Goal: Information Seeking & Learning: Check status

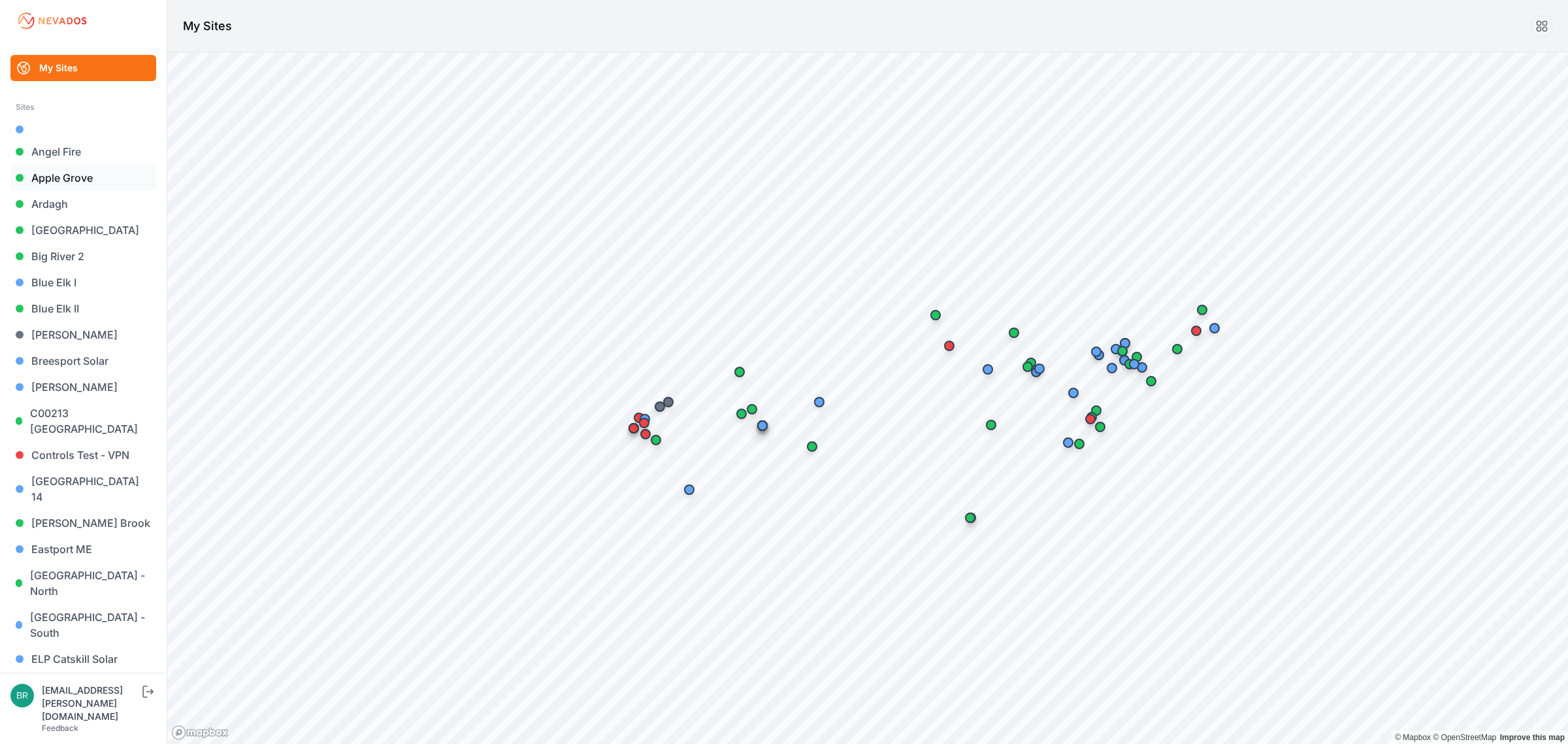
click at [108, 175] on link "Apple Grove" at bounding box center [83, 178] width 145 height 26
click at [116, 418] on link "C00213 [GEOGRAPHIC_DATA]" at bounding box center [83, 421] width 145 height 42
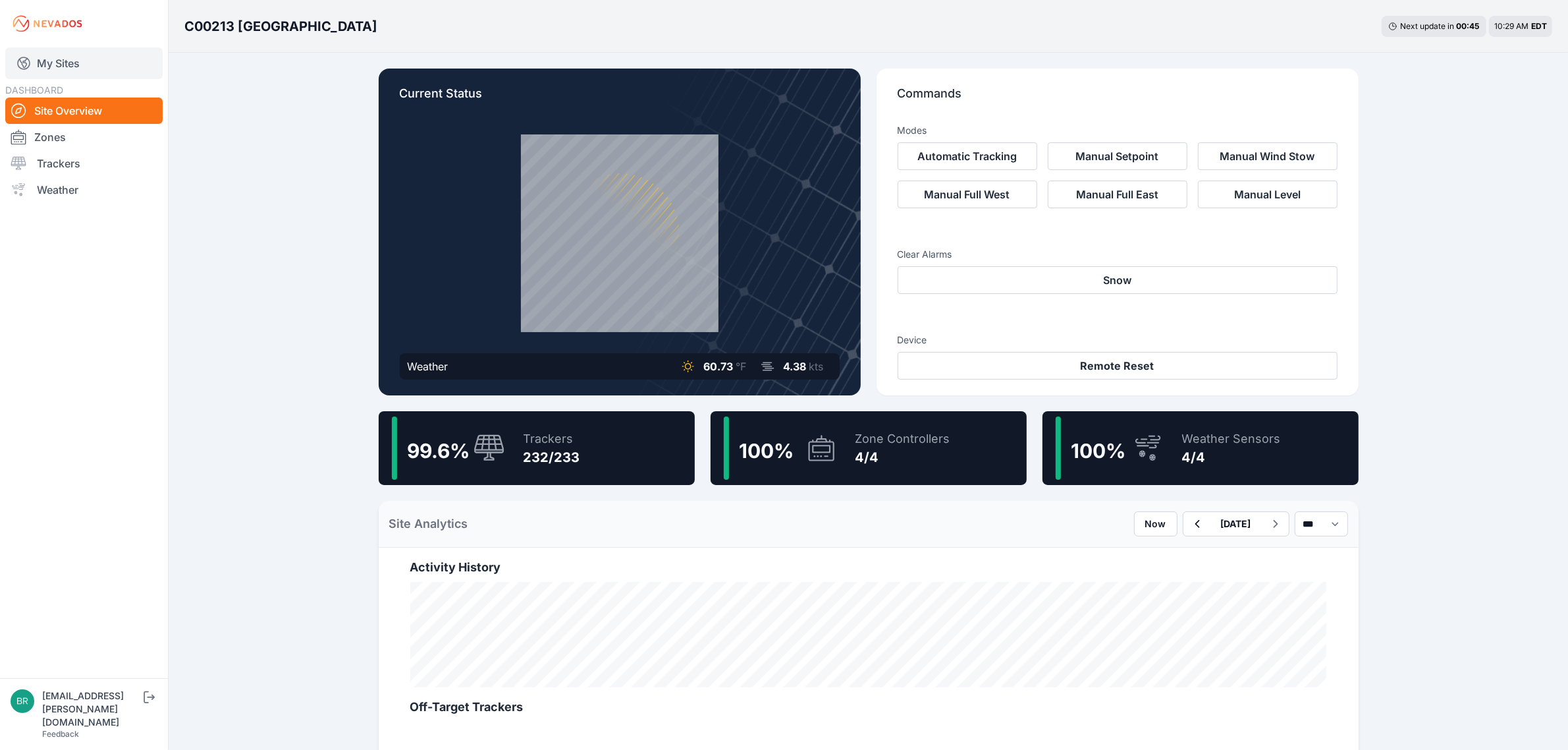
click at [50, 73] on link "My Sites" at bounding box center [83, 63] width 157 height 32
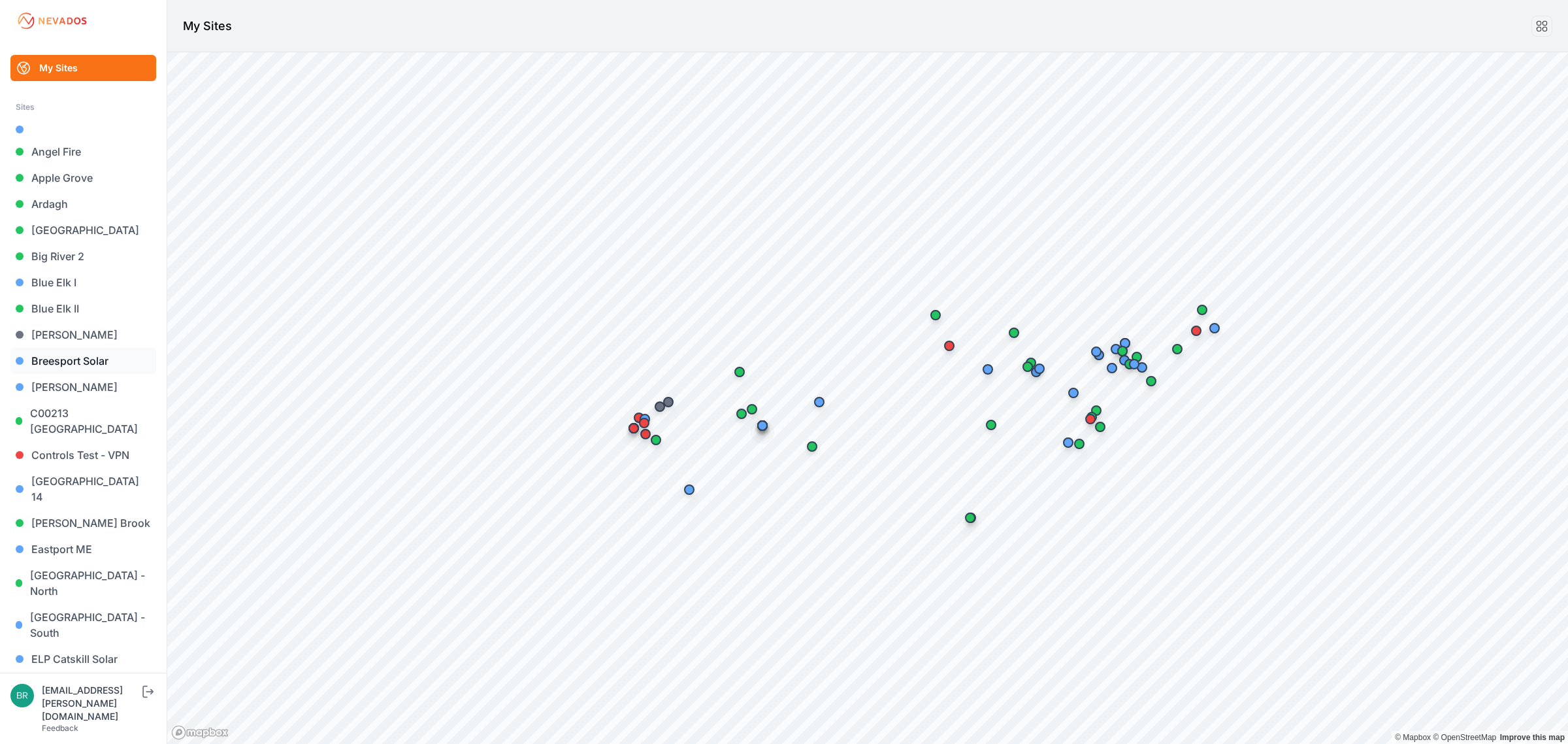
click at [92, 366] on link "Breesport Solar" at bounding box center [83, 360] width 145 height 26
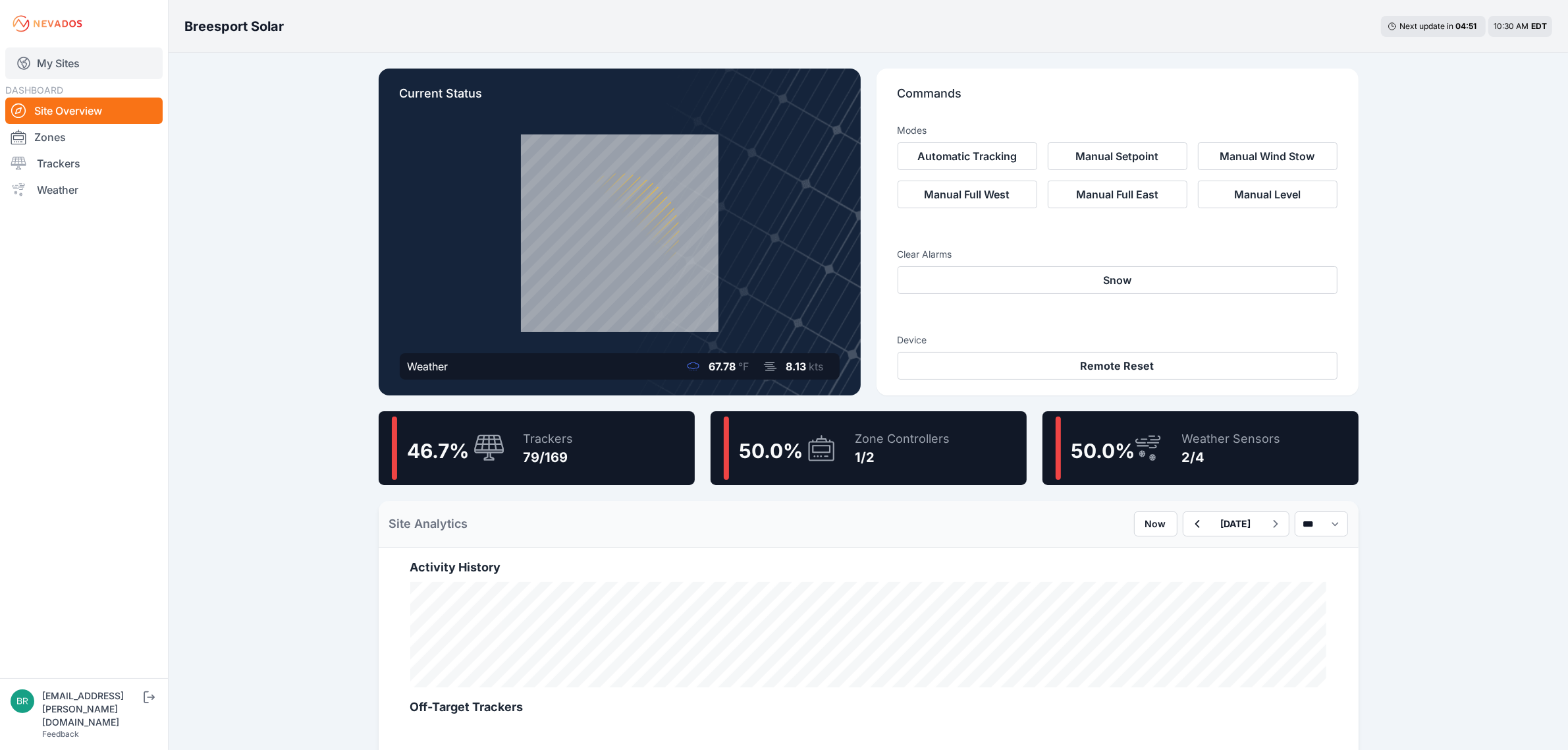
click at [40, 50] on link "My Sites" at bounding box center [83, 63] width 157 height 32
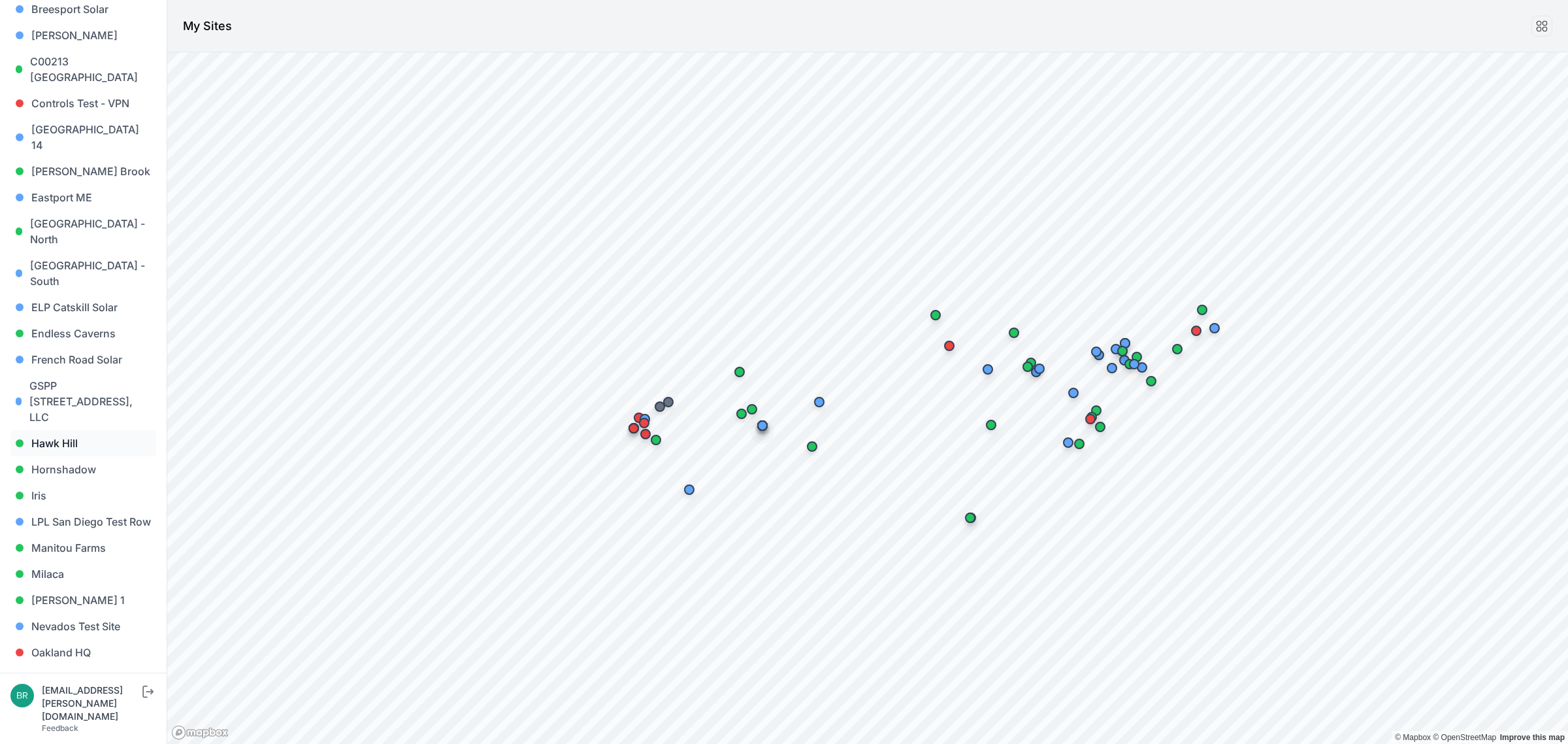
scroll to position [408, 0]
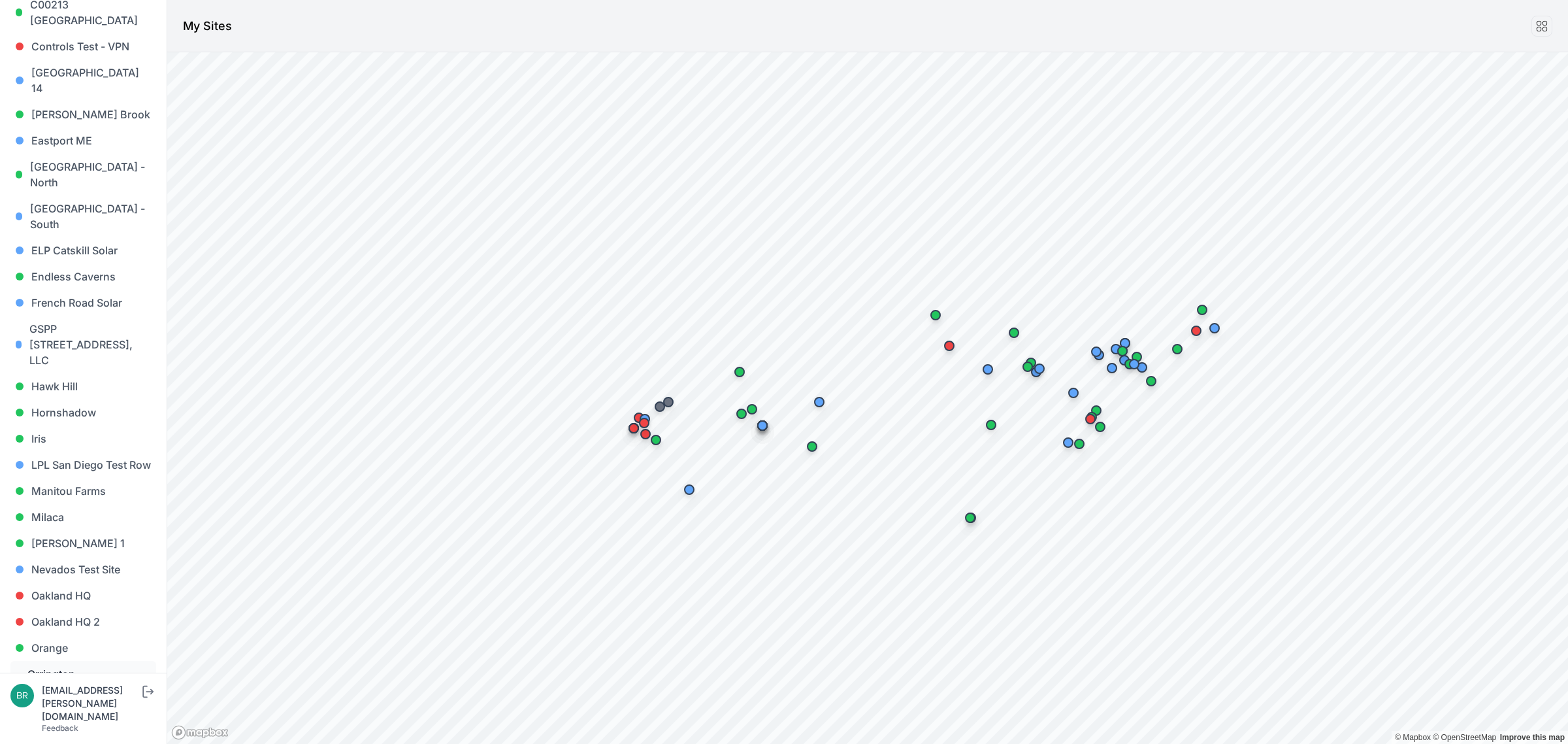
click at [70, 660] on link "Orrington - [PERSON_NAME][GEOGRAPHIC_DATA]" at bounding box center [83, 689] width 145 height 57
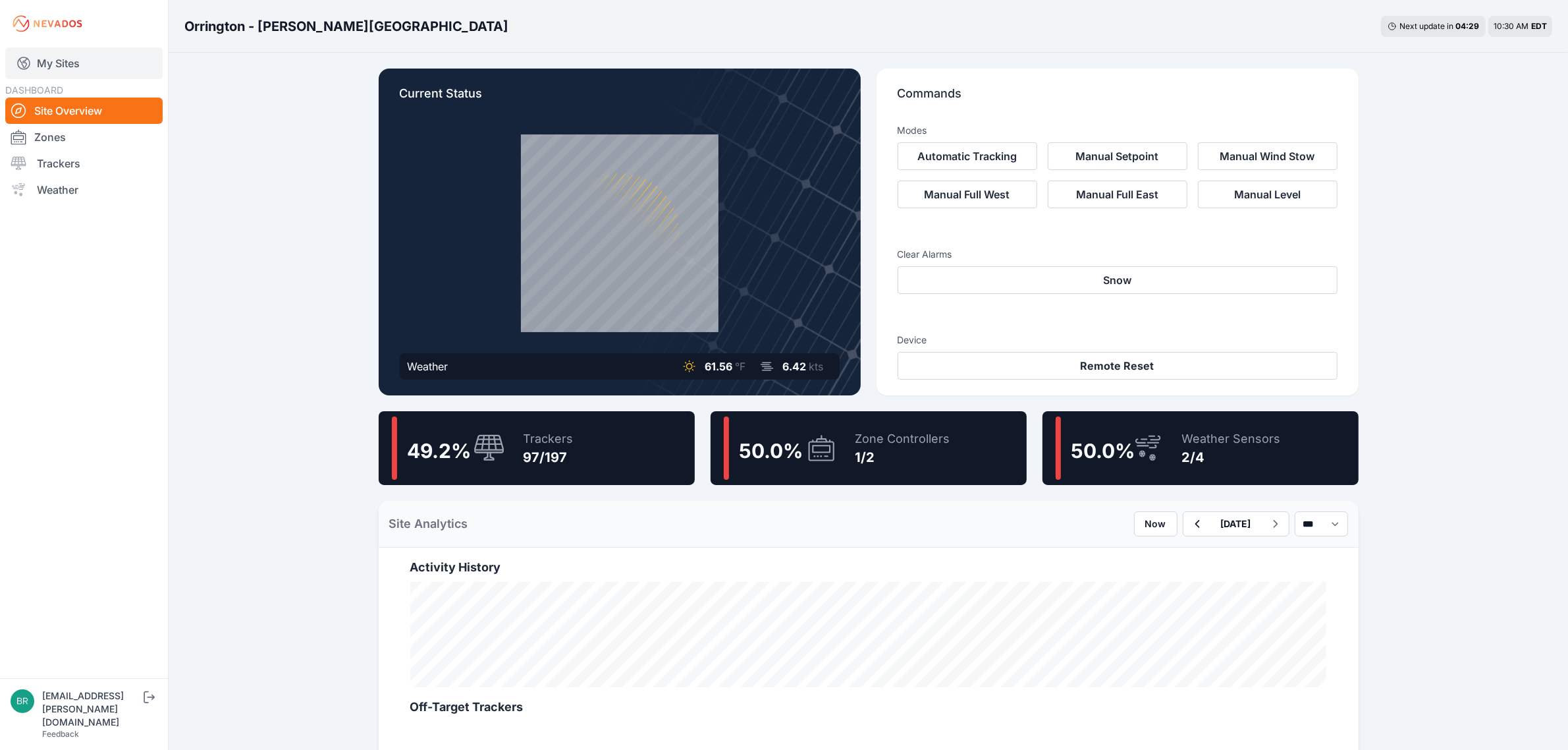
click at [50, 62] on link "My Sites" at bounding box center [83, 63] width 157 height 32
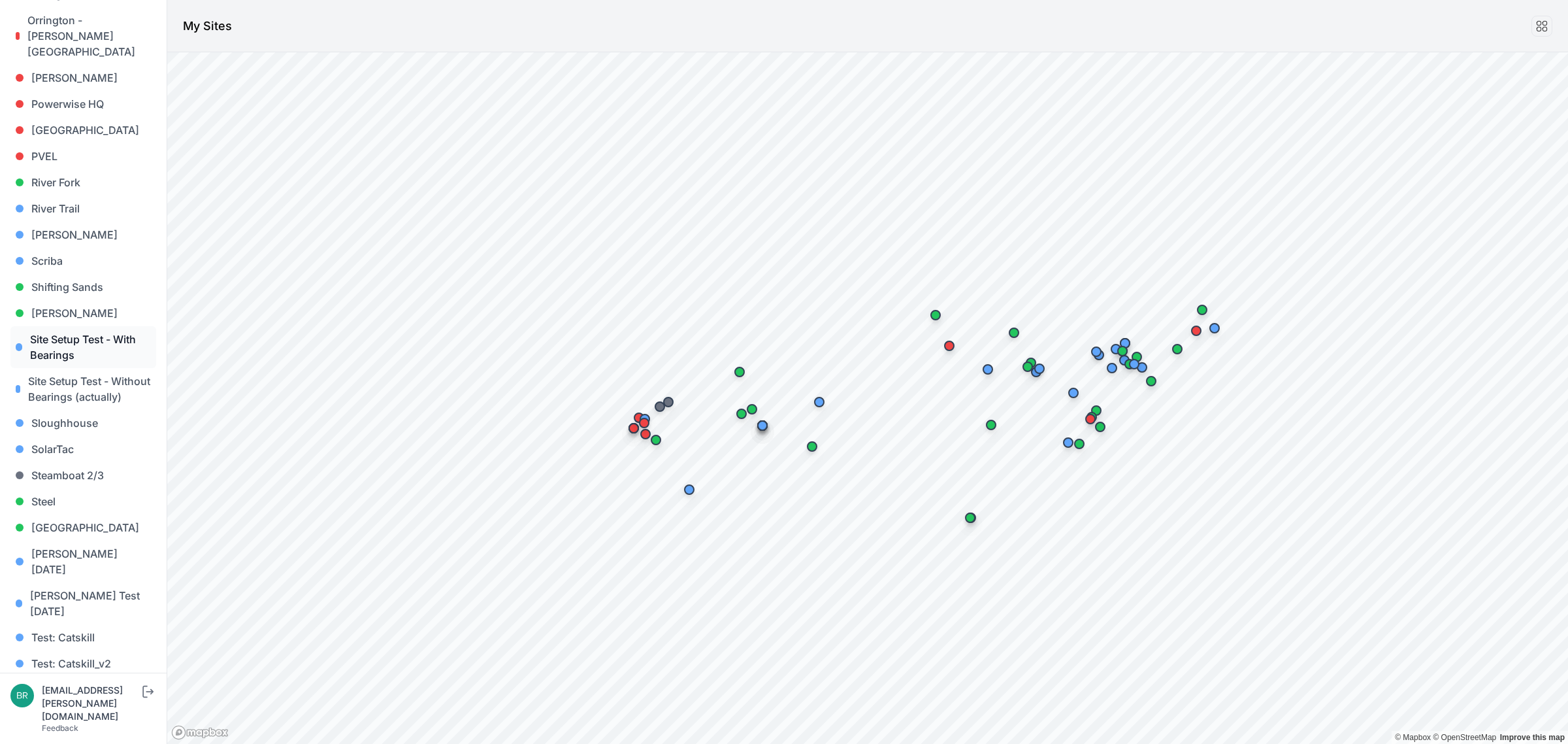
scroll to position [1106, 0]
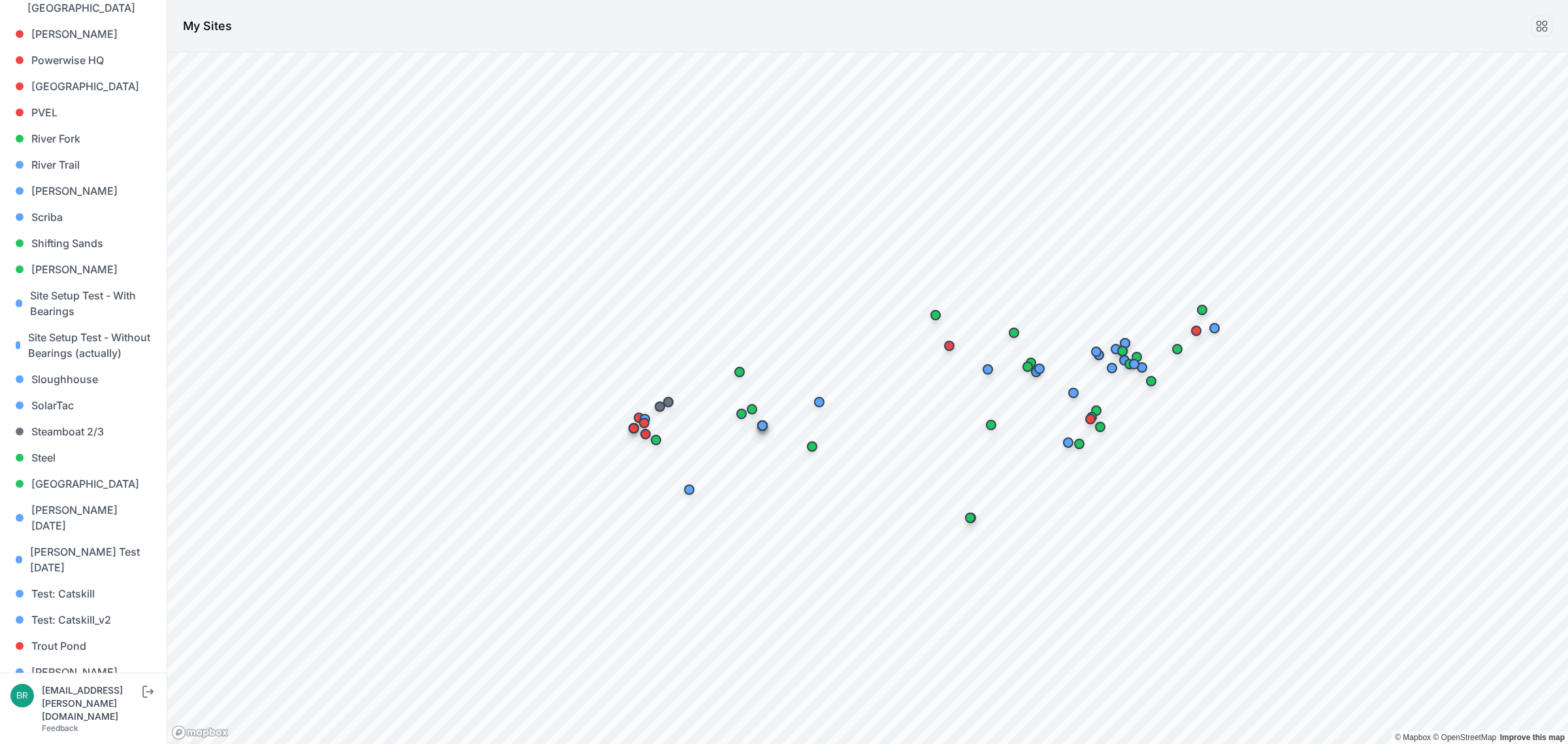
click at [76, 711] on link "[PERSON_NAME] [PERSON_NAME]" at bounding box center [83, 732] width 145 height 42
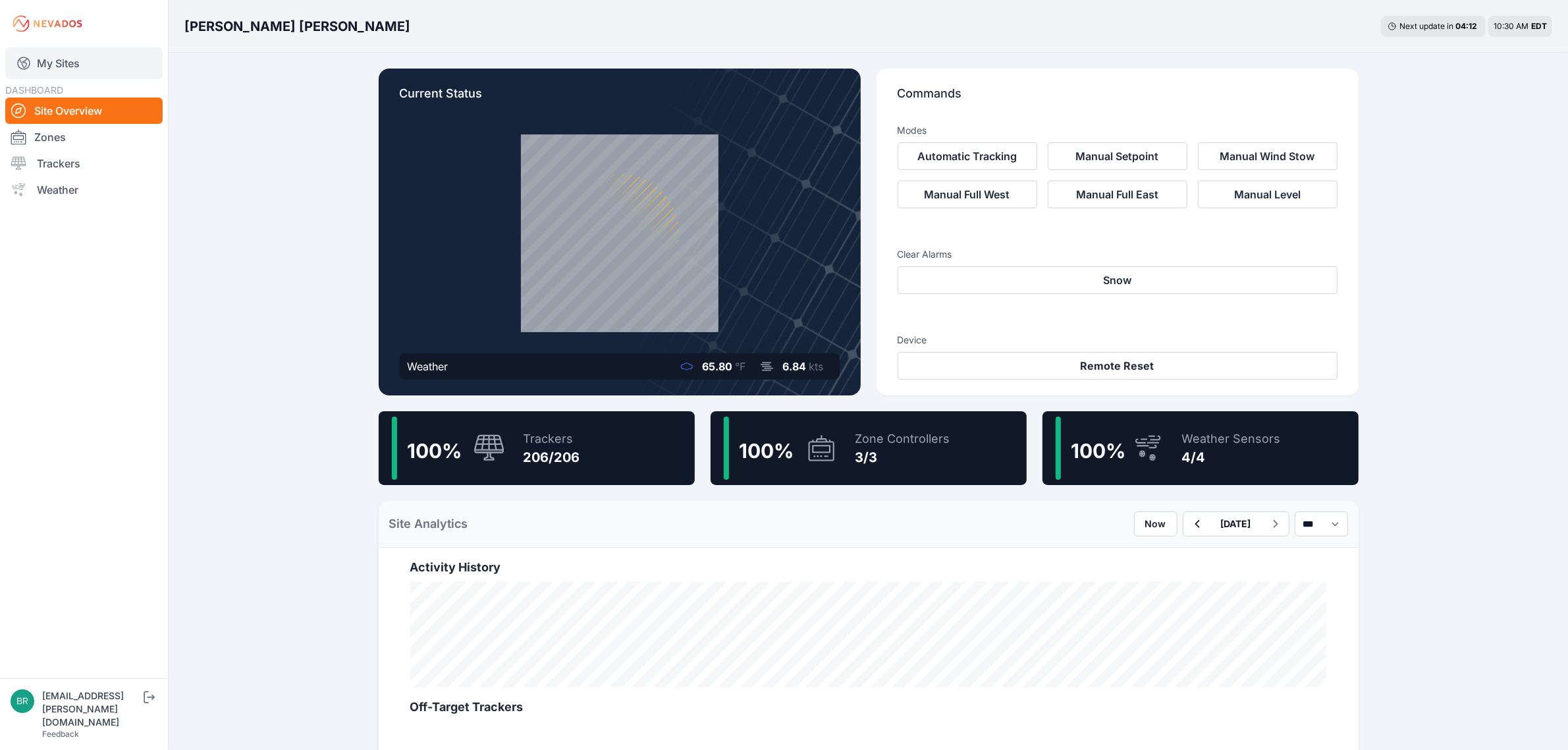
click at [35, 54] on link "My Sites" at bounding box center [83, 63] width 157 height 32
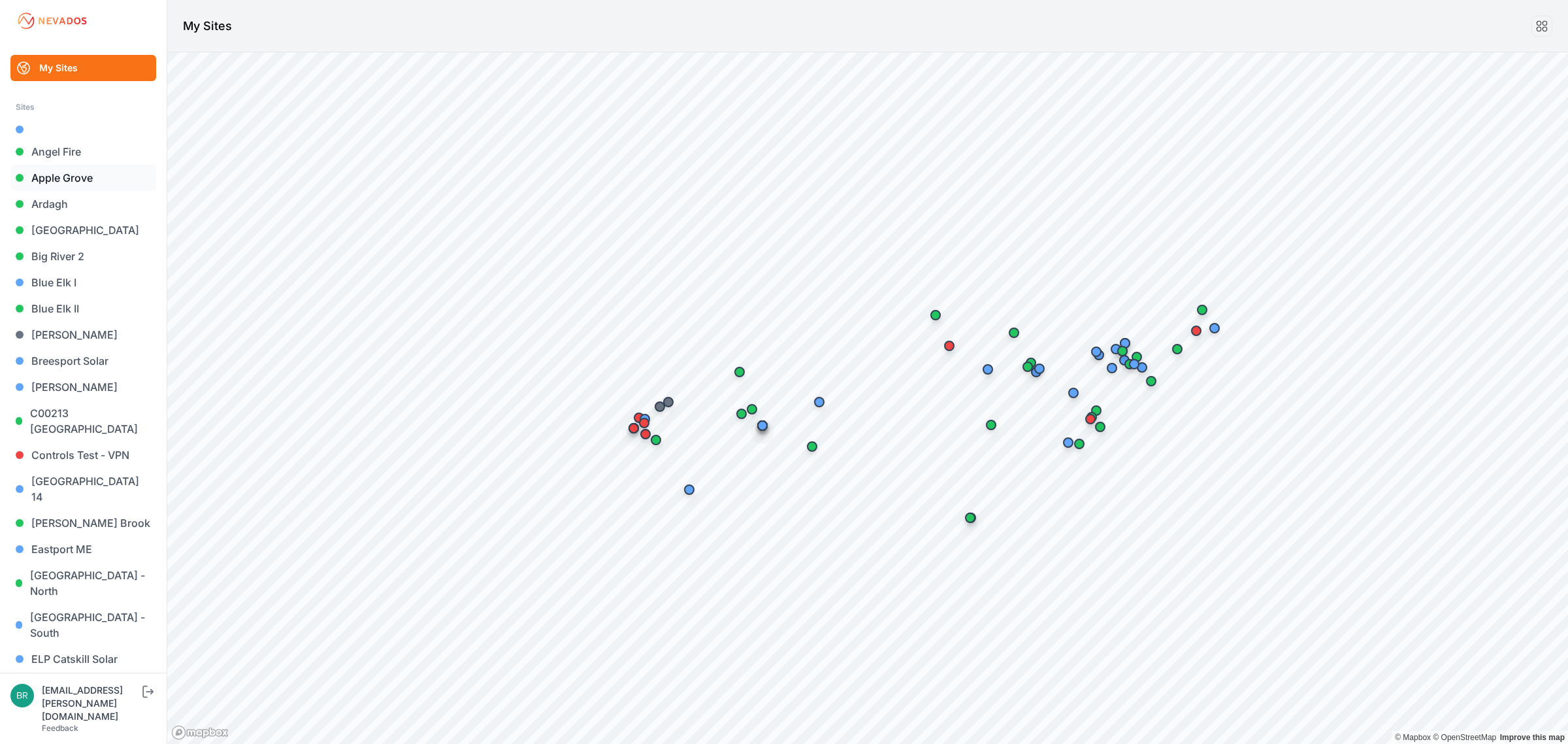
click at [53, 177] on link "Apple Grove" at bounding box center [83, 178] width 145 height 26
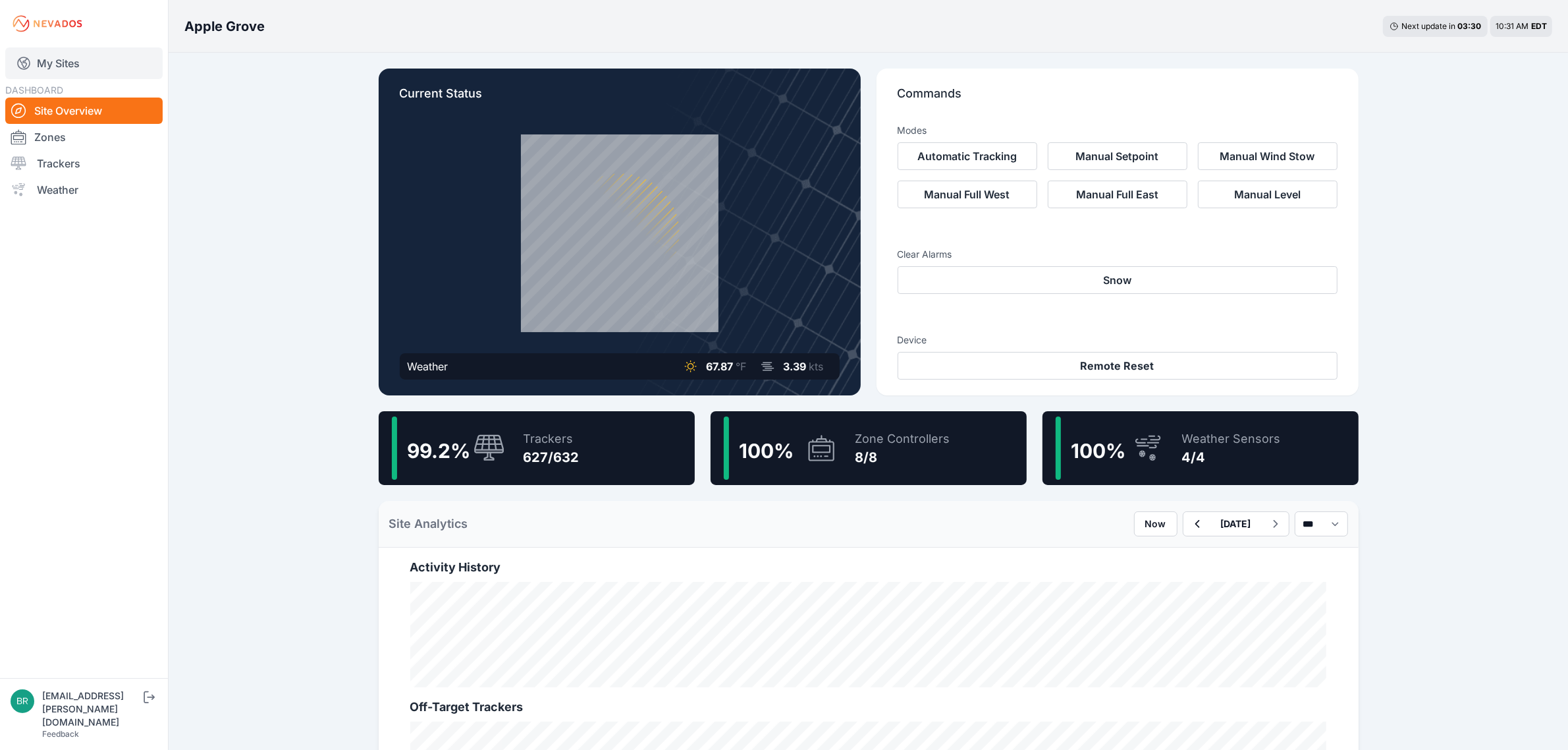
click at [97, 60] on link "My Sites" at bounding box center [83, 63] width 157 height 32
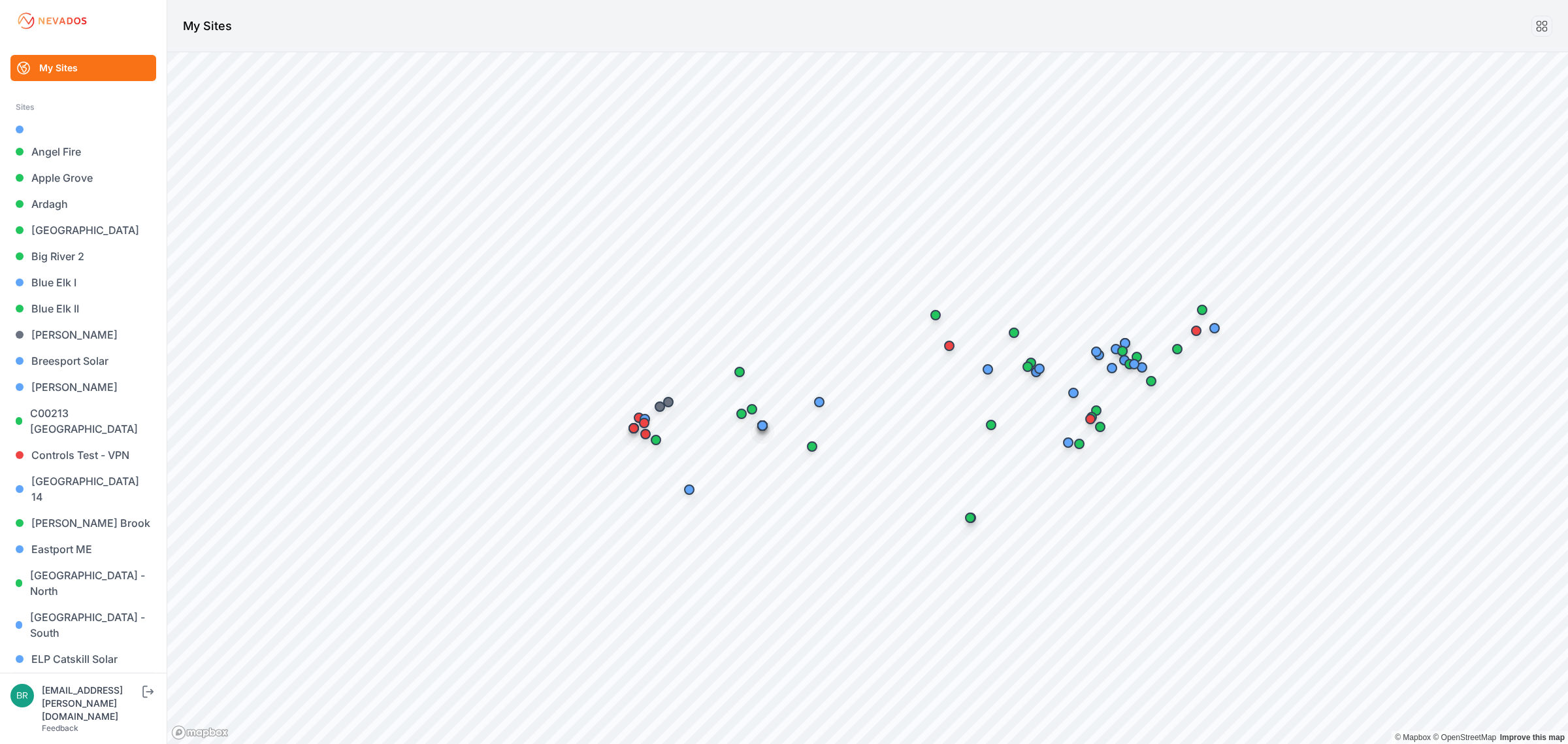
click at [74, 672] on link "Endless Caverns" at bounding box center [83, 684] width 145 height 26
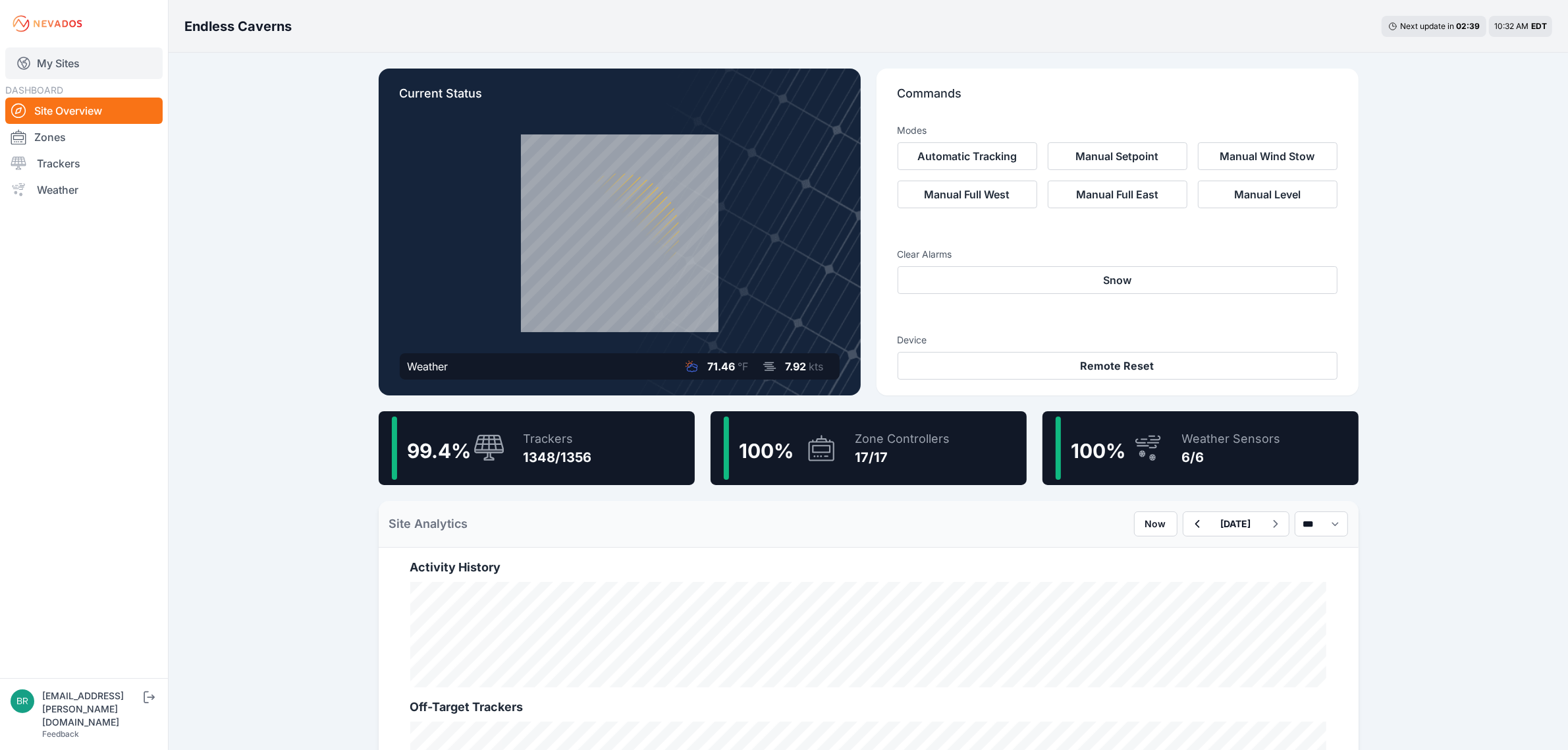
click at [124, 67] on link "My Sites" at bounding box center [83, 63] width 157 height 32
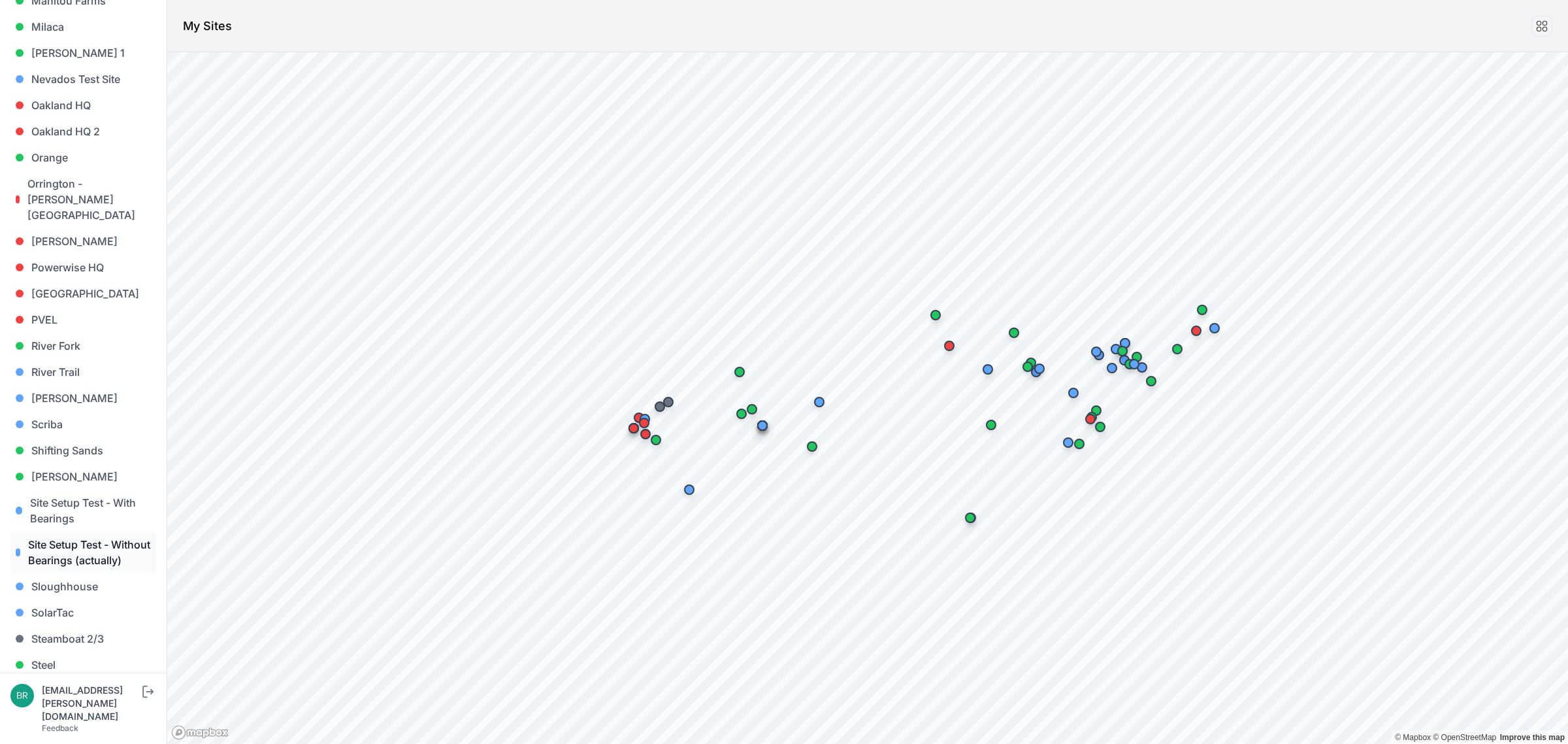
scroll to position [1106, 0]
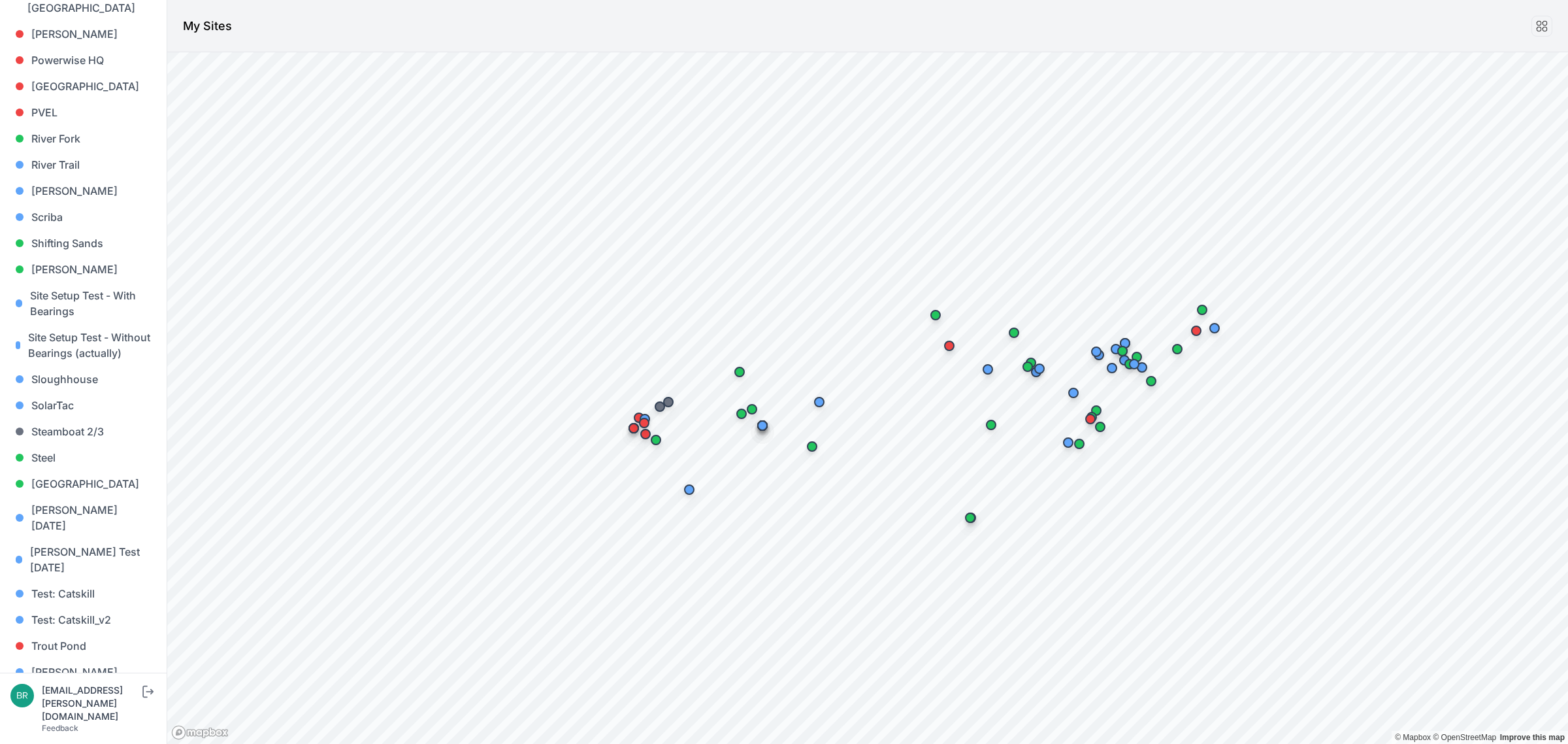
click at [76, 711] on link "[PERSON_NAME] [PERSON_NAME]" at bounding box center [83, 732] width 145 height 42
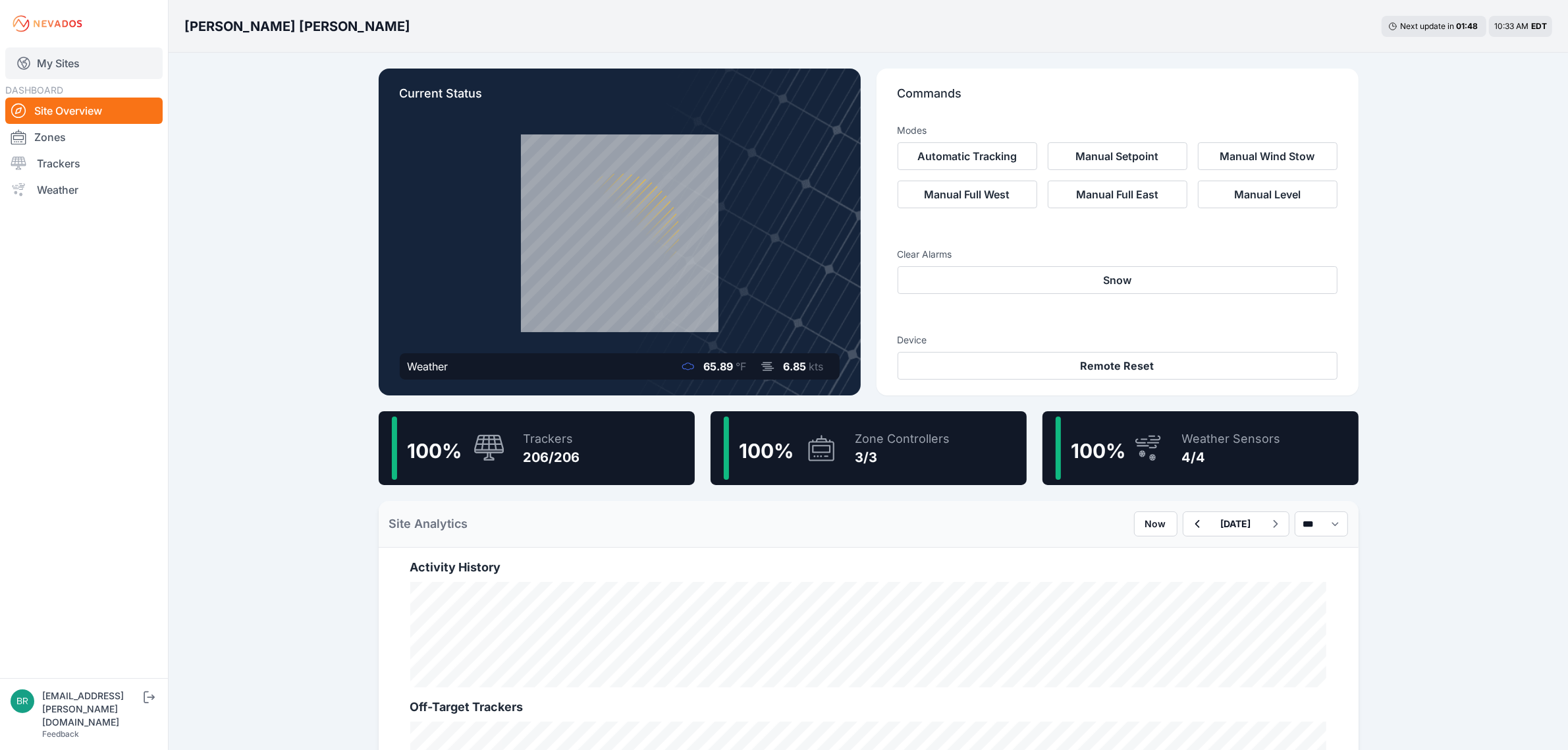
click at [79, 53] on link "My Sites" at bounding box center [83, 63] width 157 height 32
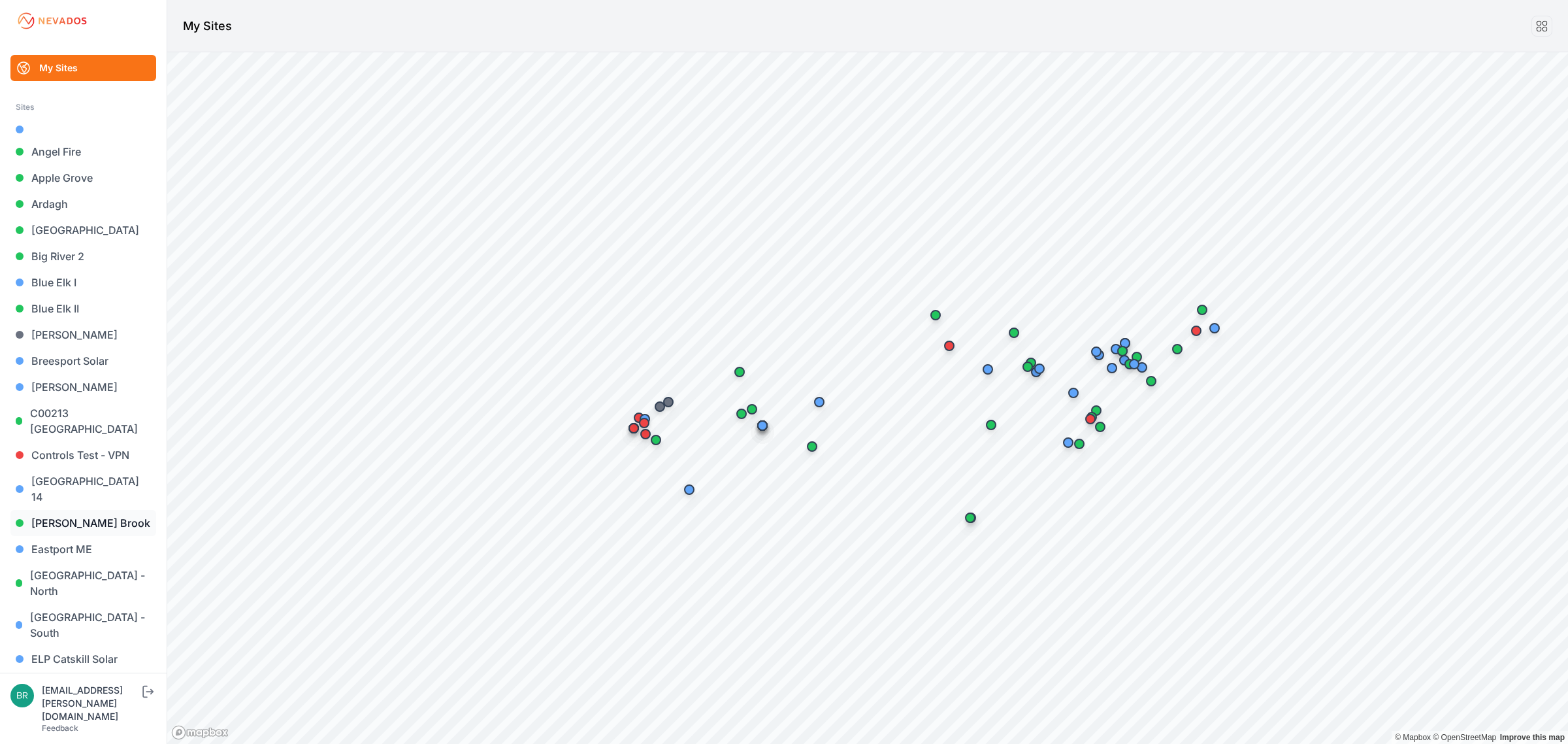
click at [84, 510] on link "[PERSON_NAME] Brook" at bounding box center [83, 522] width 145 height 26
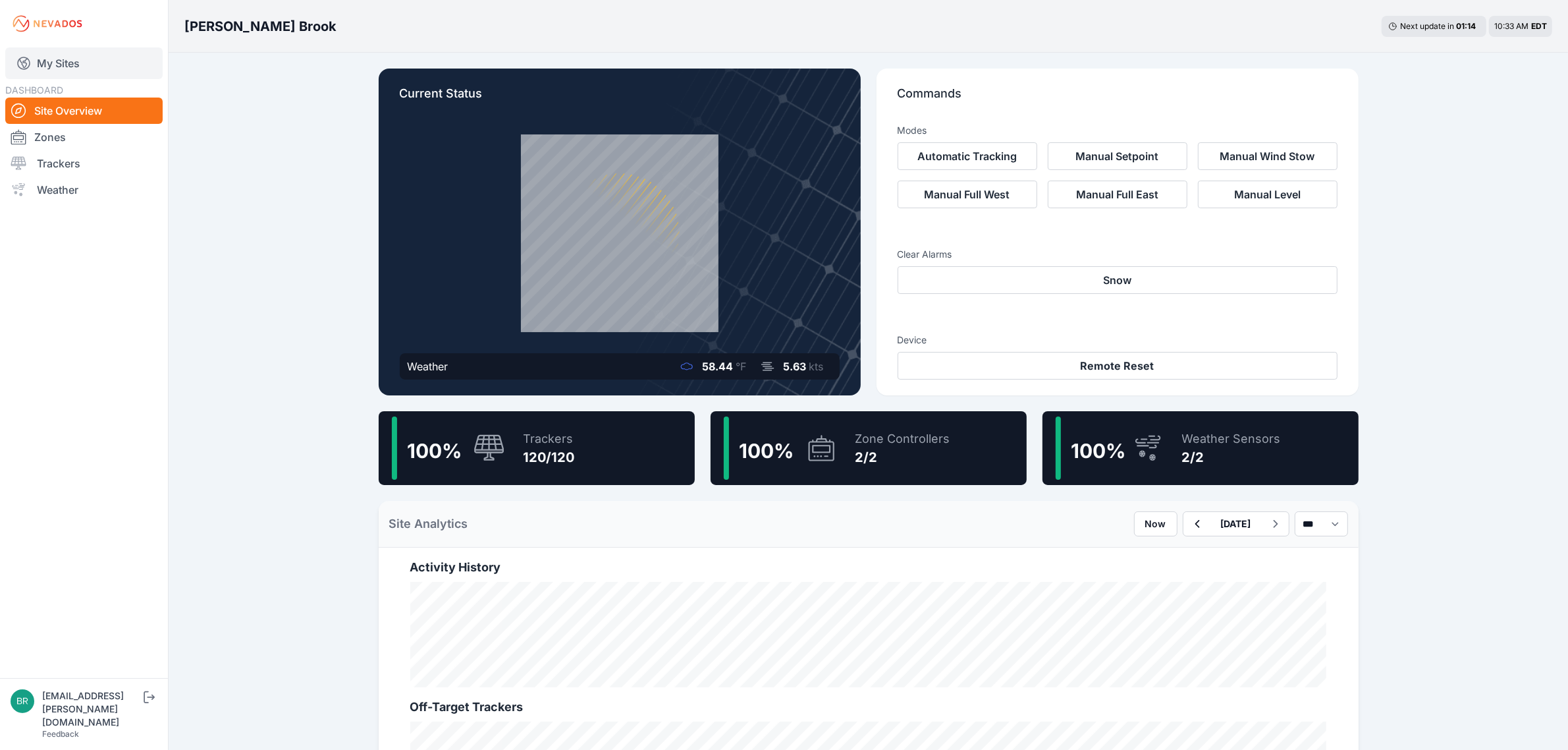
click at [76, 71] on link "My Sites" at bounding box center [83, 63] width 157 height 32
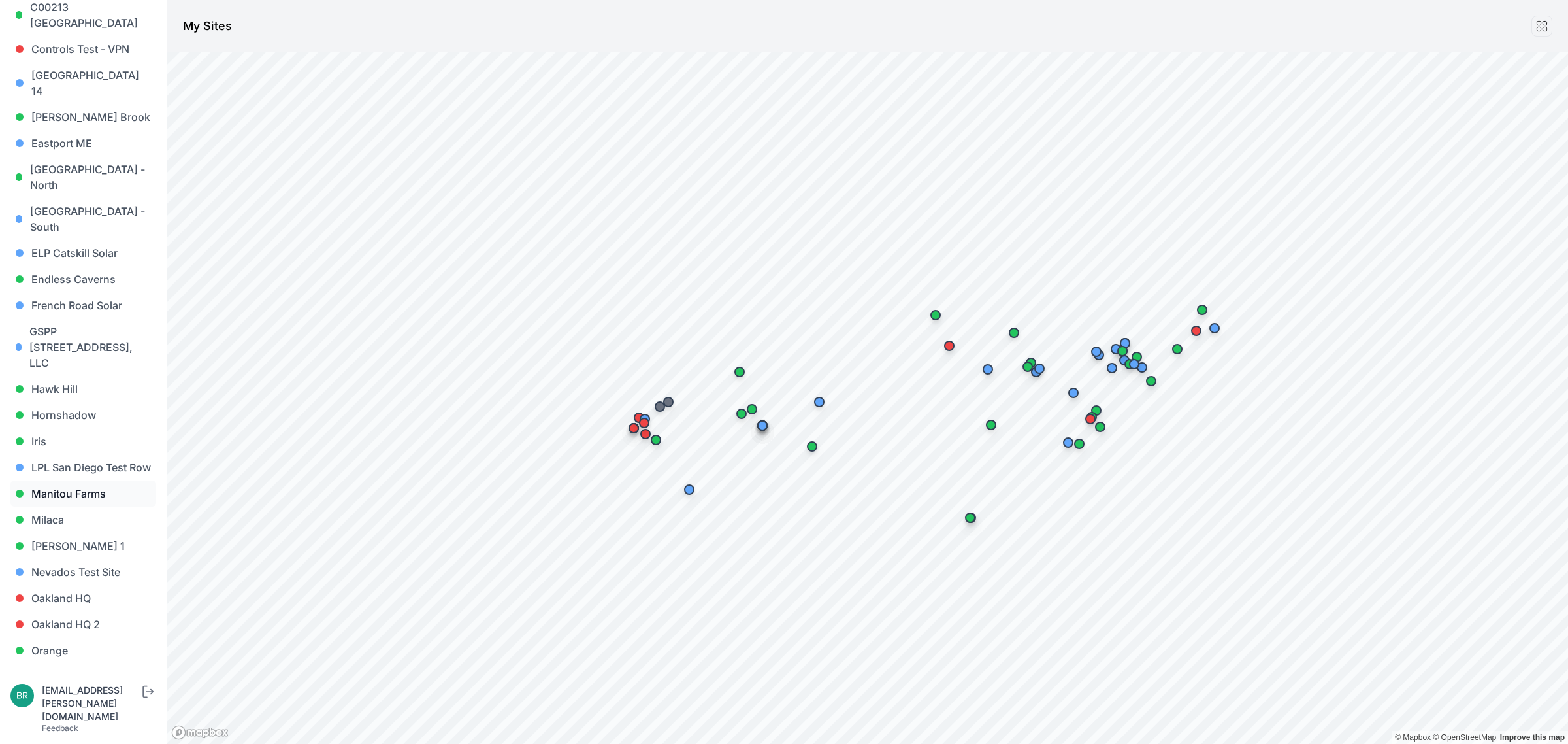
scroll to position [408, 0]
click at [69, 660] on link "Orrington - [PERSON_NAME][GEOGRAPHIC_DATA]" at bounding box center [83, 689] width 145 height 57
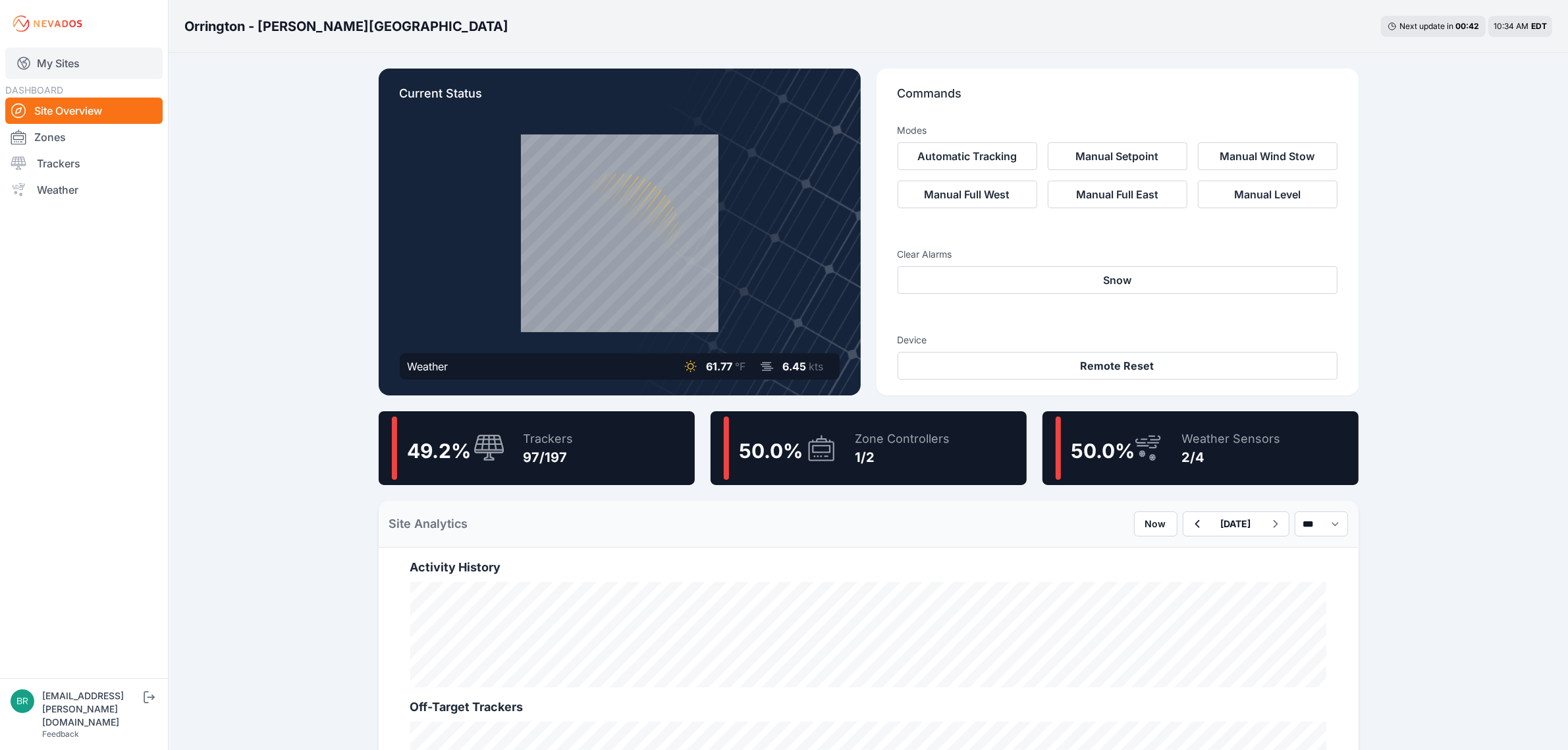
click at [120, 60] on link "My Sites" at bounding box center [83, 63] width 157 height 32
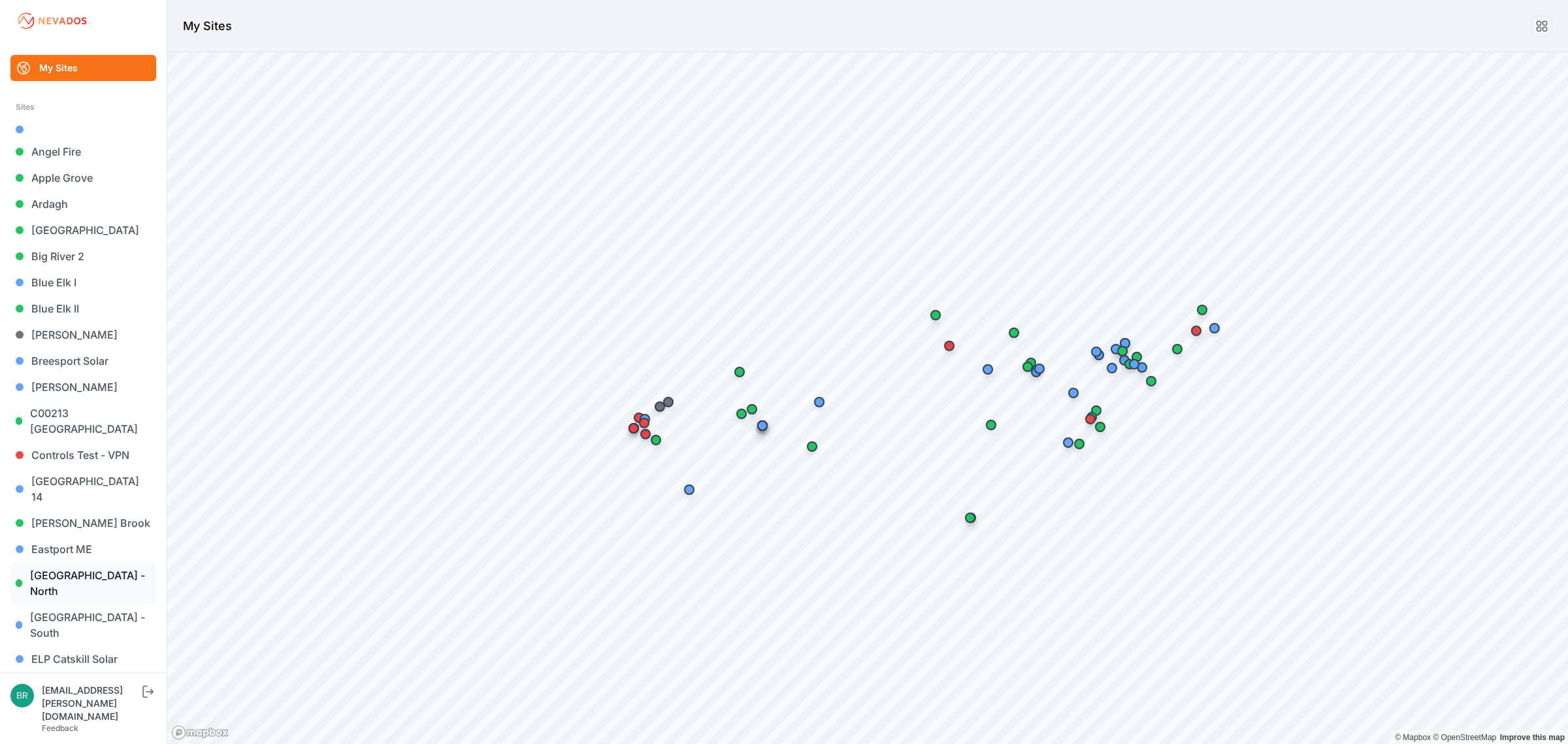
click at [85, 562] on link "[GEOGRAPHIC_DATA] - North" at bounding box center [83, 583] width 145 height 42
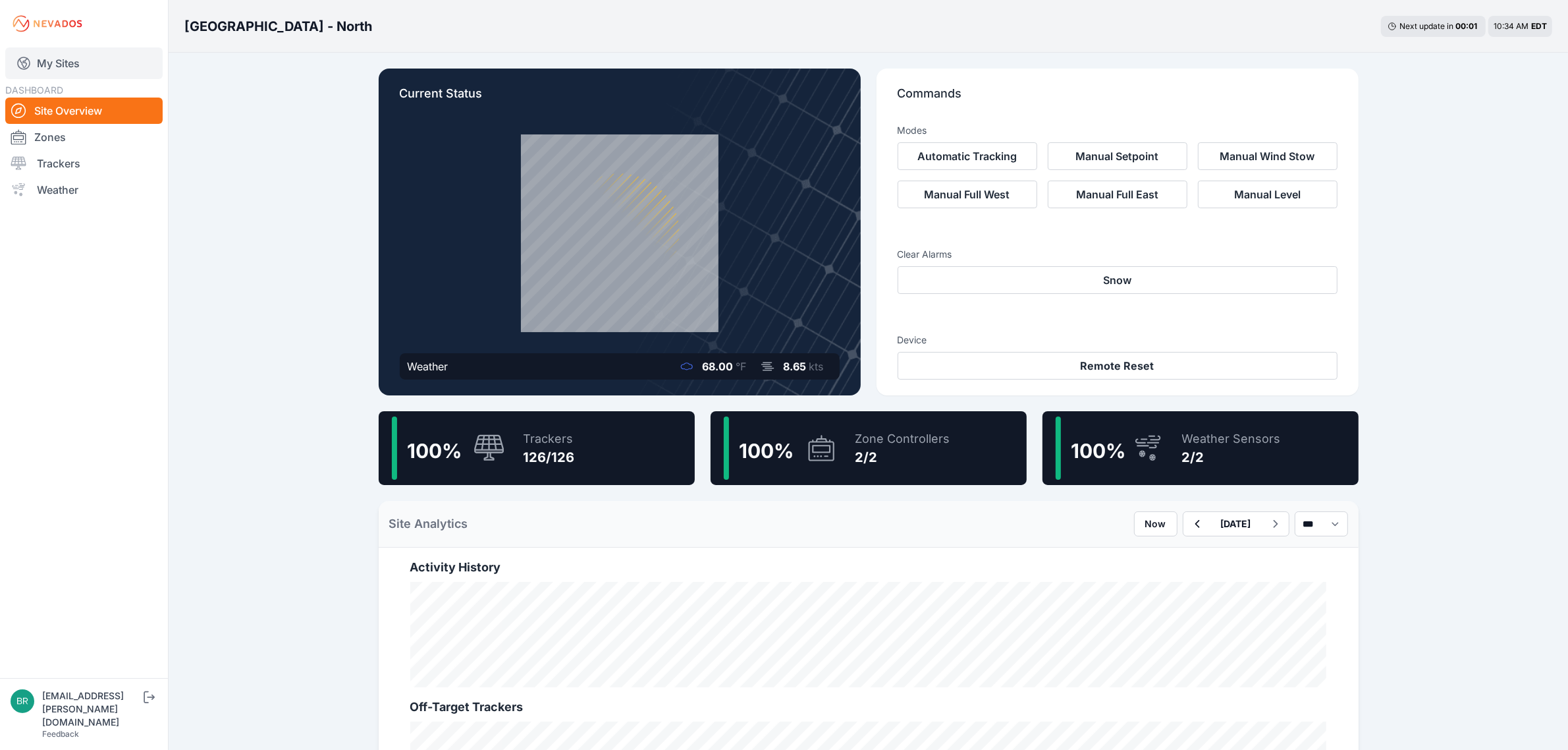
click at [96, 60] on link "My Sites" at bounding box center [83, 63] width 157 height 32
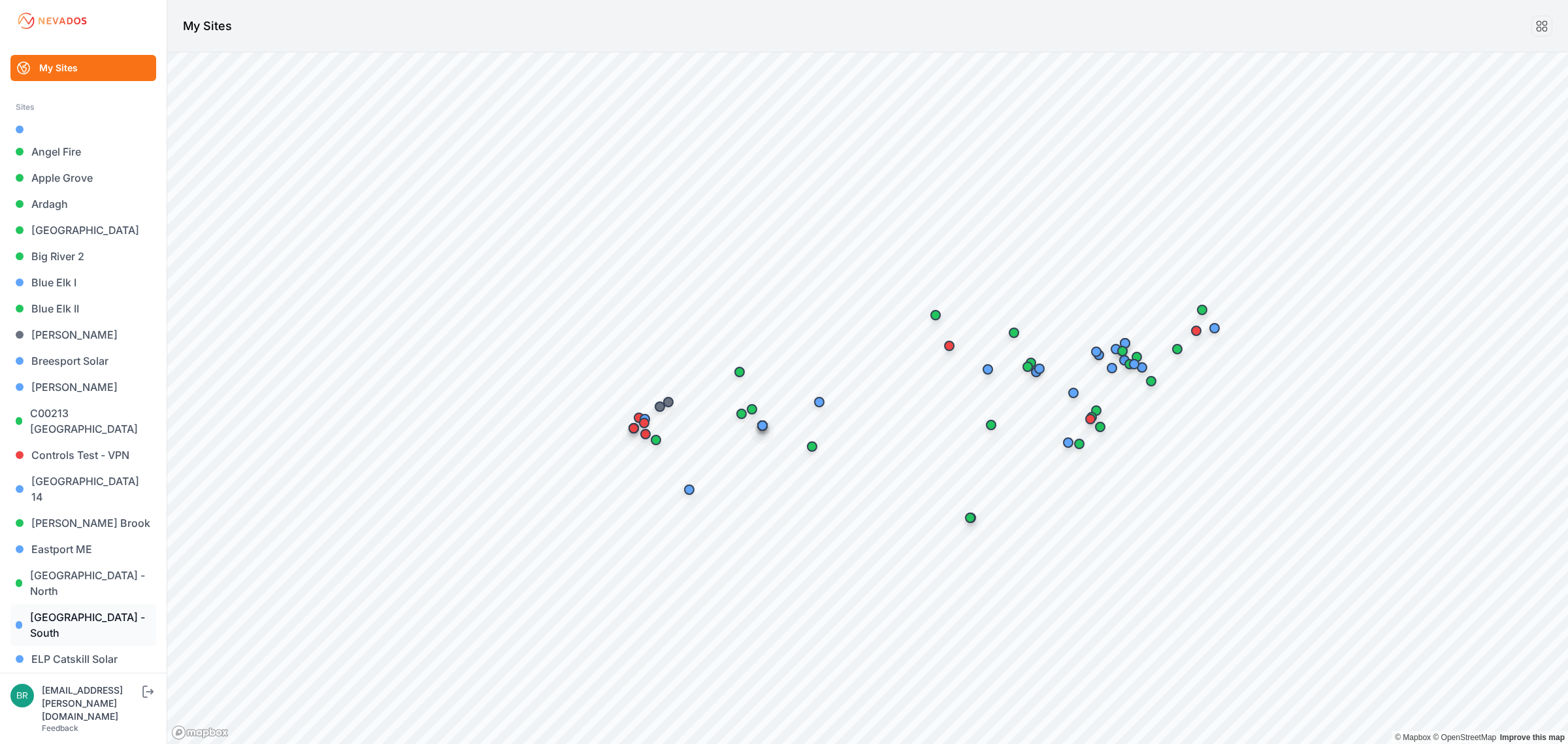
click at [102, 604] on link "[GEOGRAPHIC_DATA] - South" at bounding box center [83, 625] width 145 height 42
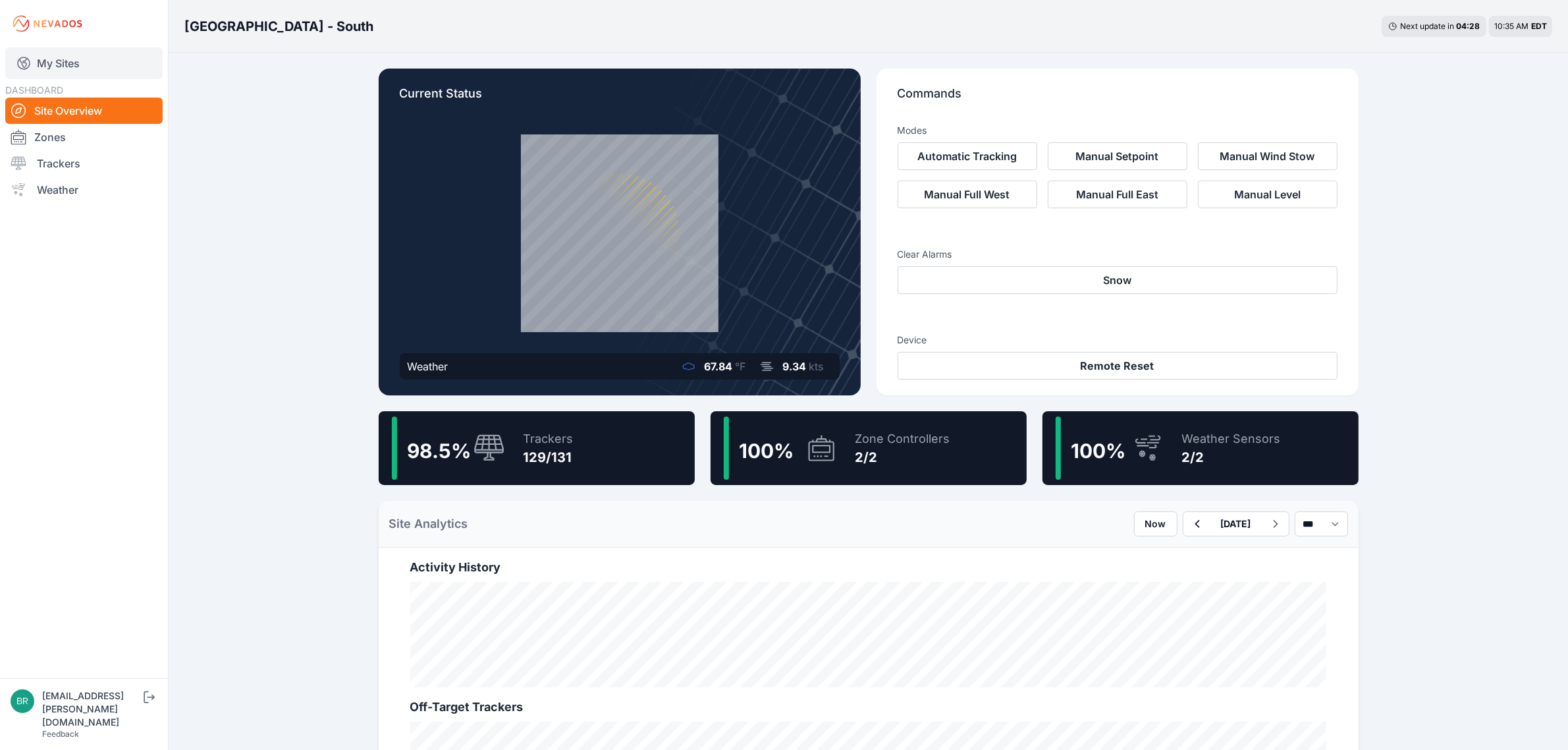
click at [56, 59] on link "My Sites" at bounding box center [83, 63] width 157 height 32
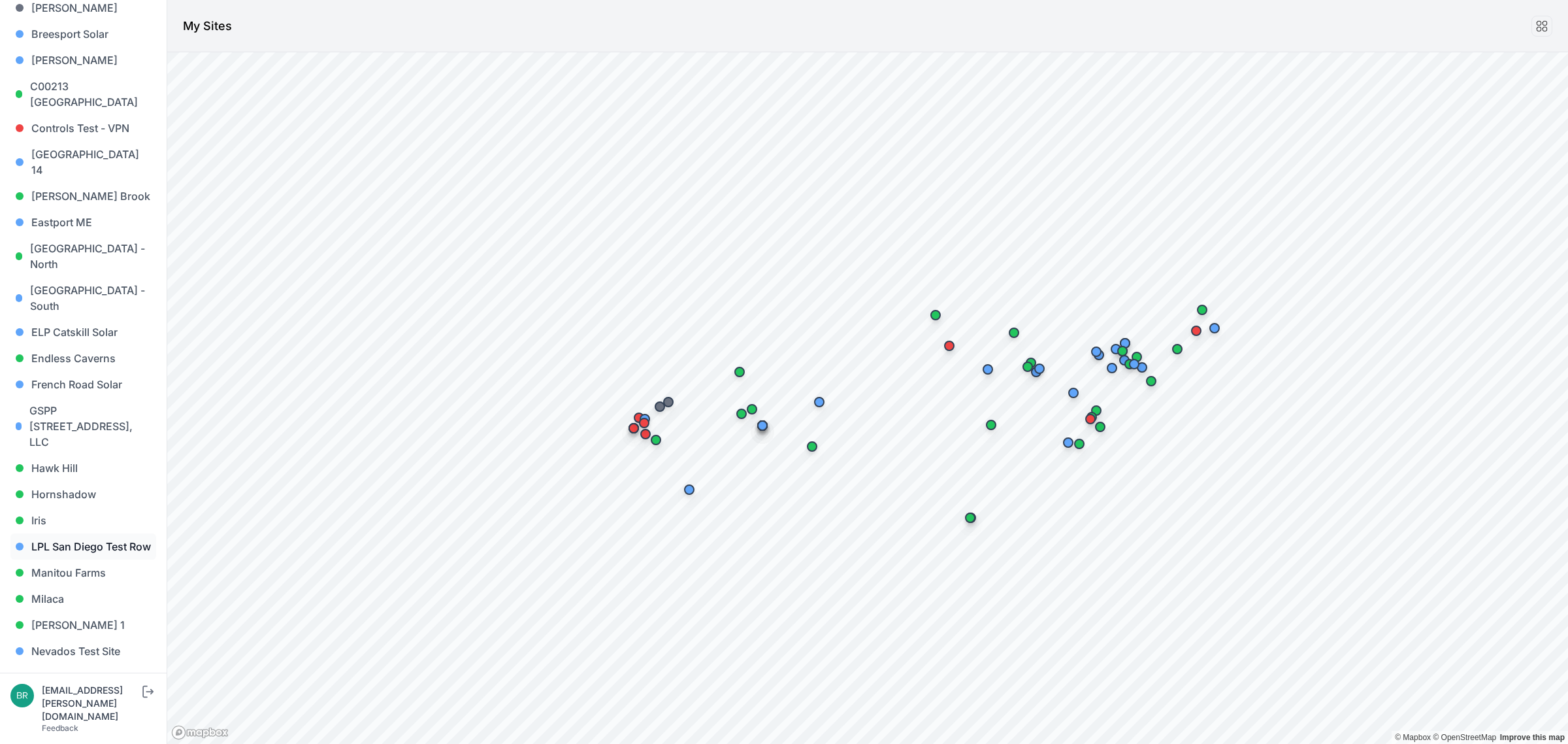
scroll to position [408, 0]
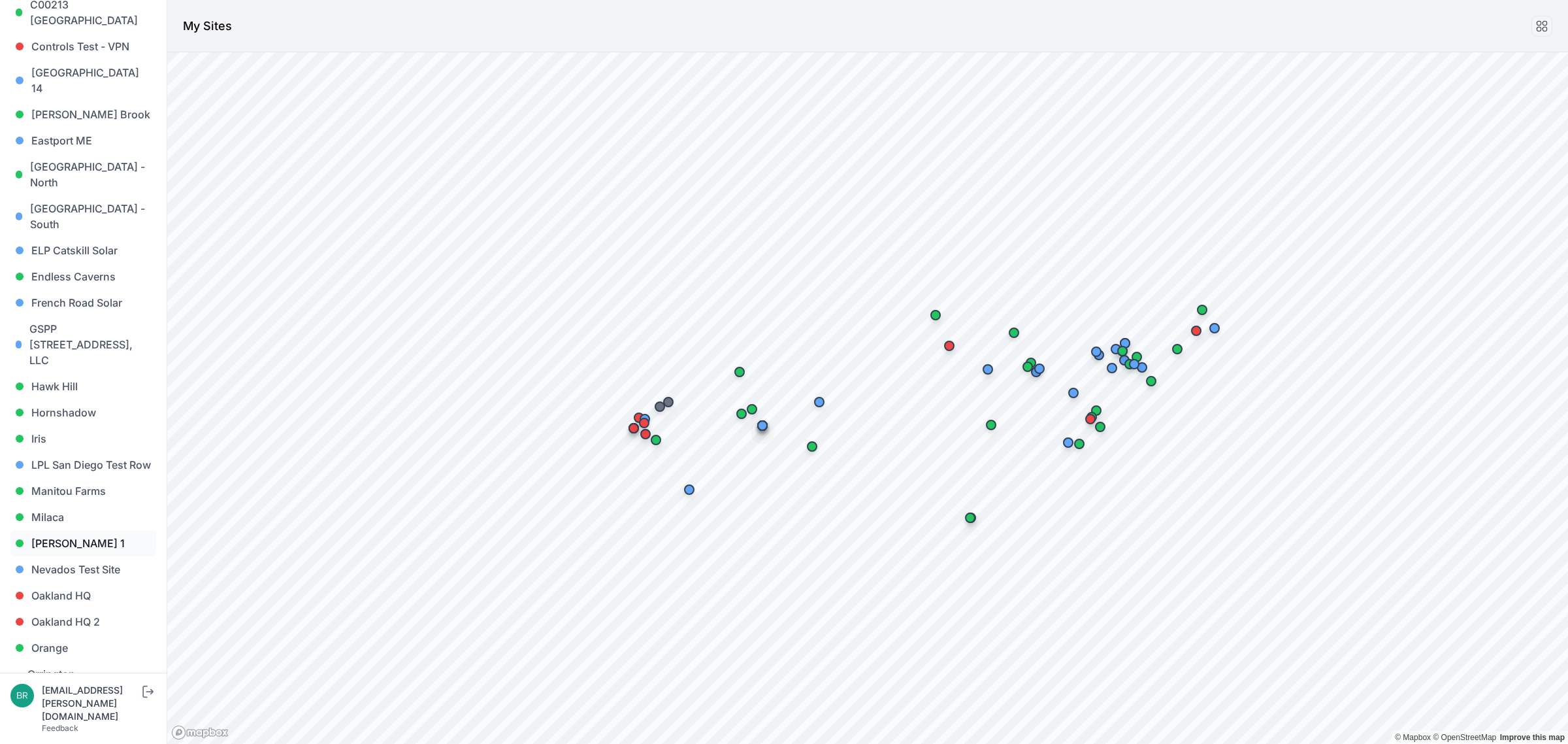
click at [105, 530] on link "[PERSON_NAME] 1" at bounding box center [83, 543] width 145 height 26
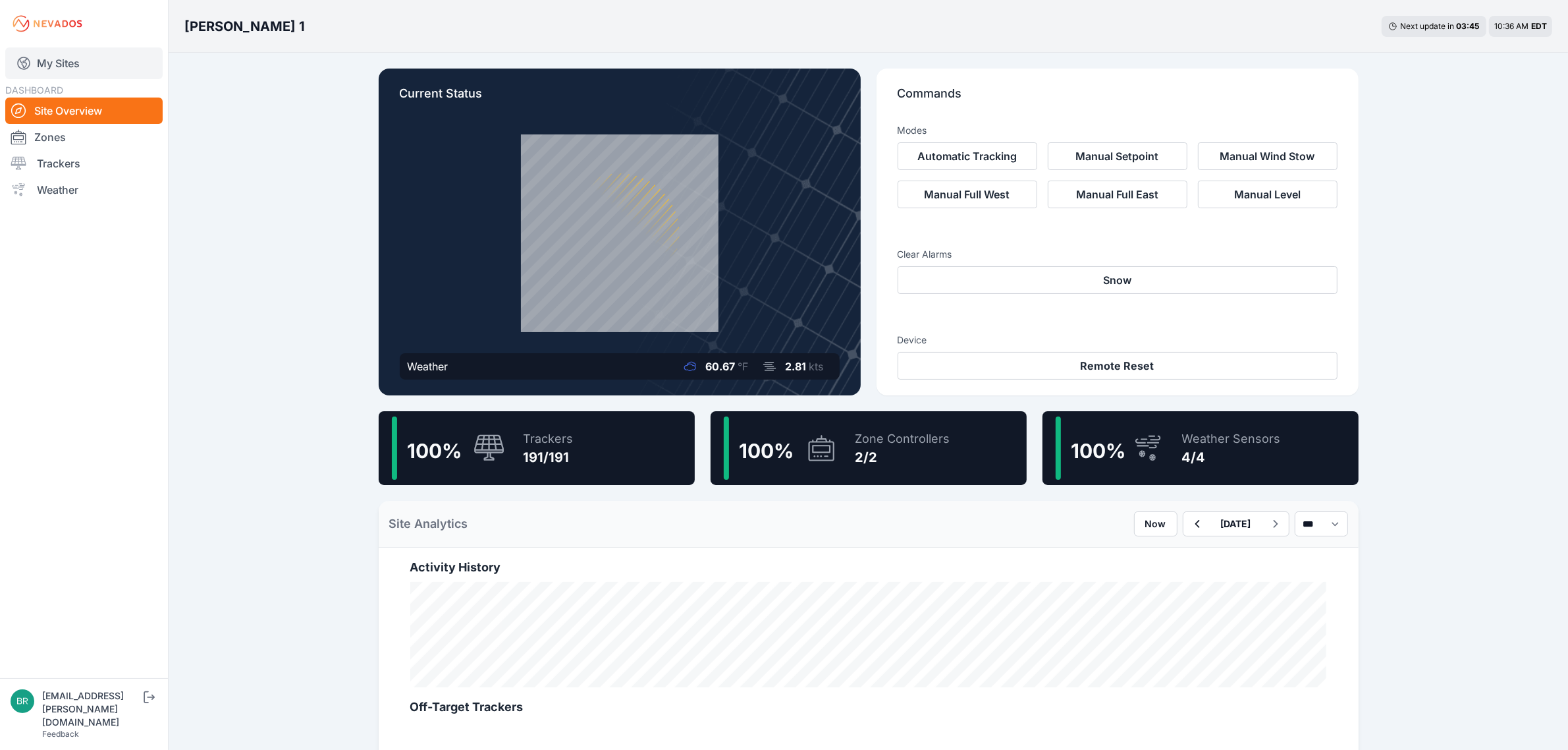
click at [74, 64] on link "My Sites" at bounding box center [83, 63] width 157 height 32
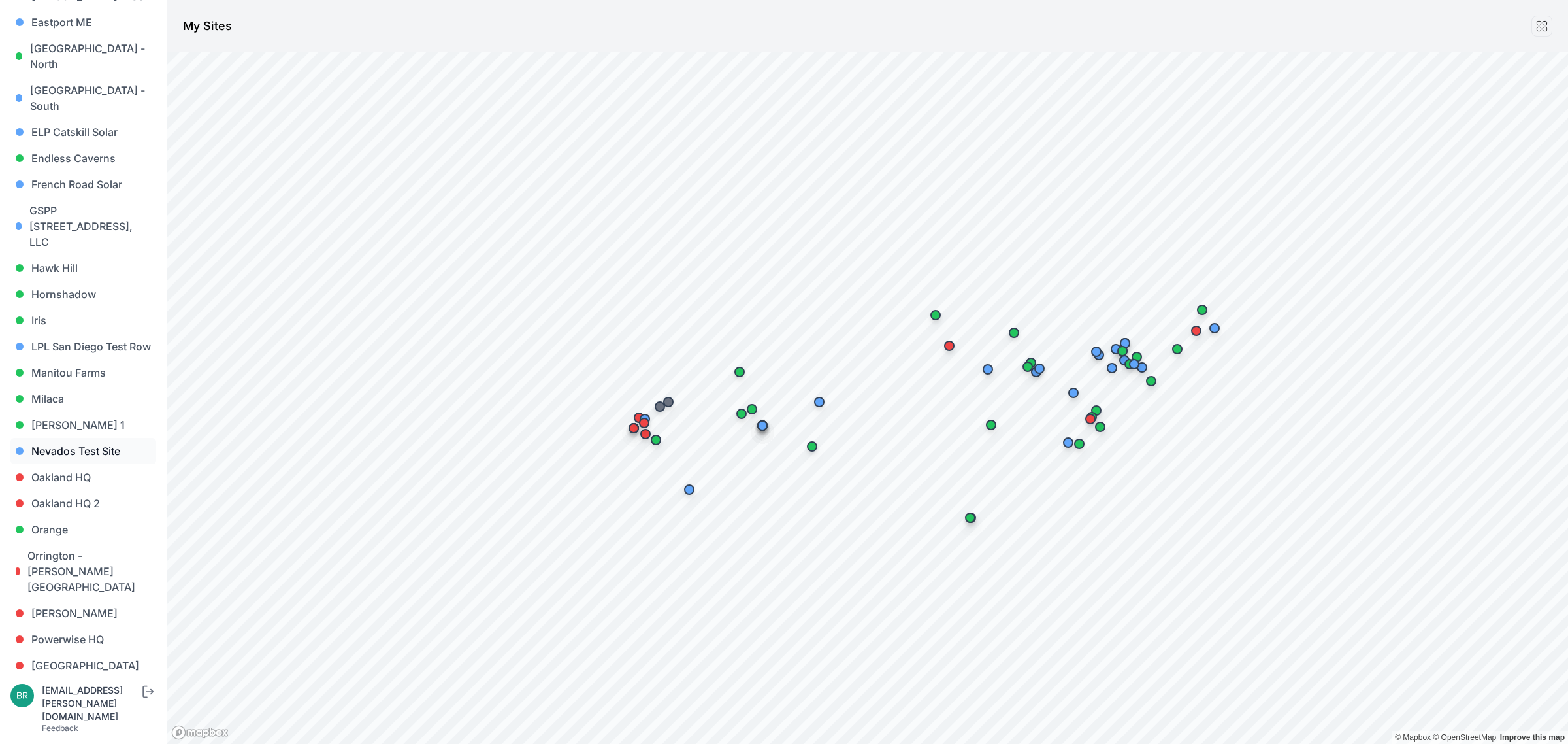
scroll to position [572, 0]
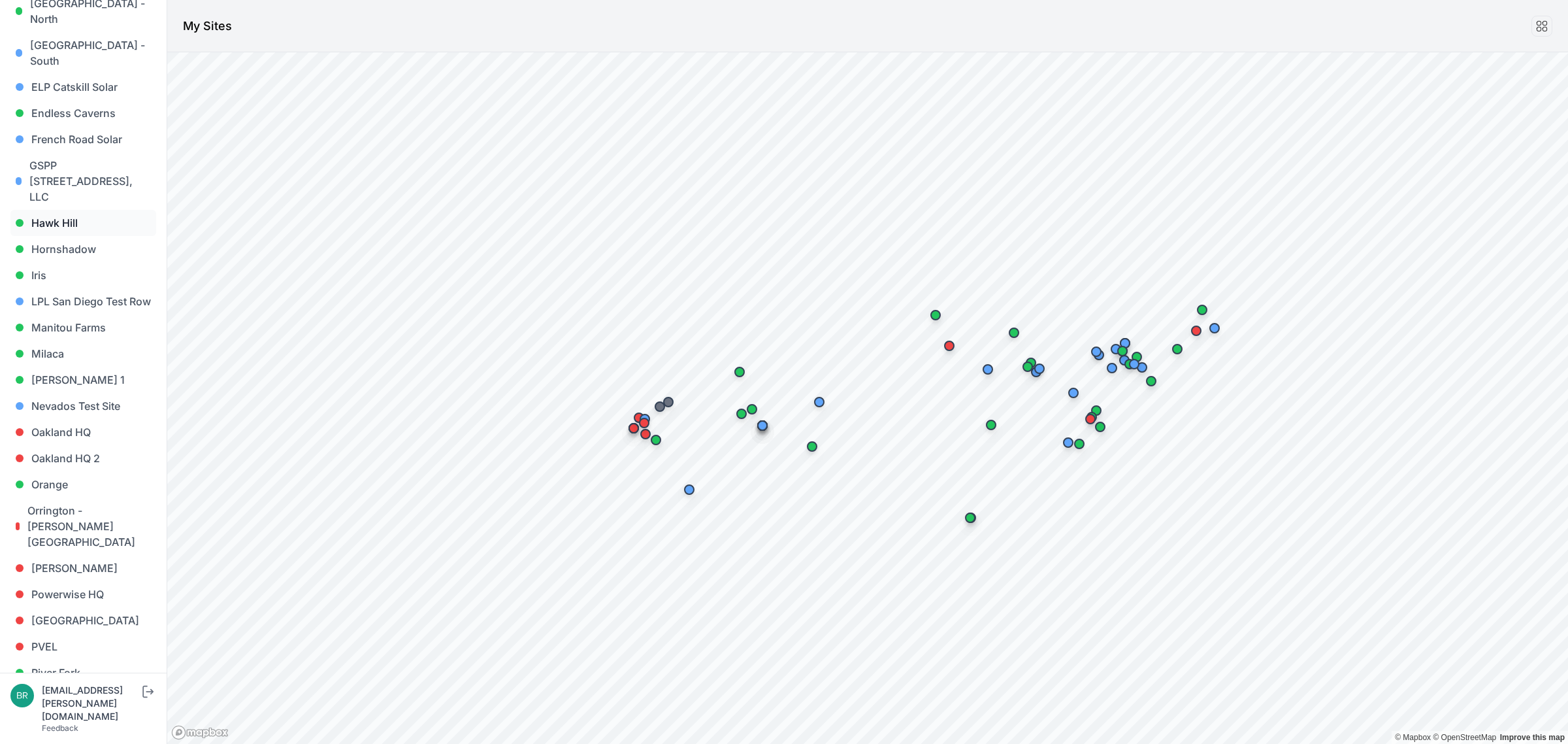
click at [59, 210] on link "Hawk Hill" at bounding box center [83, 222] width 145 height 26
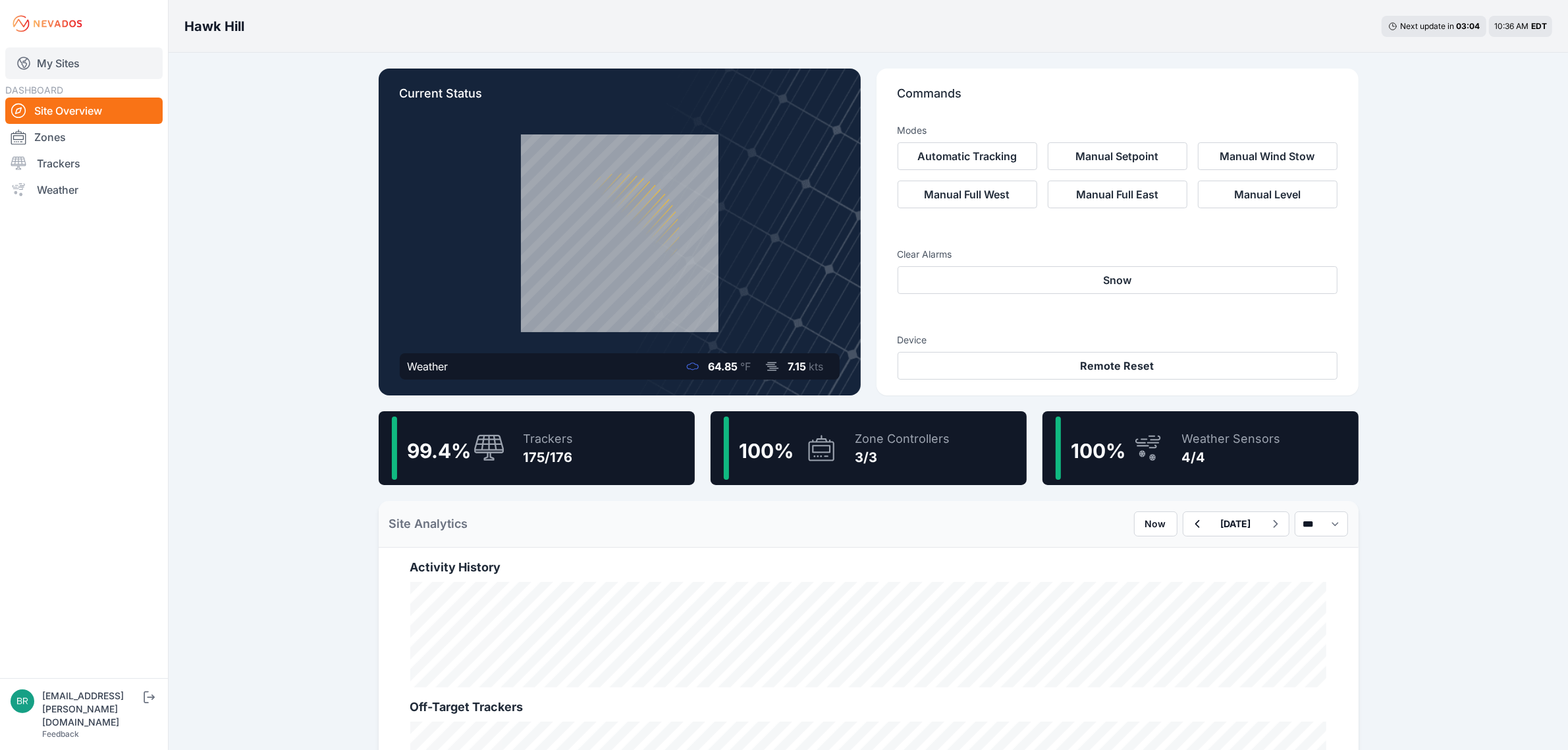
click at [93, 56] on link "My Sites" at bounding box center [83, 63] width 157 height 32
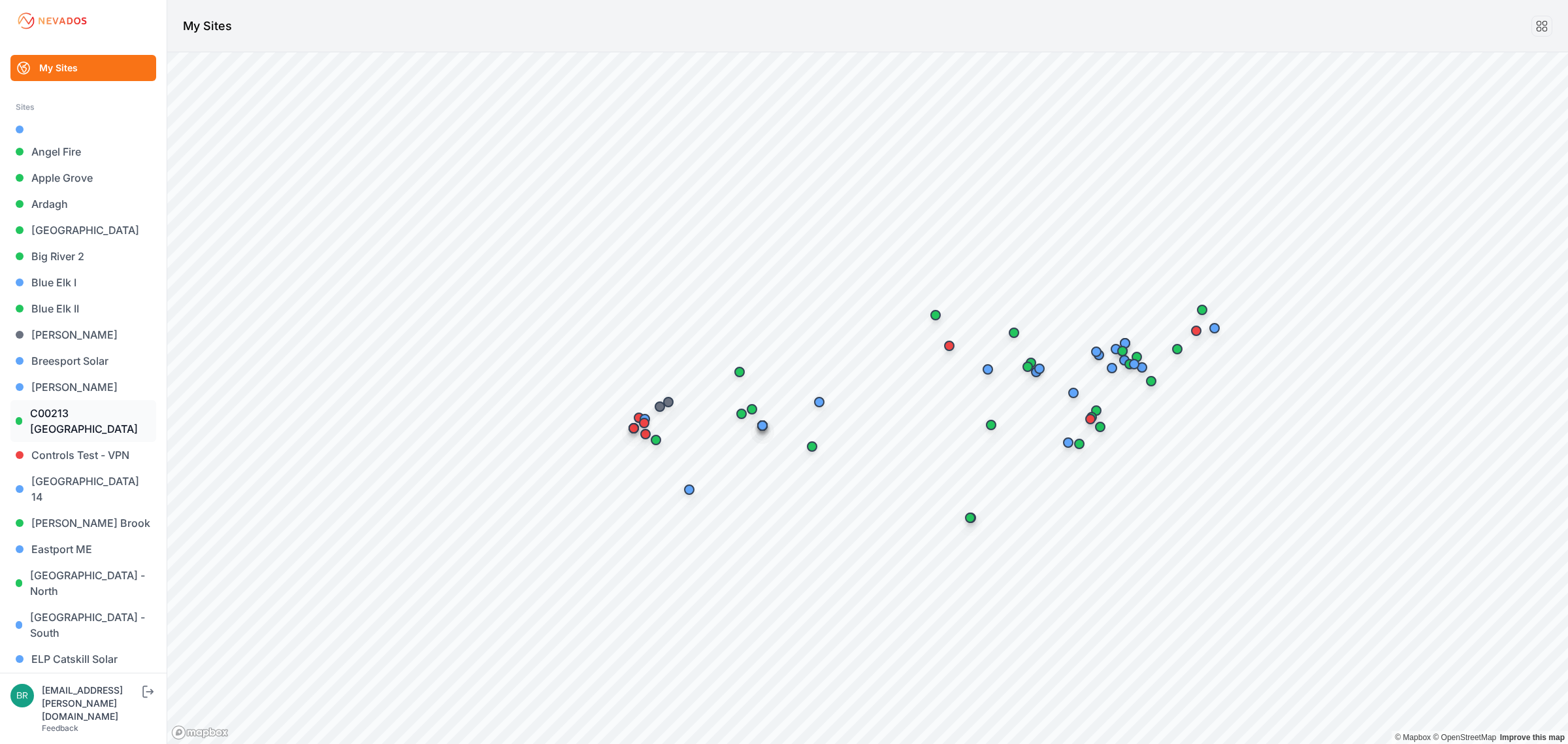
click at [116, 423] on link "C00213 [GEOGRAPHIC_DATA]" at bounding box center [83, 421] width 145 height 42
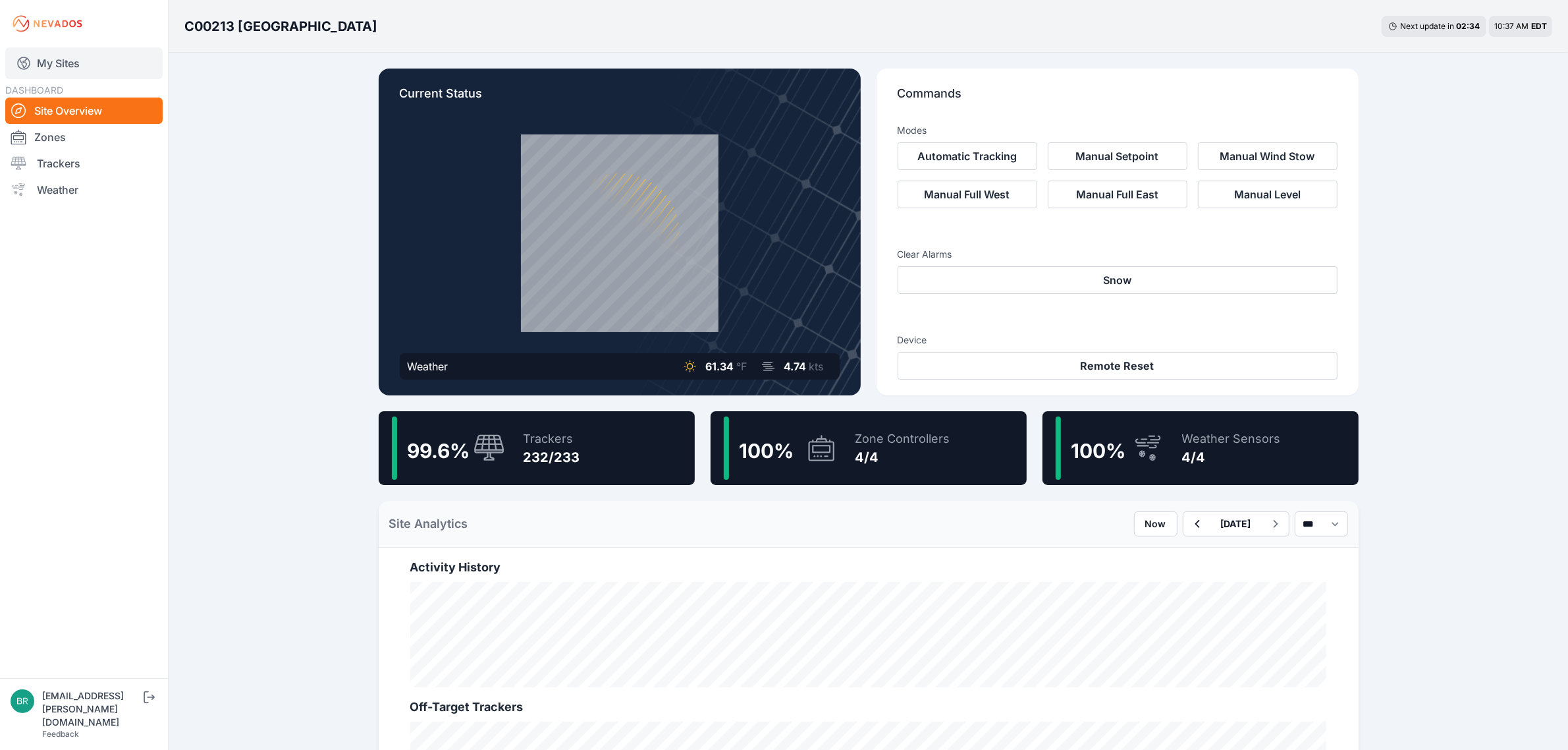
click at [108, 53] on link "My Sites" at bounding box center [83, 63] width 157 height 32
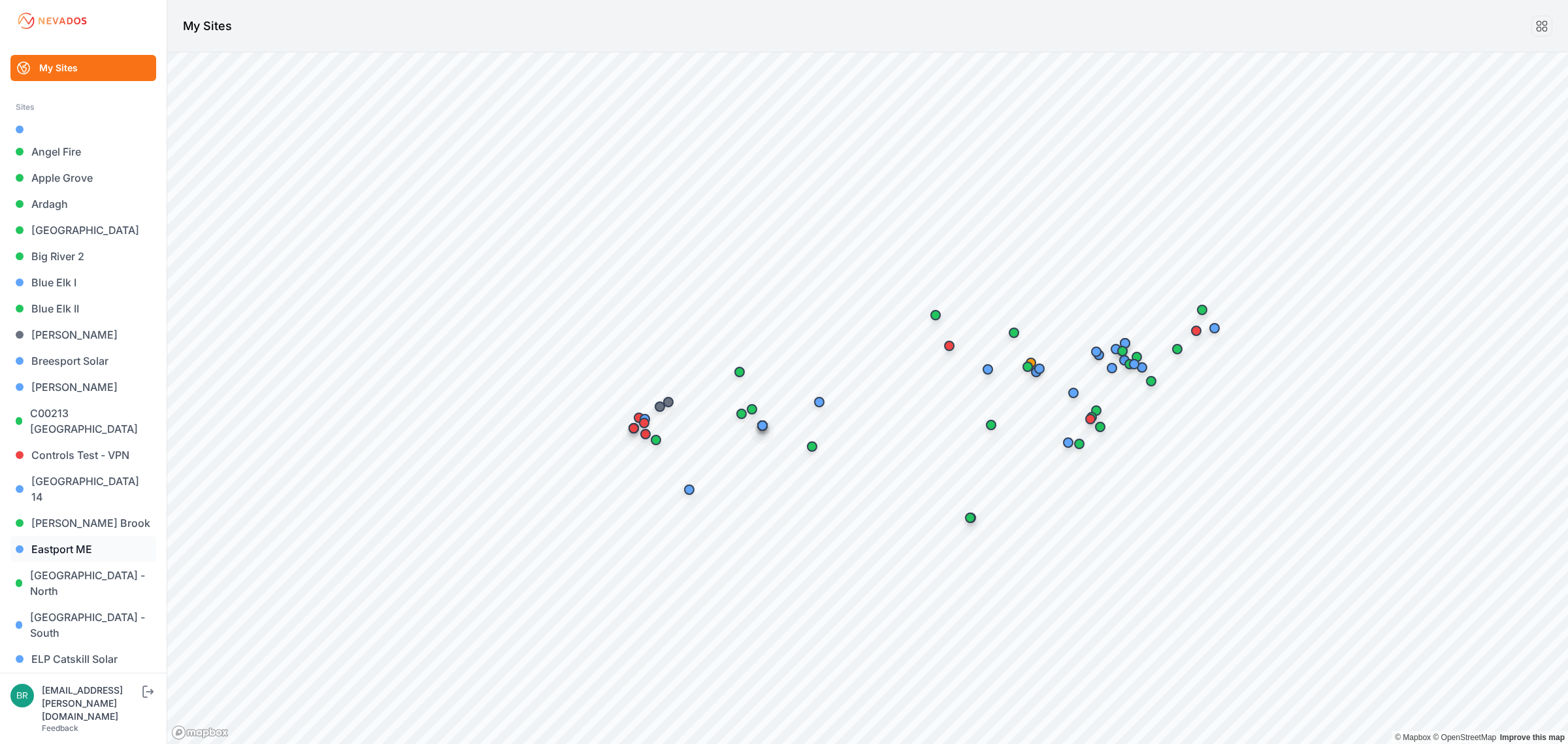
click at [95, 540] on link "Eastport ME" at bounding box center [83, 548] width 145 height 26
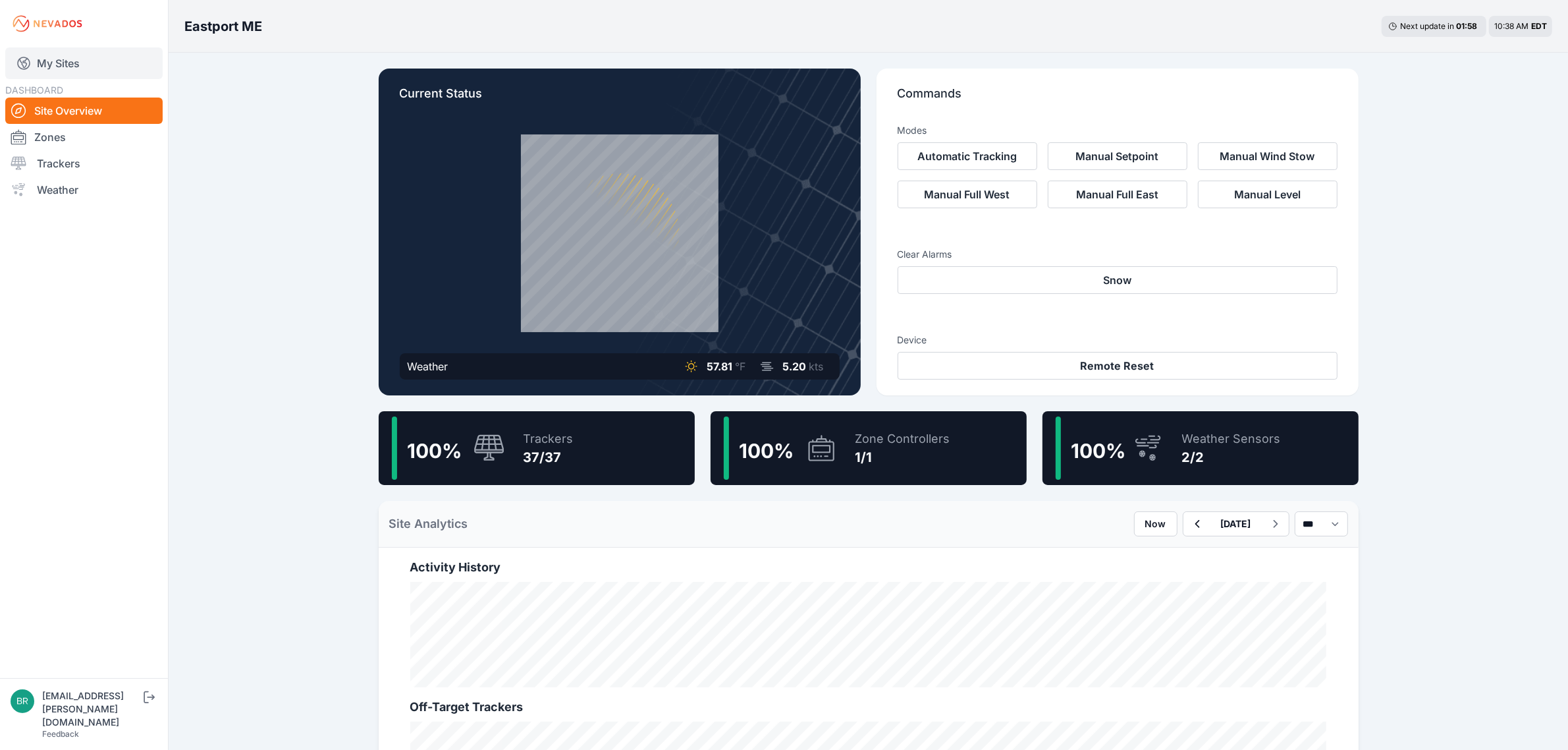
click at [108, 62] on link "My Sites" at bounding box center [83, 63] width 157 height 32
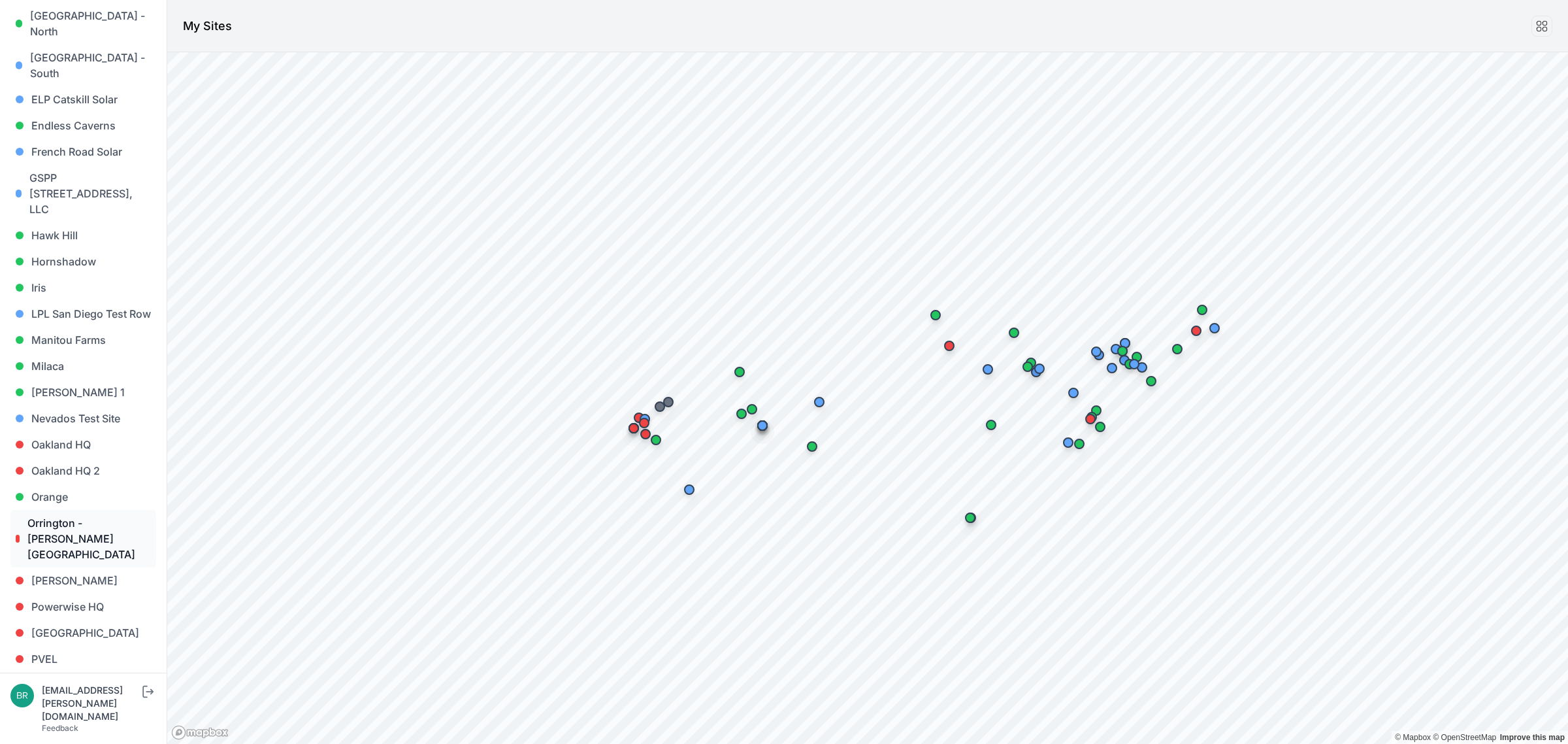
scroll to position [572, 0]
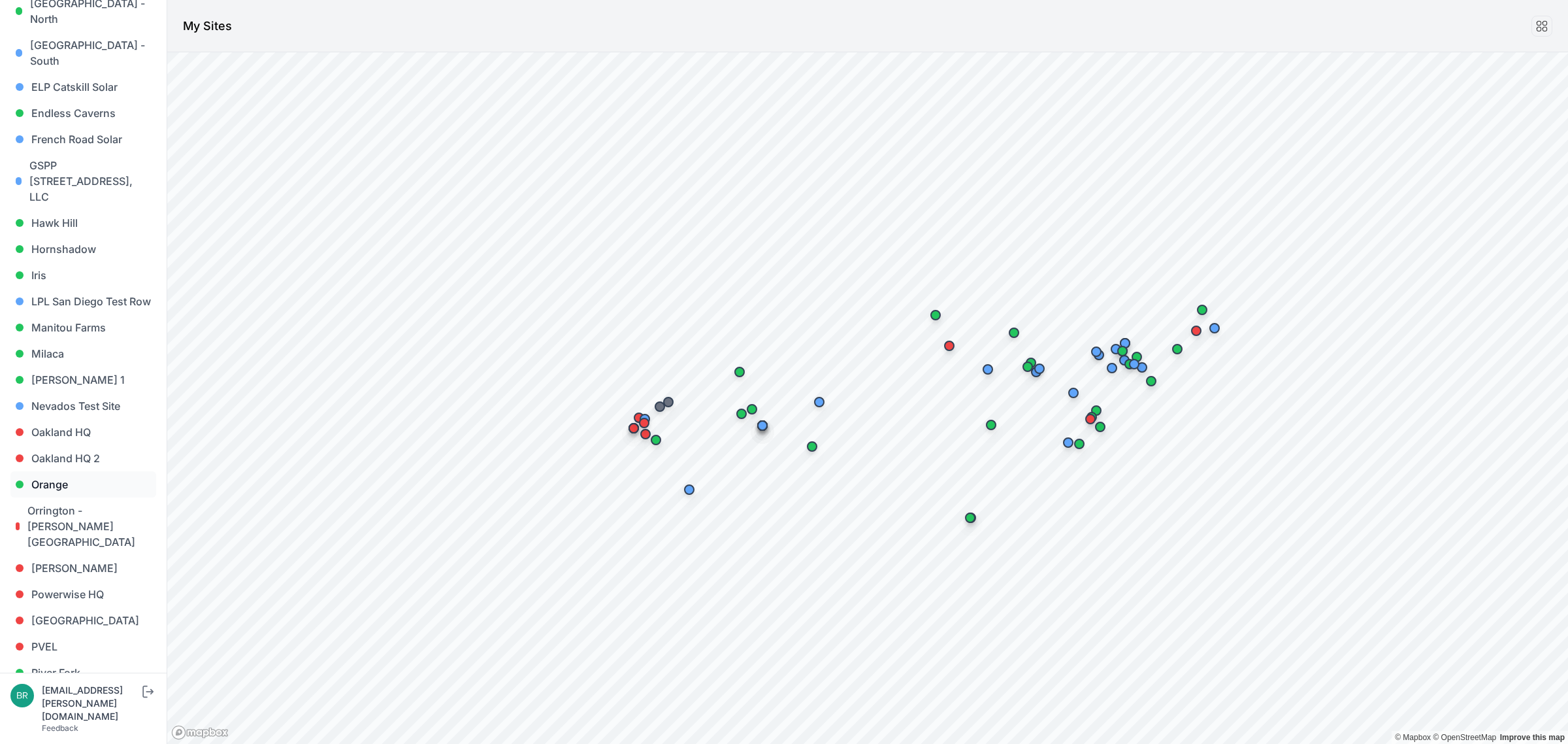
click at [43, 471] on link "Orange" at bounding box center [83, 484] width 145 height 26
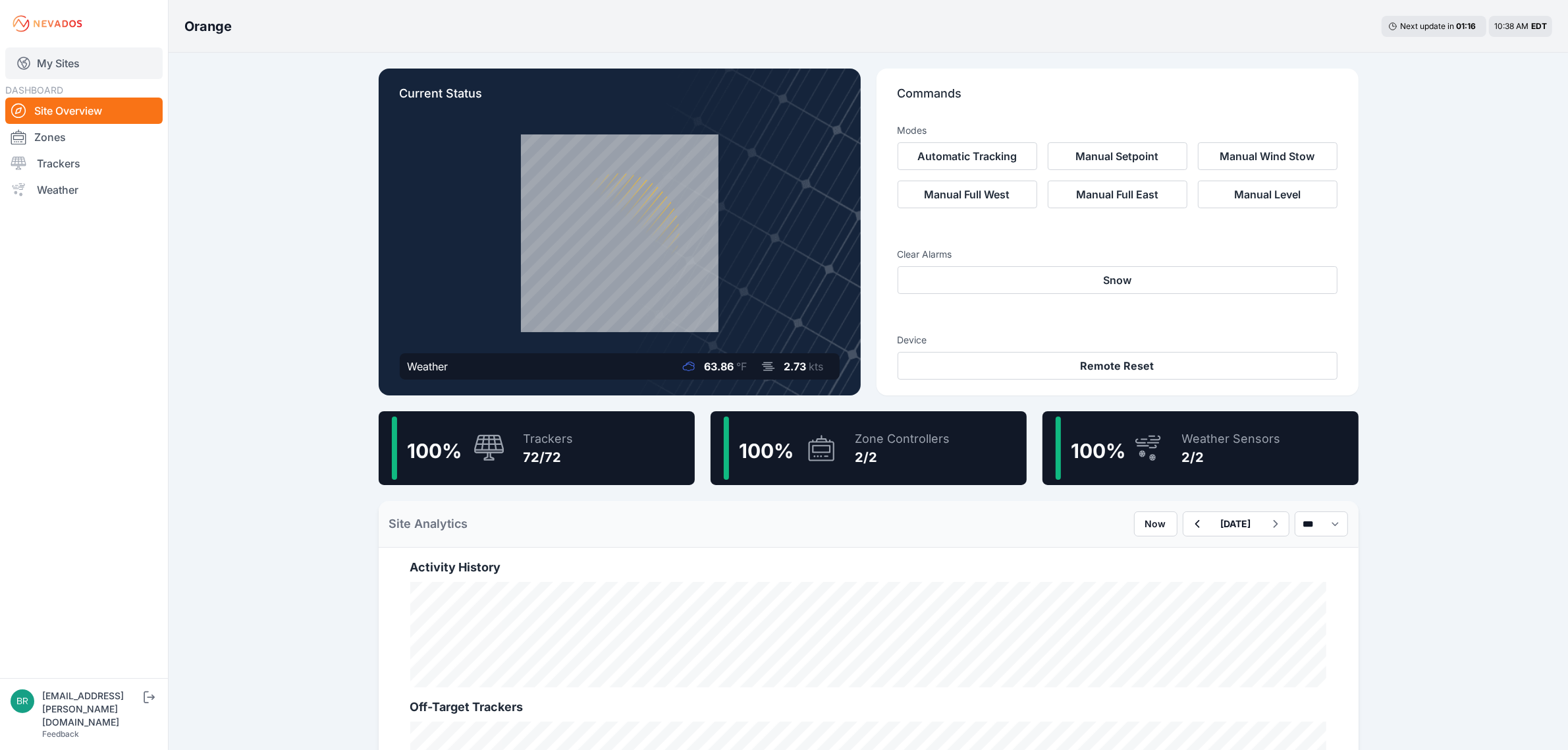
click at [91, 56] on link "My Sites" at bounding box center [83, 63] width 157 height 32
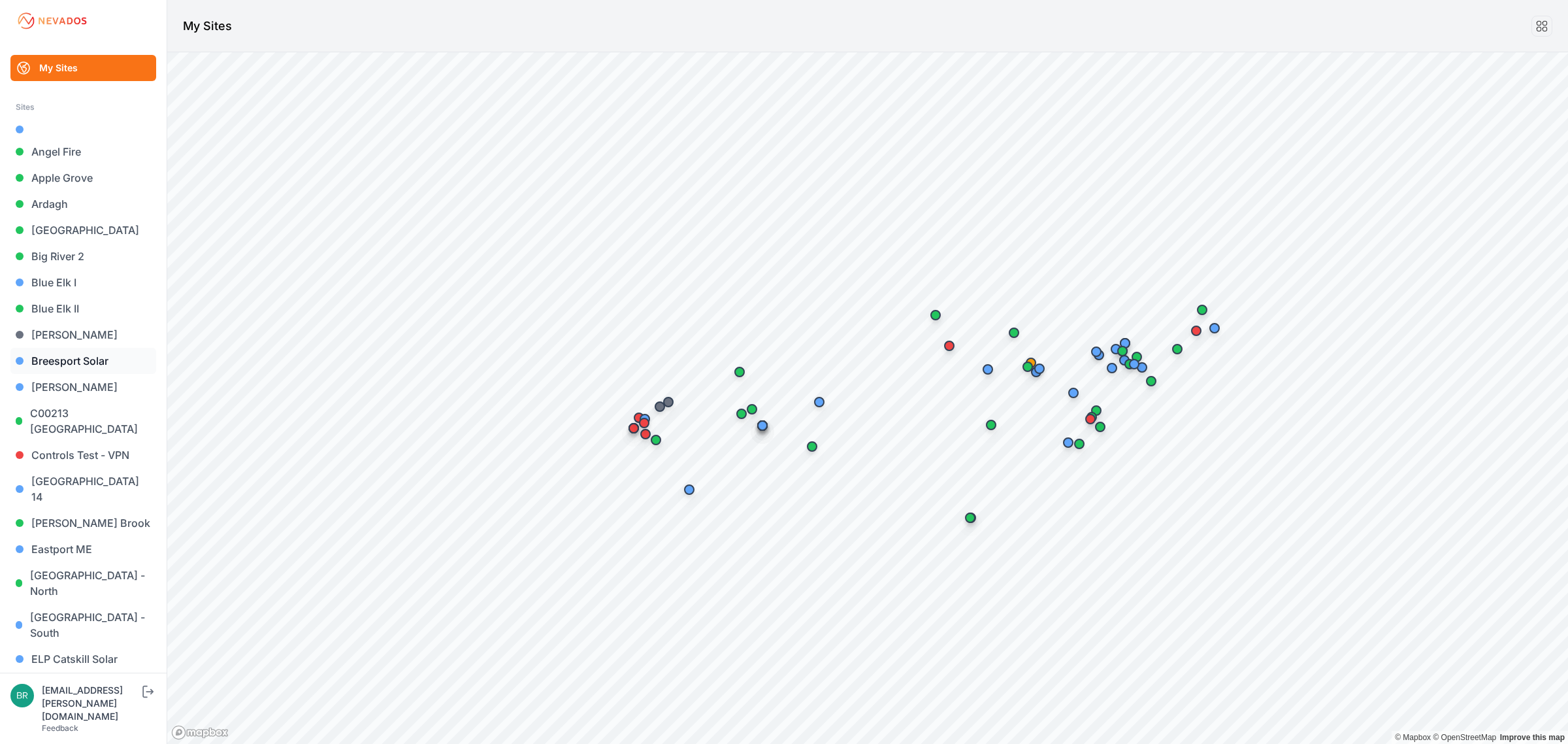
click at [69, 363] on link "Breesport Solar" at bounding box center [83, 360] width 145 height 26
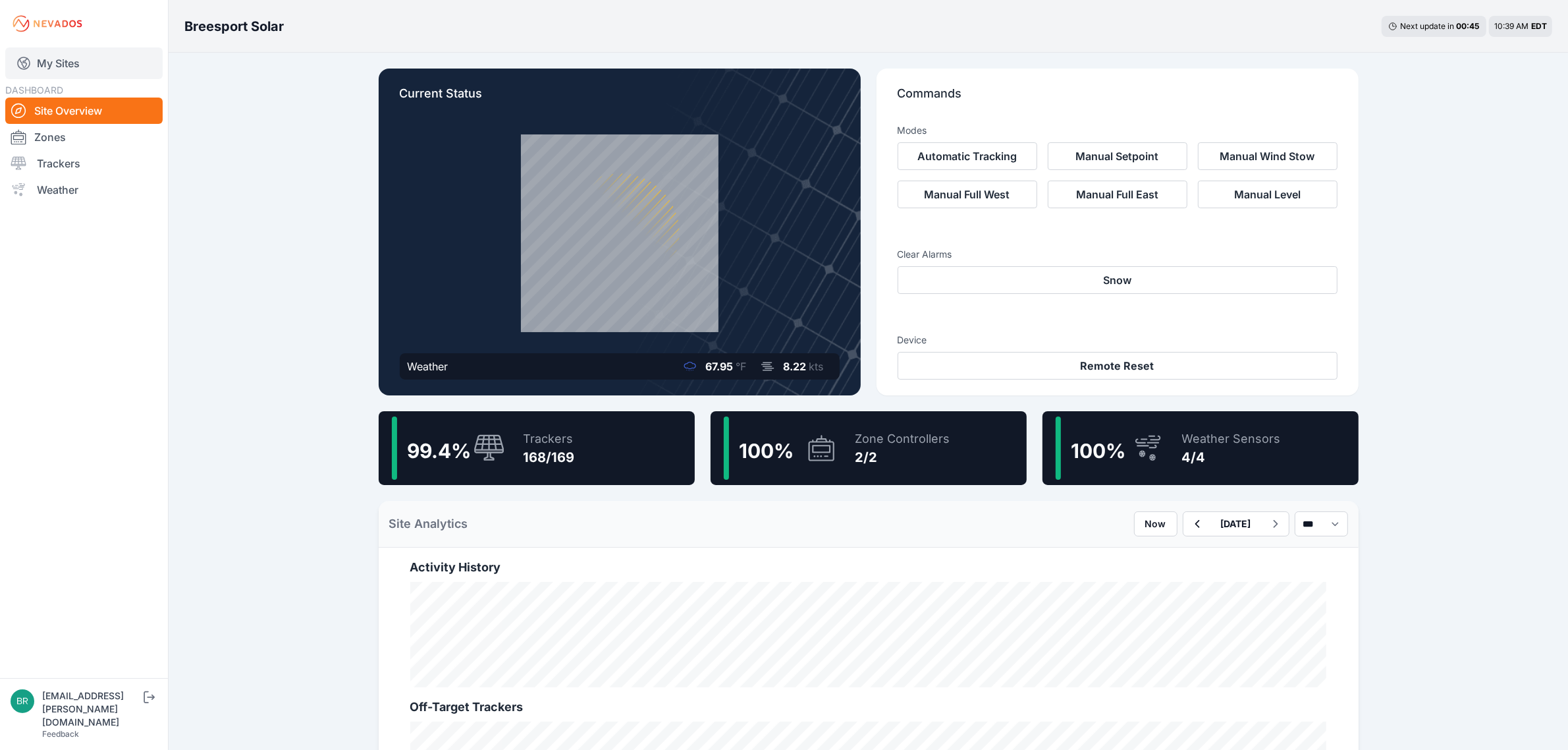
click at [61, 50] on link "My Sites" at bounding box center [83, 63] width 157 height 32
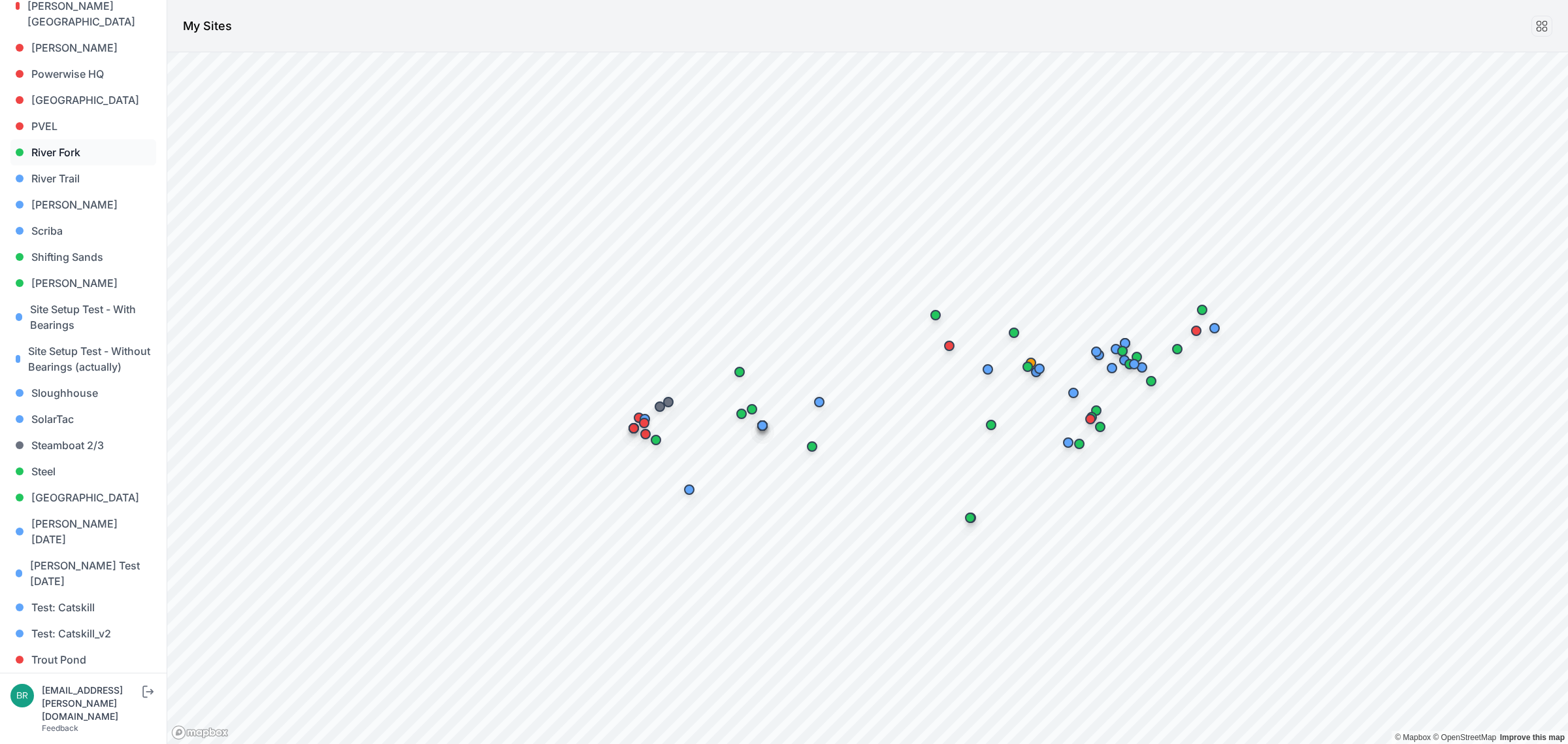
scroll to position [1106, 0]
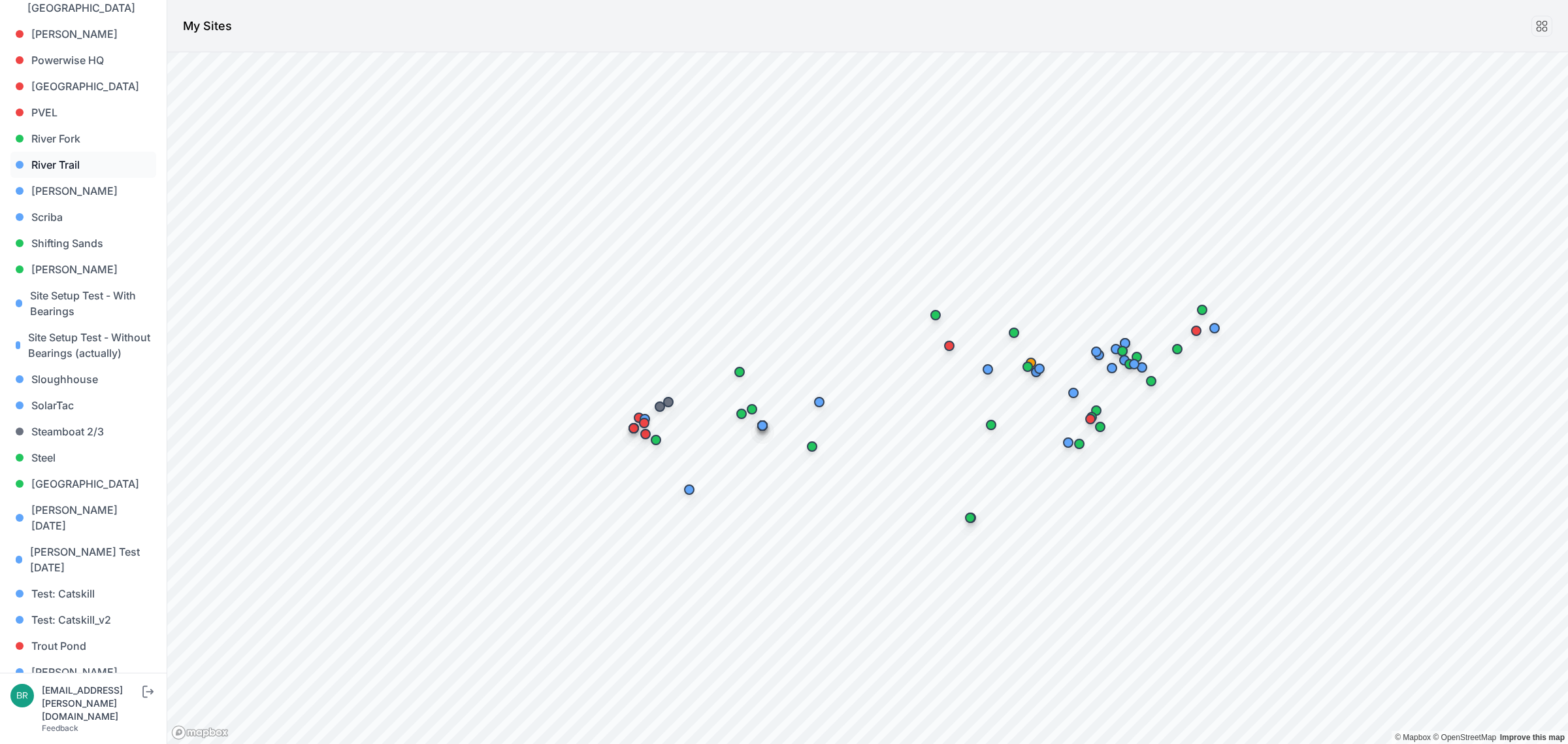
click at [72, 151] on link "River Trail" at bounding box center [83, 164] width 145 height 26
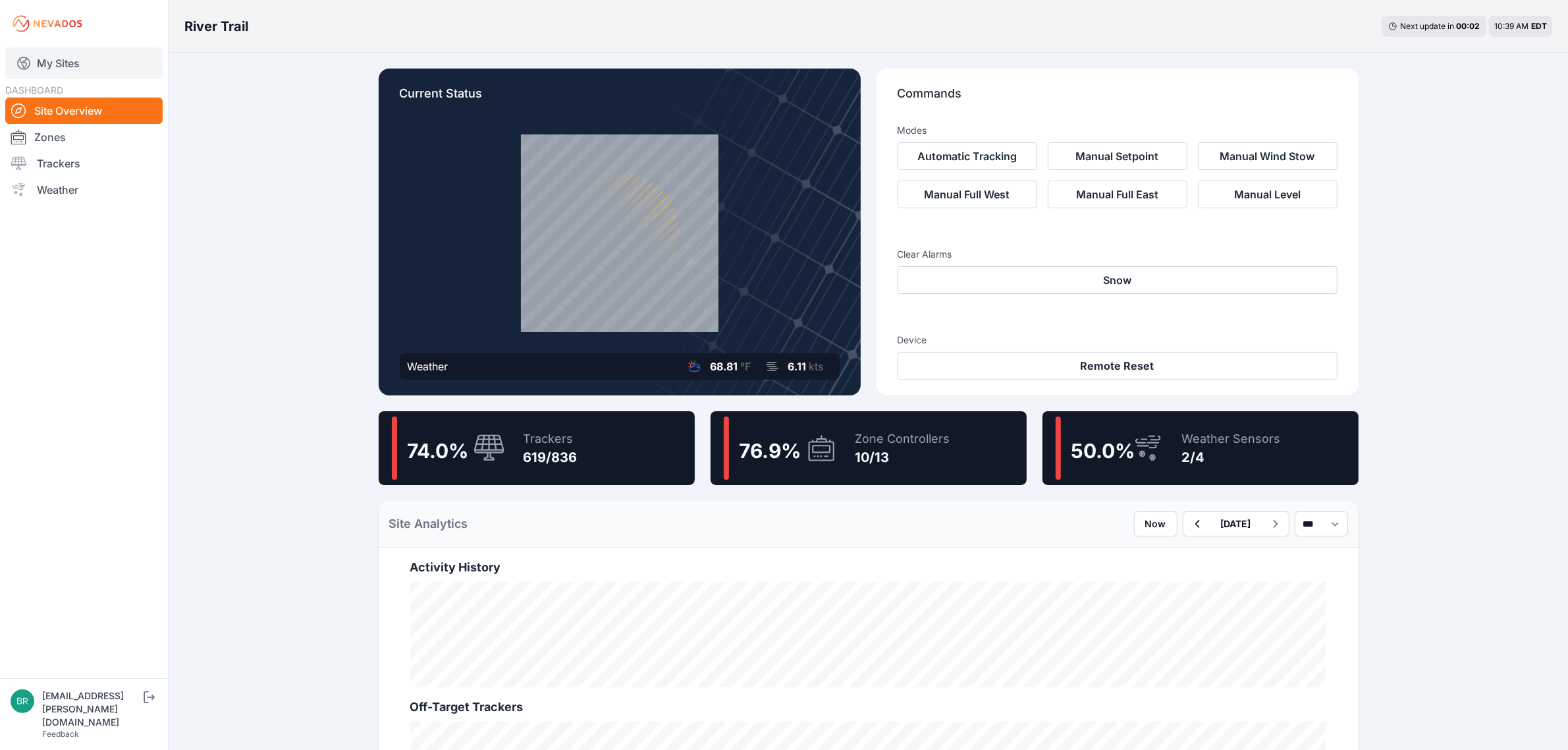
click at [67, 74] on link "My Sites" at bounding box center [83, 63] width 157 height 32
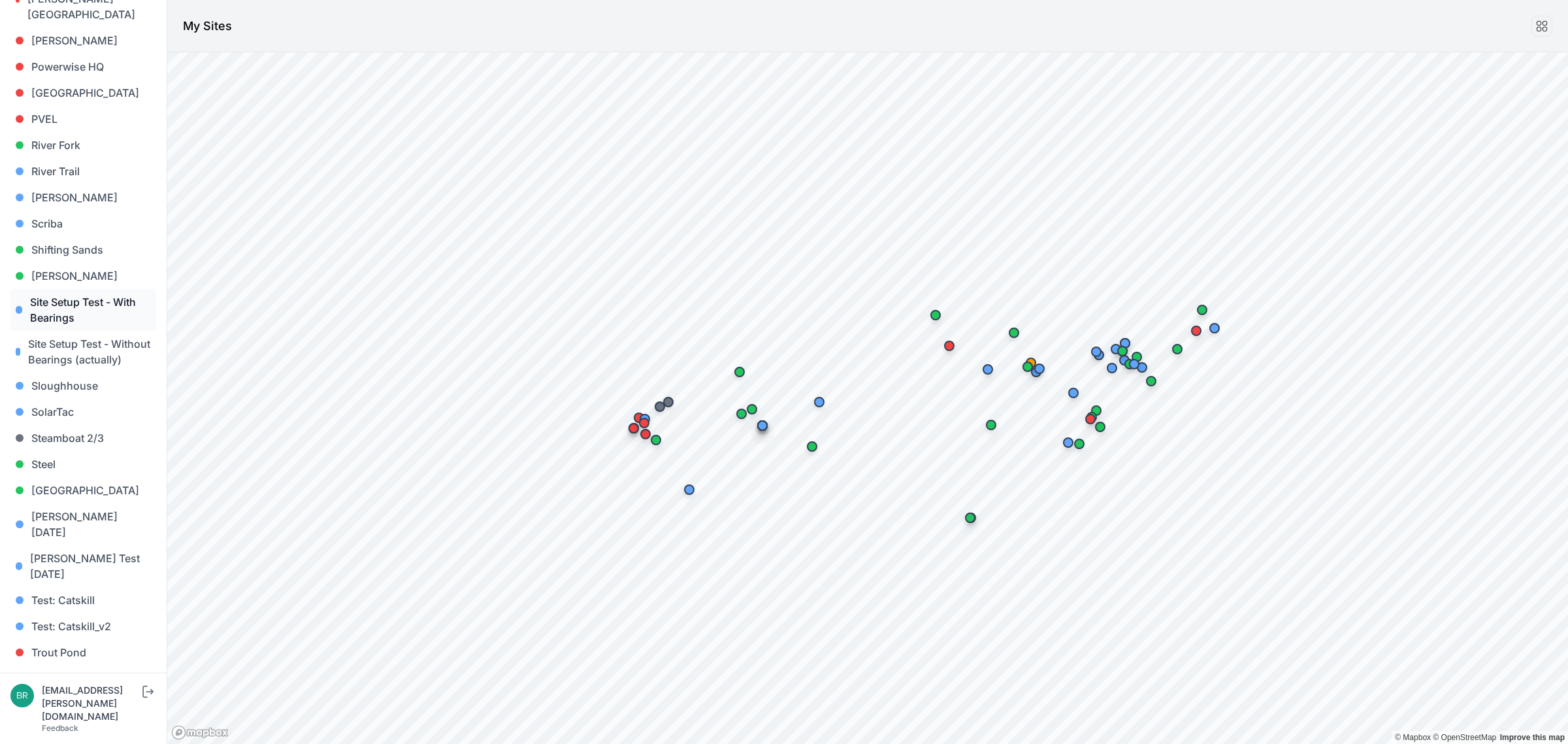
scroll to position [1106, 0]
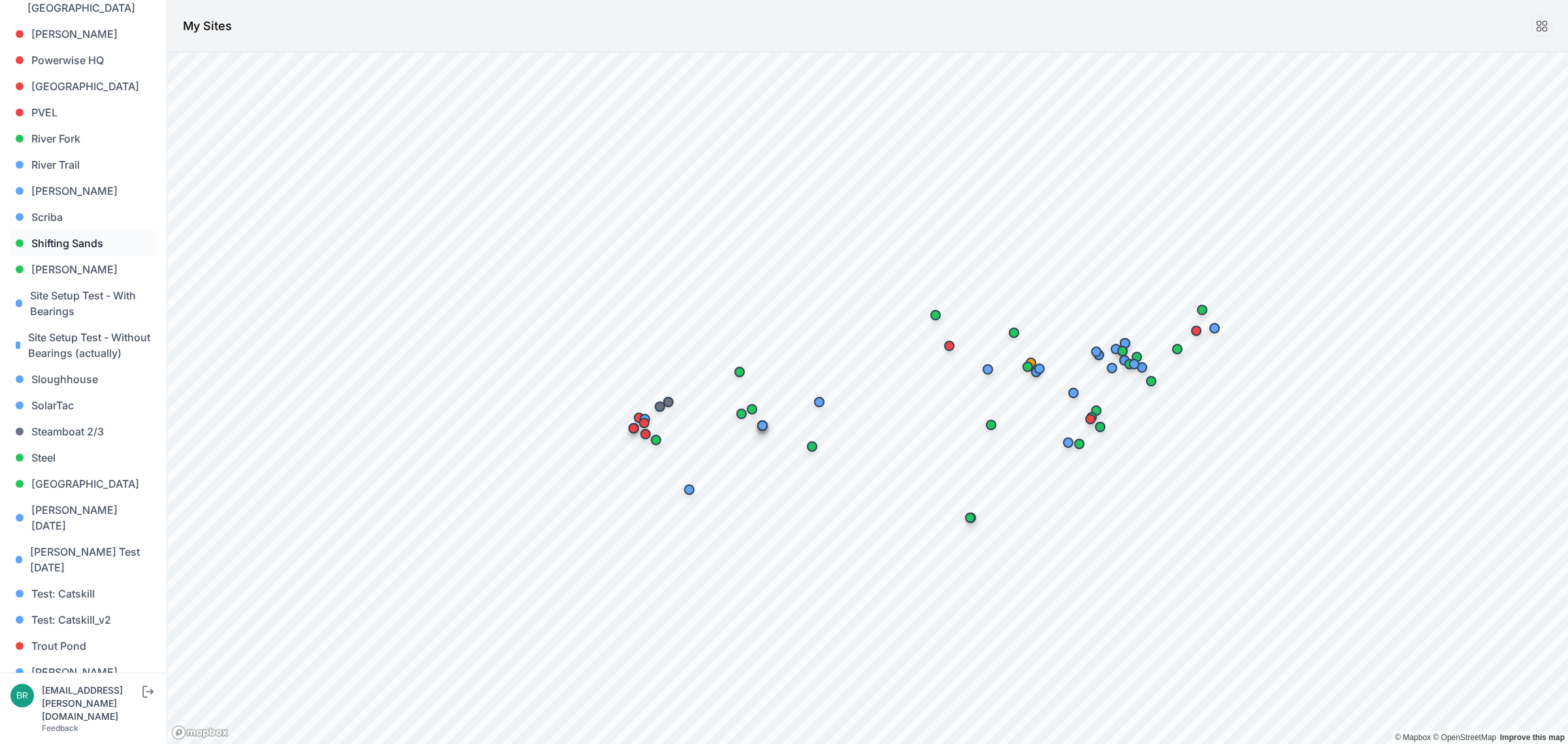
click at [92, 230] on link "Shifting Sands" at bounding box center [83, 243] width 145 height 26
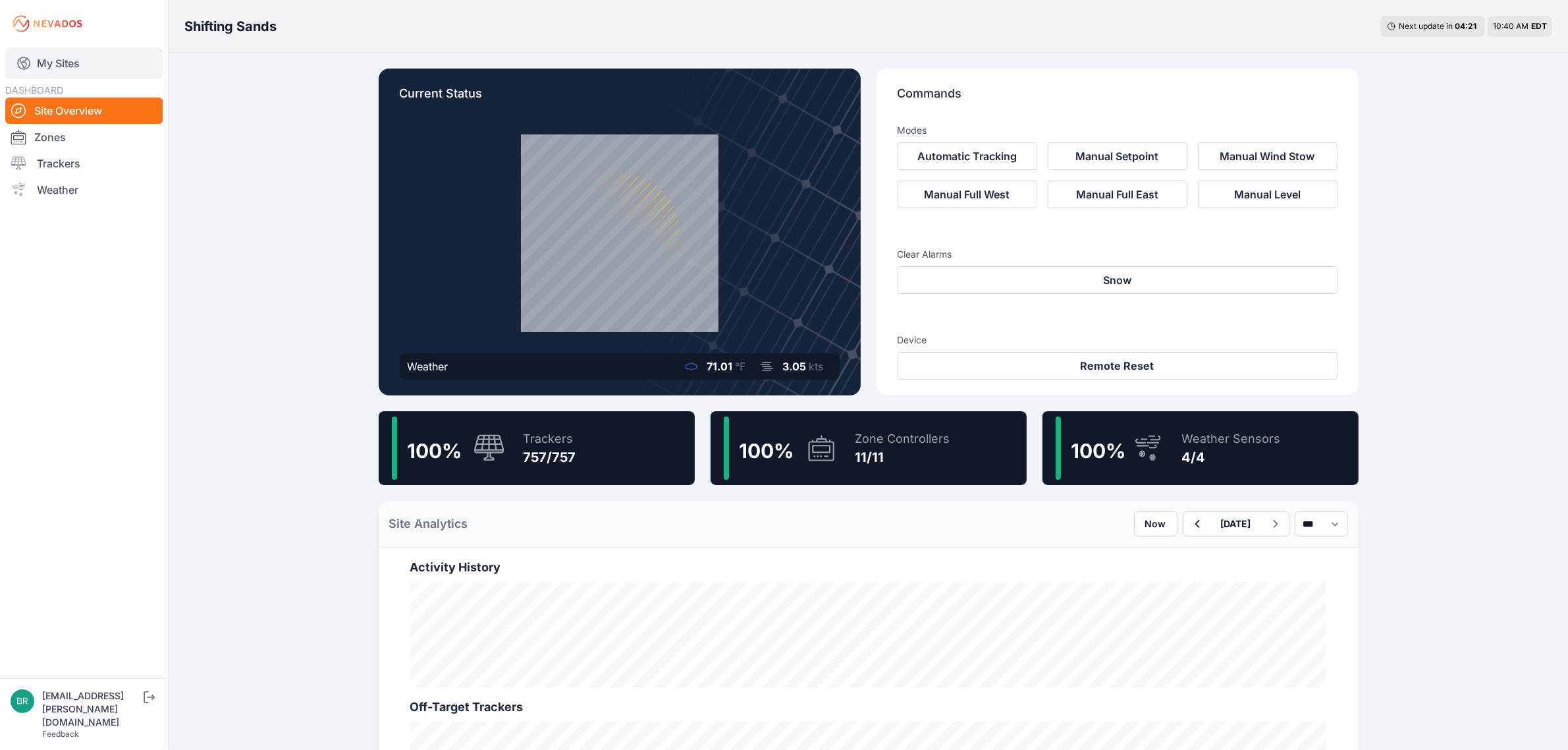
click at [106, 50] on link "My Sites" at bounding box center [83, 63] width 157 height 32
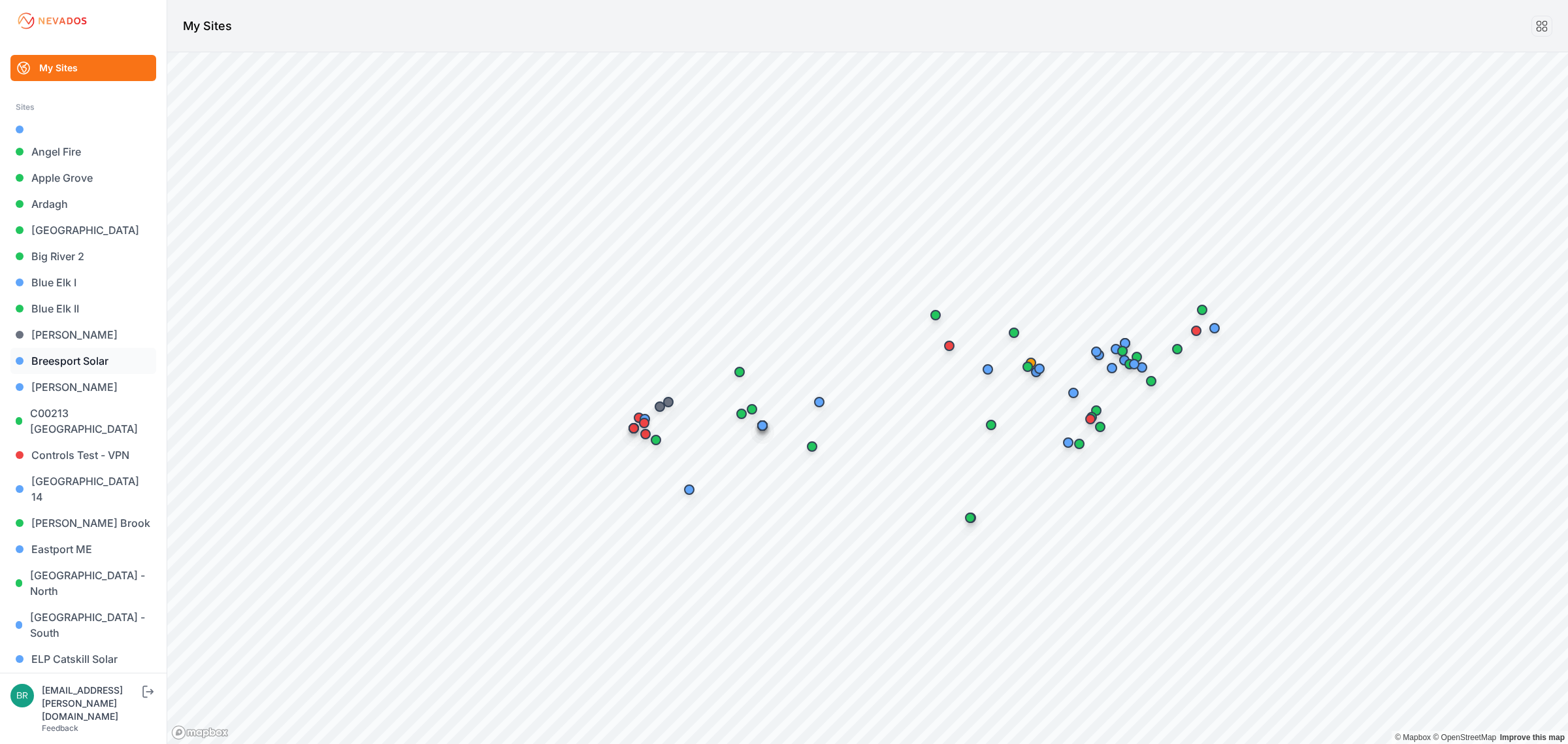
click at [97, 367] on link "Breesport Solar" at bounding box center [83, 360] width 145 height 26
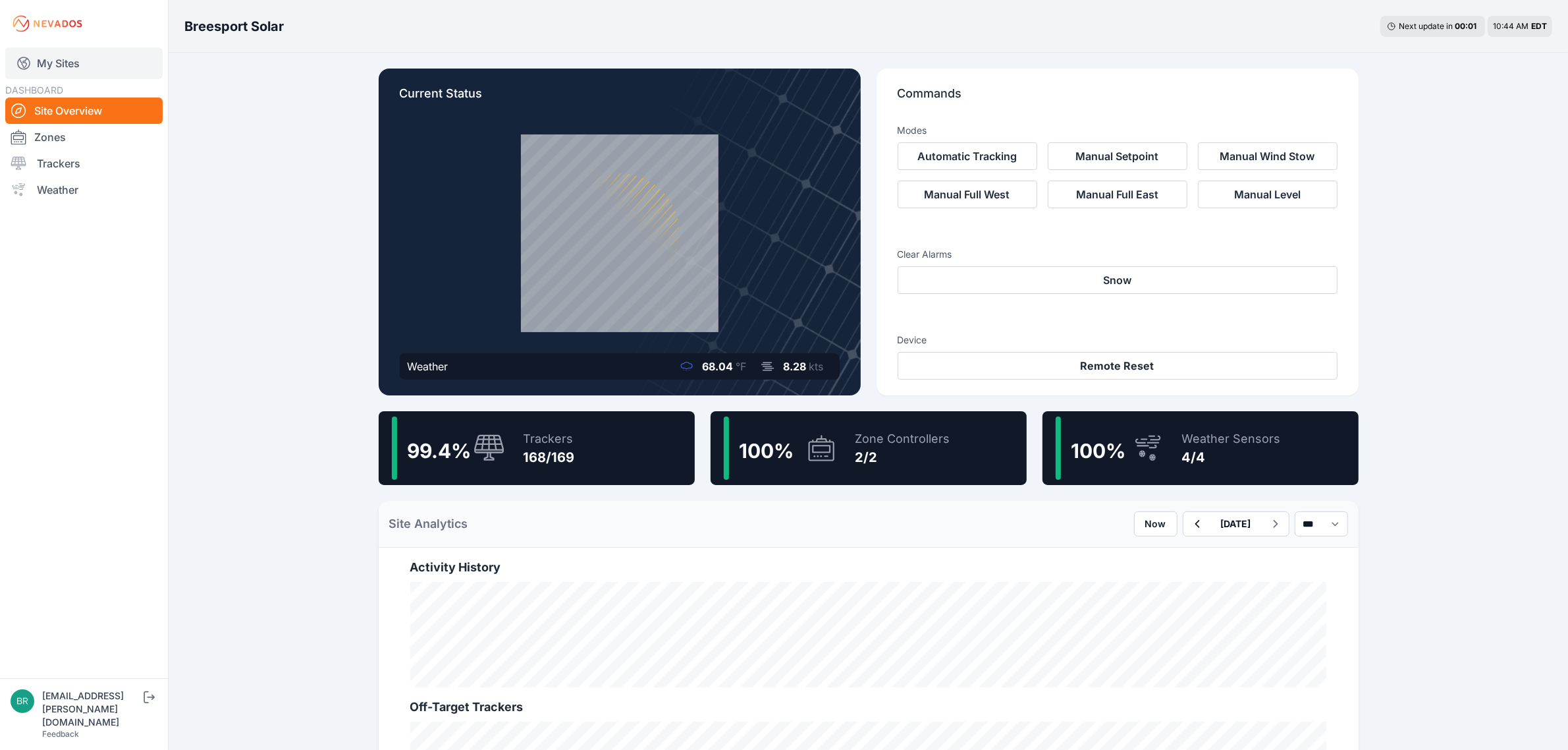
click at [114, 56] on link "My Sites" at bounding box center [83, 63] width 157 height 32
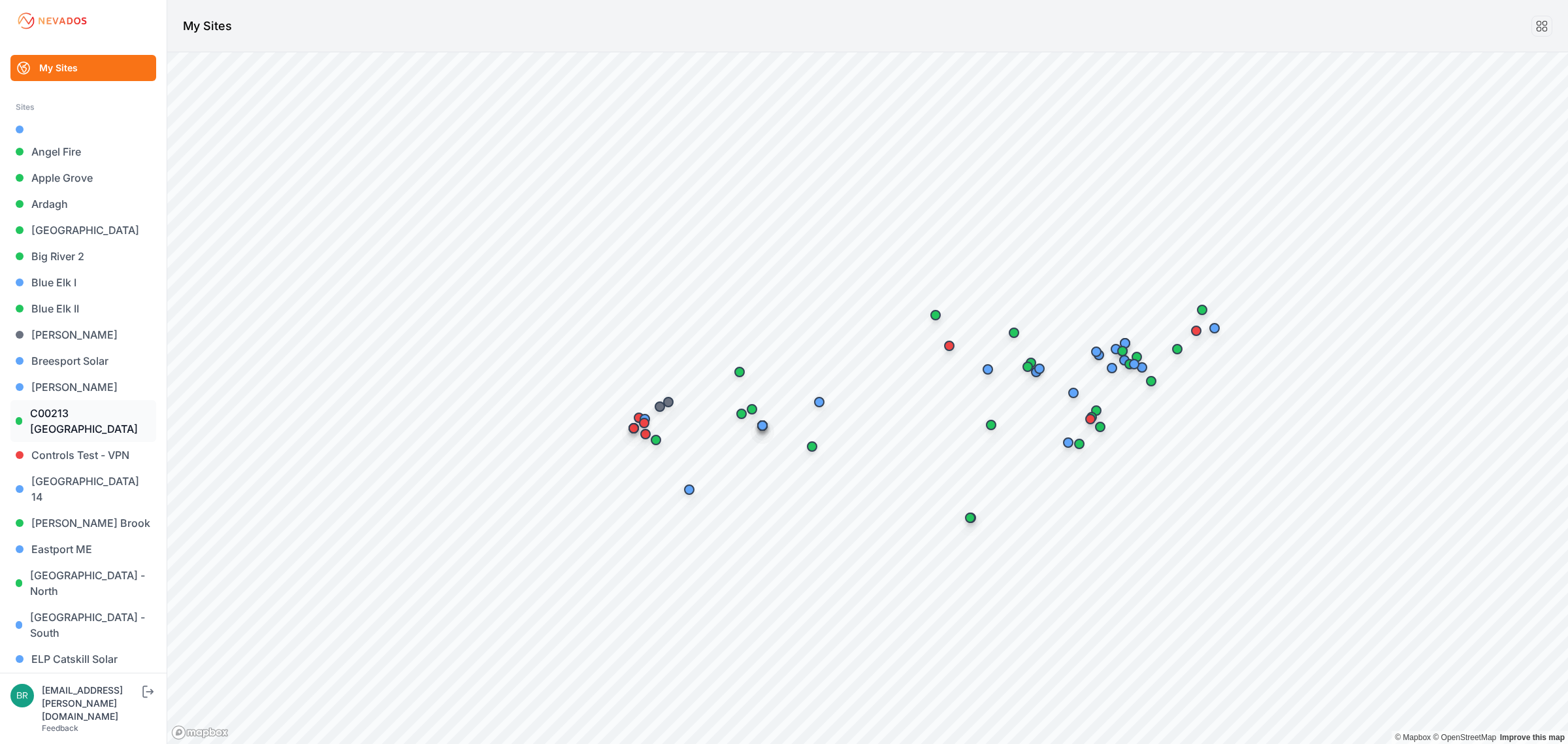
click at [119, 413] on link "C00213 [GEOGRAPHIC_DATA]" at bounding box center [83, 421] width 145 height 42
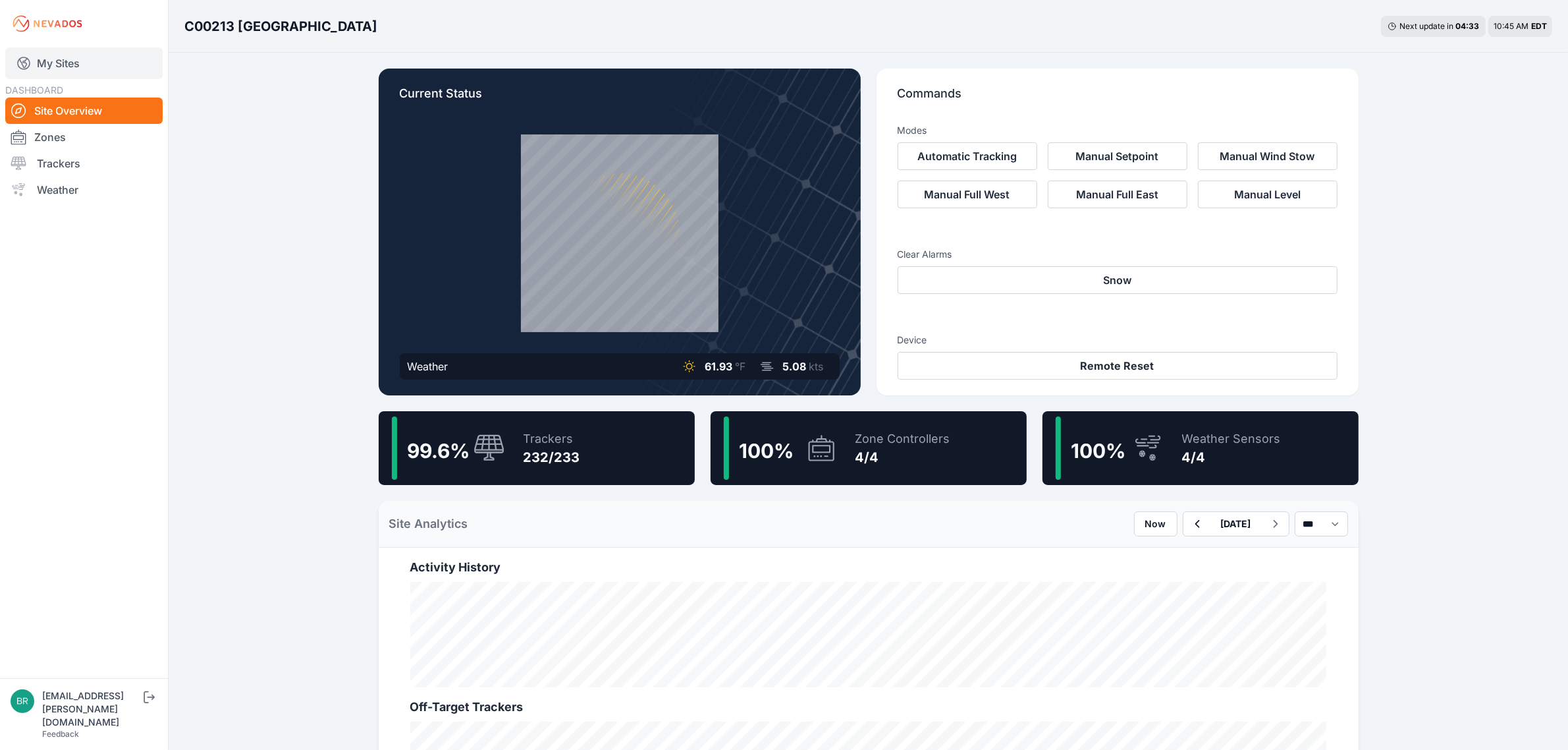
click at [99, 71] on link "My Sites" at bounding box center [83, 63] width 157 height 32
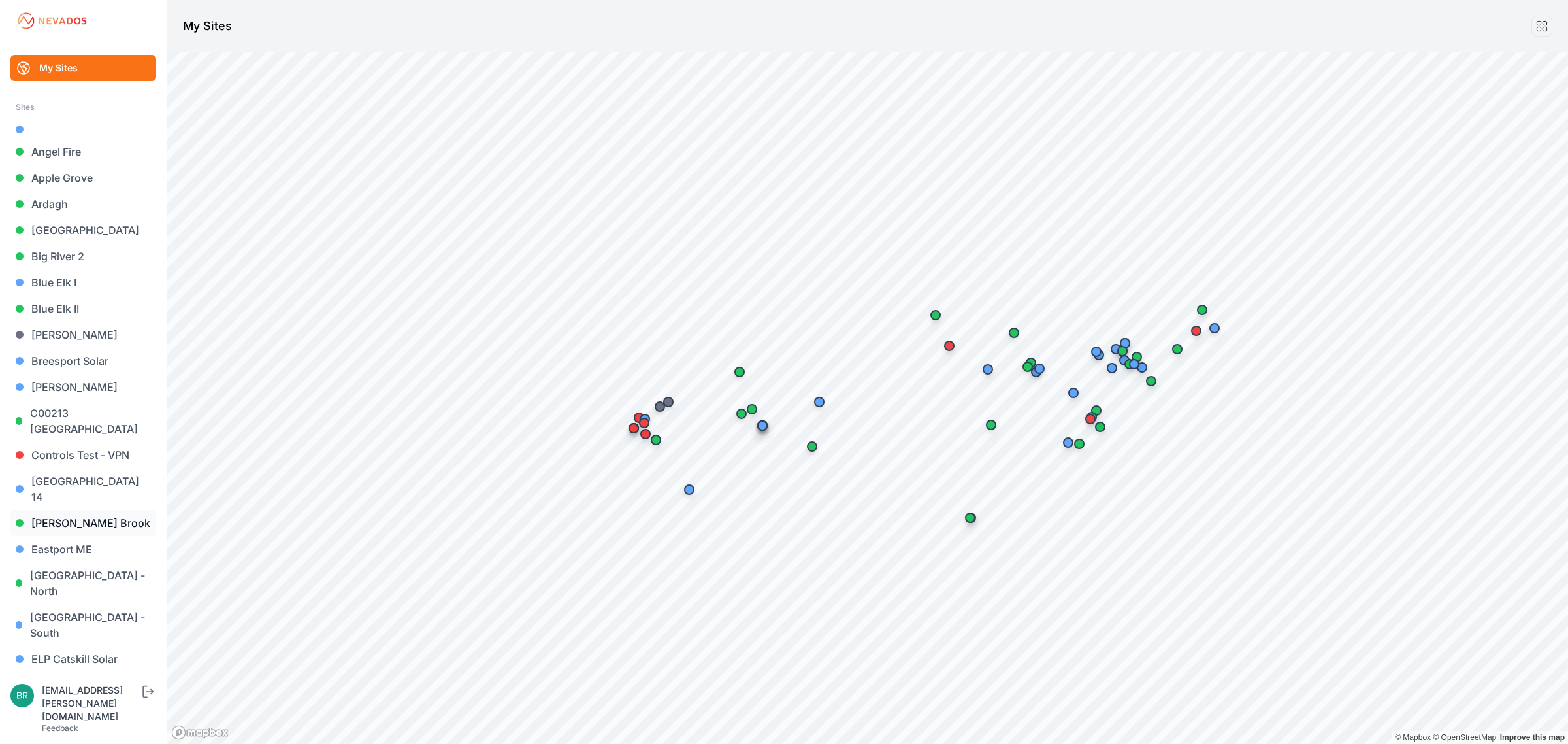
click at [98, 510] on link "[PERSON_NAME] Brook" at bounding box center [83, 522] width 145 height 26
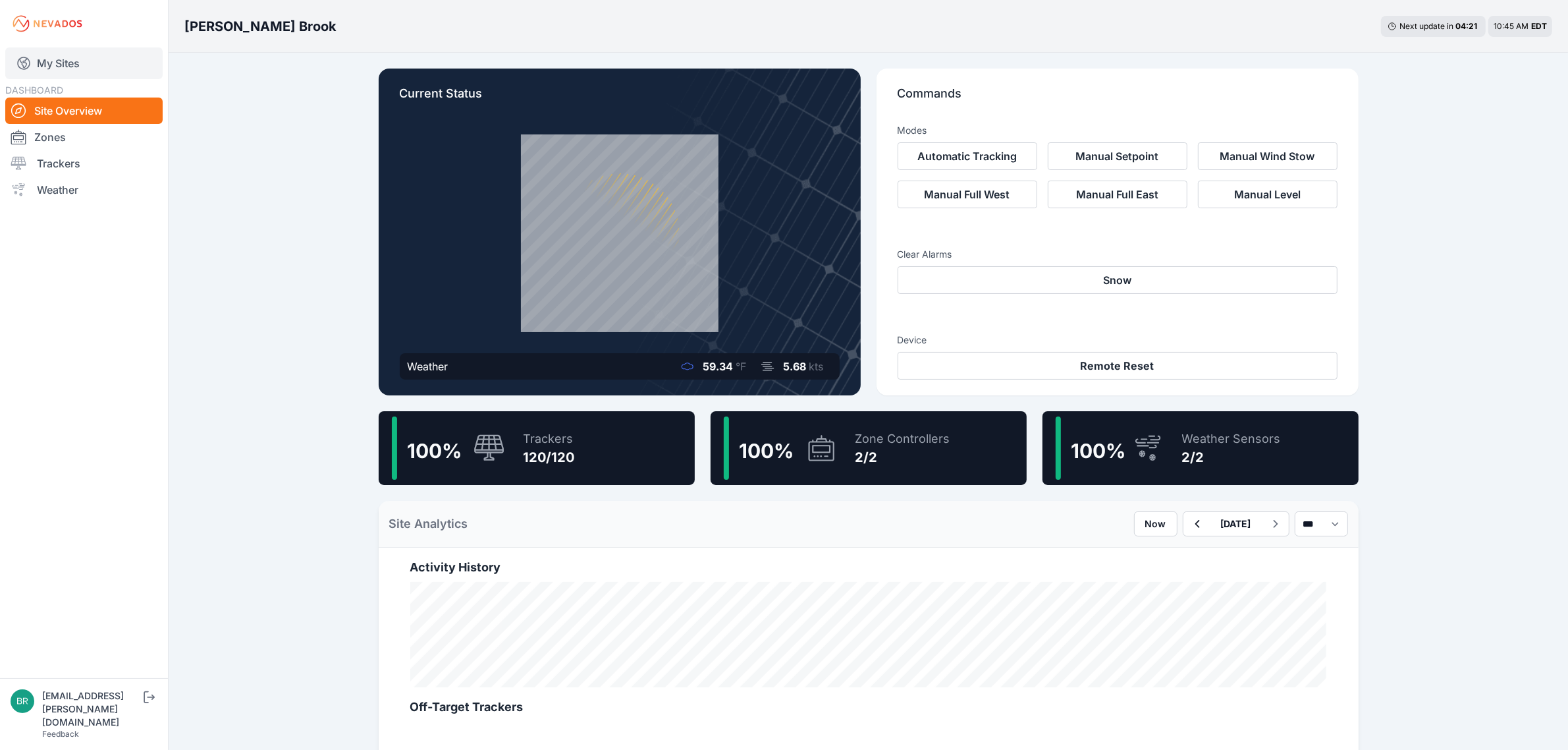
click at [139, 59] on link "My Sites" at bounding box center [83, 63] width 157 height 32
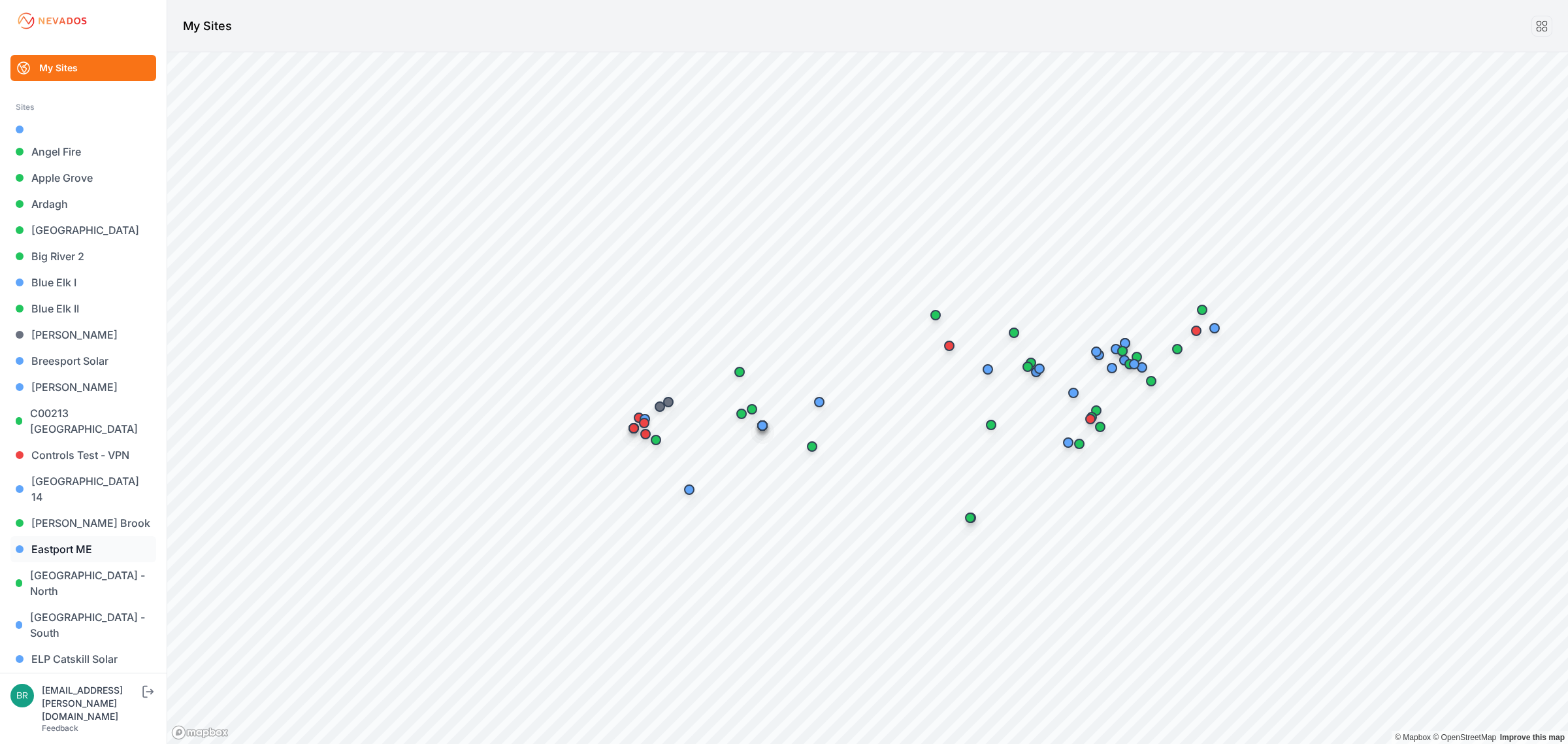
click at [85, 540] on link "Eastport ME" at bounding box center [83, 548] width 145 height 26
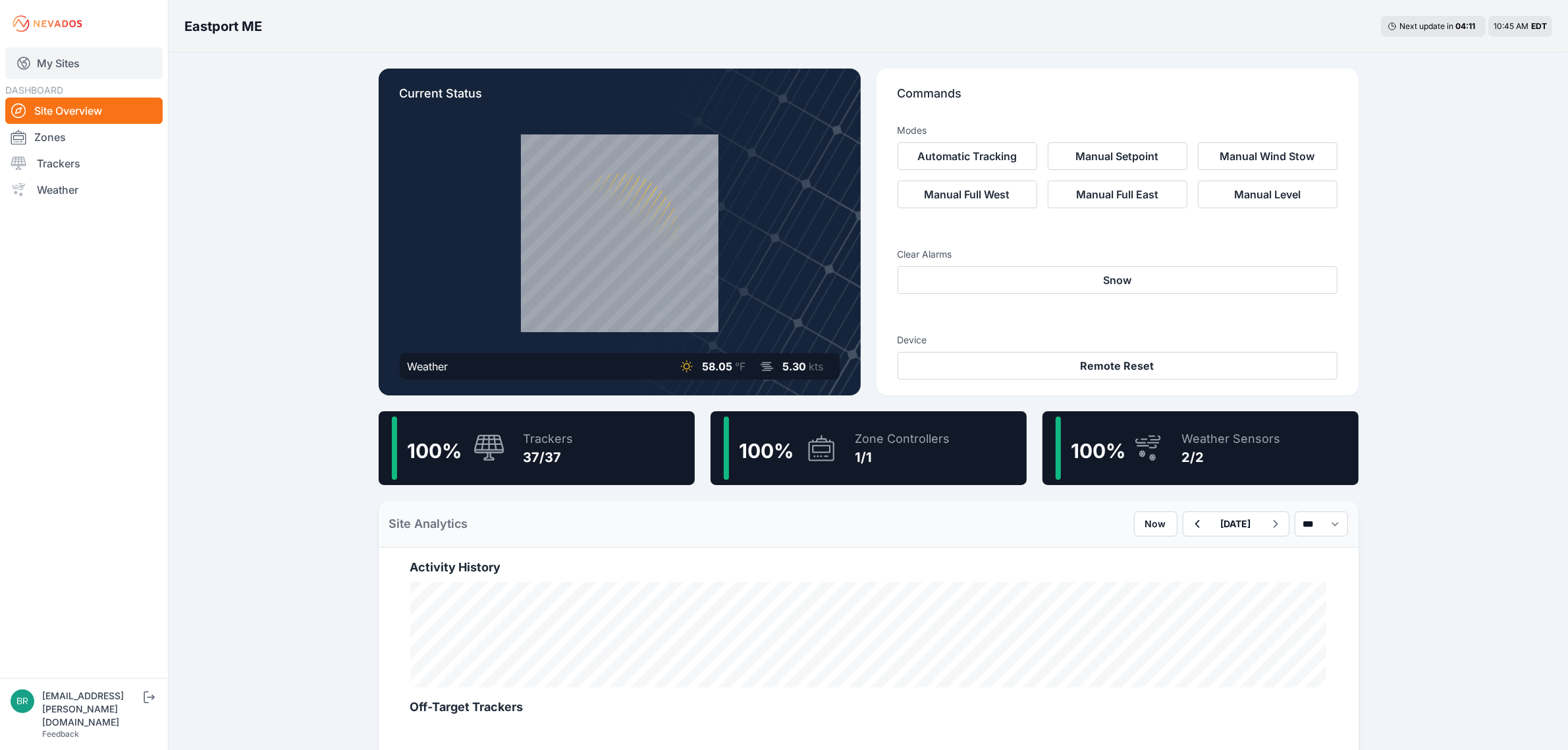
click at [89, 58] on link "My Sites" at bounding box center [83, 63] width 157 height 32
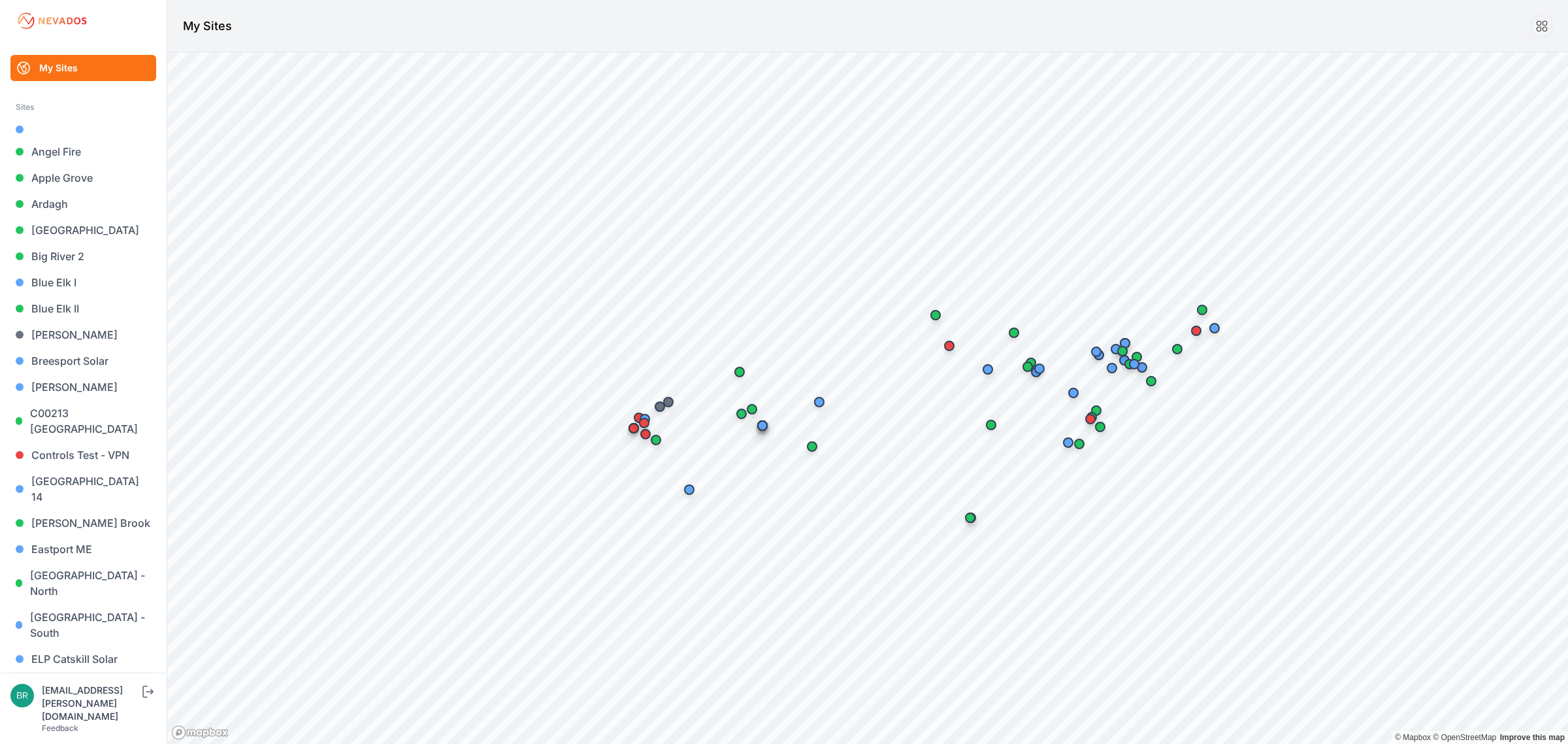
click at [79, 672] on link "Endless Caverns" at bounding box center [83, 684] width 145 height 26
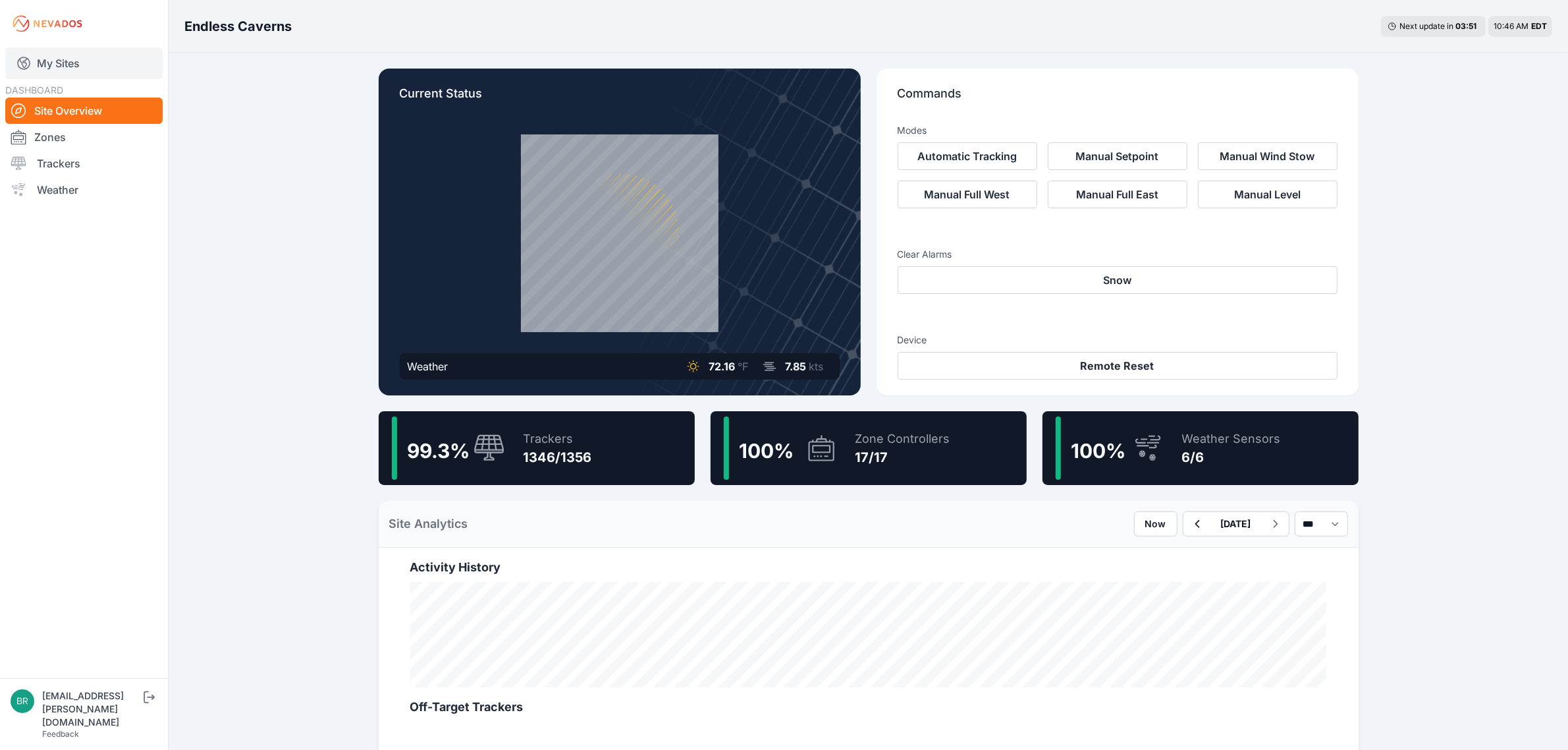
click at [93, 65] on link "My Sites" at bounding box center [83, 63] width 157 height 32
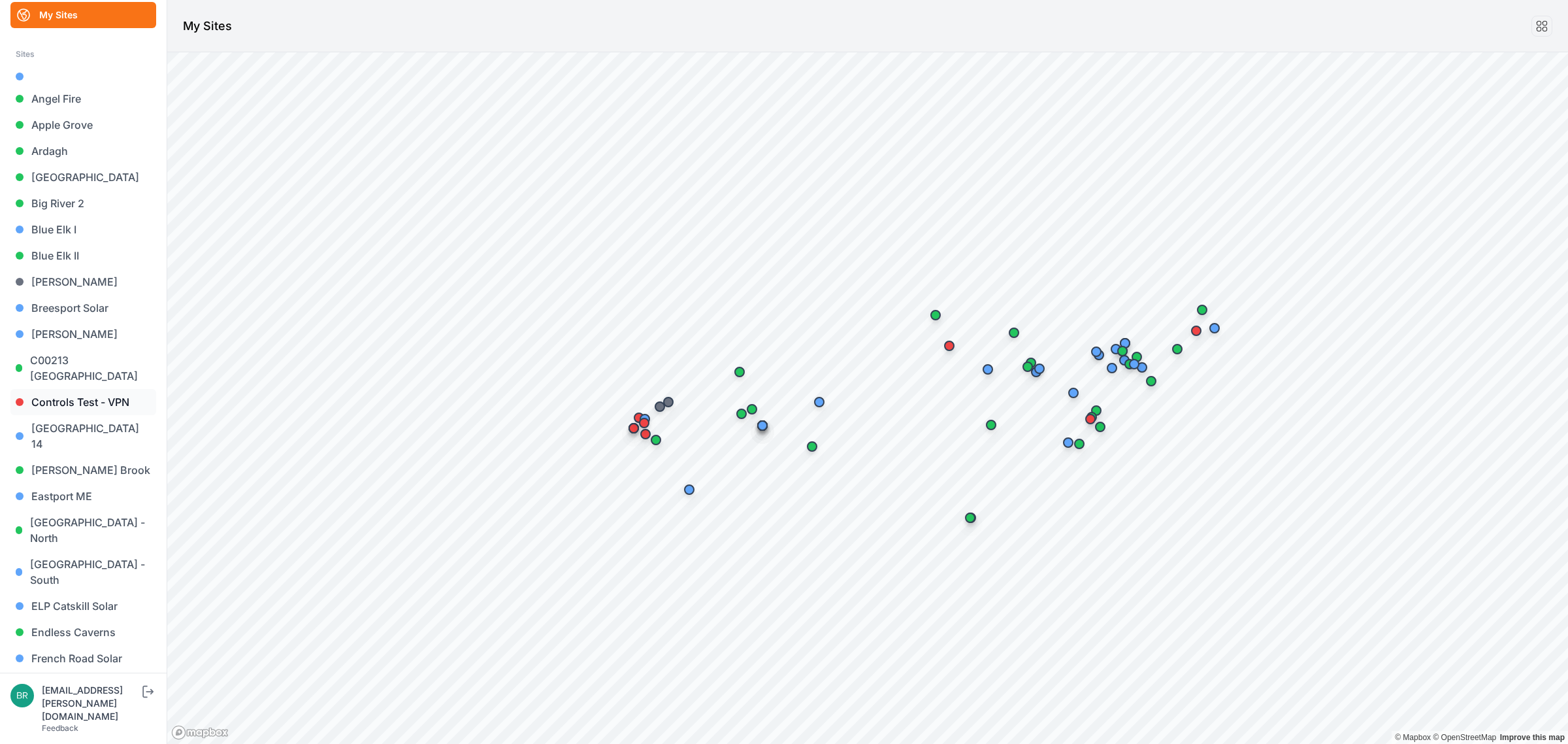
scroll to position [81, 0]
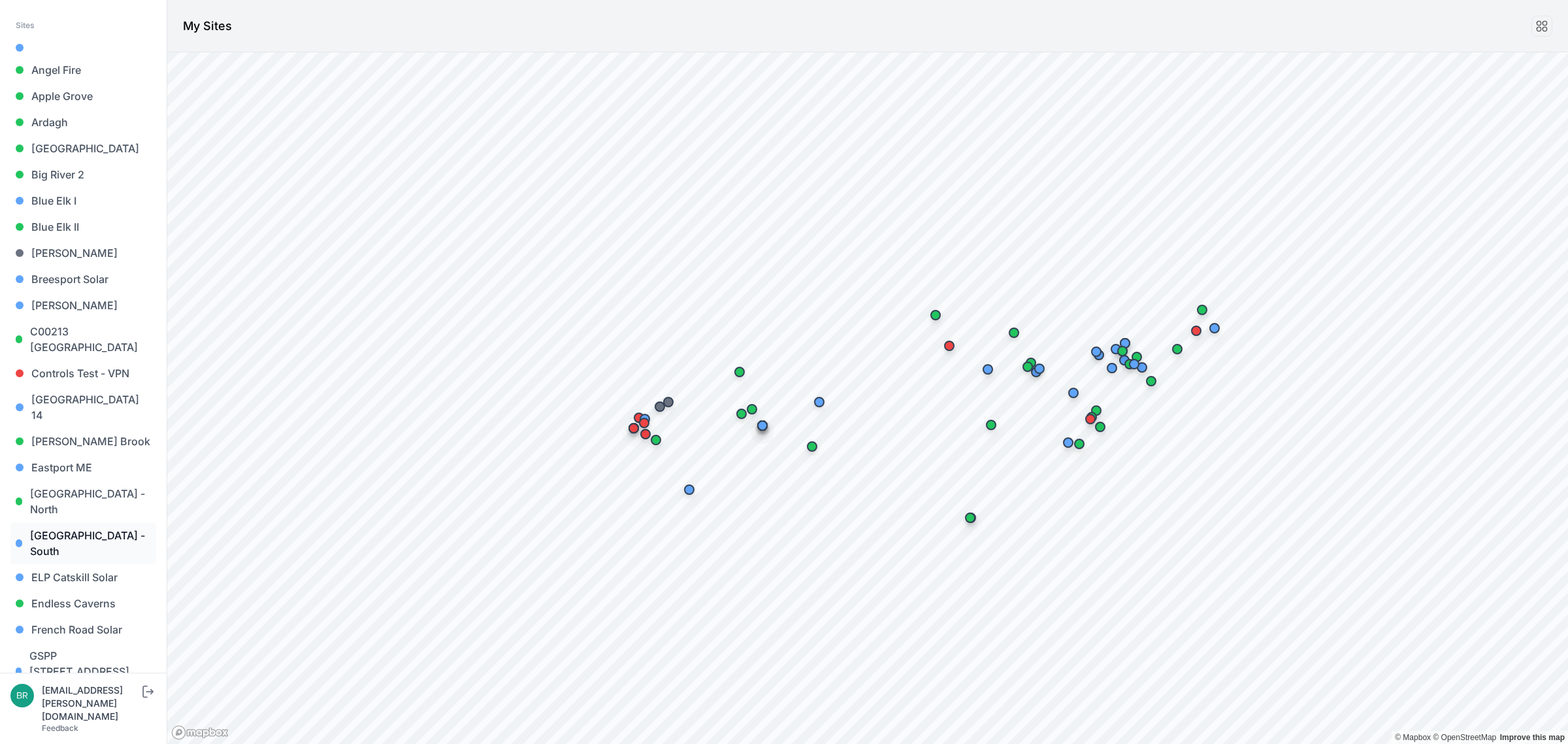
click at [113, 522] on link "[GEOGRAPHIC_DATA] - South" at bounding box center [83, 543] width 145 height 42
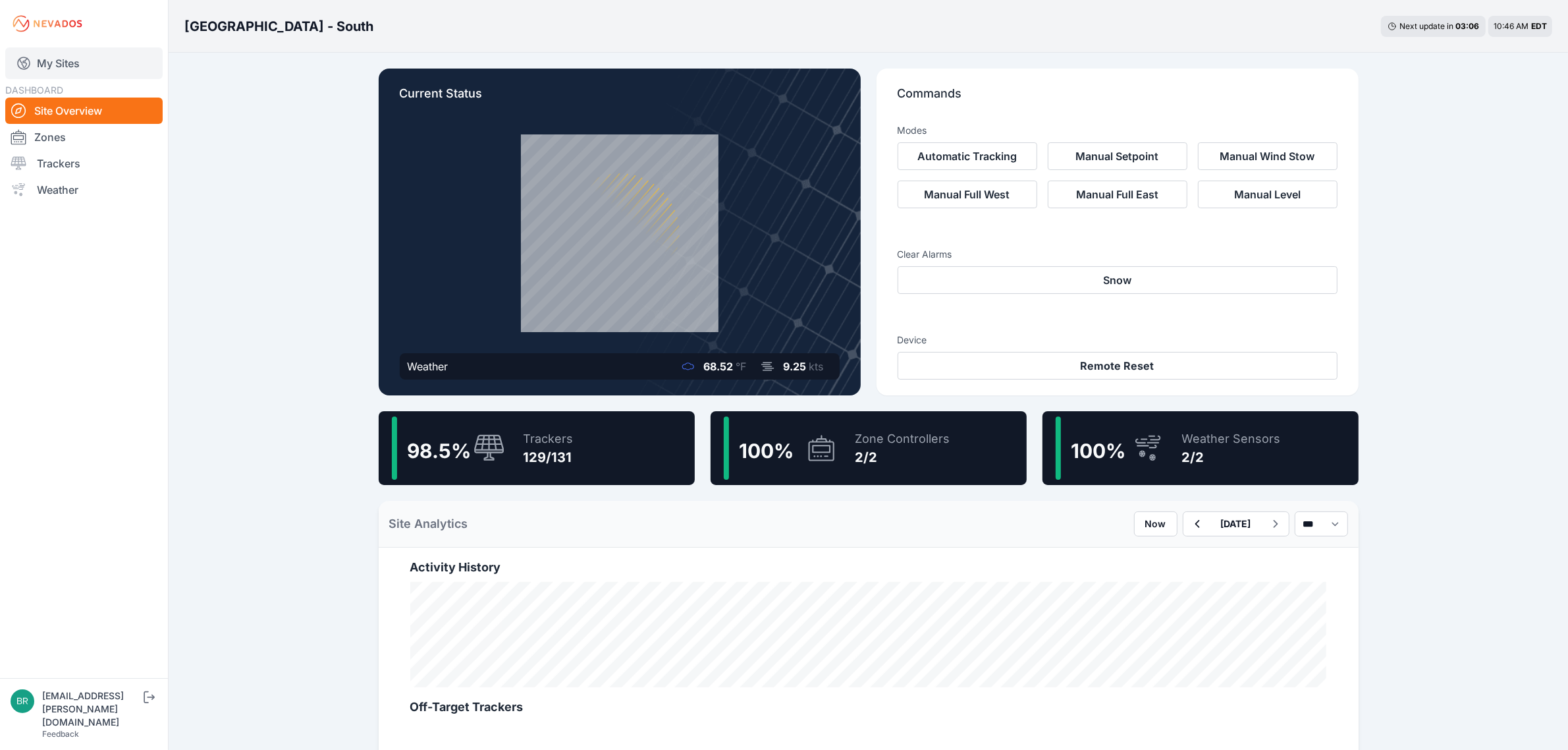
click at [83, 53] on link "My Sites" at bounding box center [83, 63] width 157 height 32
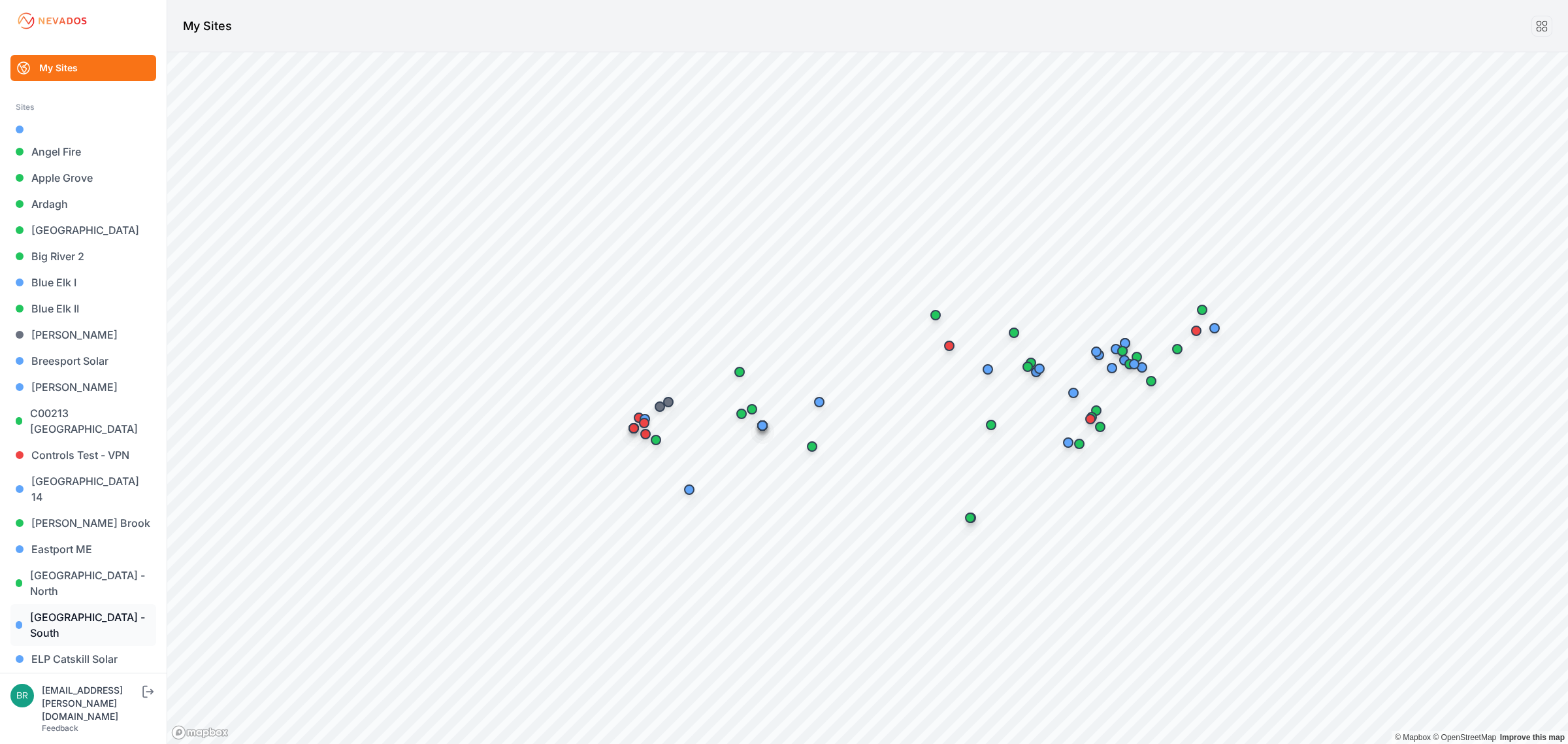
click at [111, 604] on link "[GEOGRAPHIC_DATA] - South" at bounding box center [83, 625] width 145 height 42
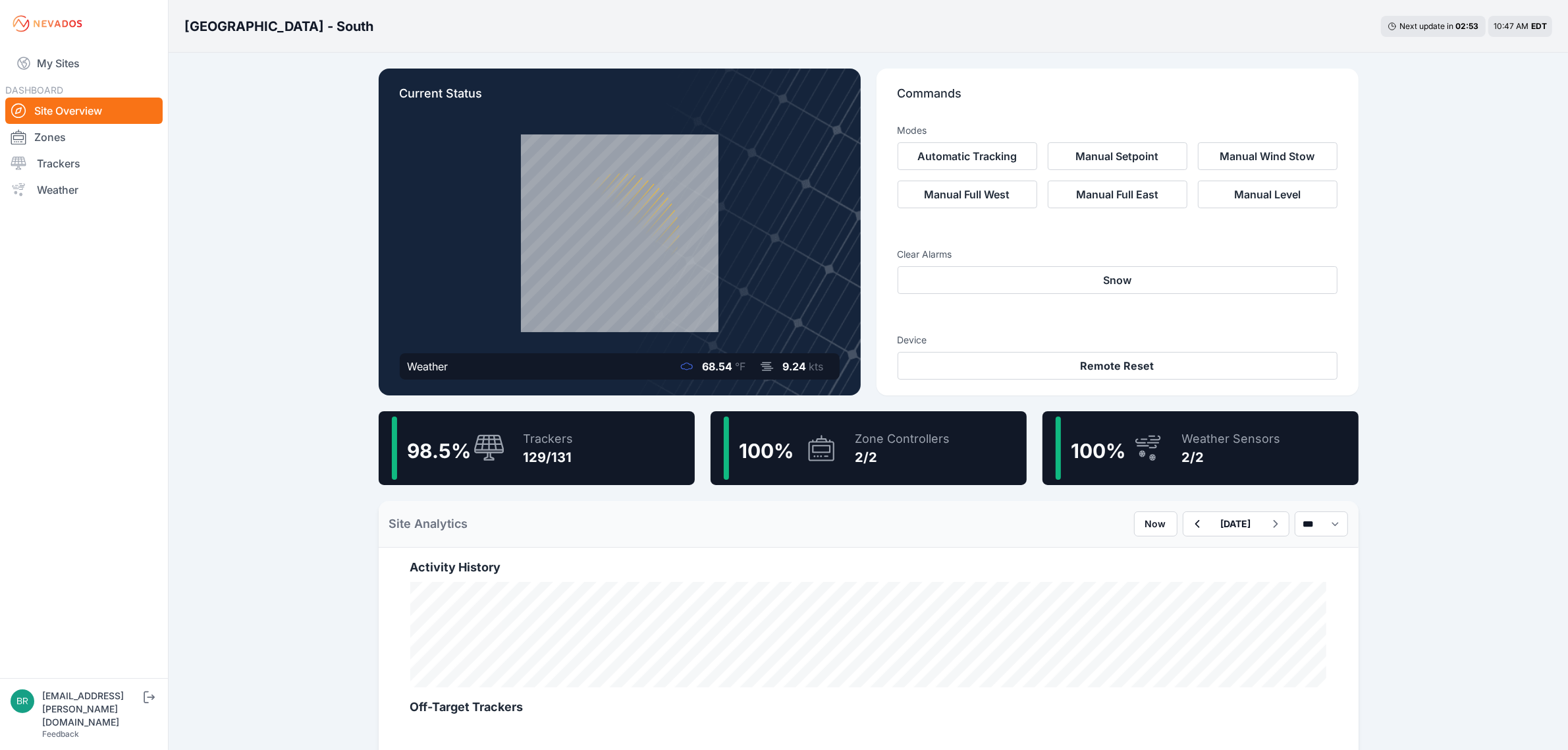
click at [542, 465] on div "129/131" at bounding box center [548, 457] width 50 height 19
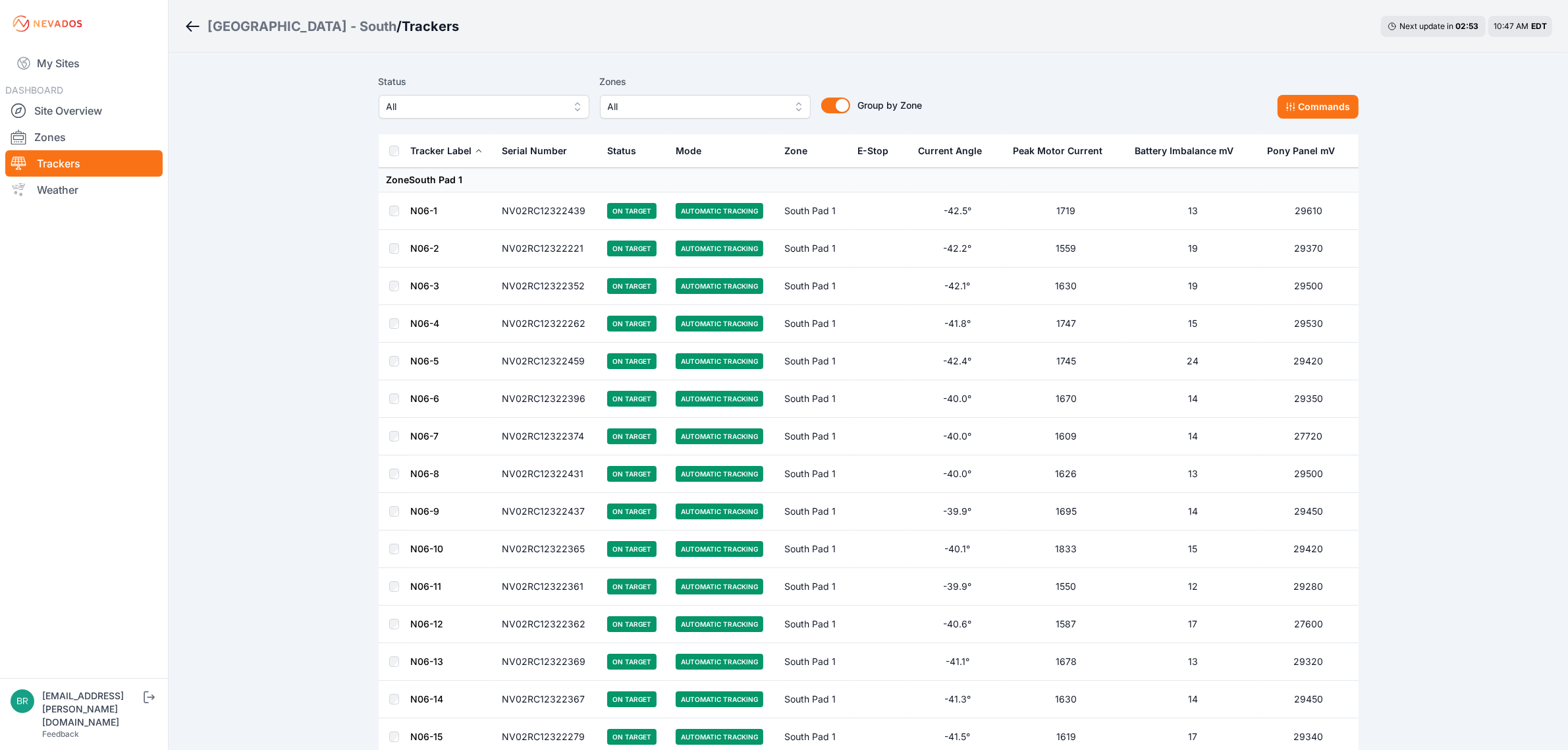
click at [512, 109] on span "All" at bounding box center [475, 106] width 177 height 16
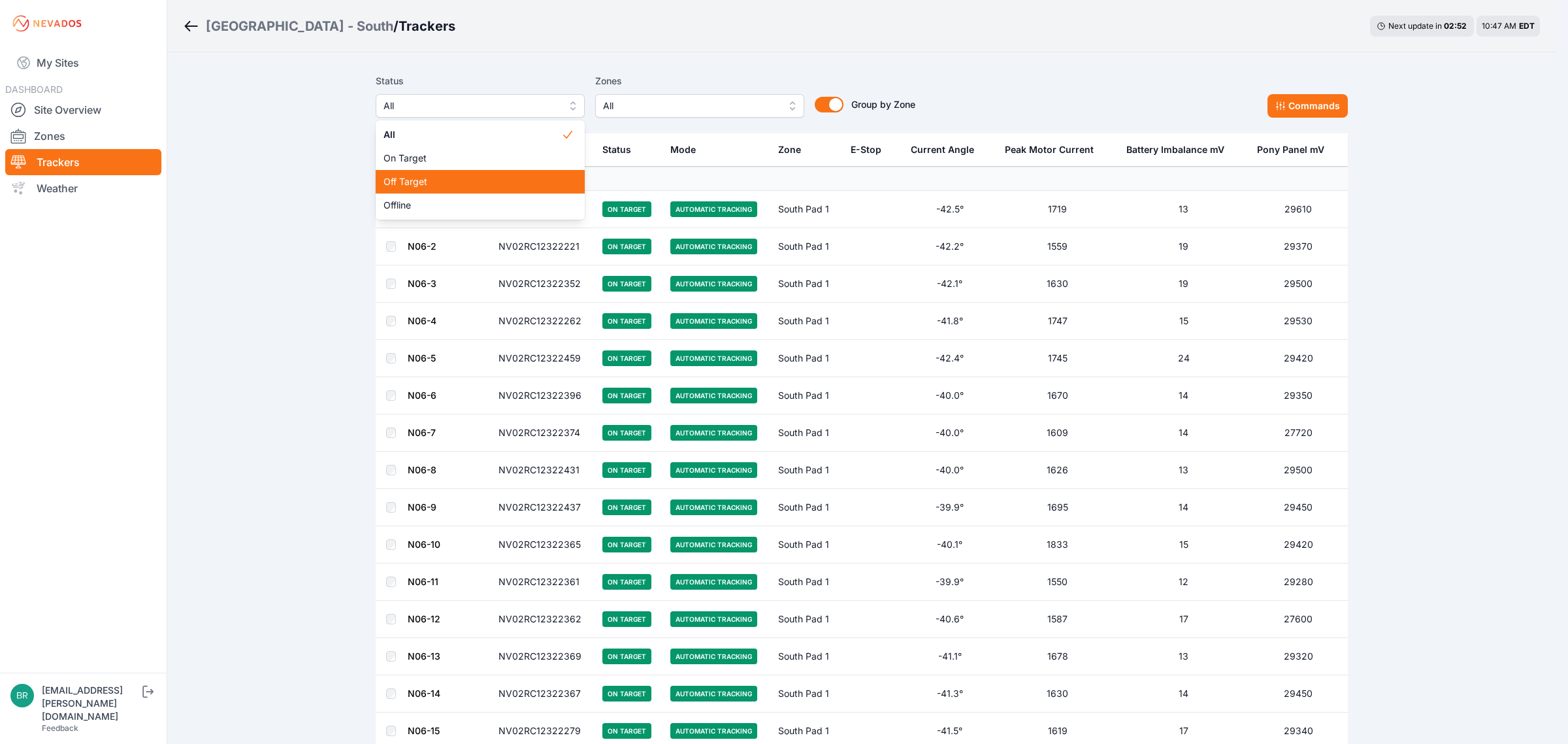
click at [484, 192] on div "Off Target" at bounding box center [480, 182] width 209 height 24
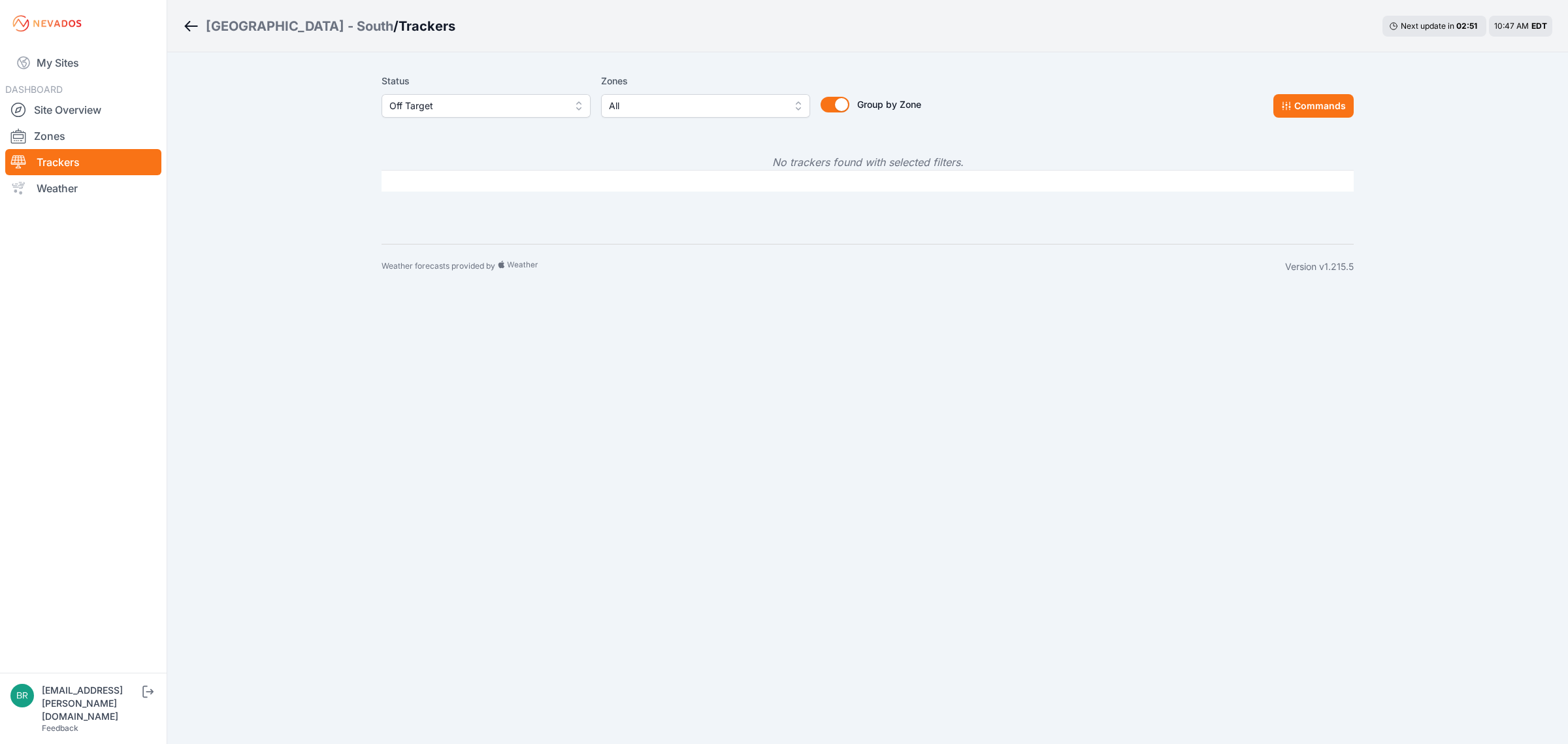
click at [537, 113] on span "Off Target" at bounding box center [477, 105] width 175 height 16
click at [488, 201] on span "Offline" at bounding box center [478, 205] width 178 height 13
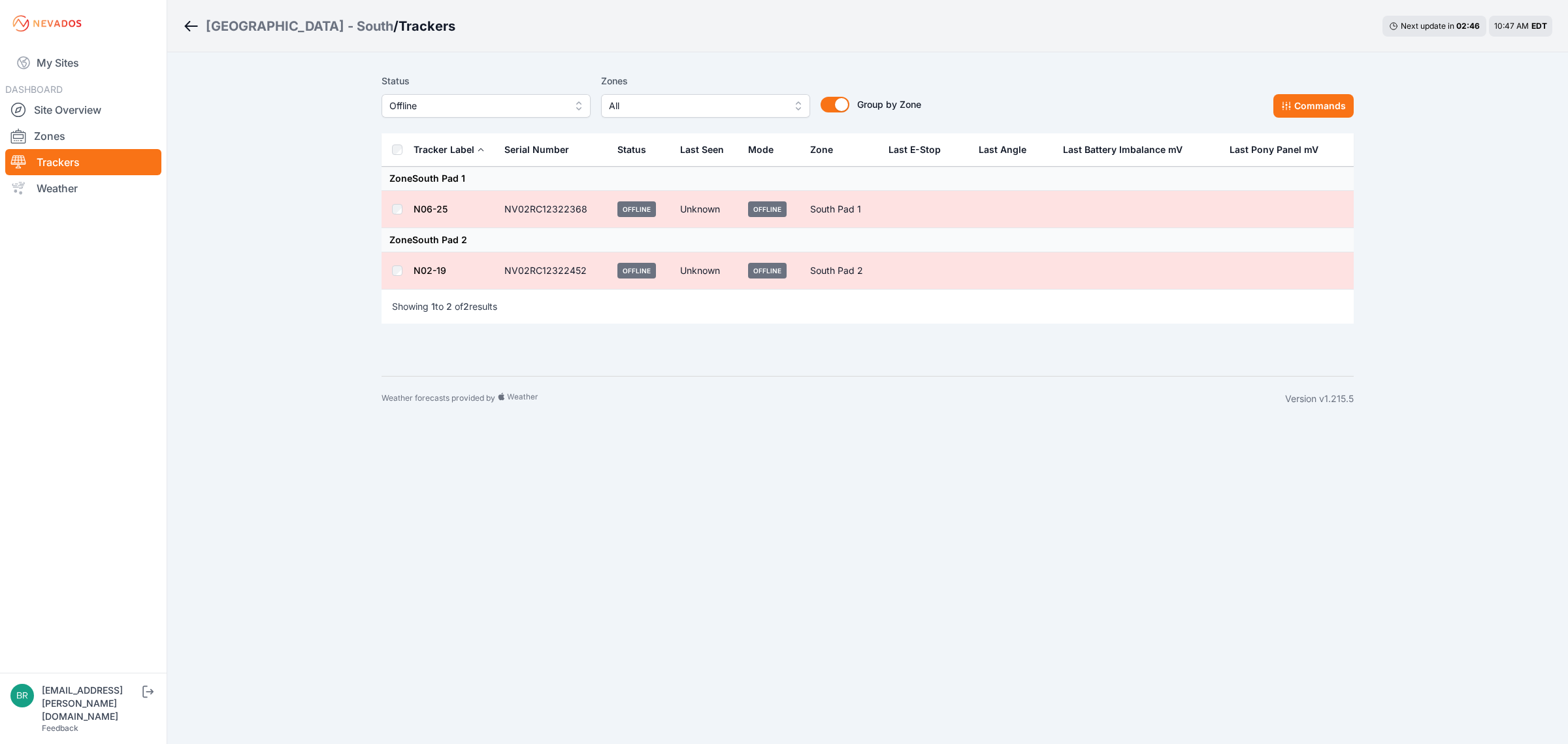
click at [430, 207] on link "N06-25" at bounding box center [430, 208] width 34 height 11
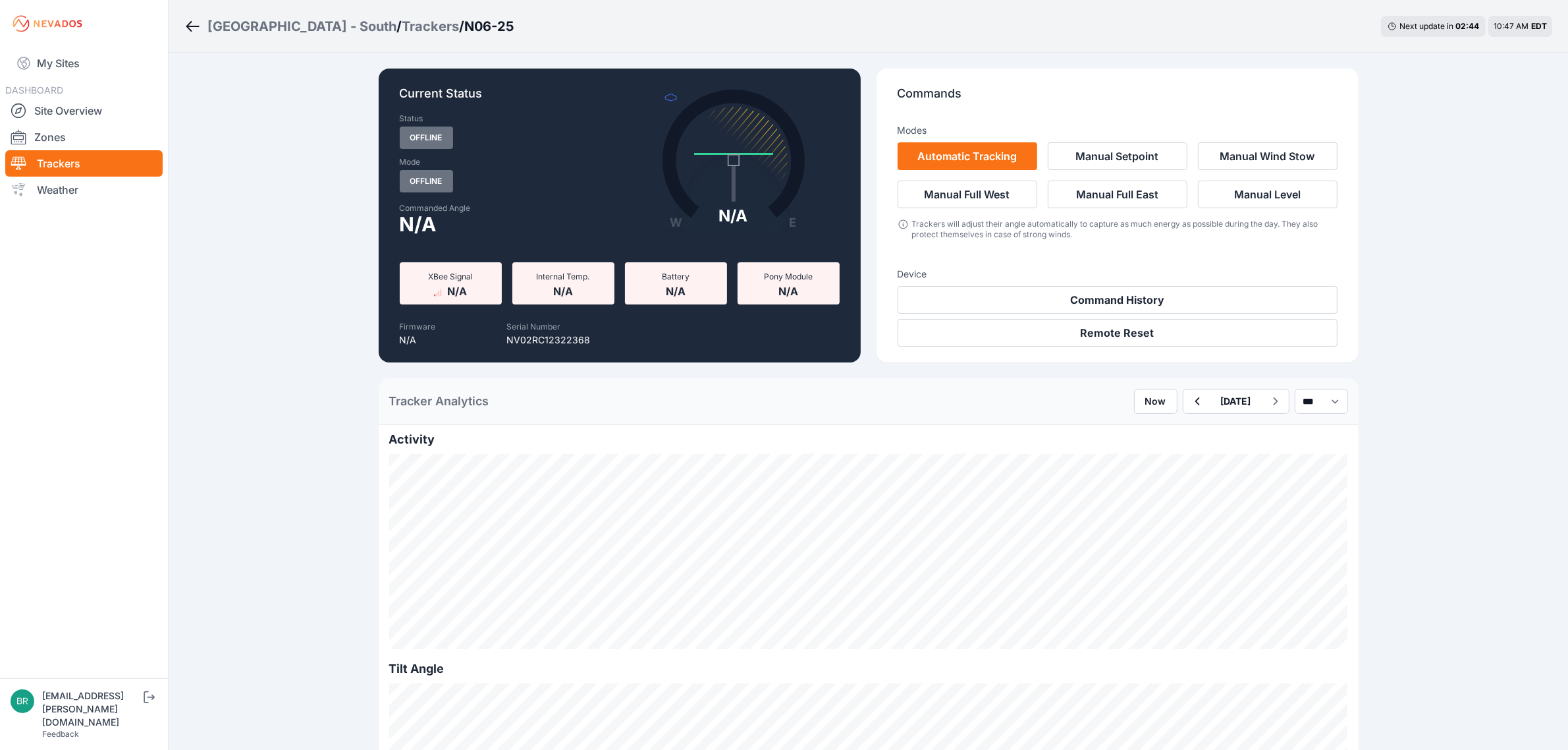
click at [211, 25] on div "[GEOGRAPHIC_DATA] - South" at bounding box center [302, 26] width 189 height 19
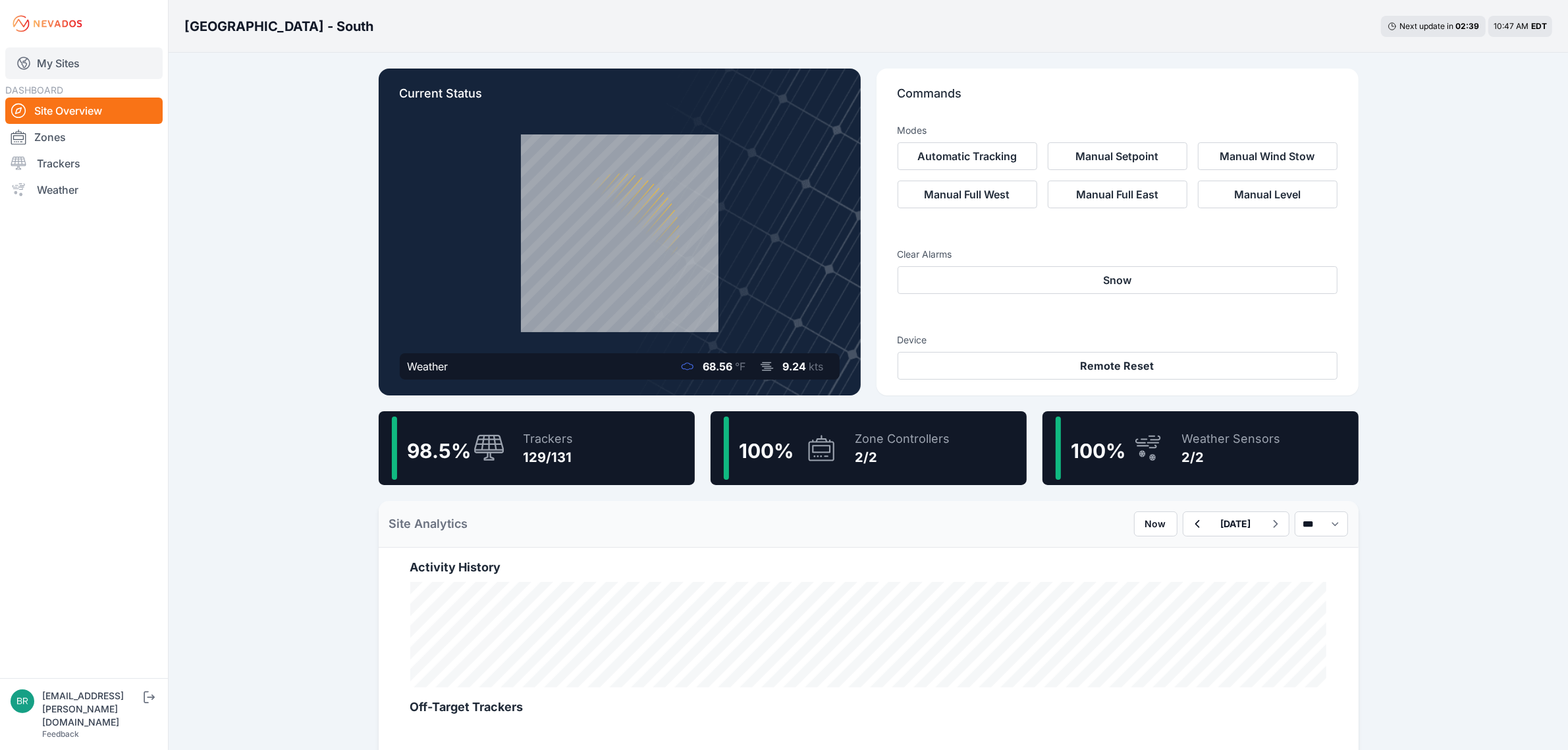
click at [101, 65] on link "My Sites" at bounding box center [83, 63] width 157 height 32
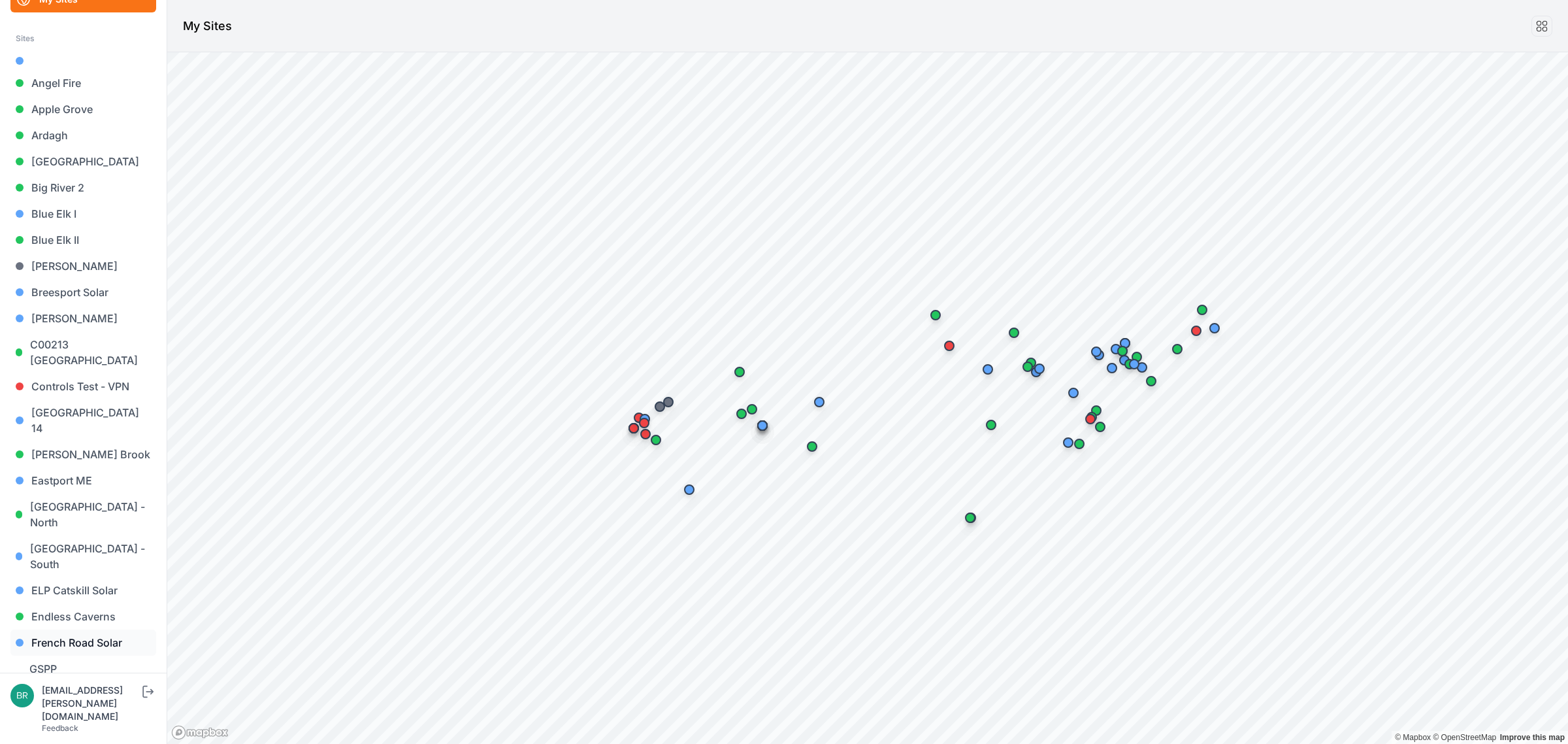
scroll to position [163, 0]
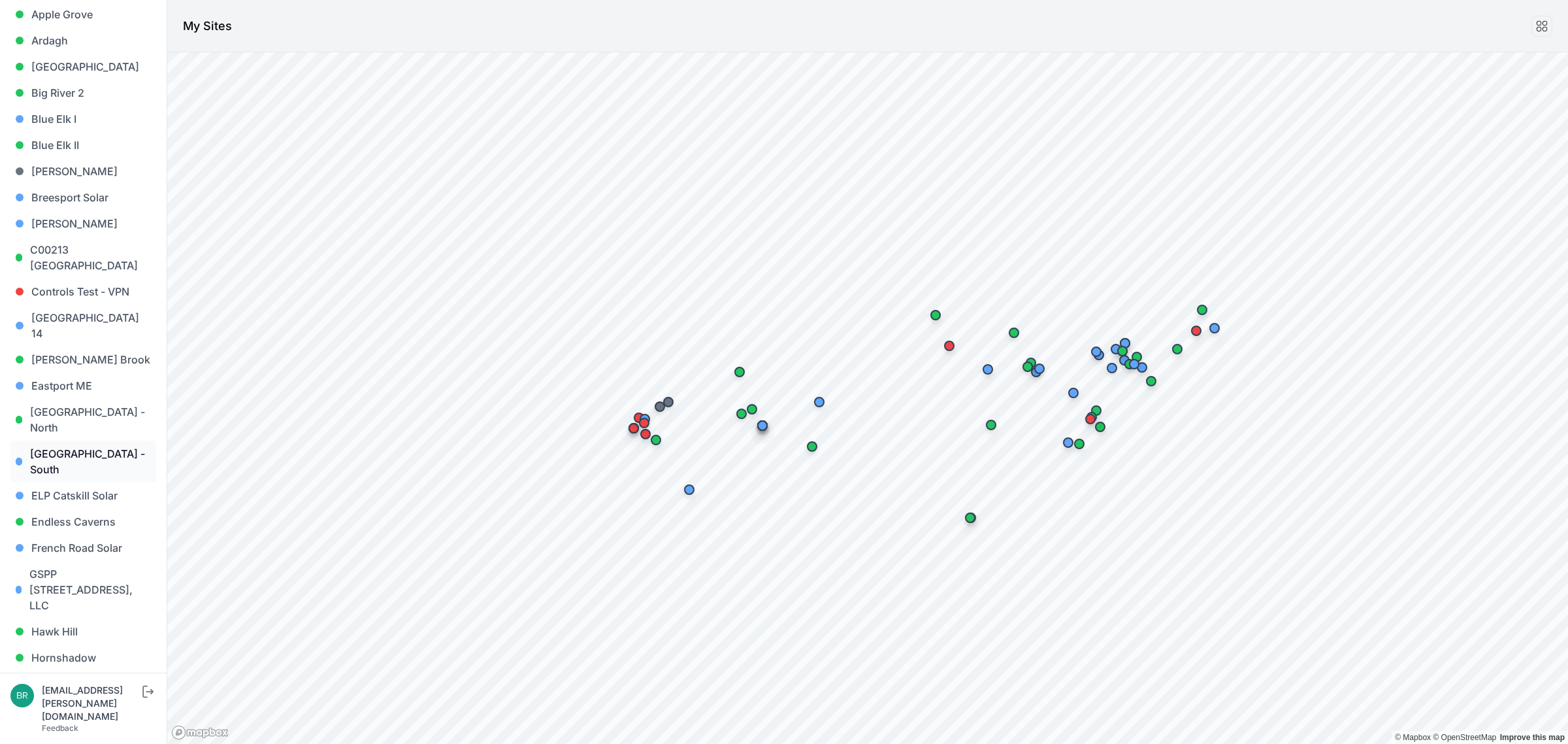
click at [104, 440] on link "[GEOGRAPHIC_DATA] - South" at bounding box center [83, 461] width 145 height 42
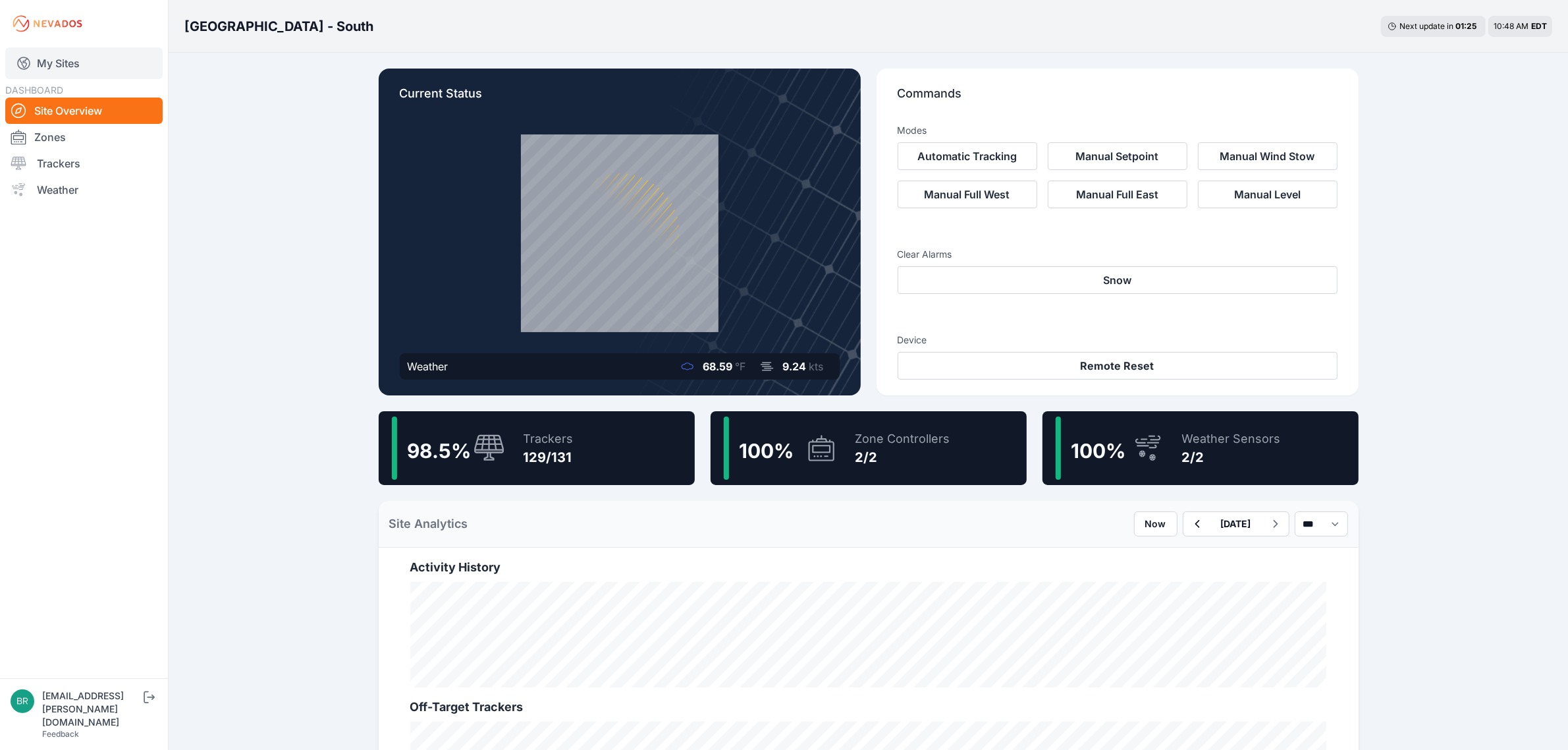
click at [77, 64] on link "My Sites" at bounding box center [83, 63] width 157 height 32
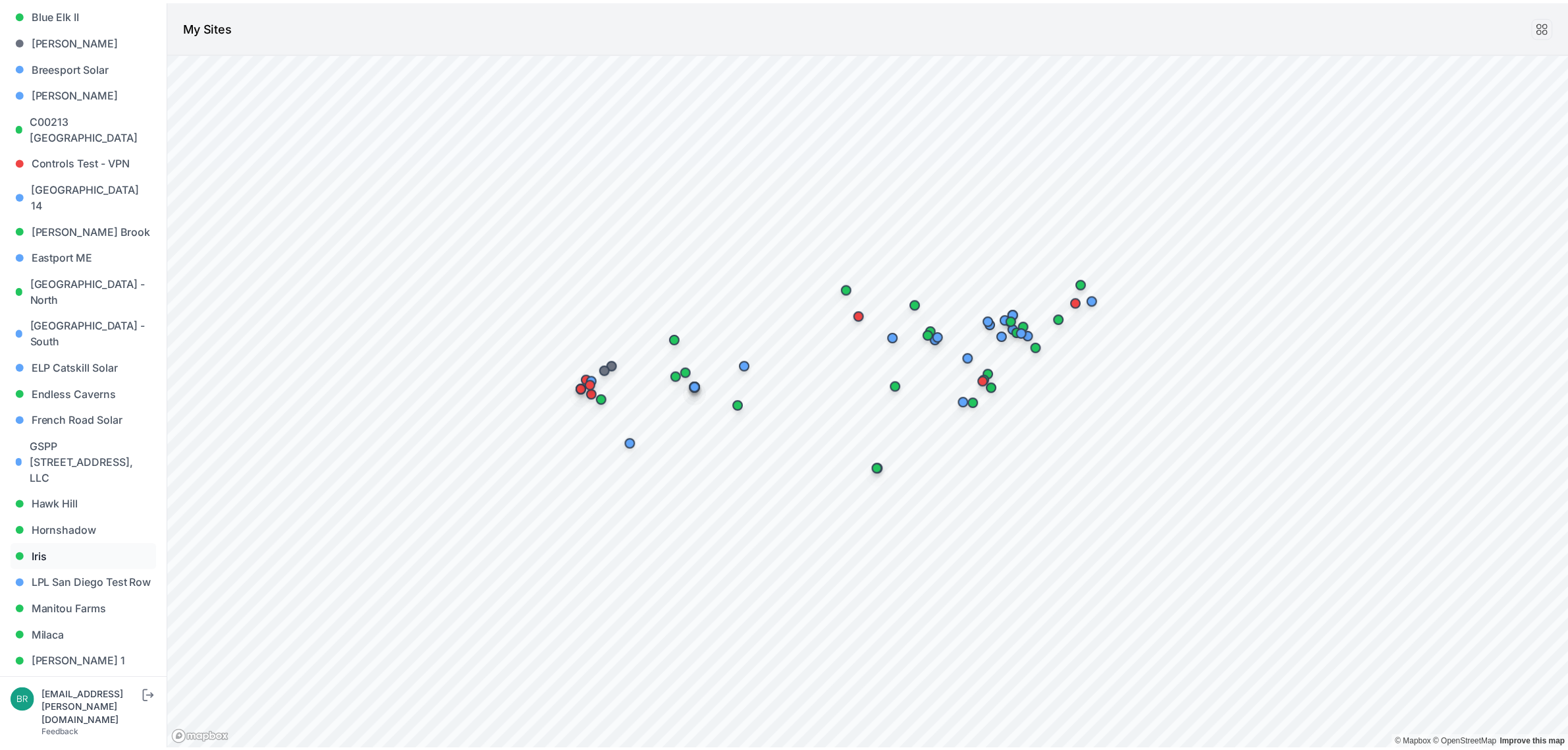
scroll to position [329, 0]
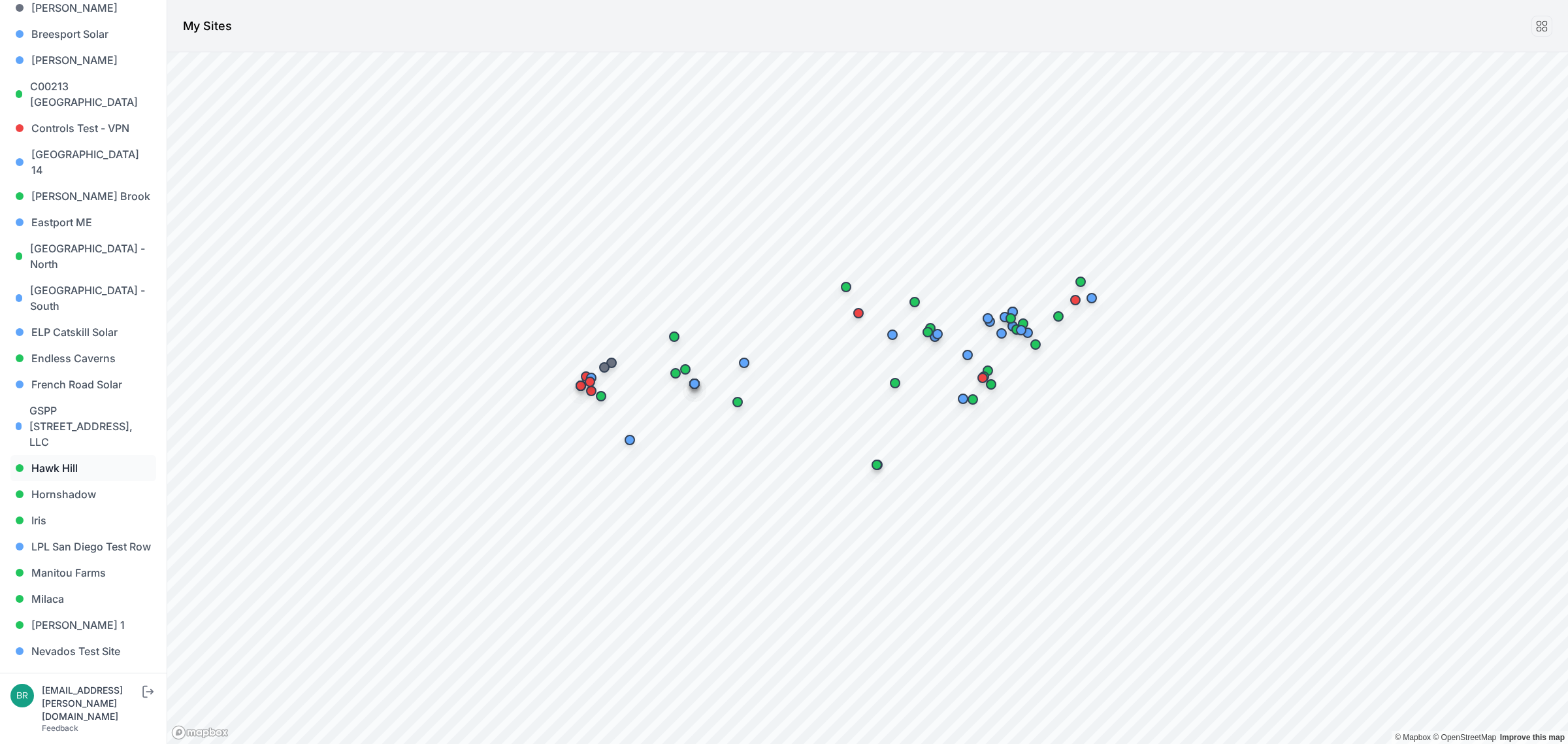
click at [85, 455] on link "Hawk Hill" at bounding box center [83, 468] width 145 height 26
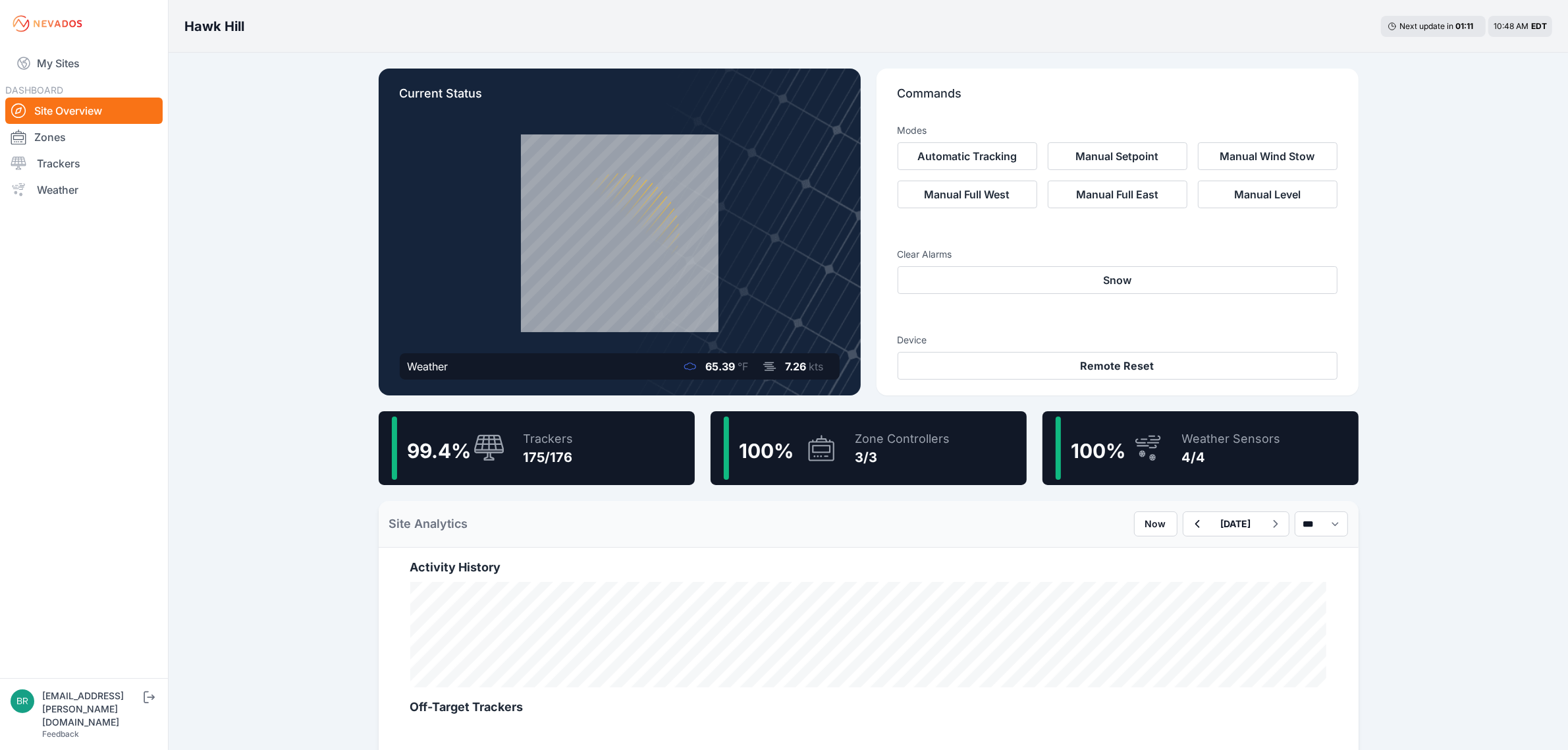
click at [565, 443] on div "Trackers" at bounding box center [548, 439] width 50 height 19
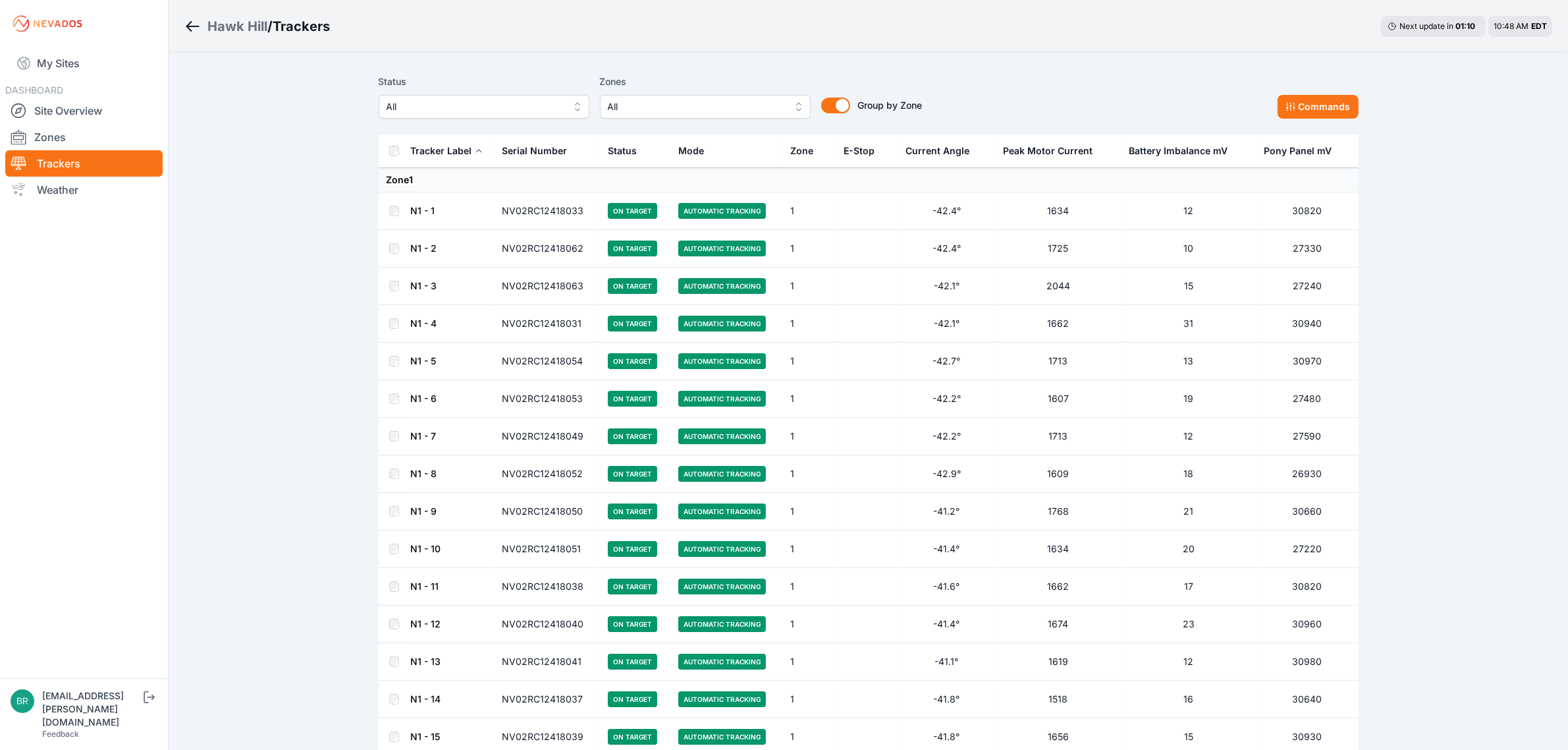
click at [487, 100] on span "All" at bounding box center [475, 106] width 177 height 16
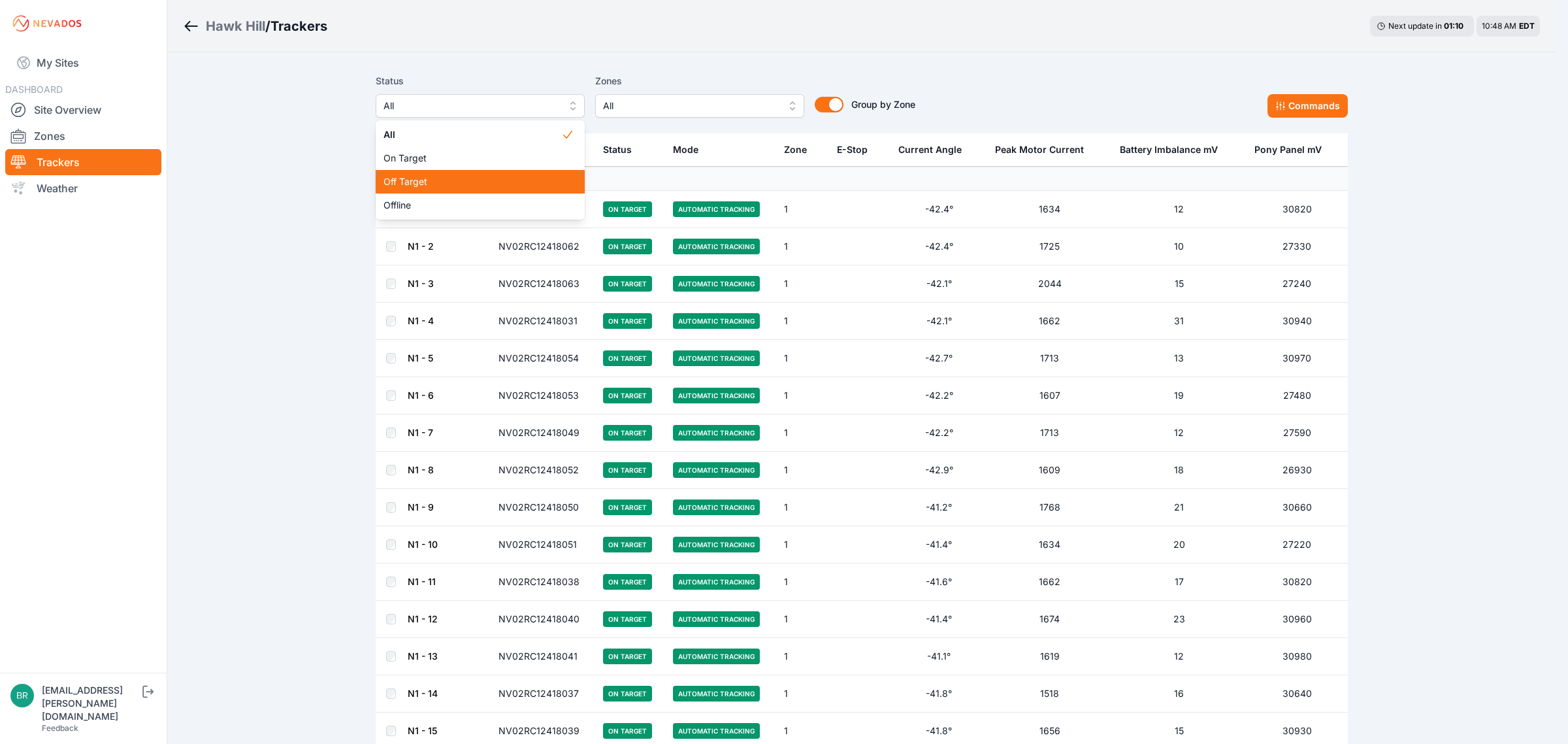
click at [471, 181] on span "Off Target" at bounding box center [472, 182] width 178 height 13
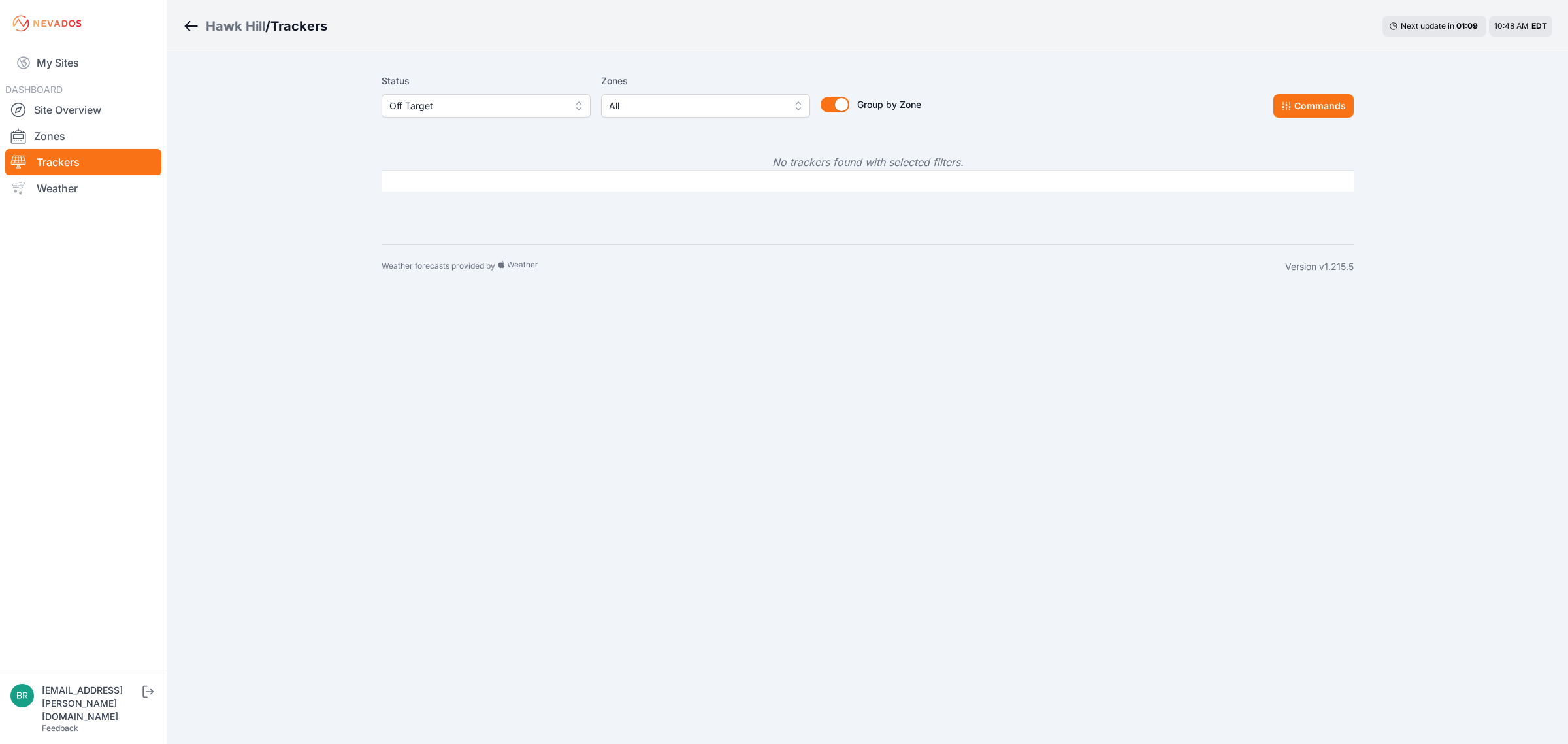
click at [468, 98] on span "Off Target" at bounding box center [477, 105] width 175 height 16
click at [460, 204] on span "Offline" at bounding box center [478, 205] width 178 height 13
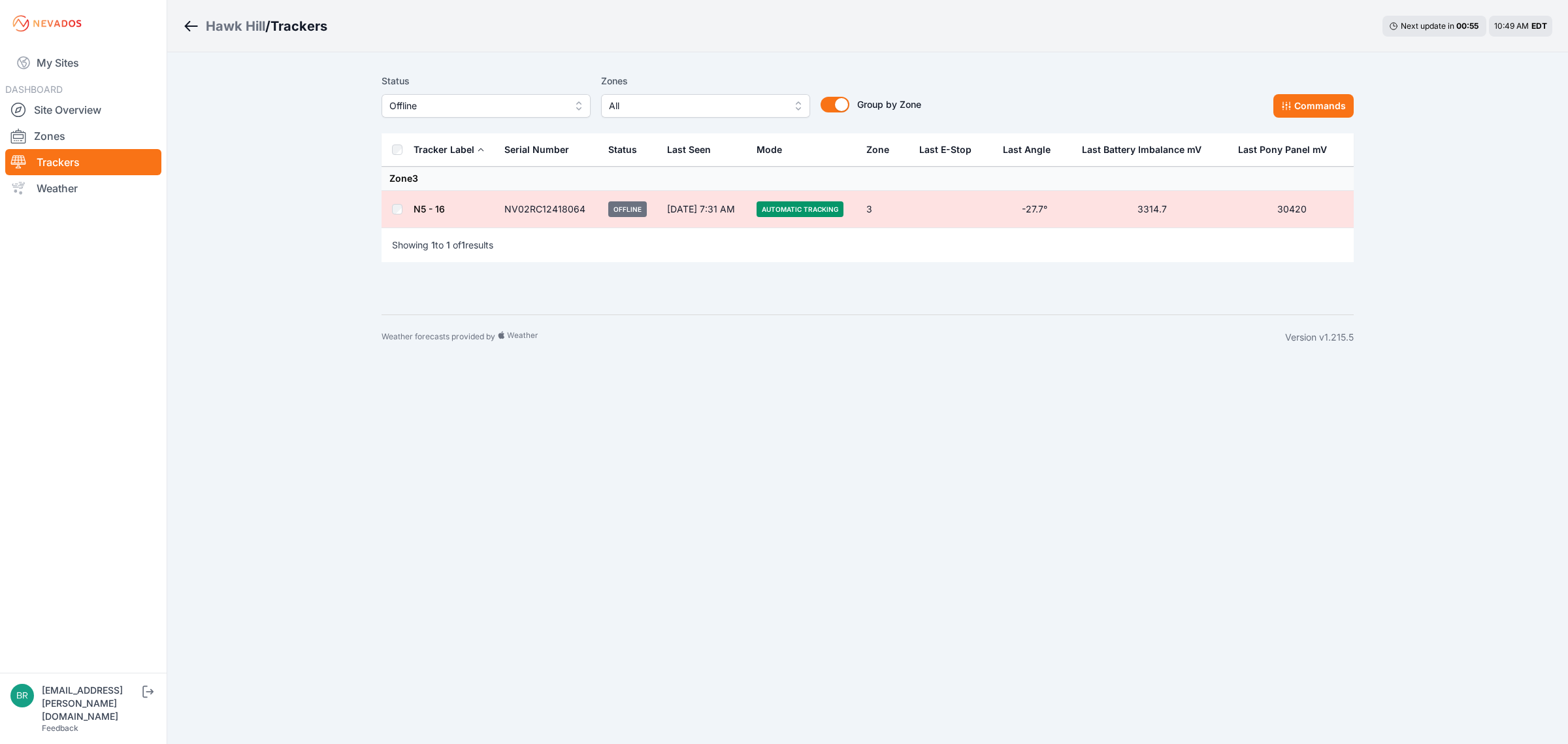
click at [441, 213] on link "N5 - 16" at bounding box center [429, 208] width 31 height 11
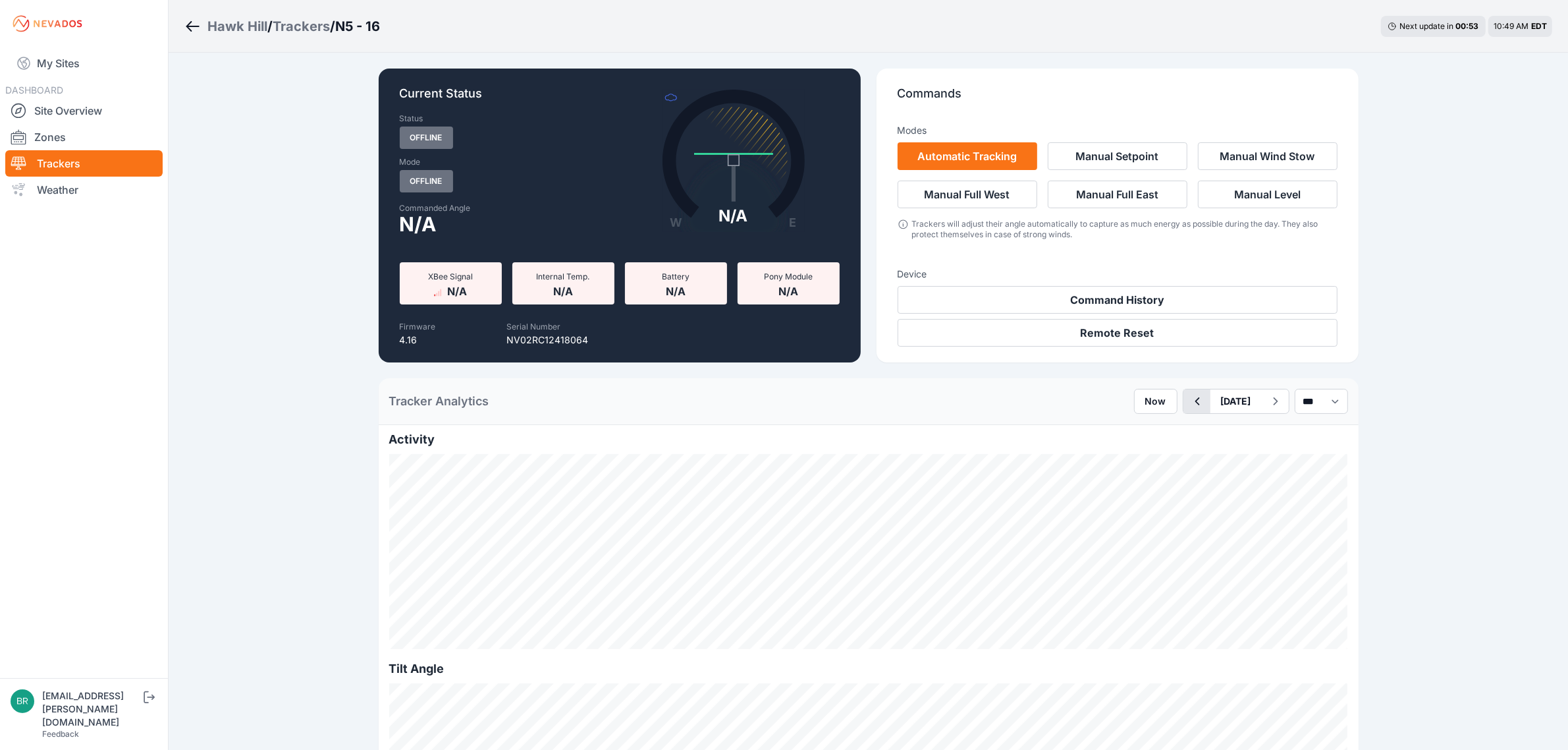
click at [1195, 403] on icon "button" at bounding box center [1197, 401] width 5 height 8
click at [1233, 394] on button "[DATE]" at bounding box center [1236, 402] width 51 height 24
click at [1221, 493] on div "9" at bounding box center [1230, 495] width 18 height 18
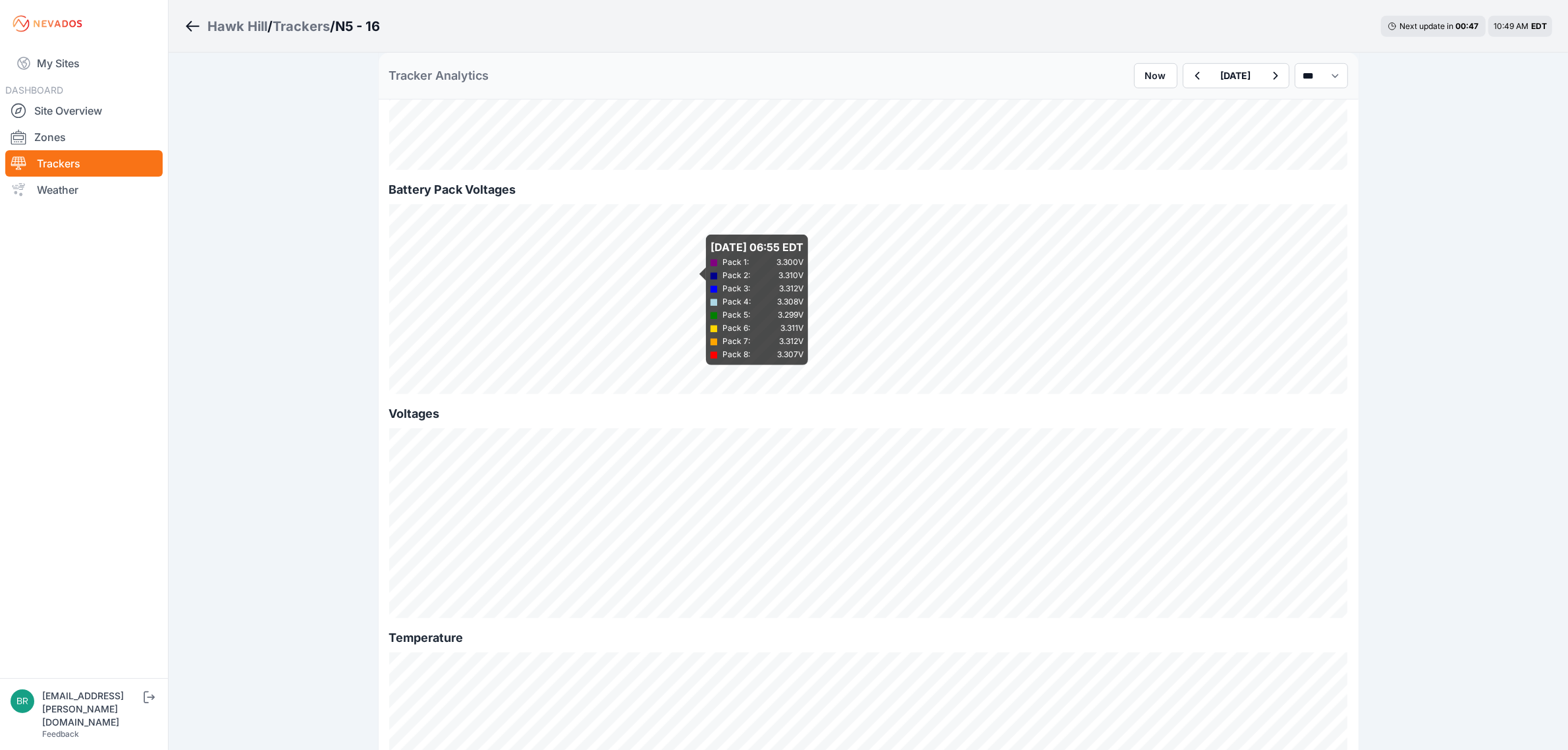
scroll to position [1153, 0]
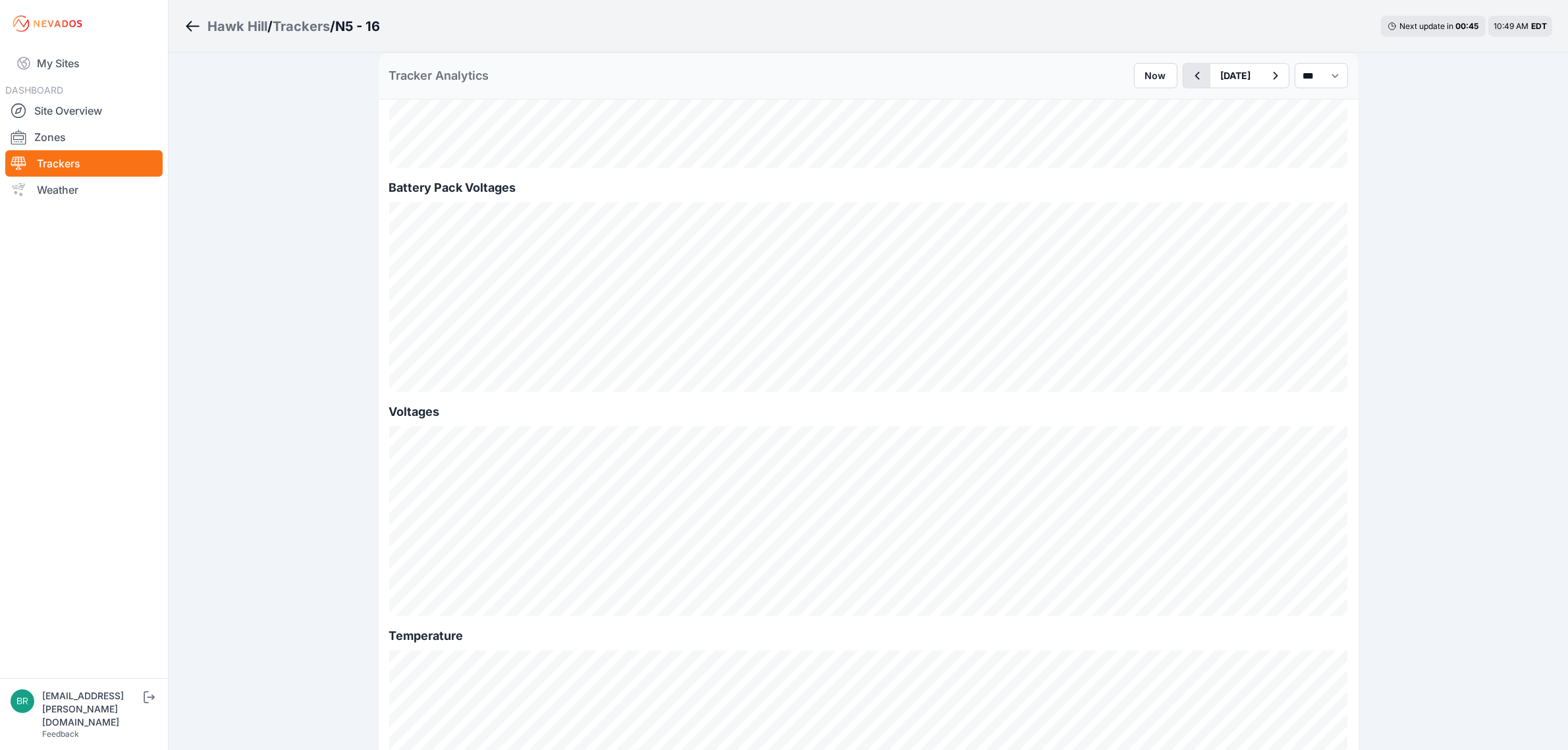
click at [1189, 71] on icon "button" at bounding box center [1197, 75] width 17 height 16
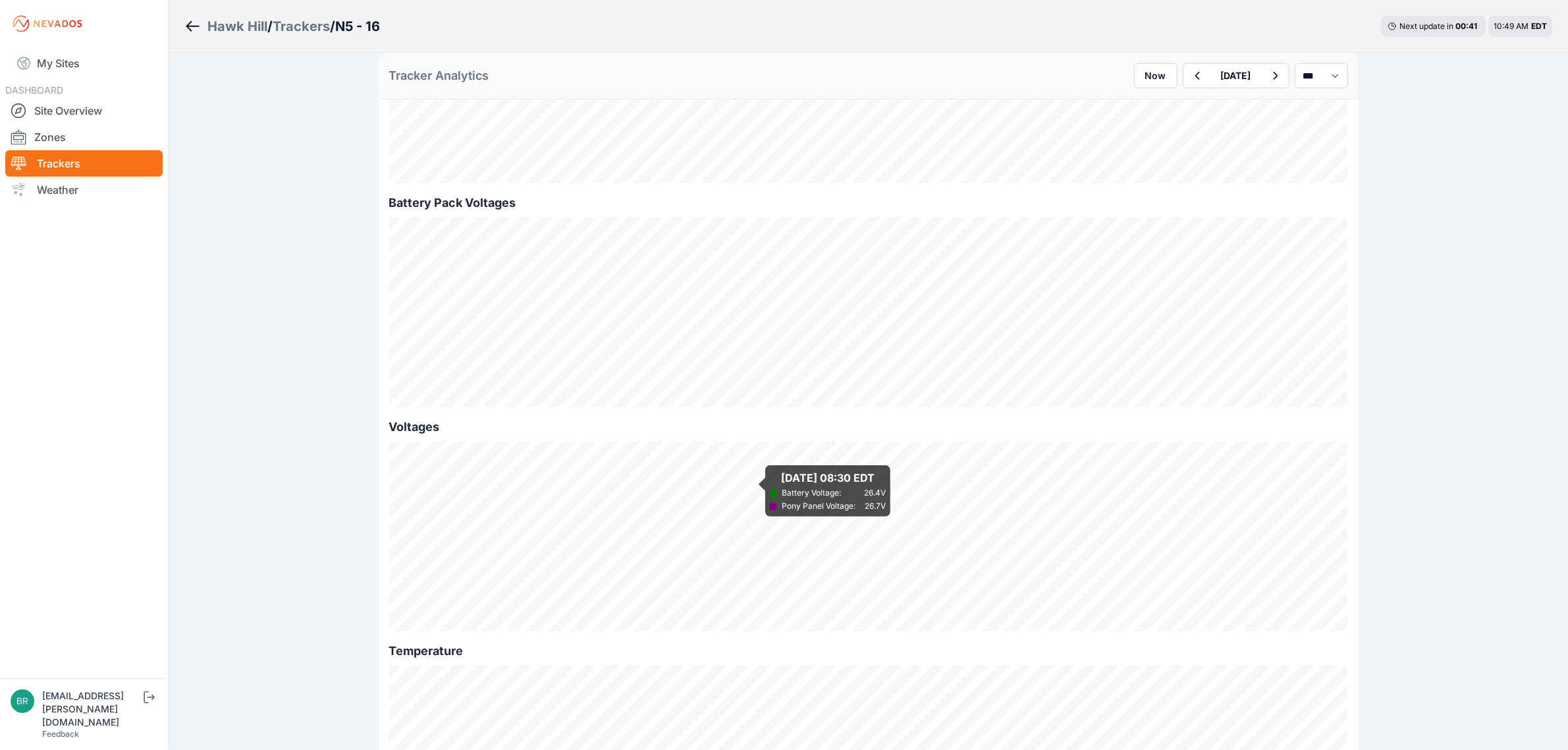
scroll to position [1153, 0]
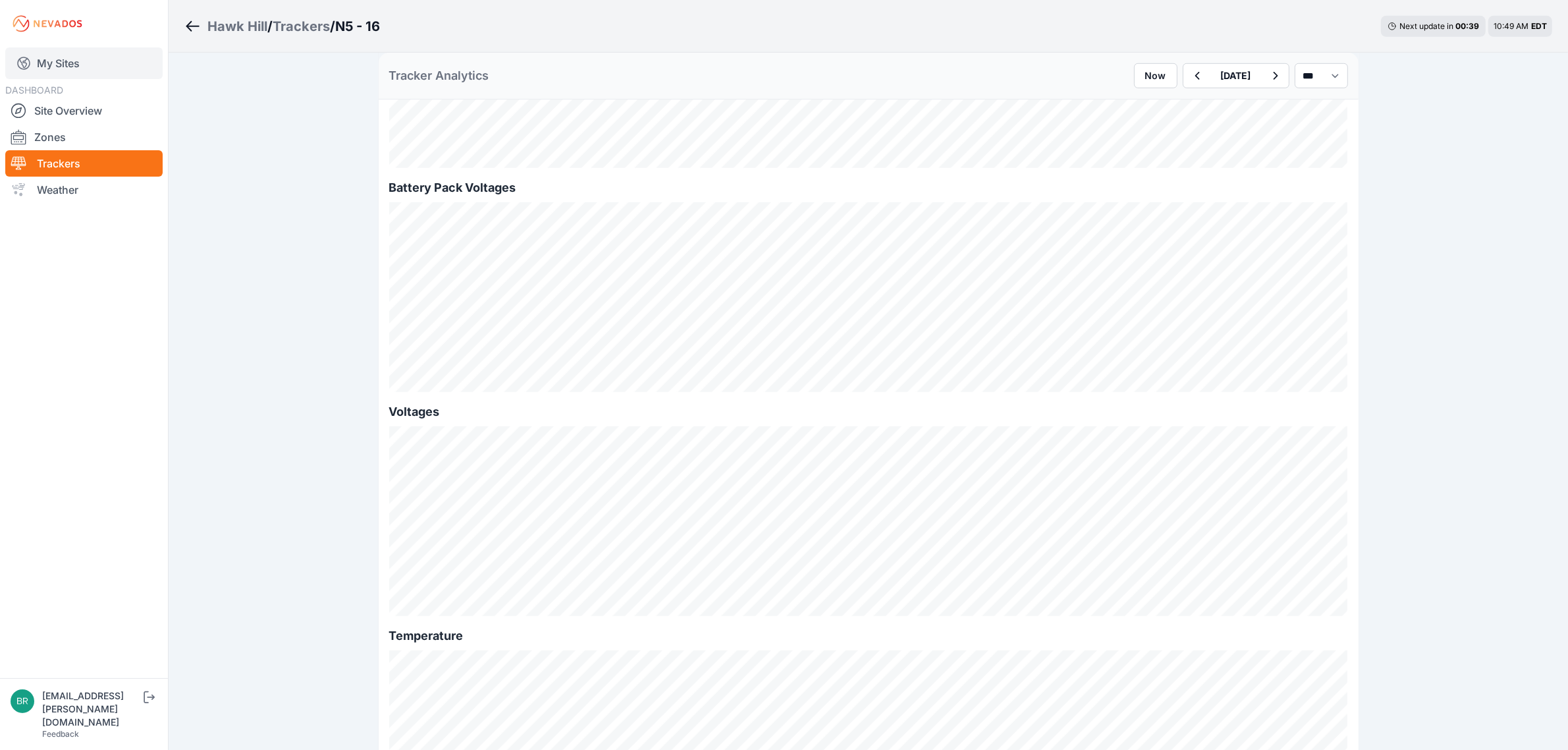
click at [80, 67] on link "My Sites" at bounding box center [83, 63] width 157 height 32
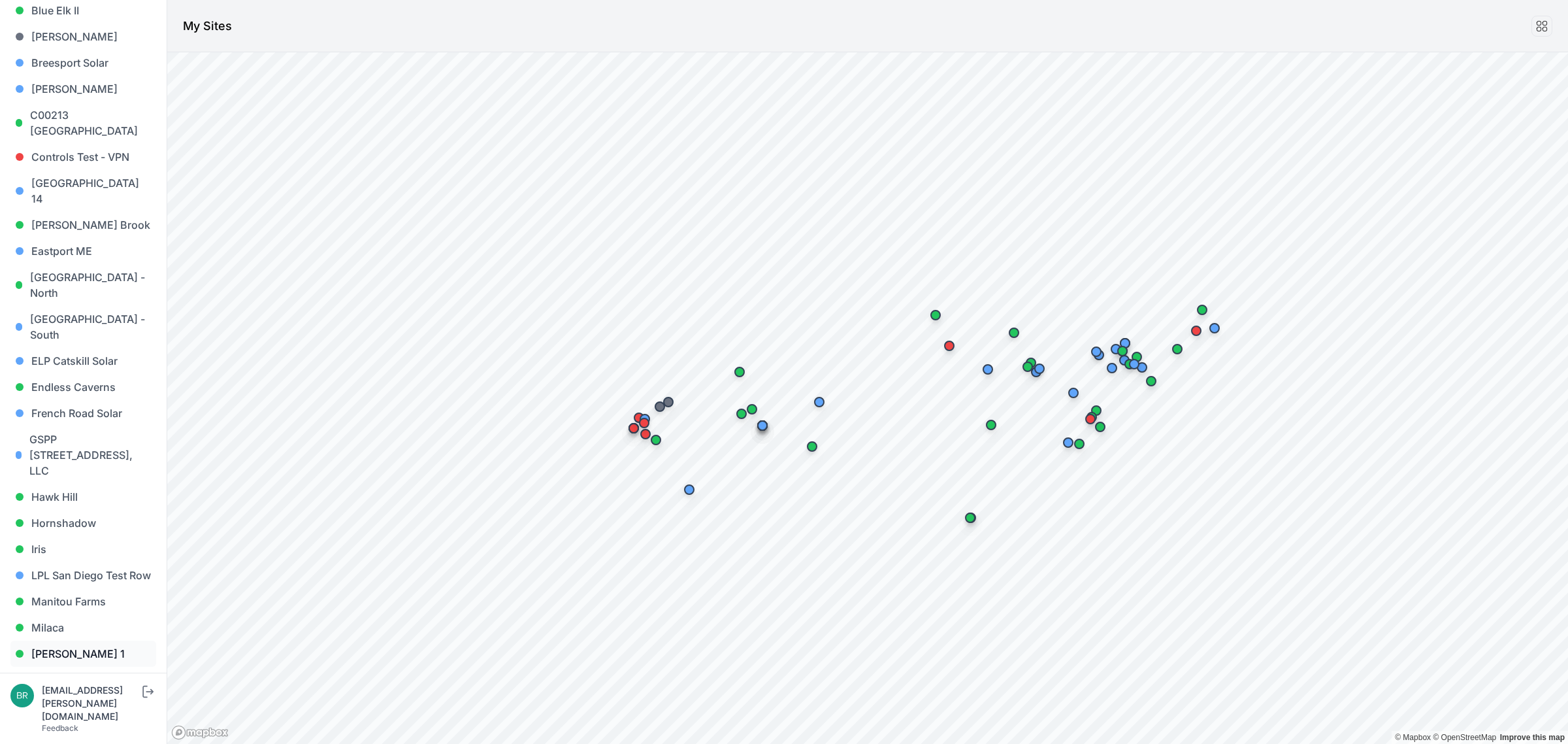
scroll to position [327, 0]
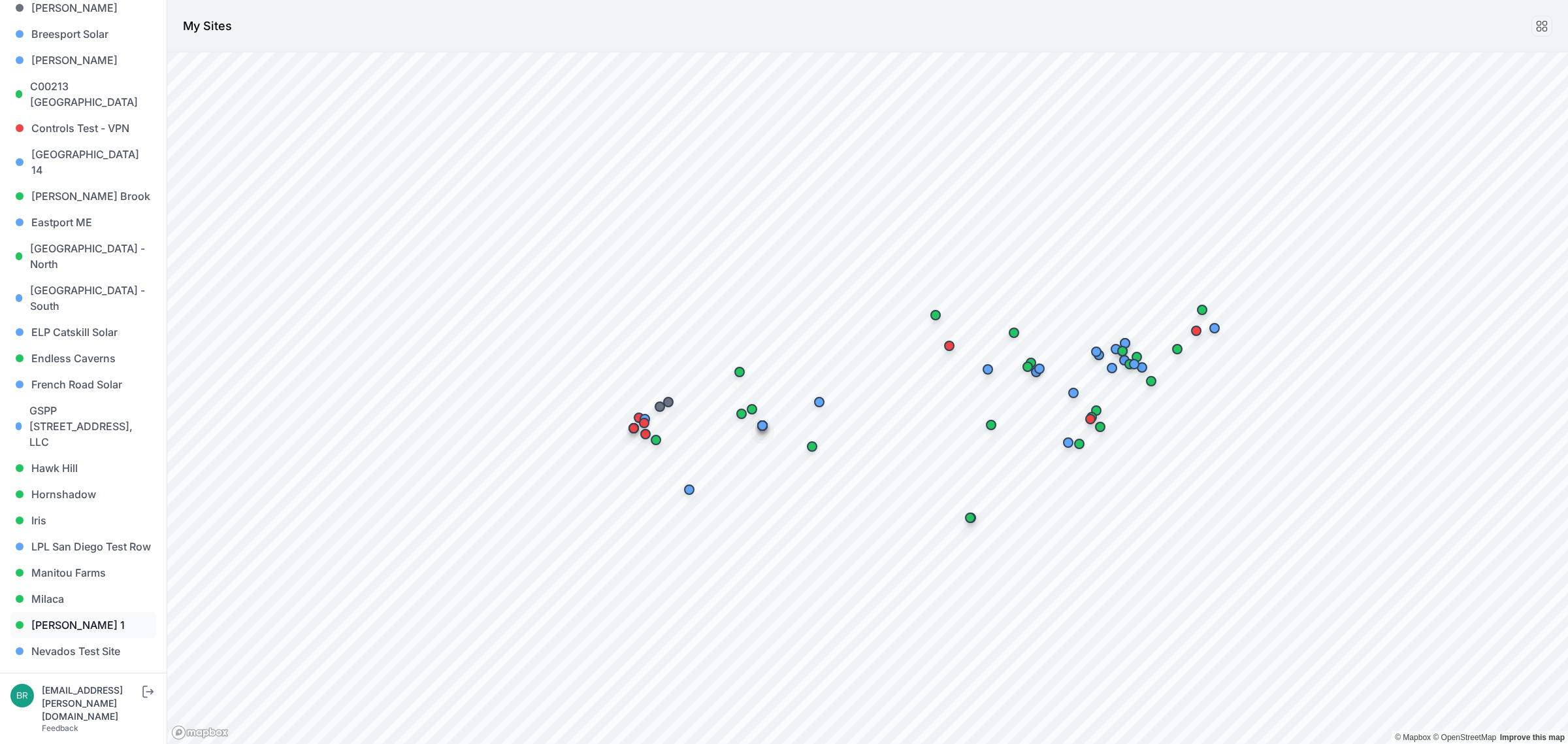
click at [113, 612] on link "[PERSON_NAME] 1" at bounding box center [83, 625] width 145 height 26
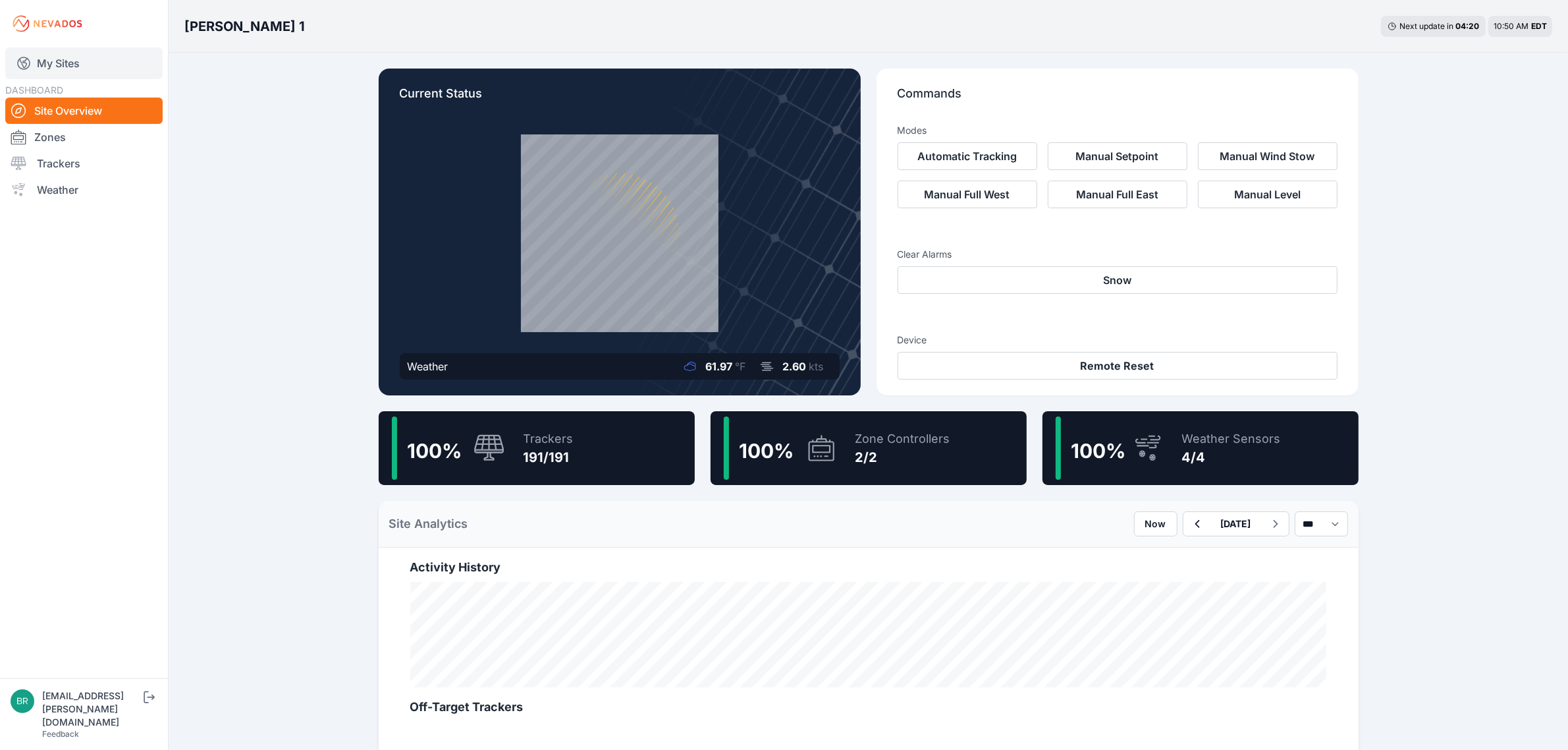
click at [117, 55] on link "My Sites" at bounding box center [83, 63] width 157 height 32
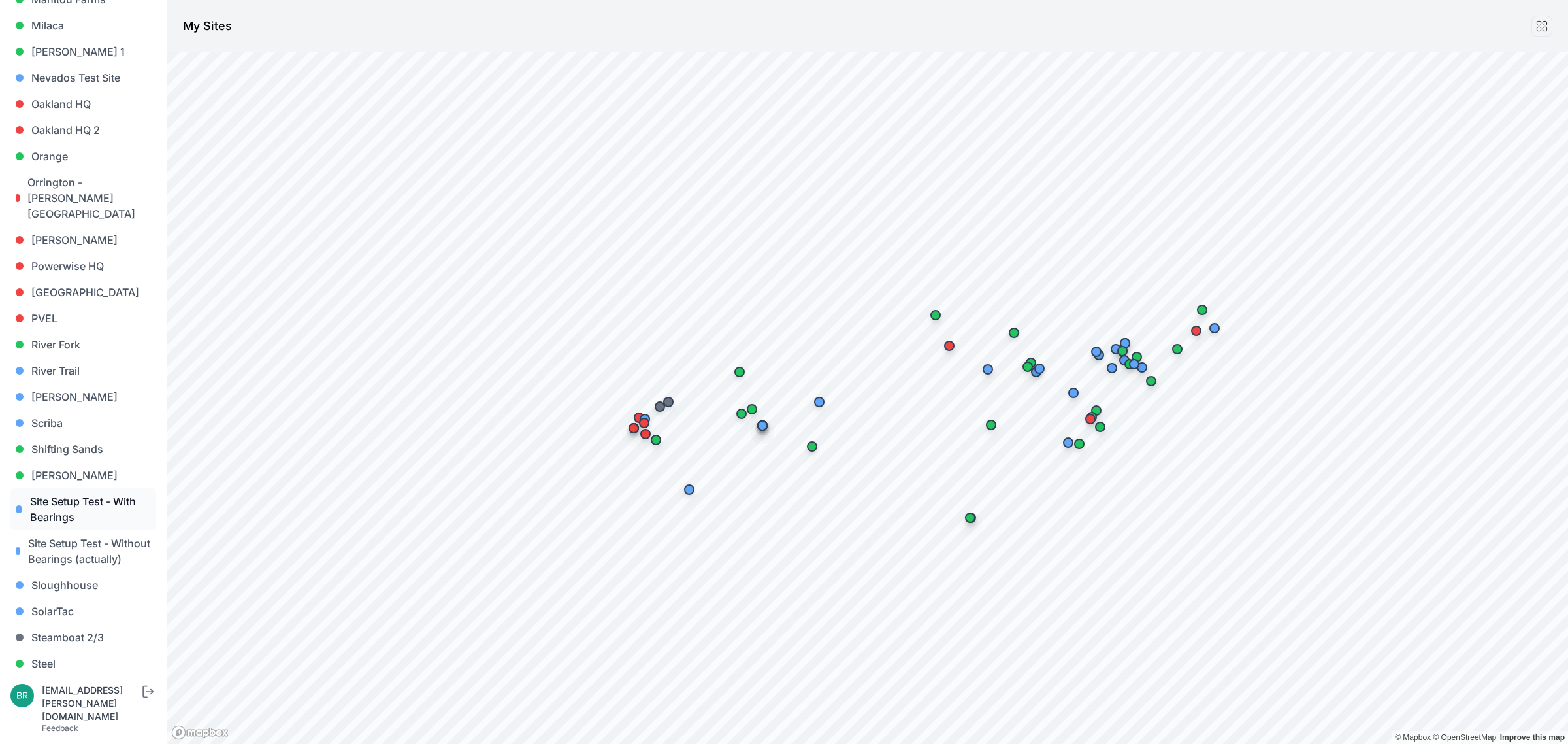
scroll to position [898, 0]
click at [92, 171] on link "Orrington - [PERSON_NAME][GEOGRAPHIC_DATA]" at bounding box center [83, 199] width 145 height 57
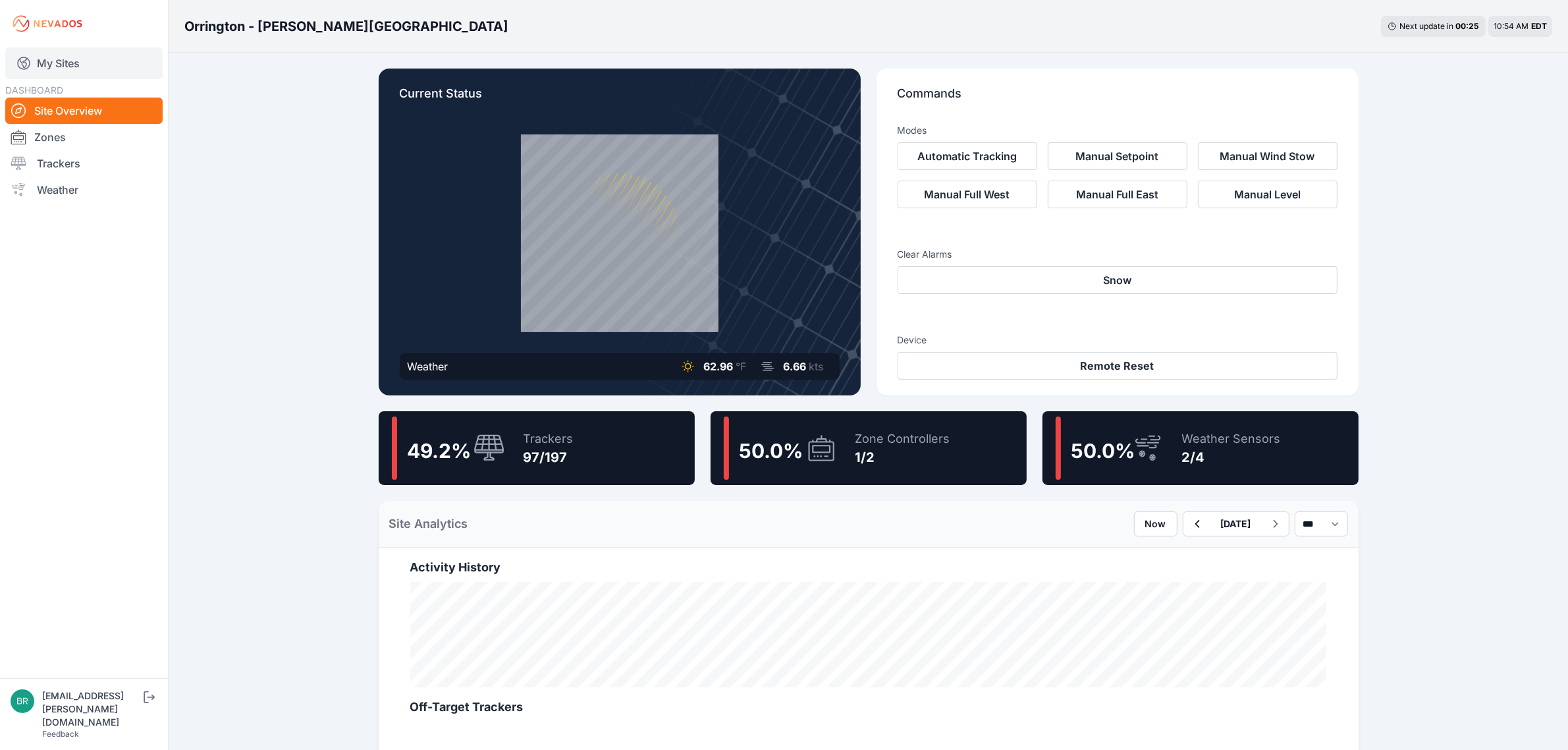
click at [100, 69] on link "My Sites" at bounding box center [83, 63] width 157 height 32
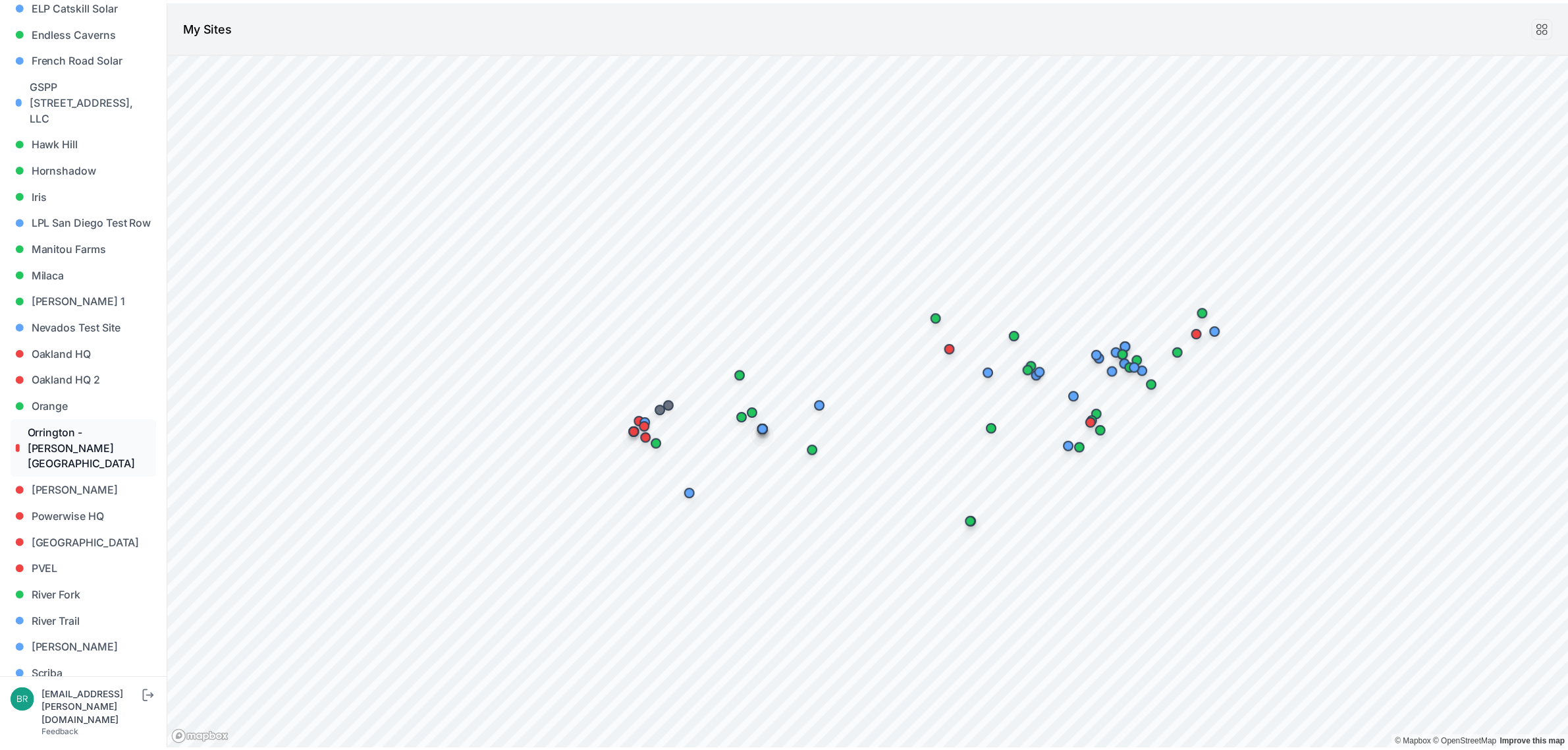
scroll to position [741, 0]
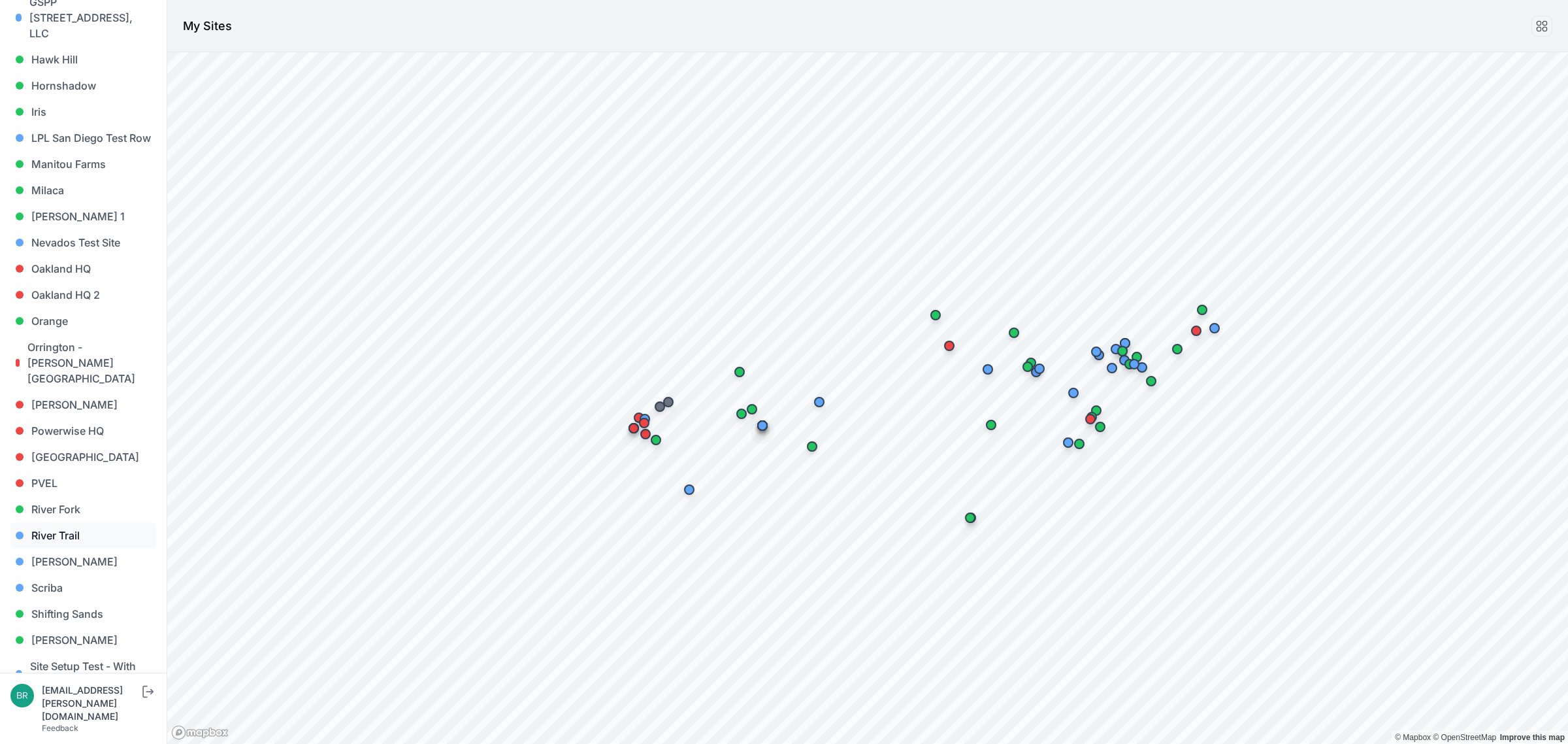
click at [78, 522] on link "River Trail" at bounding box center [83, 535] width 145 height 26
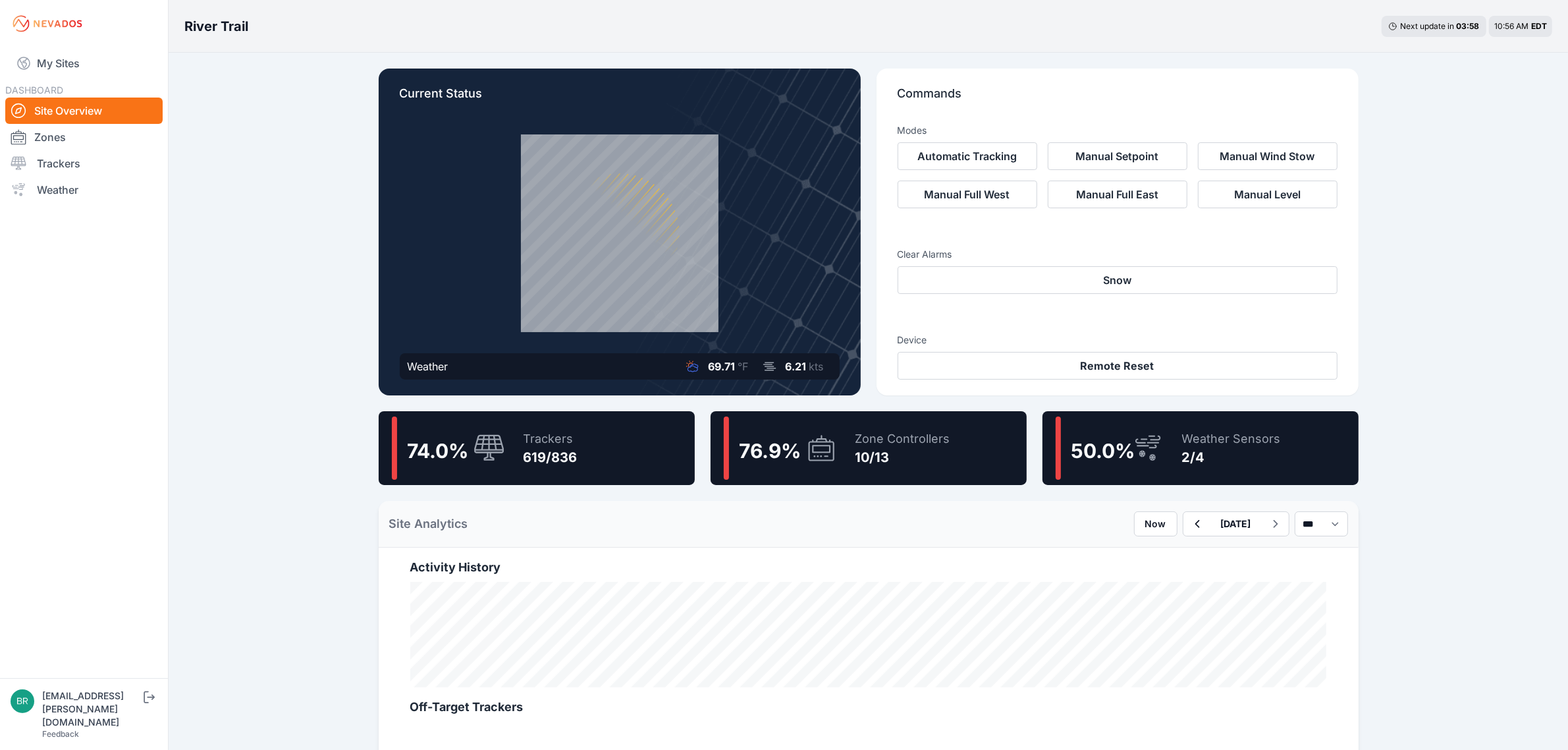
click at [548, 448] on div "619/836" at bounding box center [550, 457] width 54 height 19
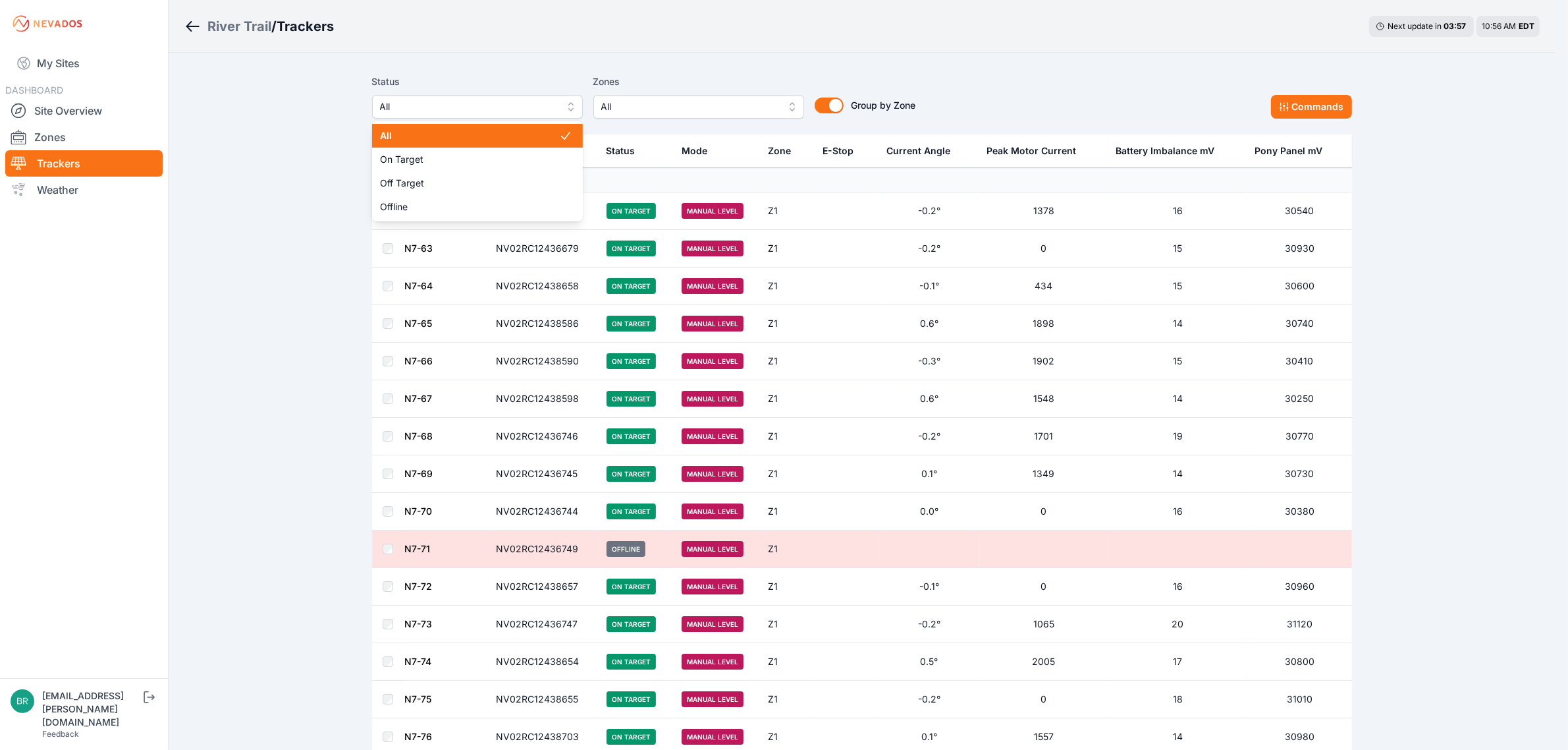
click at [502, 103] on span "All" at bounding box center [468, 106] width 177 height 16
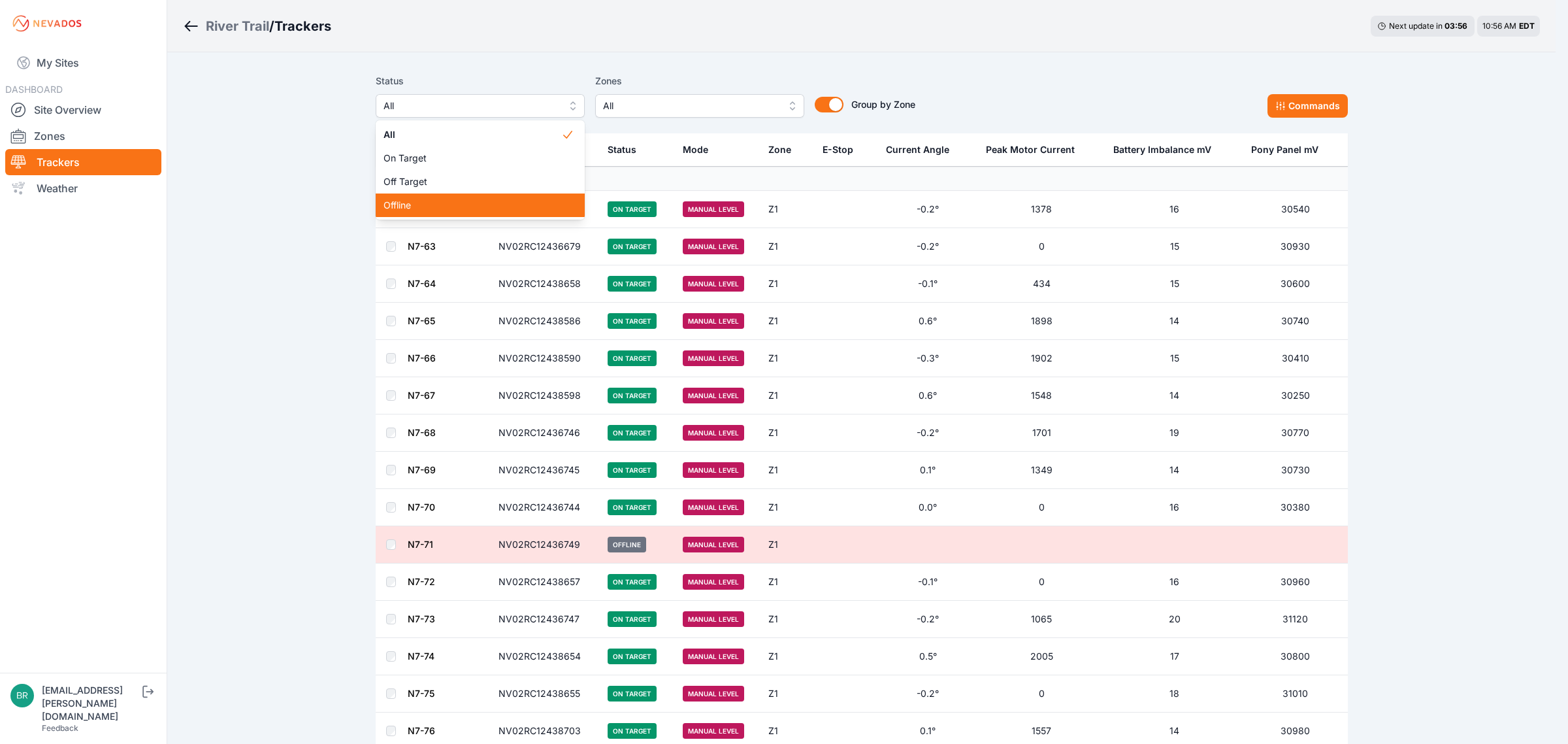
click at [475, 200] on span "Offline" at bounding box center [472, 205] width 178 height 13
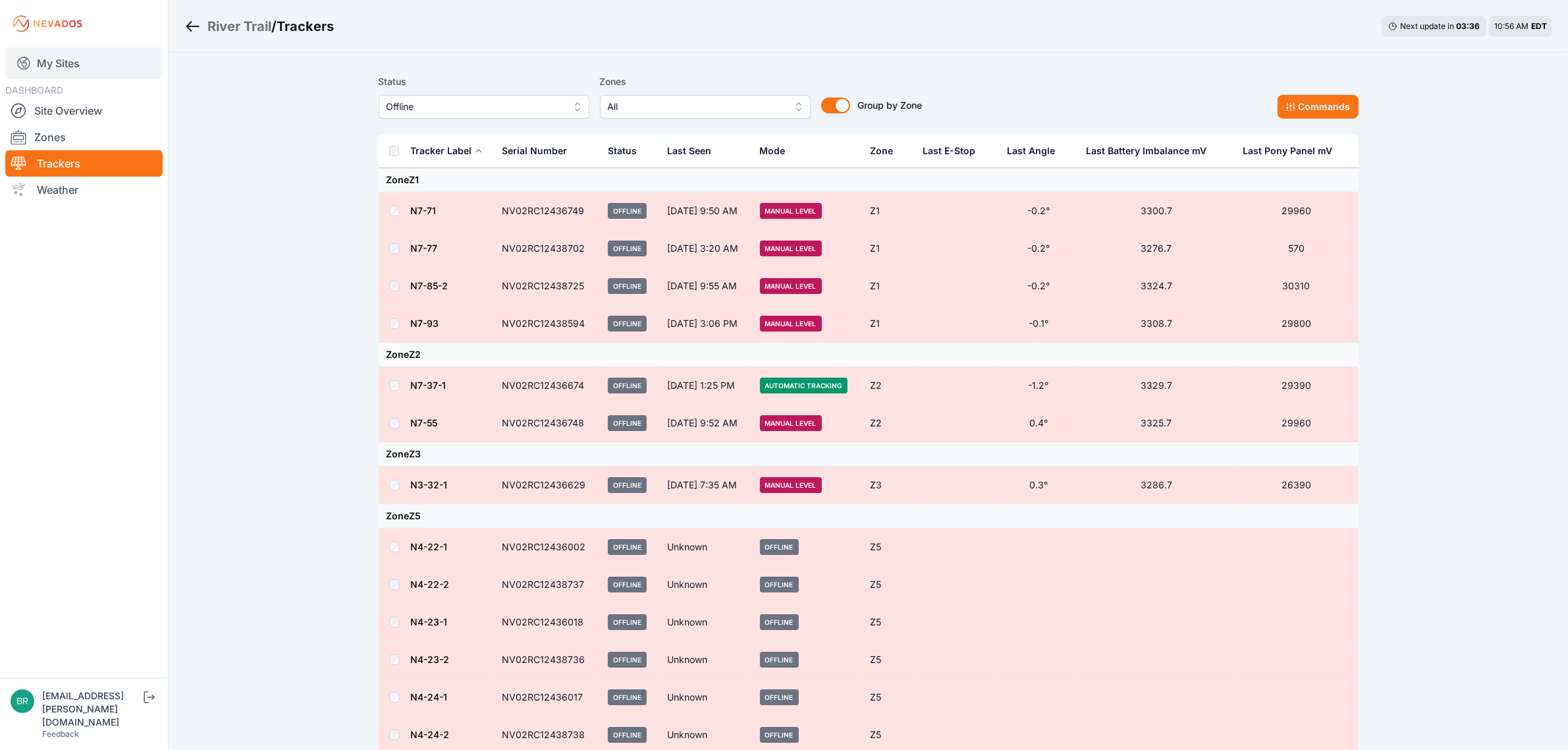
click at [100, 65] on link "My Sites" at bounding box center [83, 63] width 157 height 32
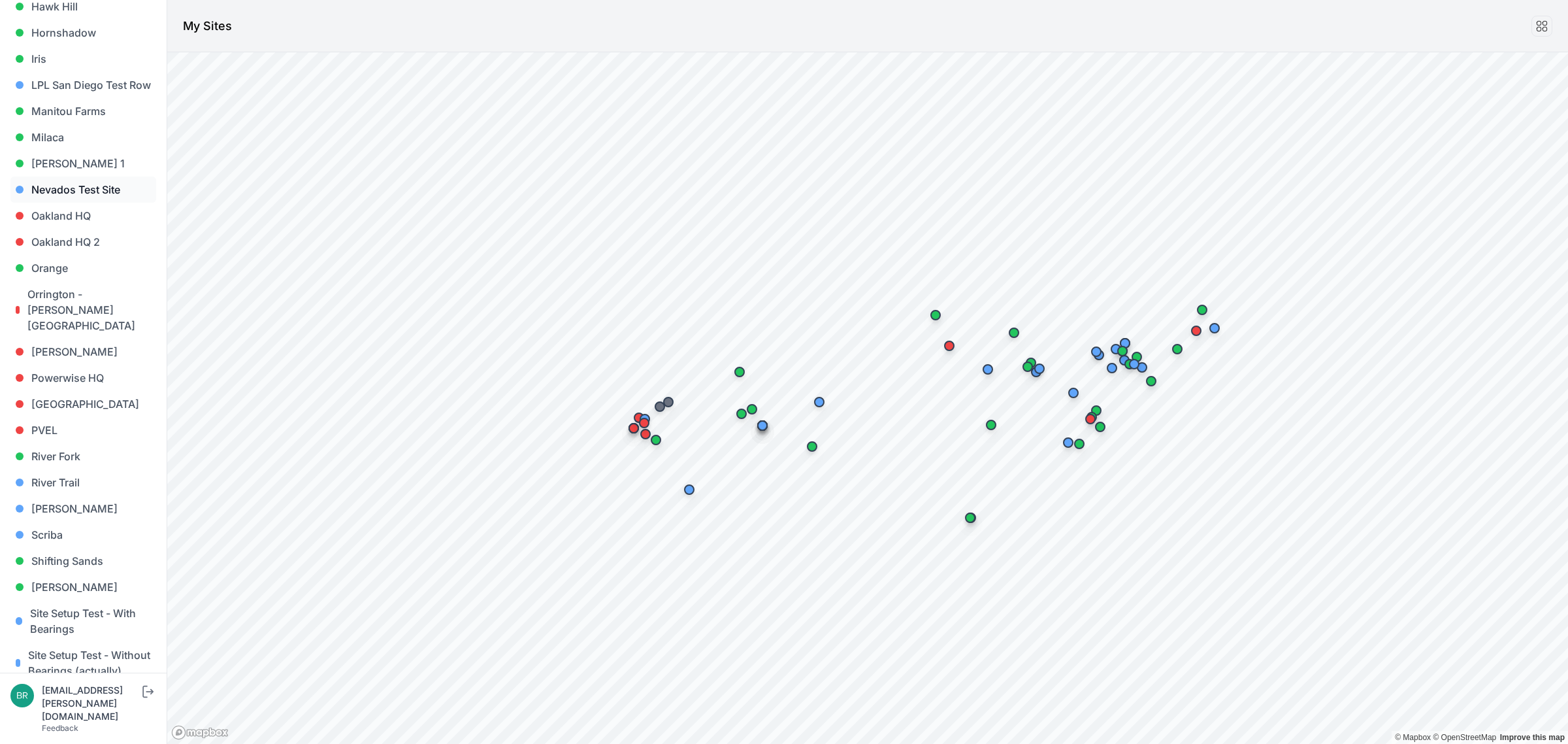
scroll to position [817, 0]
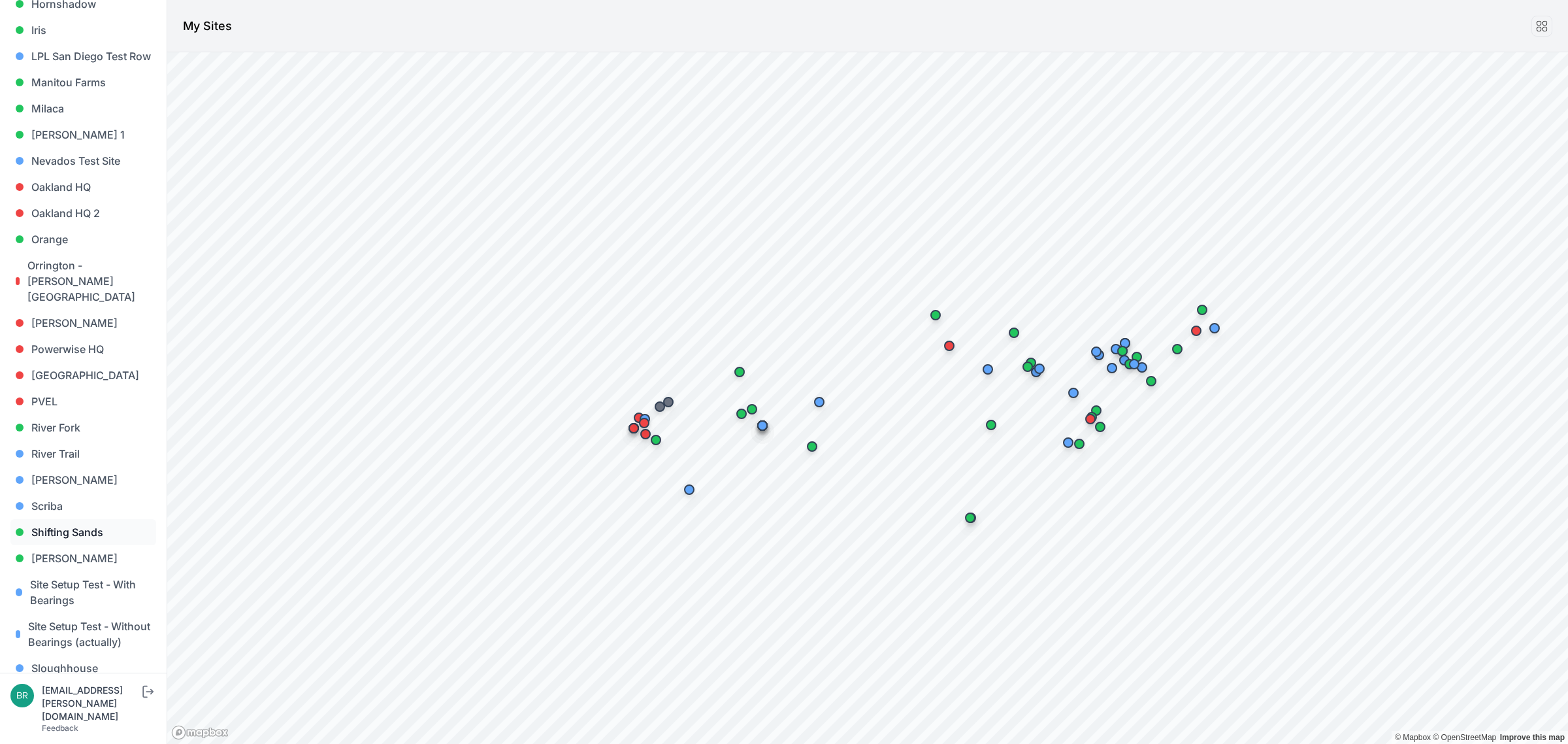
click at [115, 519] on link "Shifting Sands" at bounding box center [83, 531] width 145 height 26
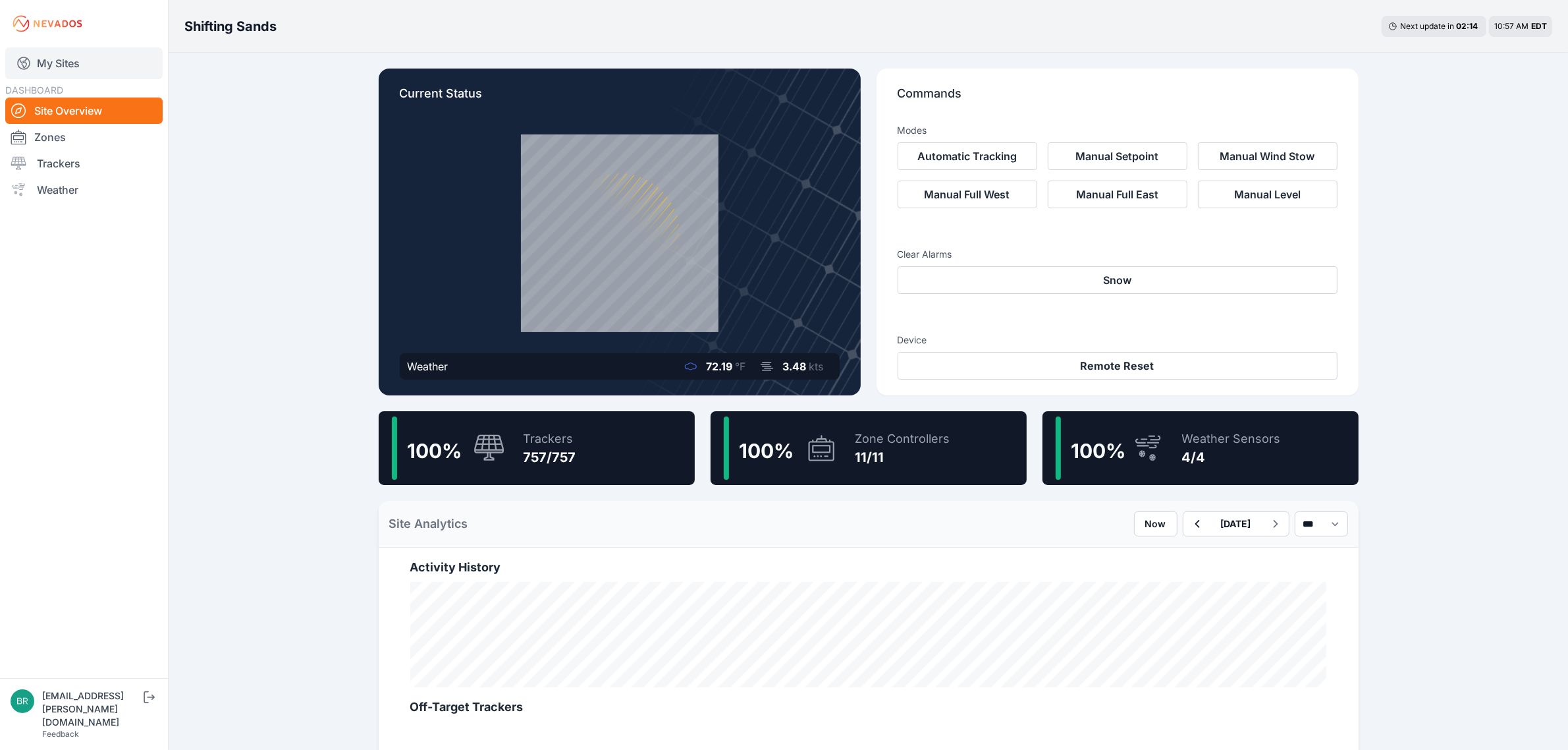
click at [96, 74] on link "My Sites" at bounding box center [83, 63] width 157 height 32
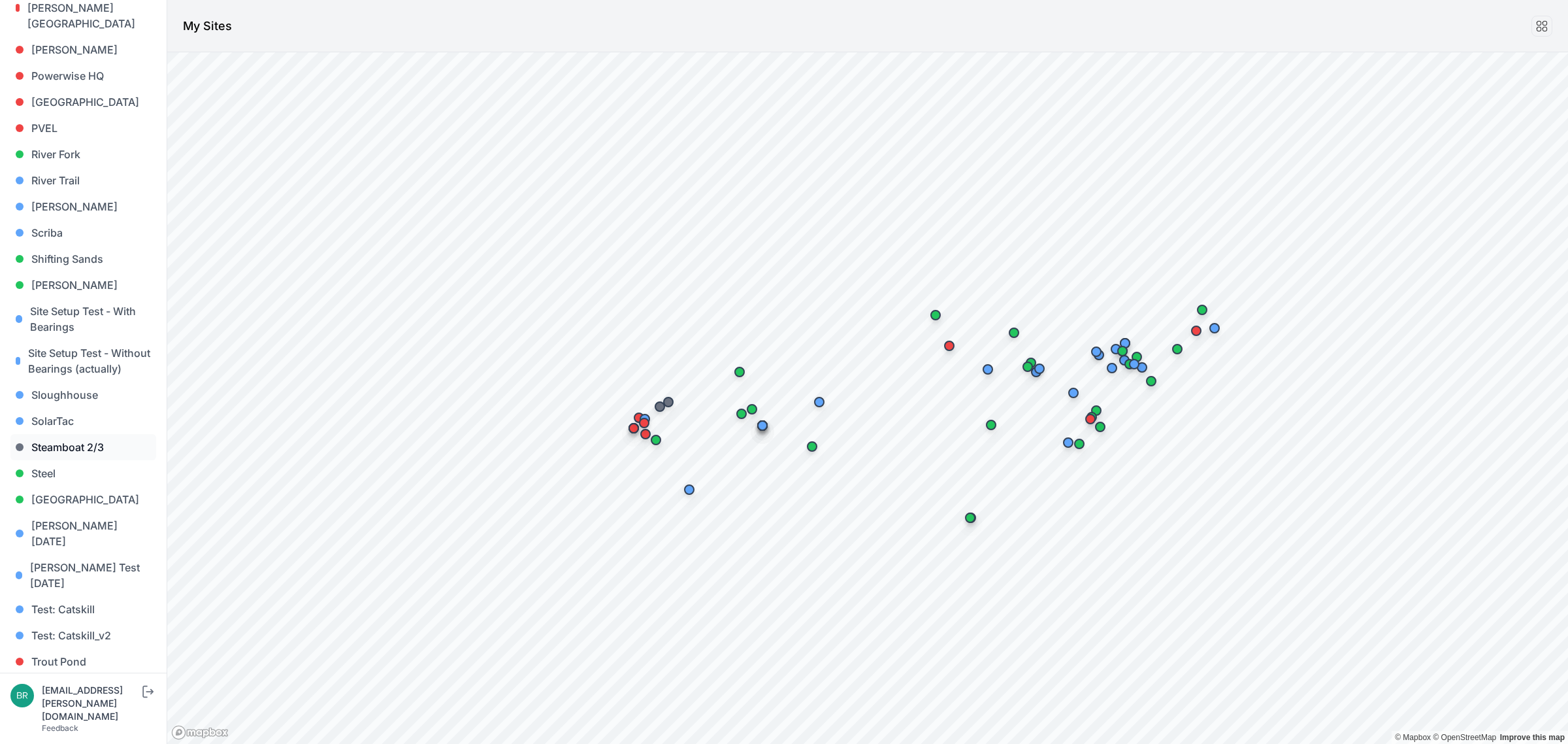
scroll to position [1106, 0]
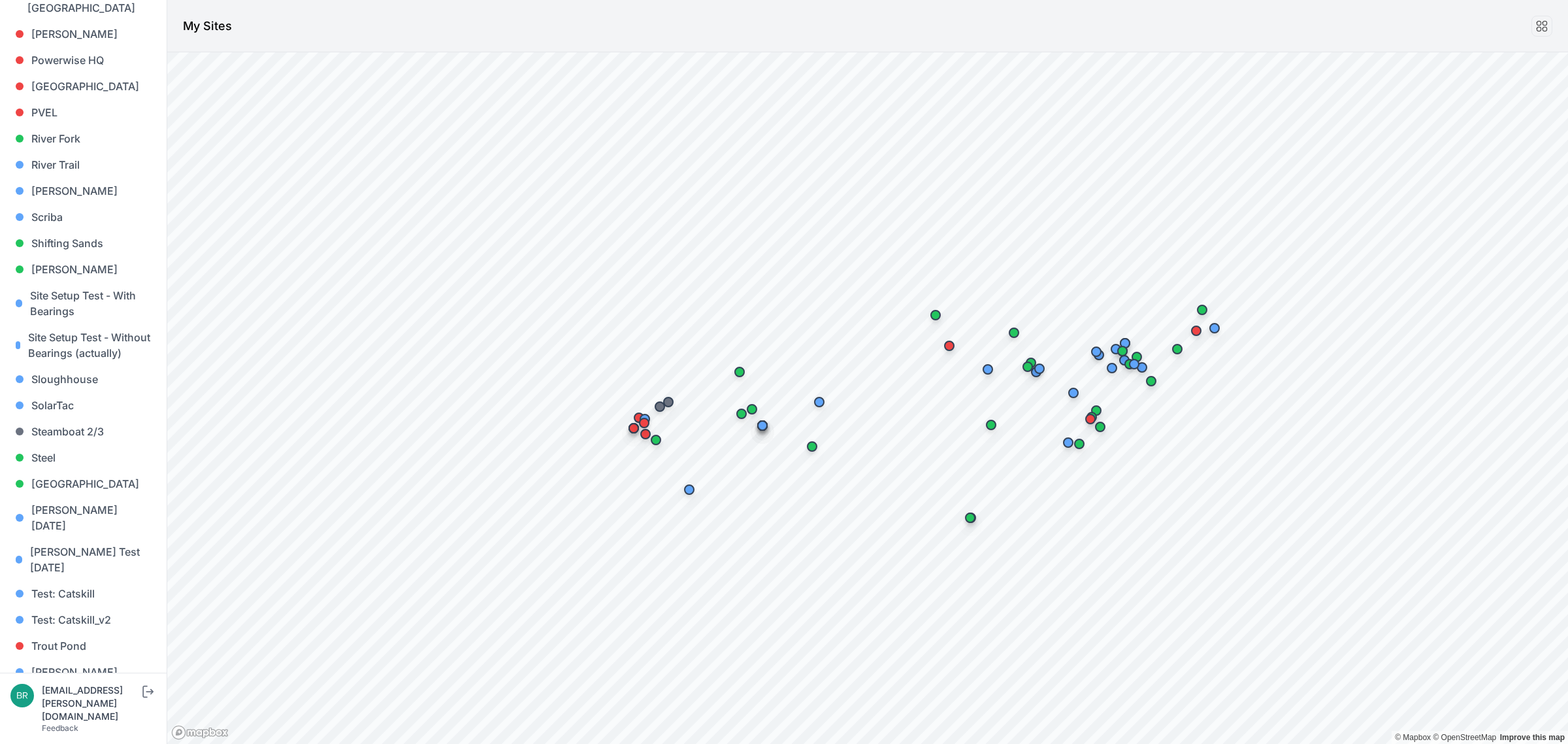
click at [98, 711] on link "[PERSON_NAME] [PERSON_NAME]" at bounding box center [83, 732] width 145 height 42
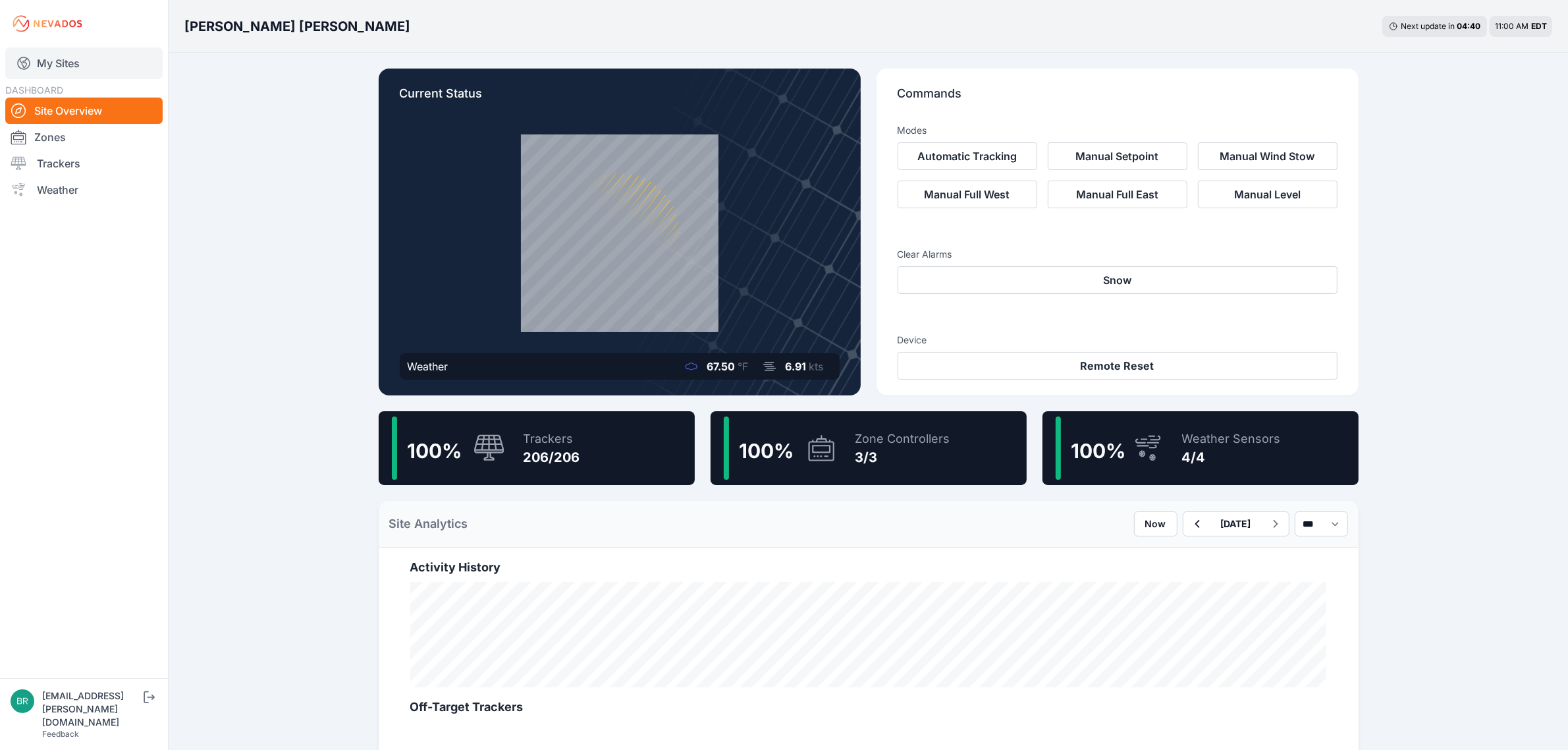
click at [116, 55] on link "My Sites" at bounding box center [83, 63] width 157 height 32
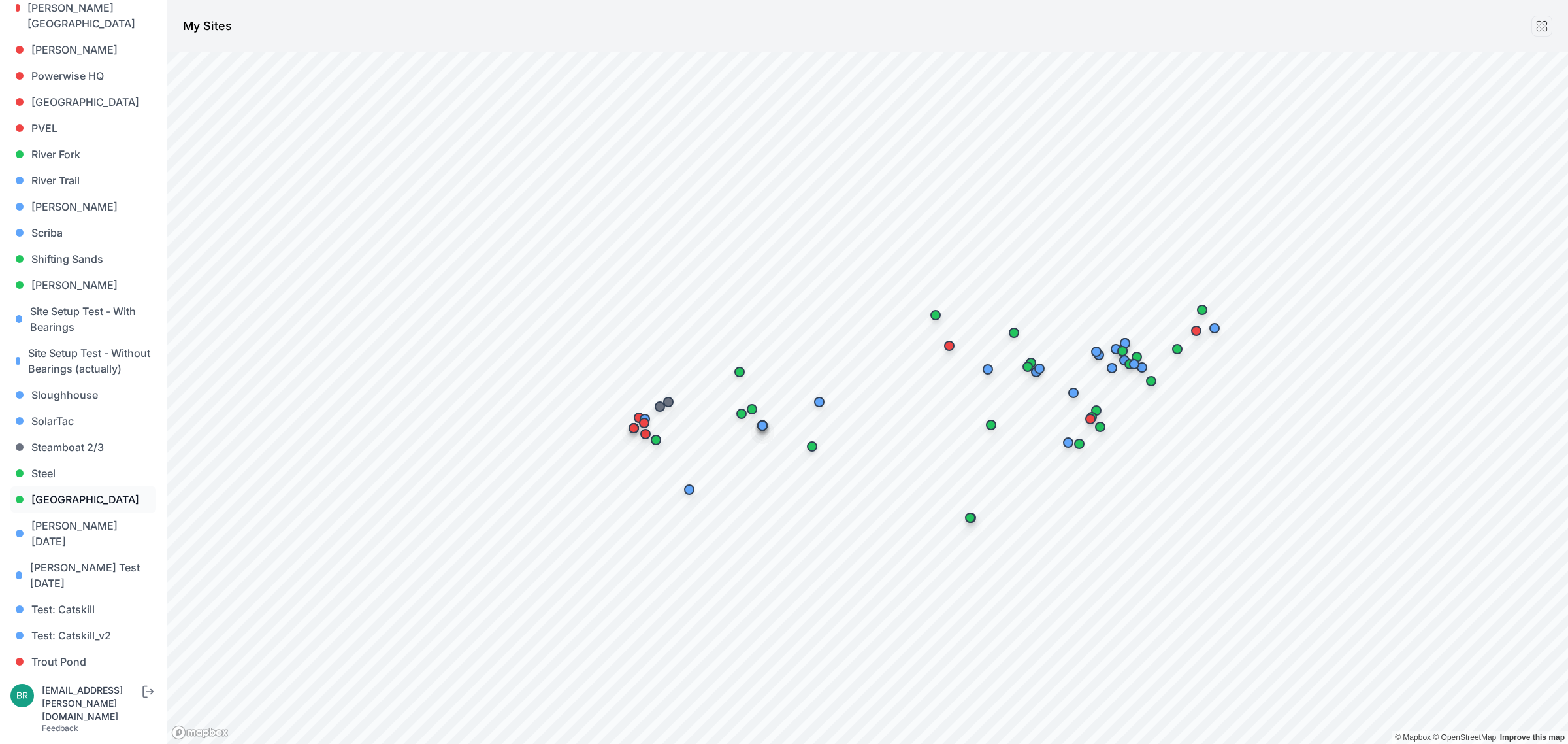
scroll to position [1106, 0]
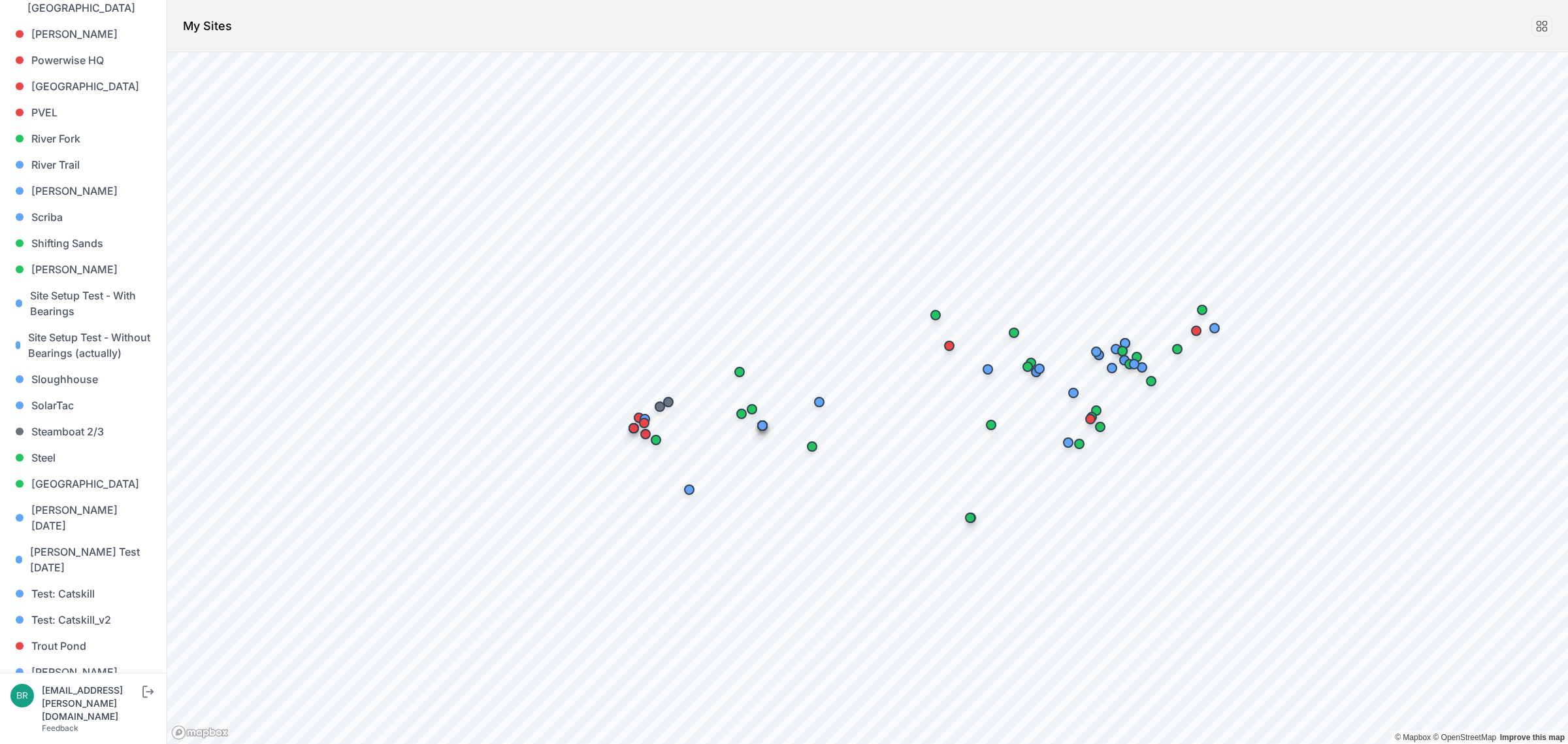
click at [71, 711] on link "[PERSON_NAME] [PERSON_NAME]" at bounding box center [83, 732] width 145 height 42
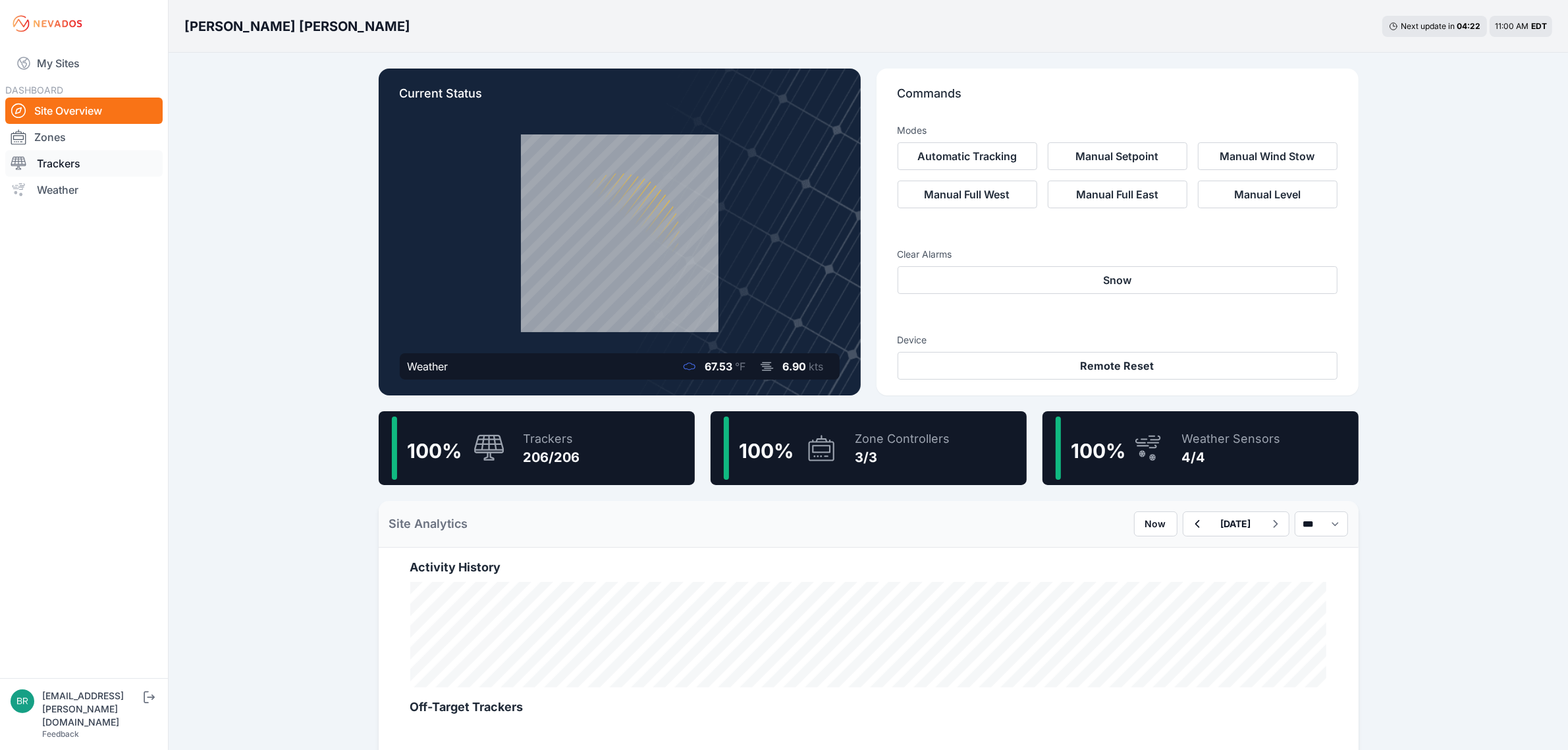
click at [84, 158] on link "Trackers" at bounding box center [83, 163] width 157 height 26
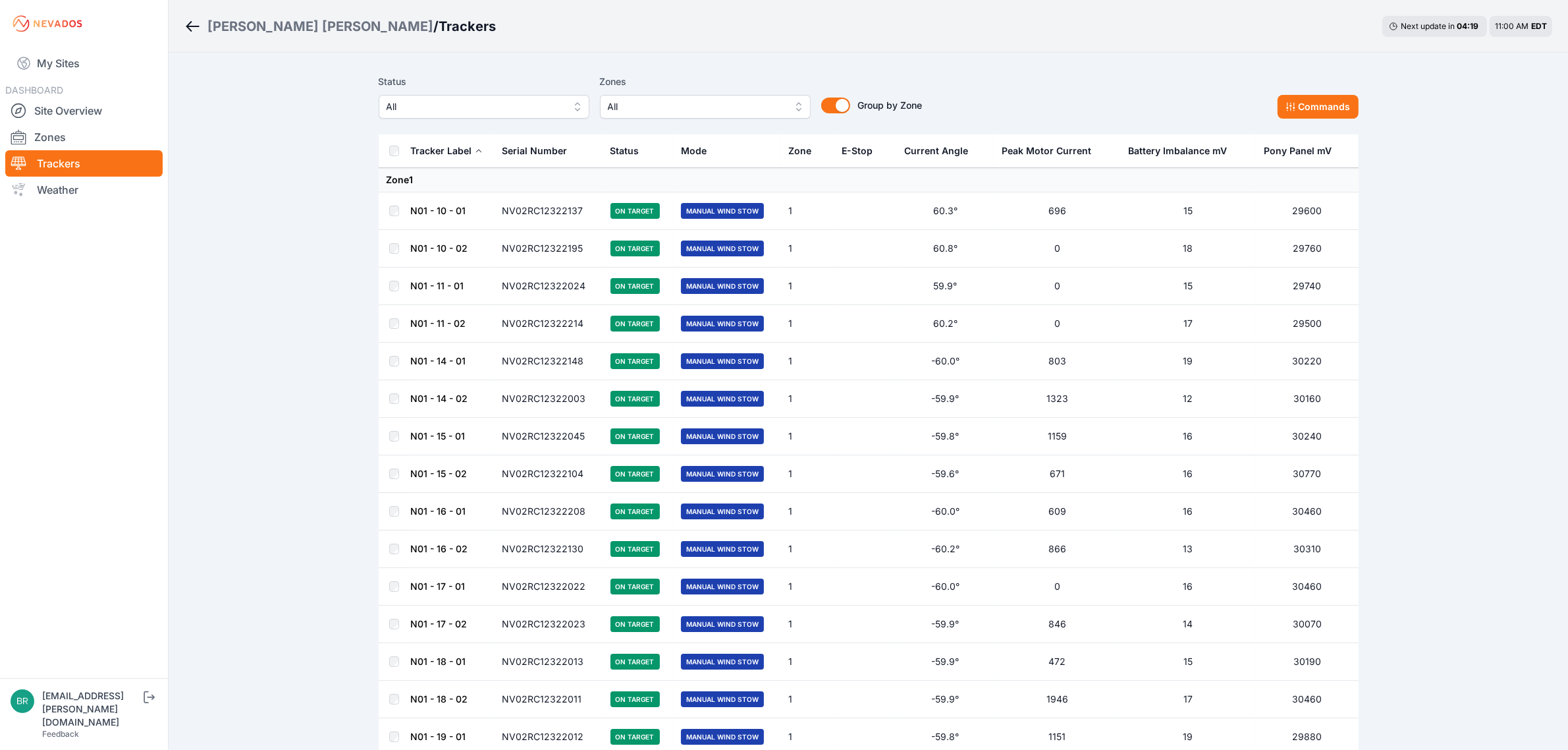
click at [439, 109] on span "All" at bounding box center [475, 106] width 177 height 16
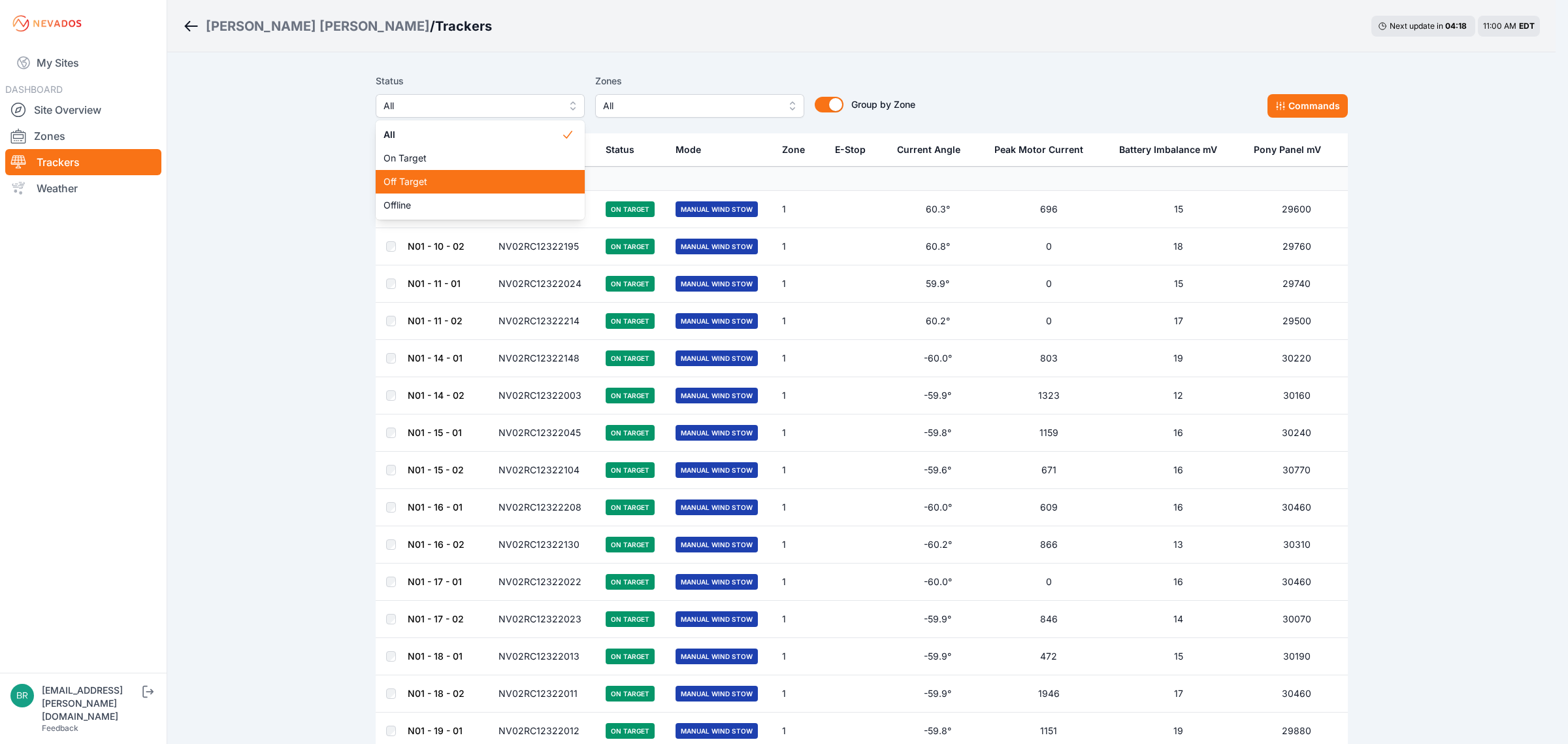
click at [452, 184] on span "Off Target" at bounding box center [472, 182] width 178 height 13
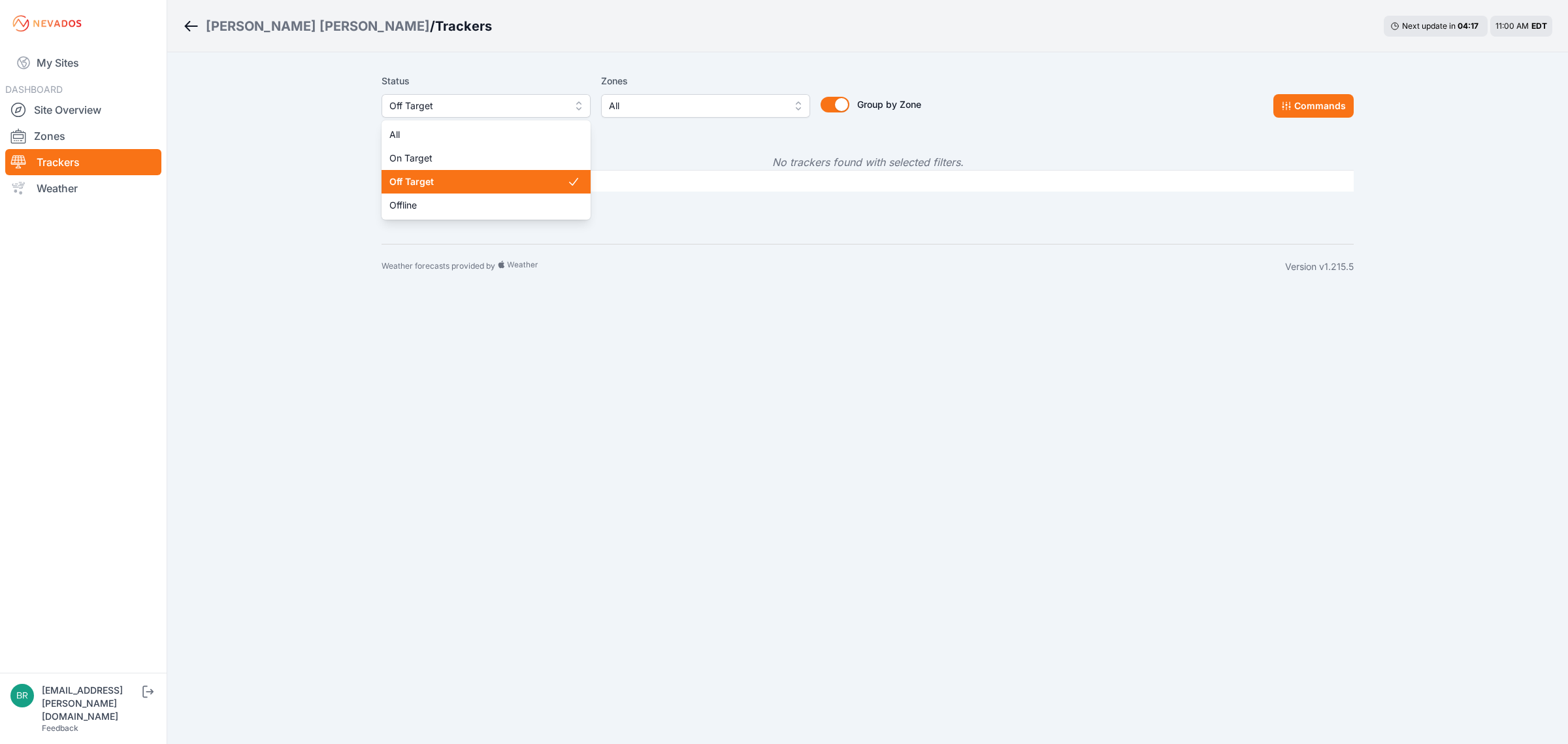
click at [433, 100] on span "Off Target" at bounding box center [477, 105] width 175 height 16
click at [445, 155] on span "On Target" at bounding box center [478, 158] width 178 height 13
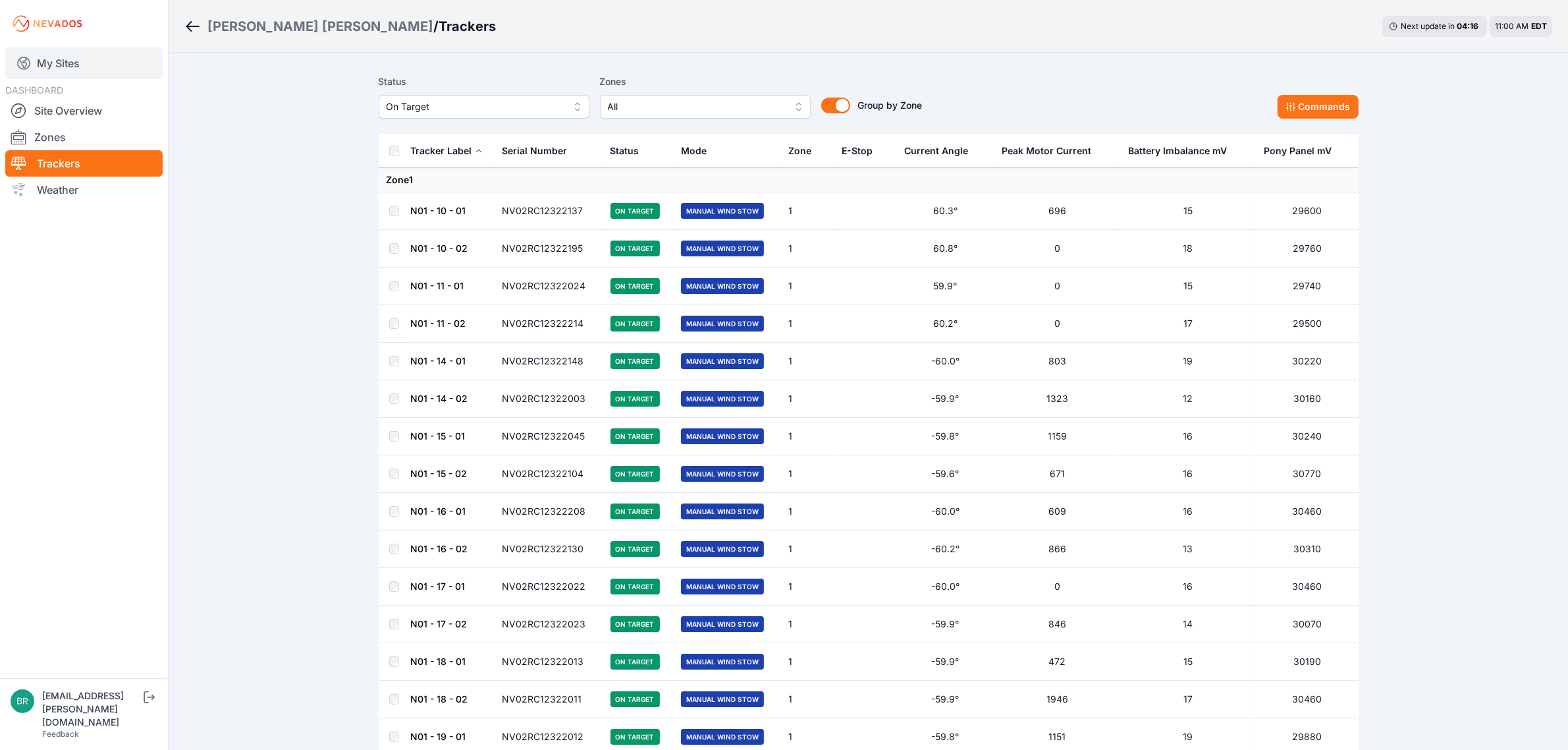
click at [84, 74] on link "My Sites" at bounding box center [83, 63] width 157 height 32
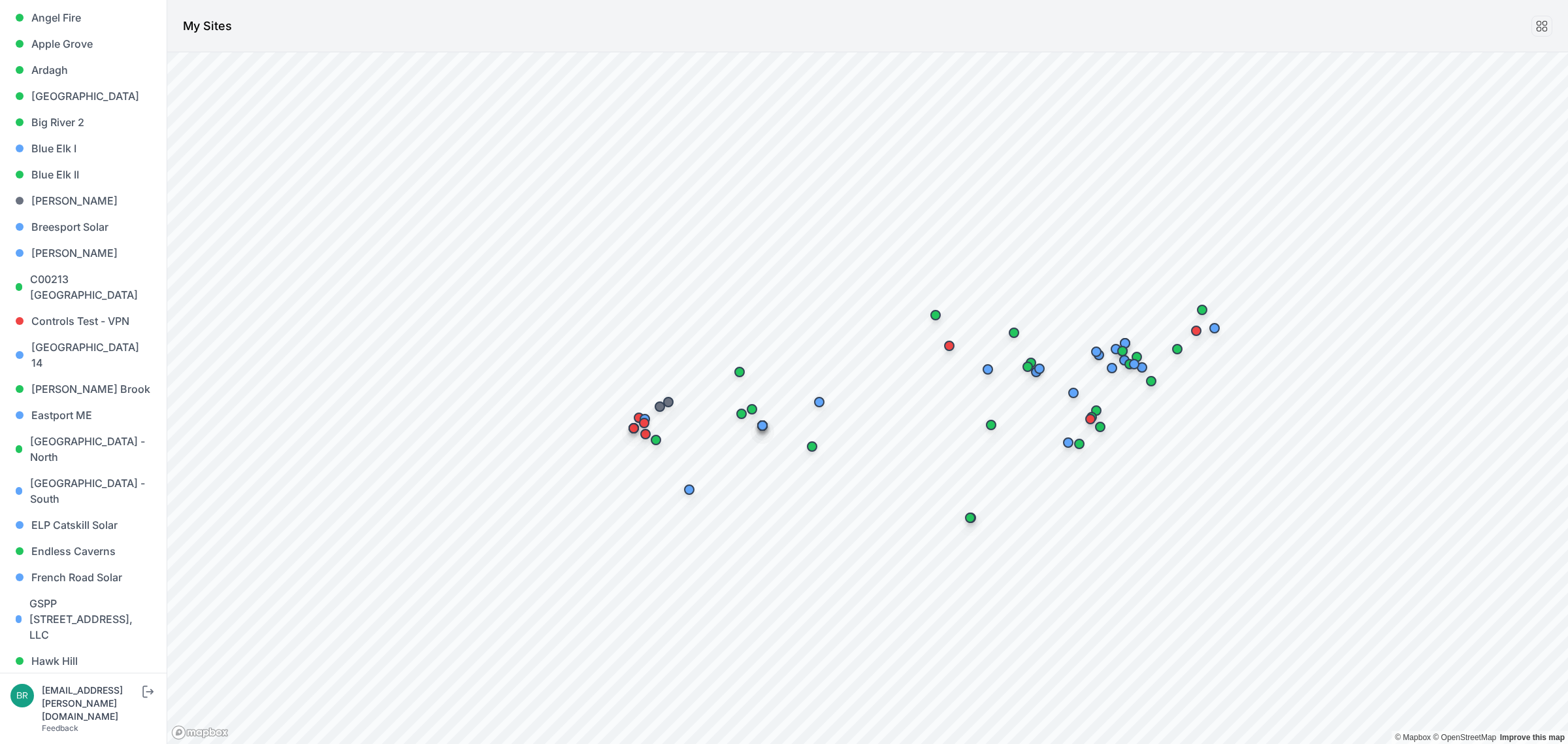
scroll to position [490, 0]
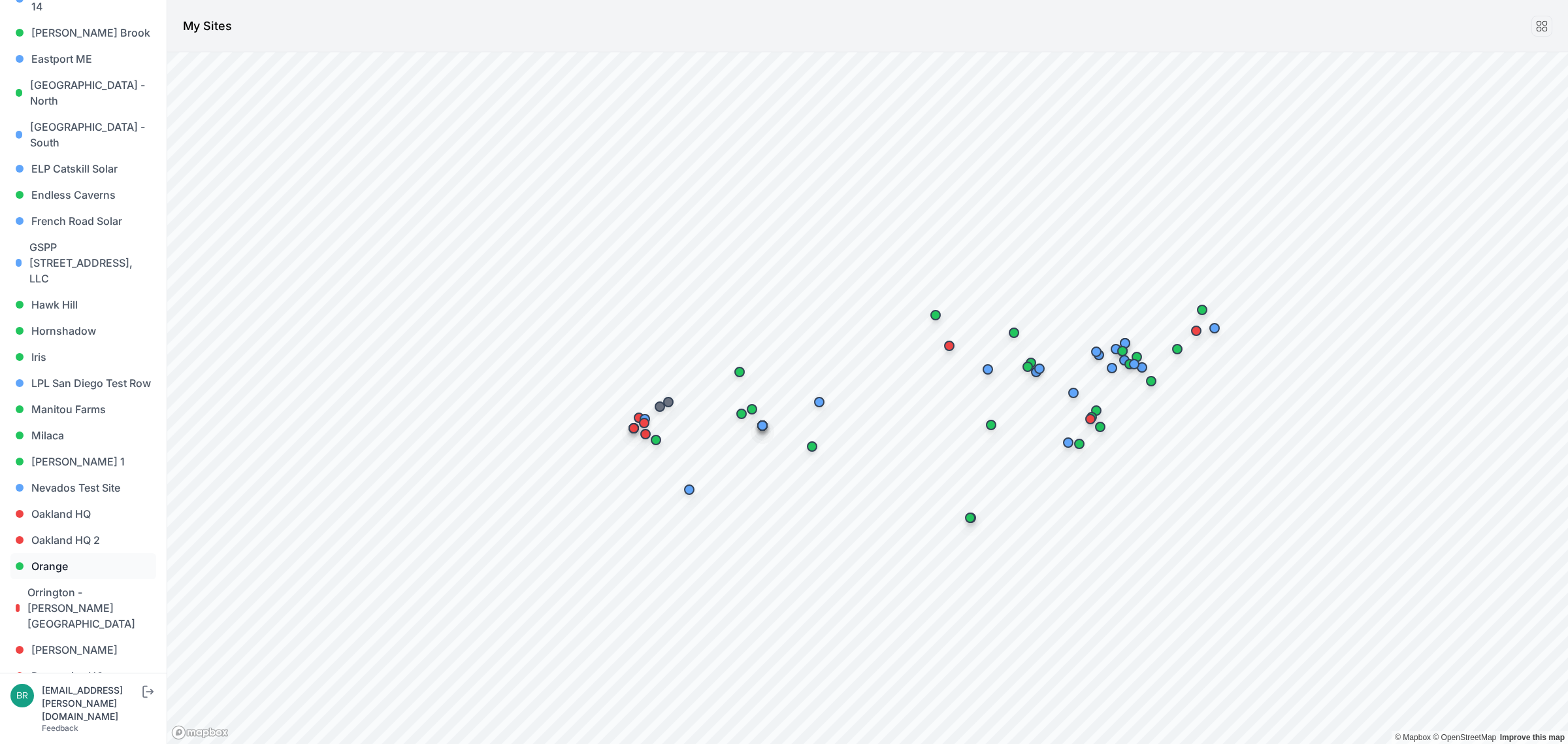
click at [70, 553] on link "Orange" at bounding box center [83, 566] width 145 height 26
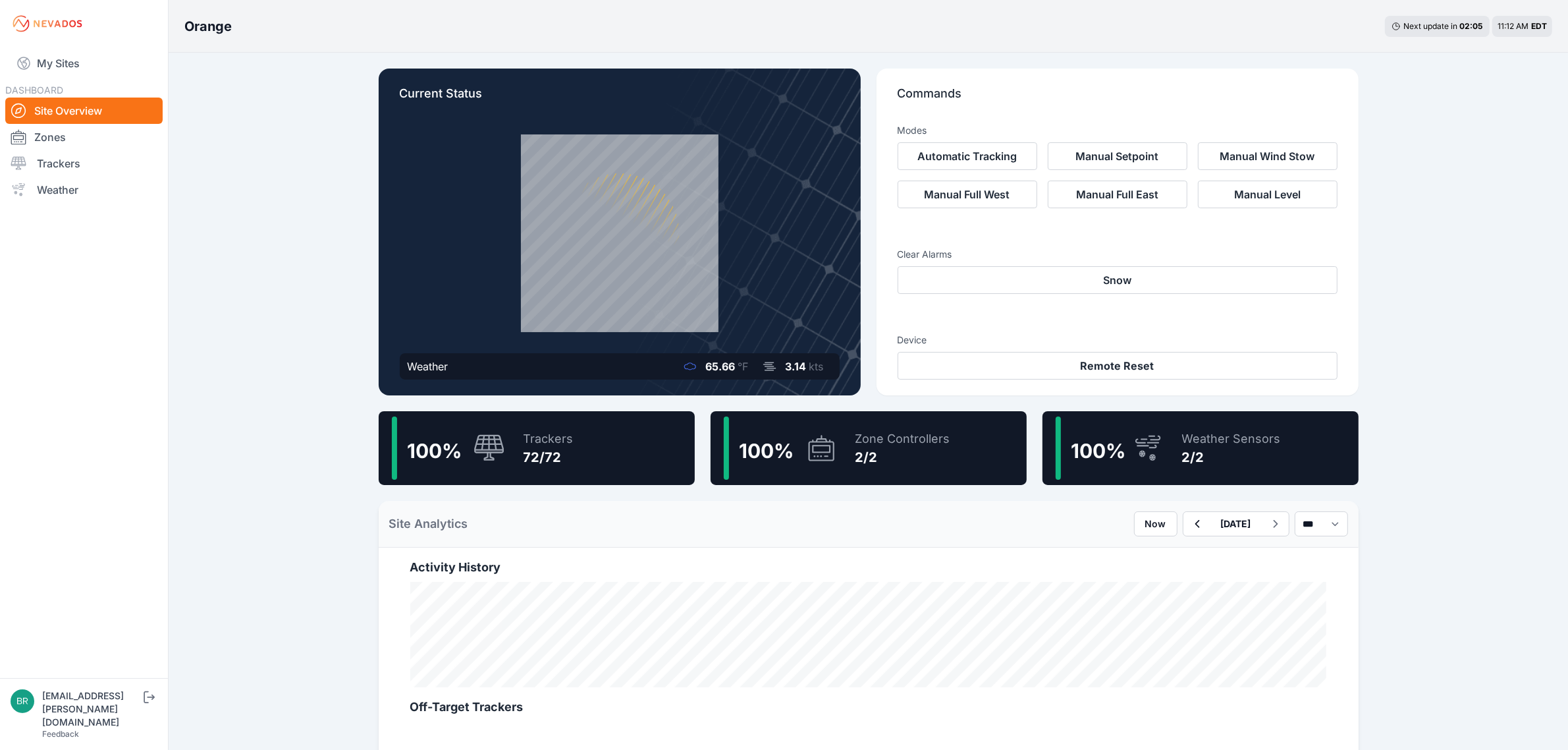
click at [487, 434] on icon at bounding box center [490, 448] width 32 height 29
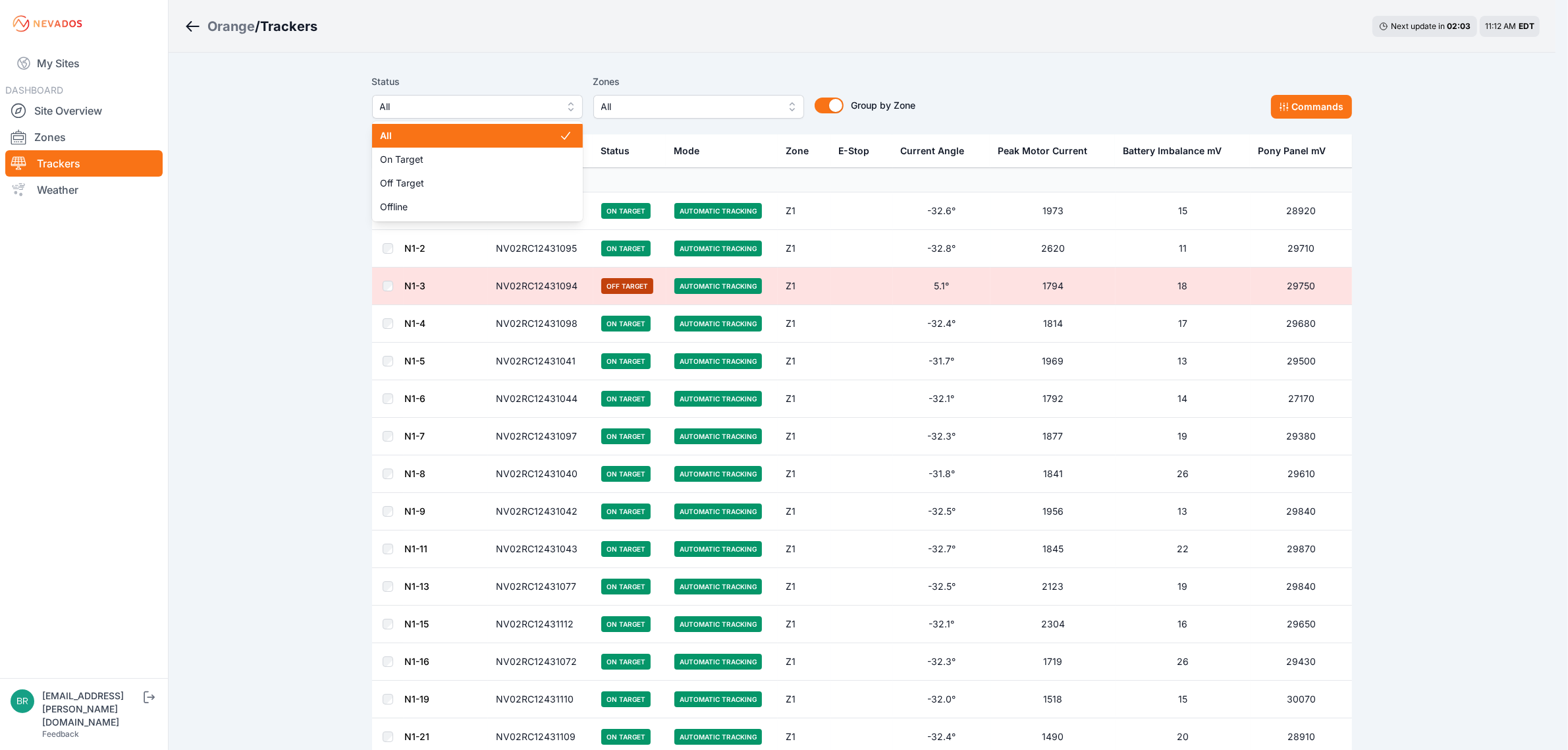
click at [496, 103] on span "All" at bounding box center [468, 106] width 177 height 16
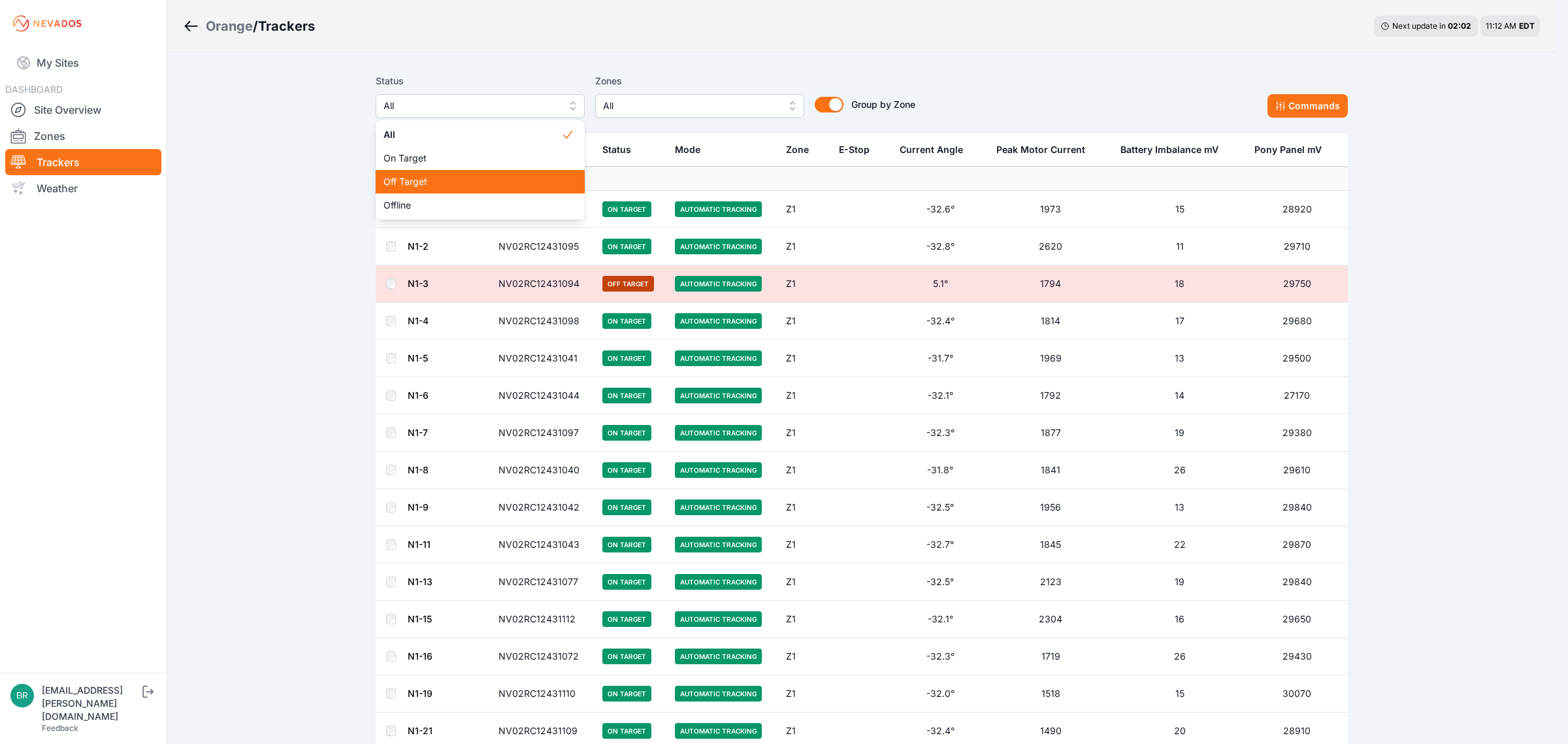
click at [436, 173] on div "Off Target" at bounding box center [480, 182] width 209 height 24
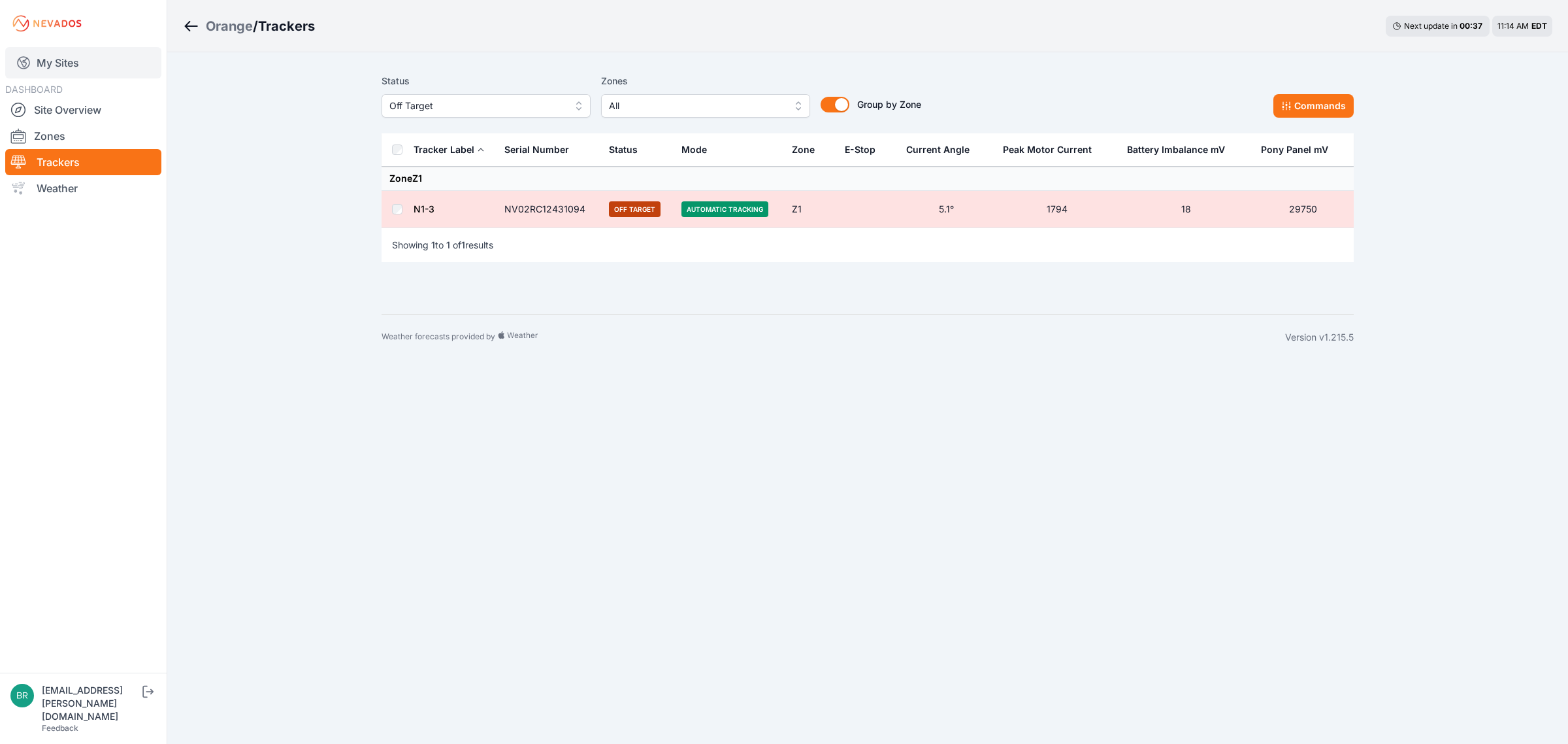
click at [81, 60] on link "My Sites" at bounding box center [83, 63] width 156 height 31
click at [86, 53] on link "My Sites" at bounding box center [83, 63] width 156 height 31
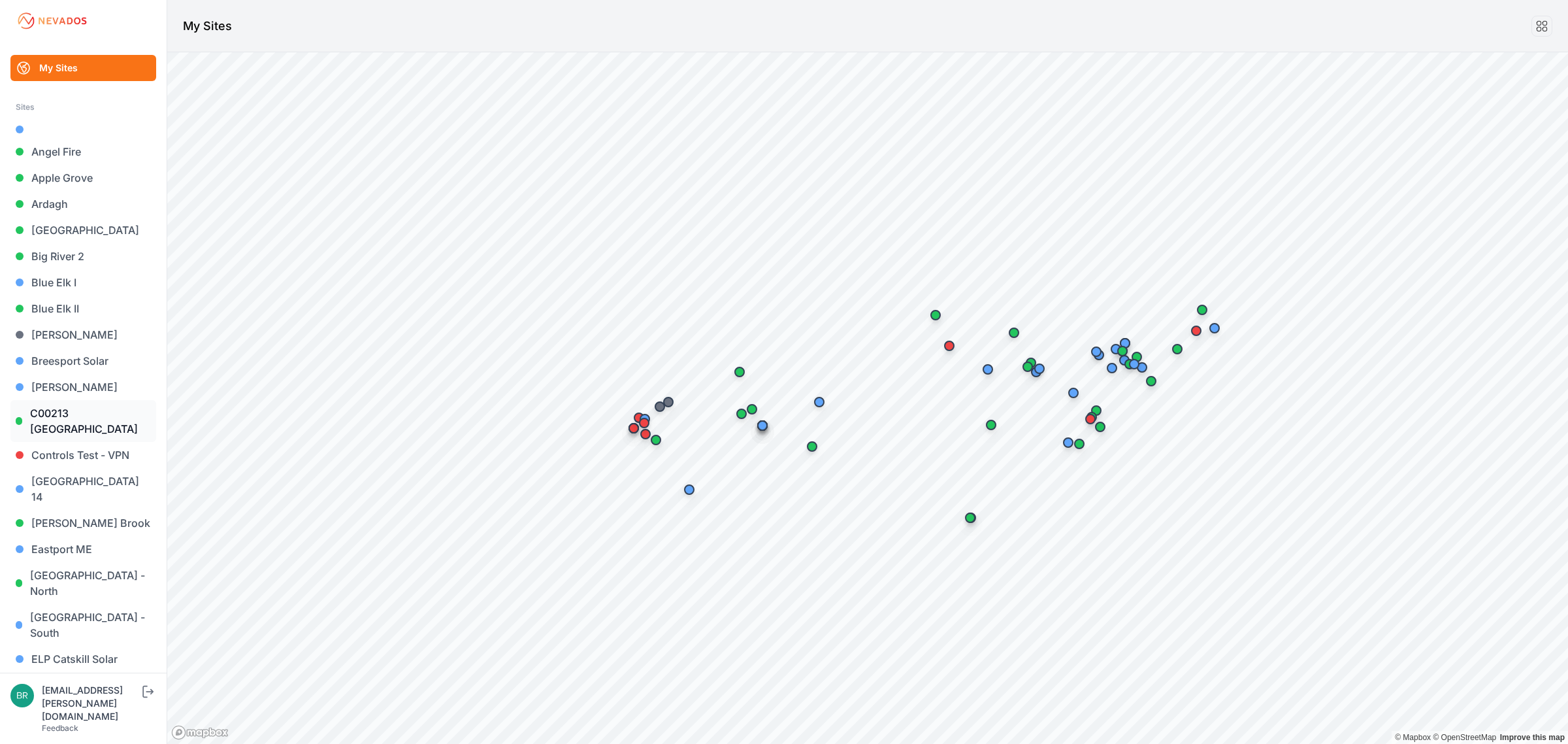
click at [81, 417] on link "C00213 [GEOGRAPHIC_DATA]" at bounding box center [83, 421] width 145 height 42
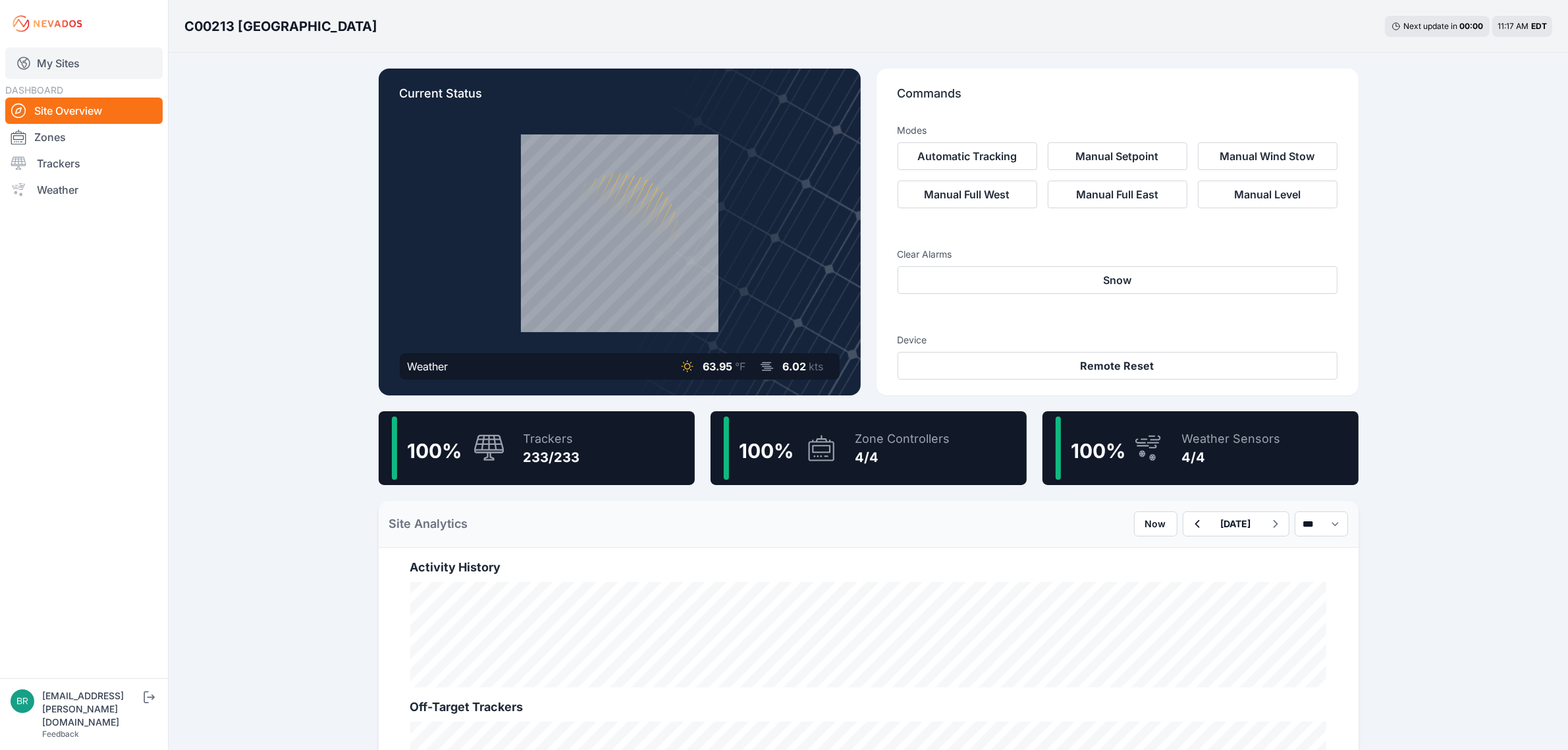
click at [72, 65] on link "My Sites" at bounding box center [83, 63] width 157 height 32
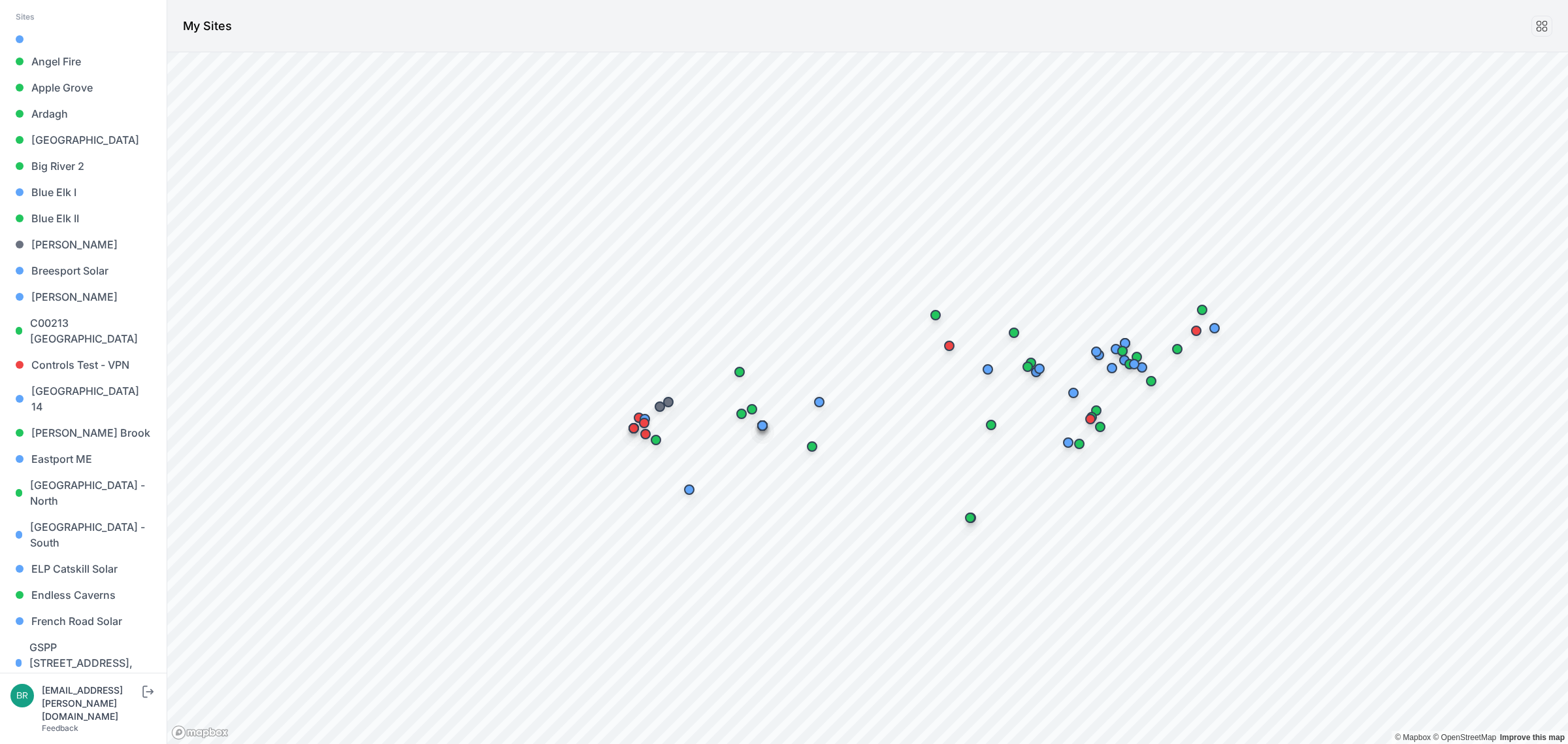
scroll to position [245, 0]
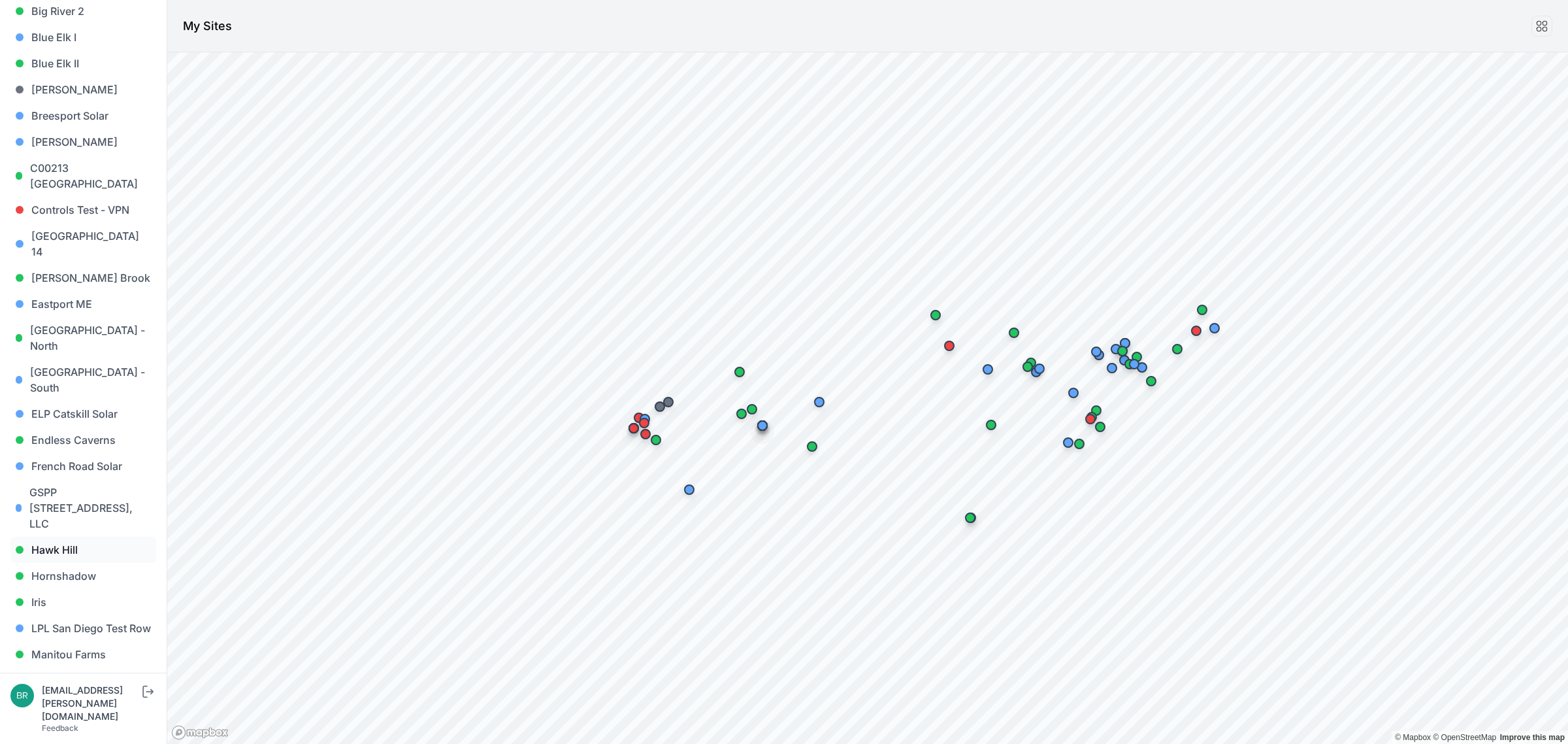
click at [64, 537] on link "Hawk Hill" at bounding box center [83, 549] width 145 height 26
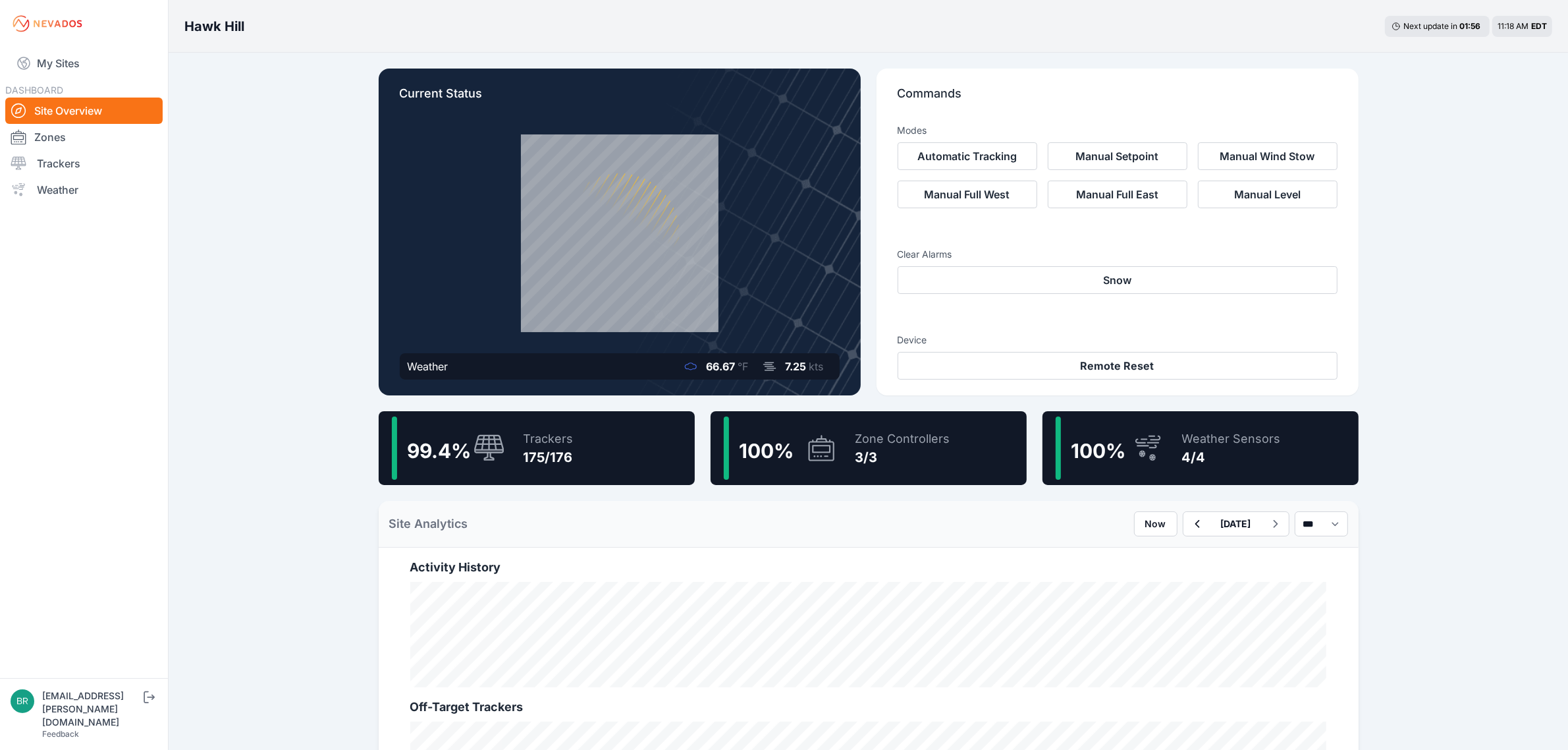
click at [565, 430] on div "Trackers" at bounding box center [548, 439] width 50 height 19
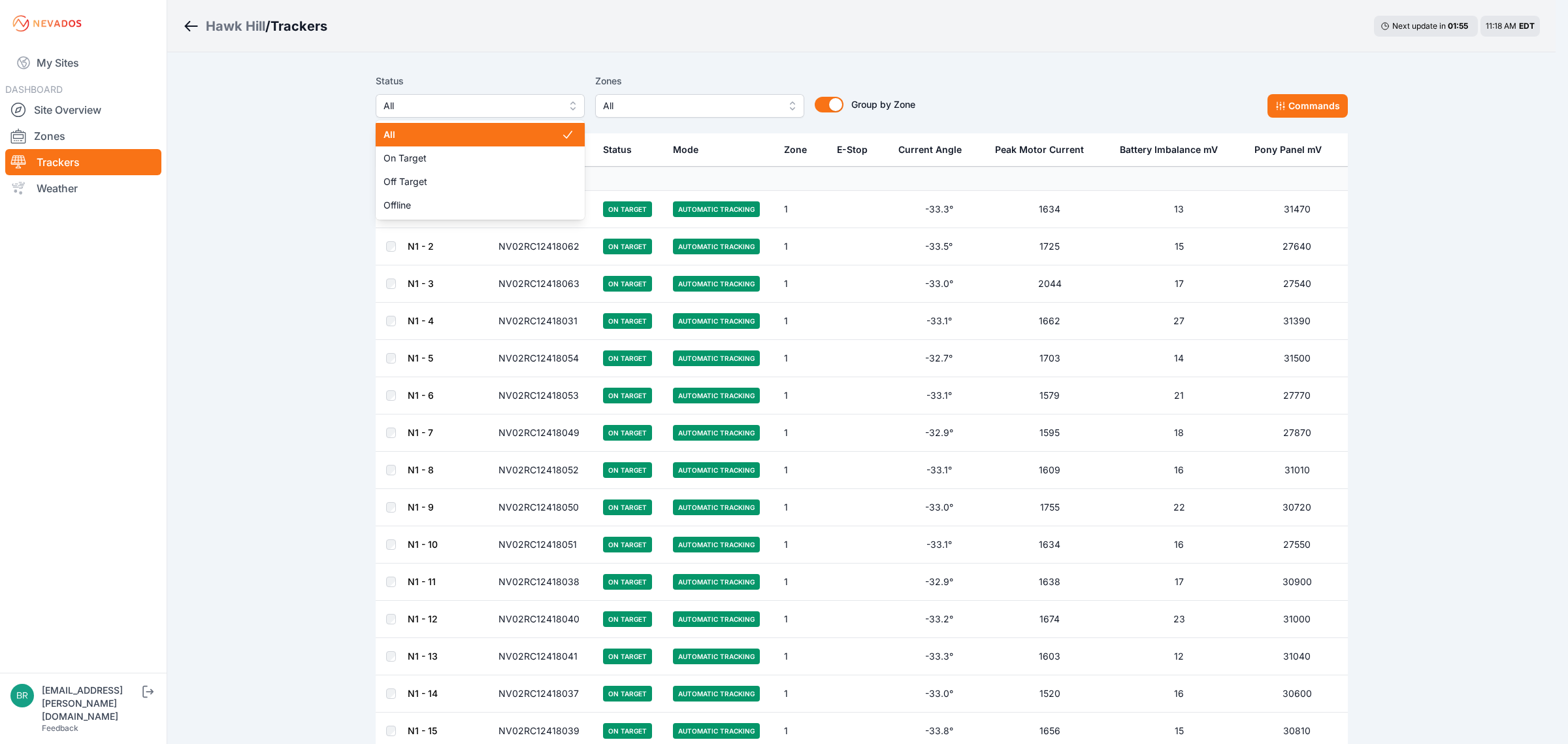
click at [480, 103] on span "All" at bounding box center [471, 105] width 175 height 16
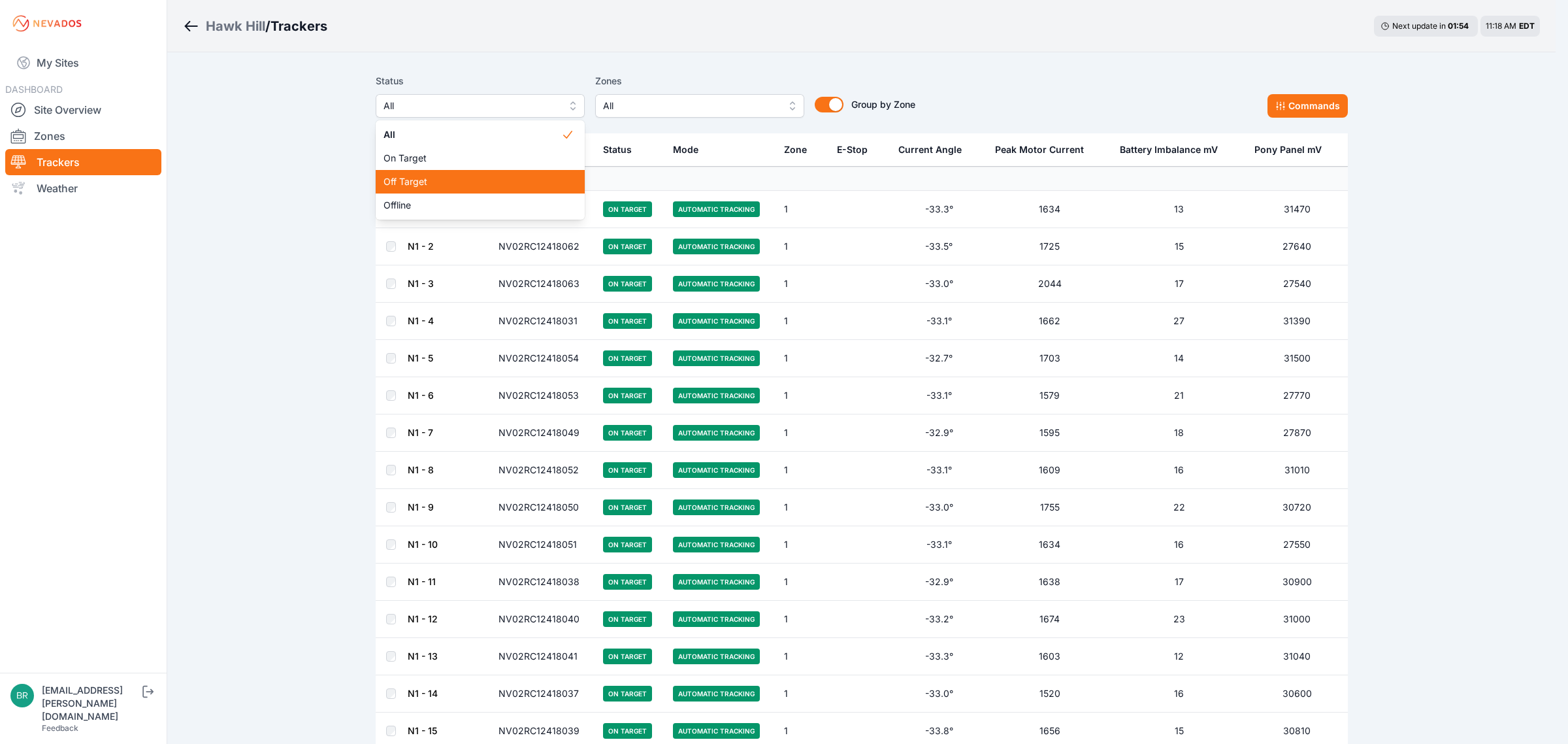
click at [451, 174] on div "Off Target" at bounding box center [480, 182] width 209 height 24
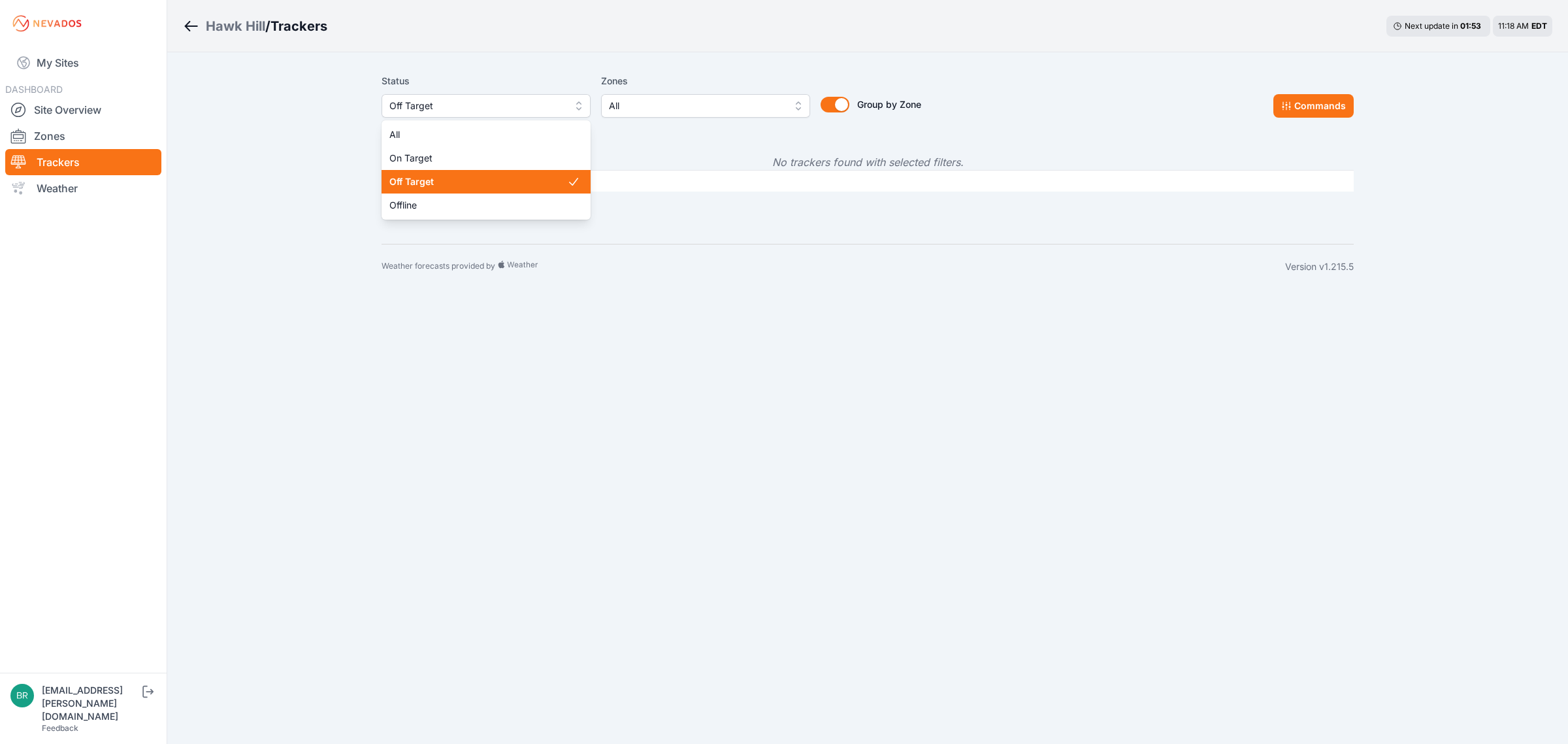
click at [458, 100] on span "Off Target" at bounding box center [477, 105] width 175 height 16
click at [442, 195] on div "Offline" at bounding box center [486, 205] width 209 height 24
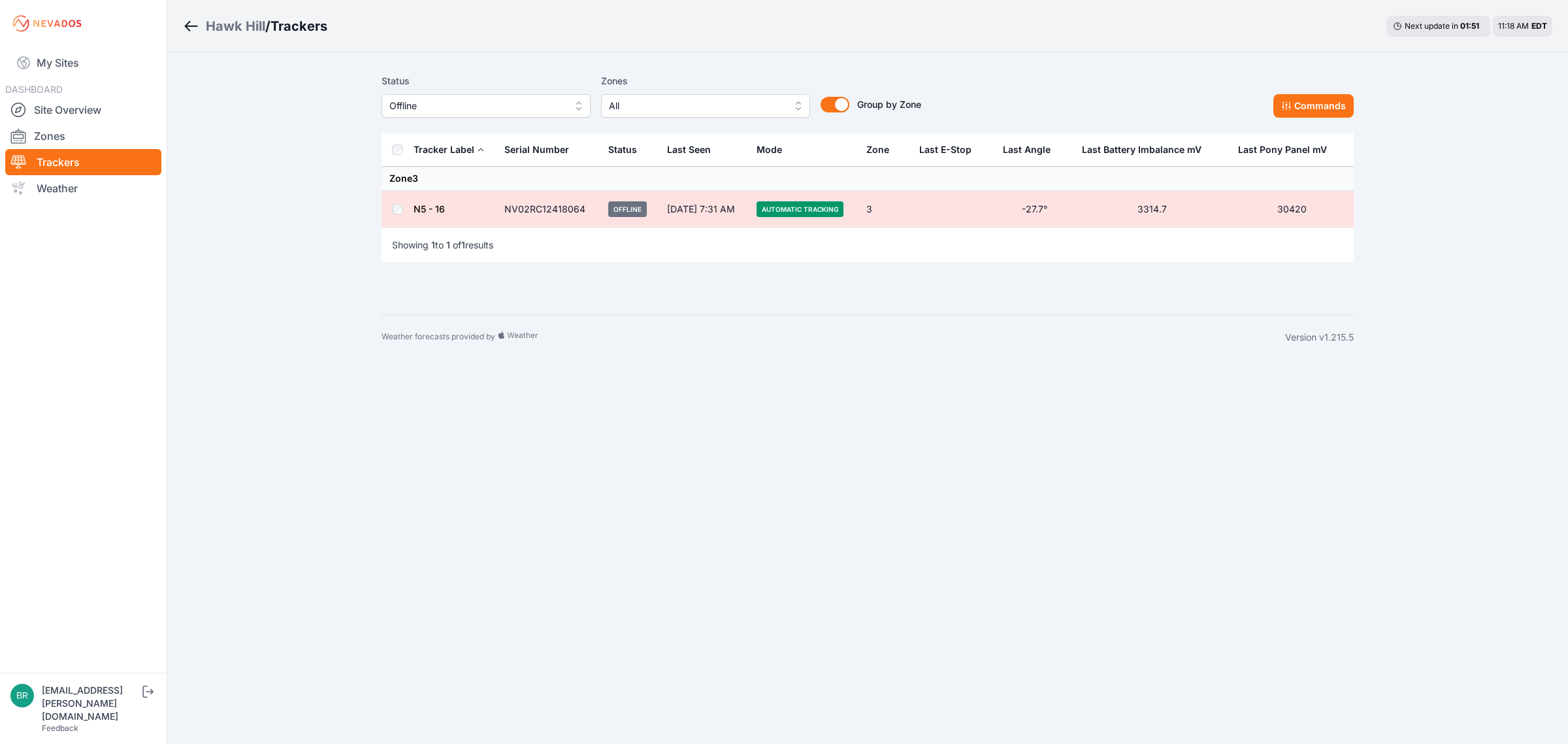
click at [428, 207] on link "N5 - 16" at bounding box center [429, 208] width 31 height 11
click at [81, 50] on link "My Sites" at bounding box center [83, 63] width 156 height 31
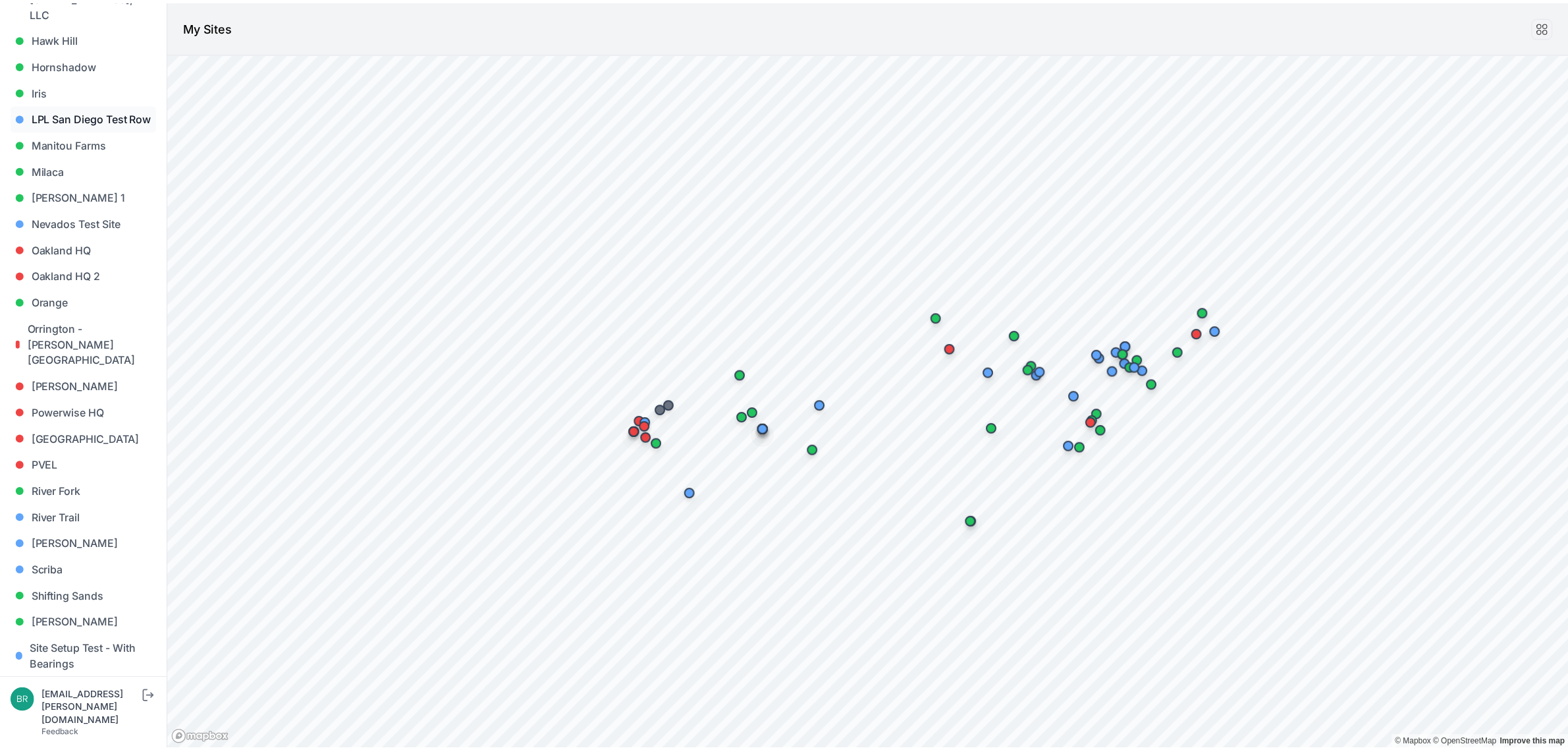
scroll to position [659, 0]
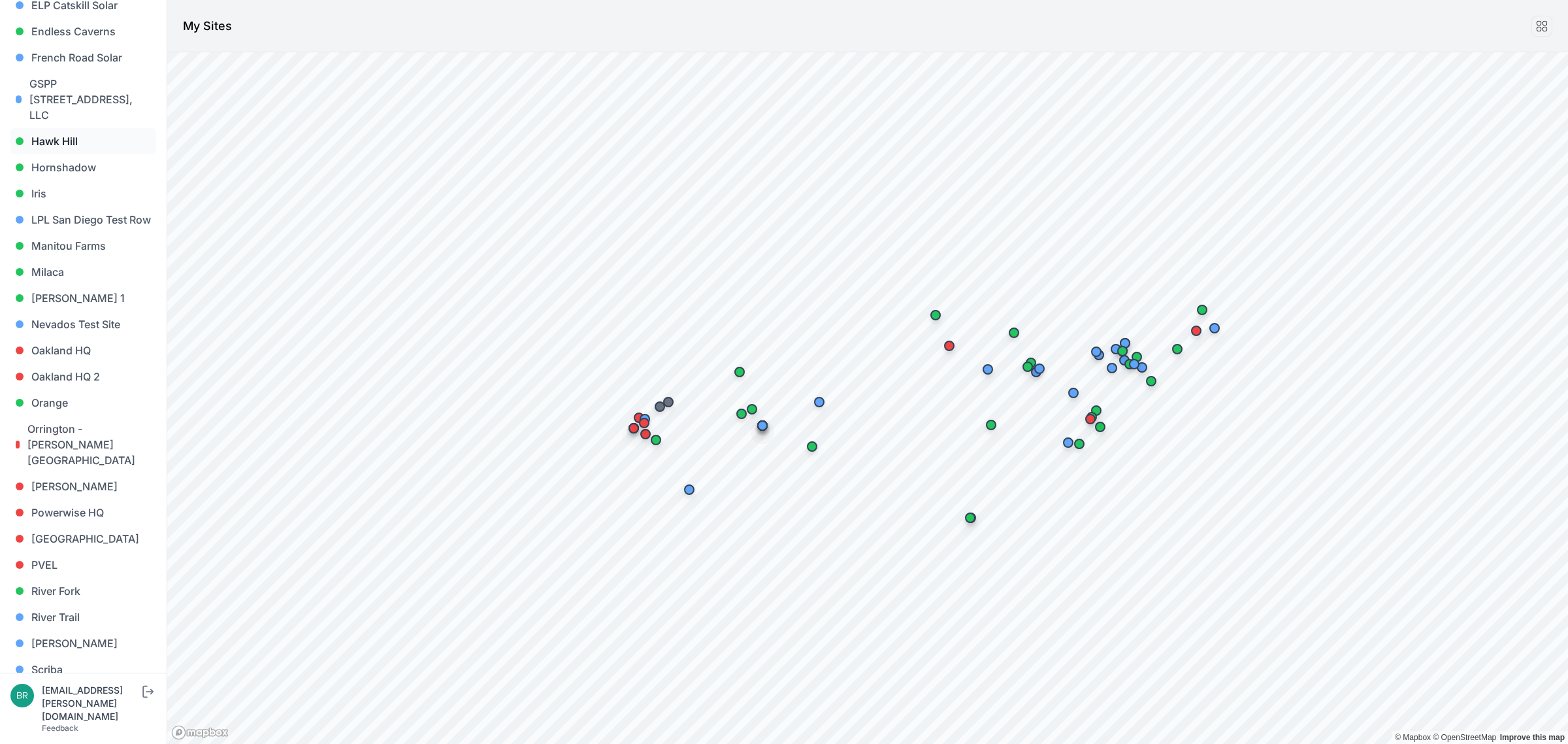
click at [71, 128] on link "Hawk Hill" at bounding box center [83, 141] width 145 height 26
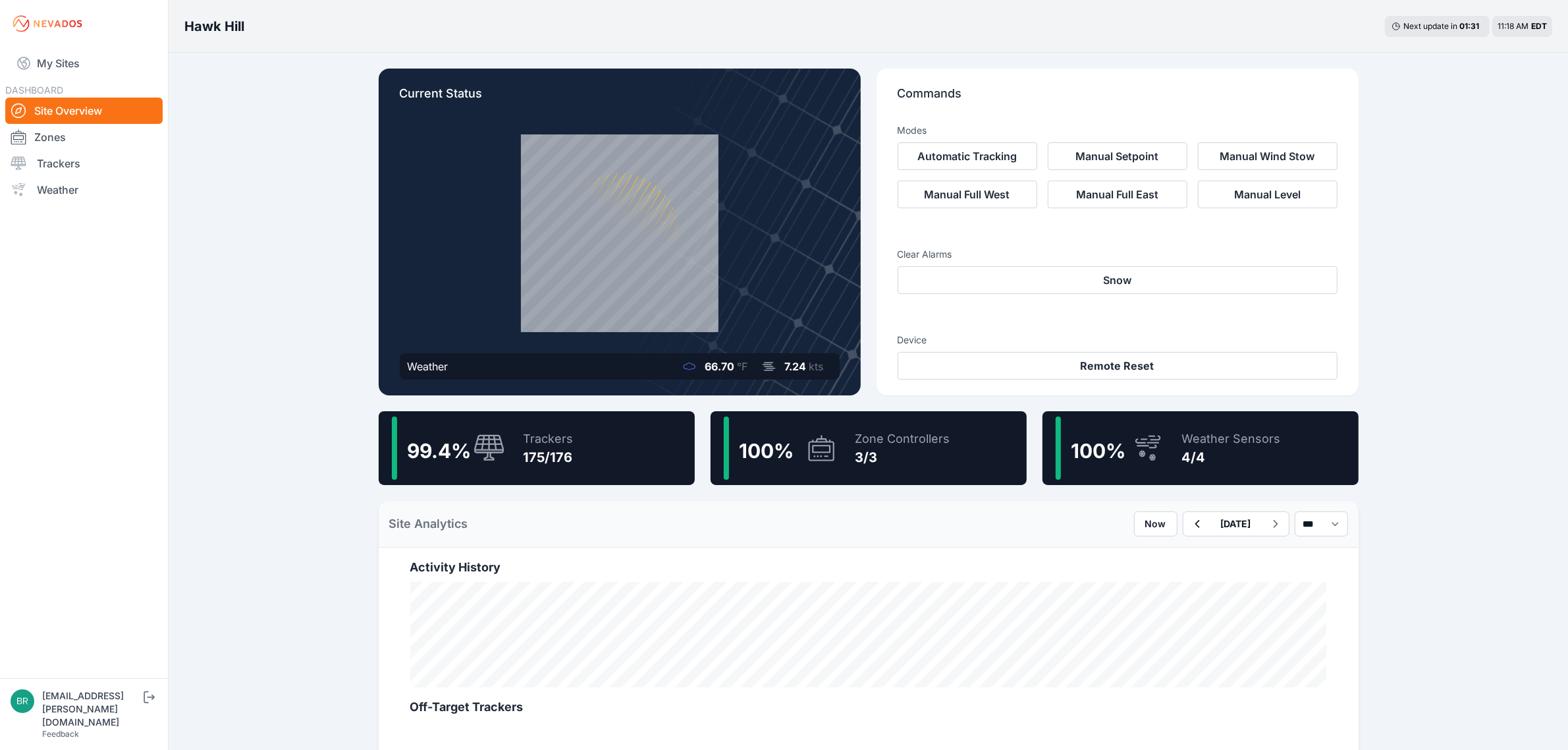
click at [508, 442] on div "99.4 % Trackers 175/176" at bounding box center [537, 448] width 316 height 74
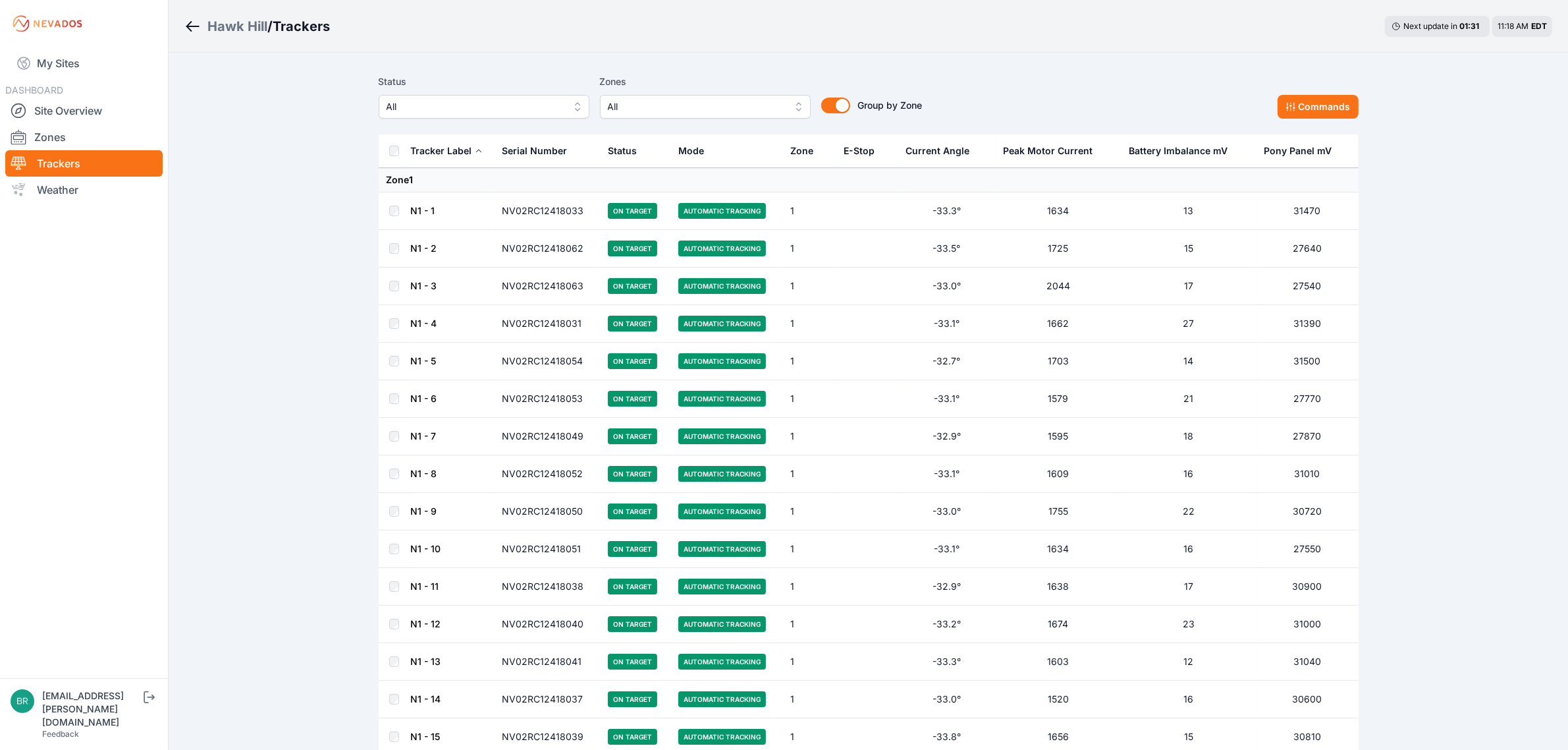
click at [435, 113] on span "All" at bounding box center [475, 106] width 177 height 16
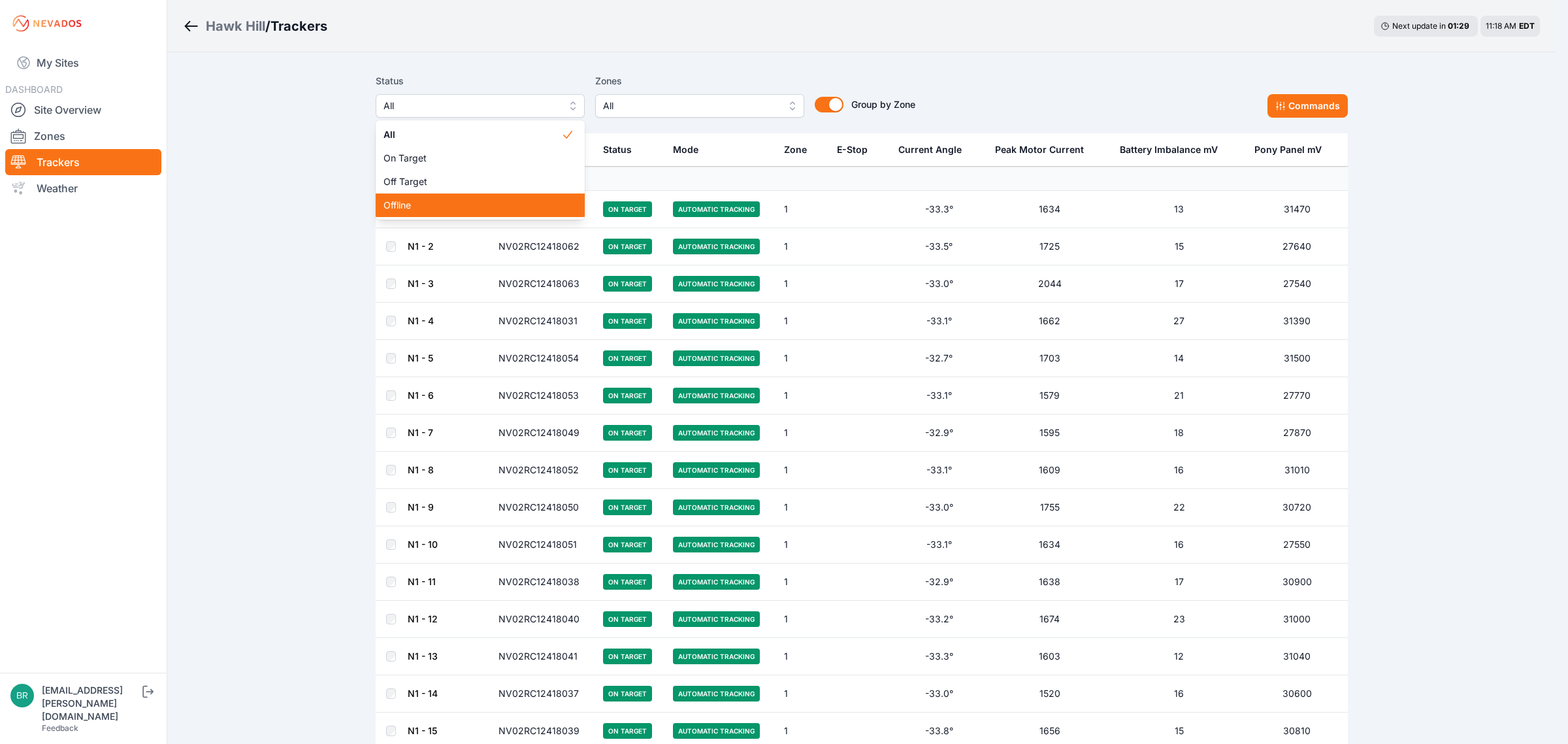
click at [419, 200] on span "Offline" at bounding box center [472, 205] width 178 height 13
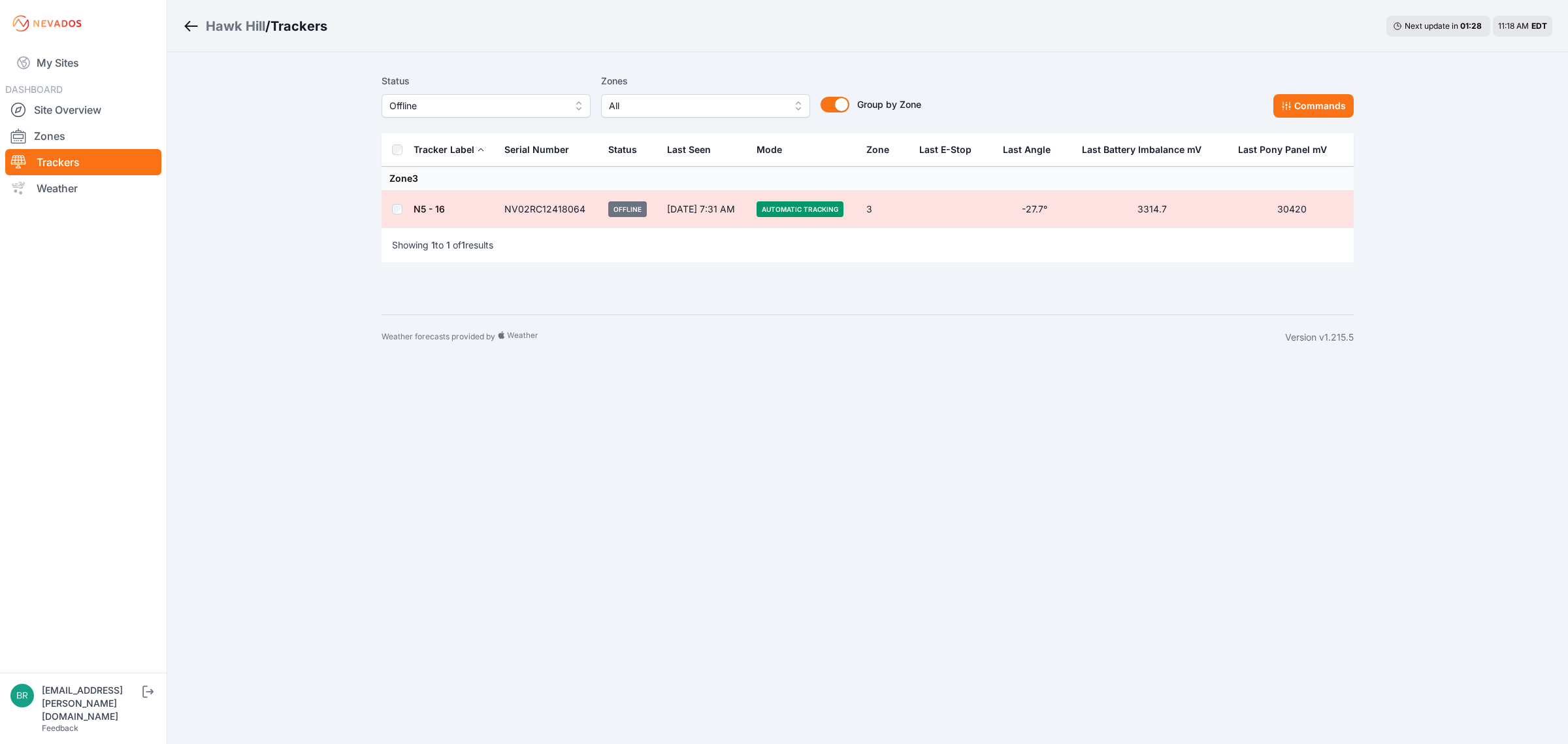
click at [432, 207] on link "N5 - 16" at bounding box center [429, 208] width 31 height 11
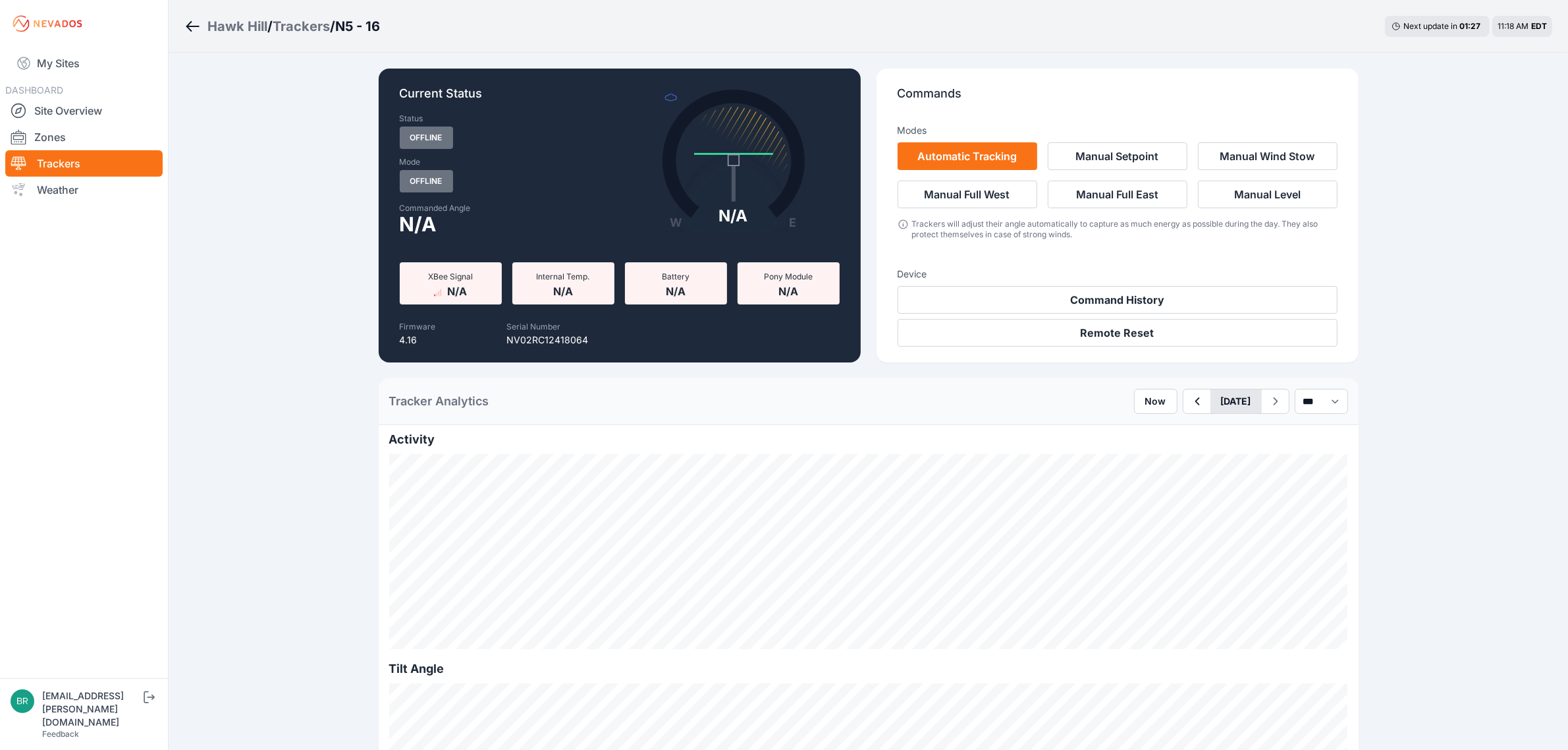
click at [1211, 395] on button "[DATE]" at bounding box center [1236, 402] width 51 height 24
click at [1222, 491] on div "9" at bounding box center [1231, 495] width 18 height 18
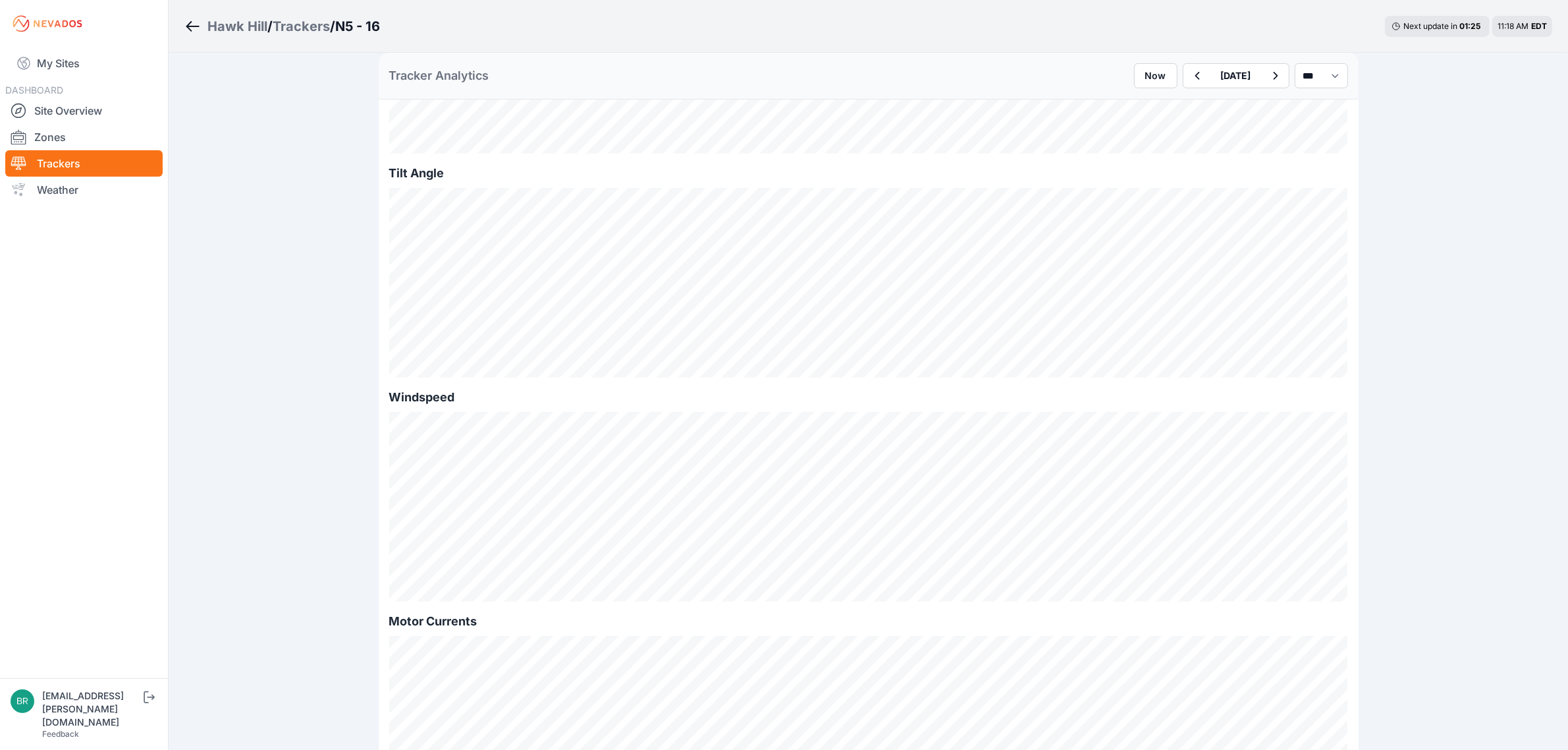
scroll to position [576, 0]
click at [96, 66] on link "My Sites" at bounding box center [83, 63] width 157 height 32
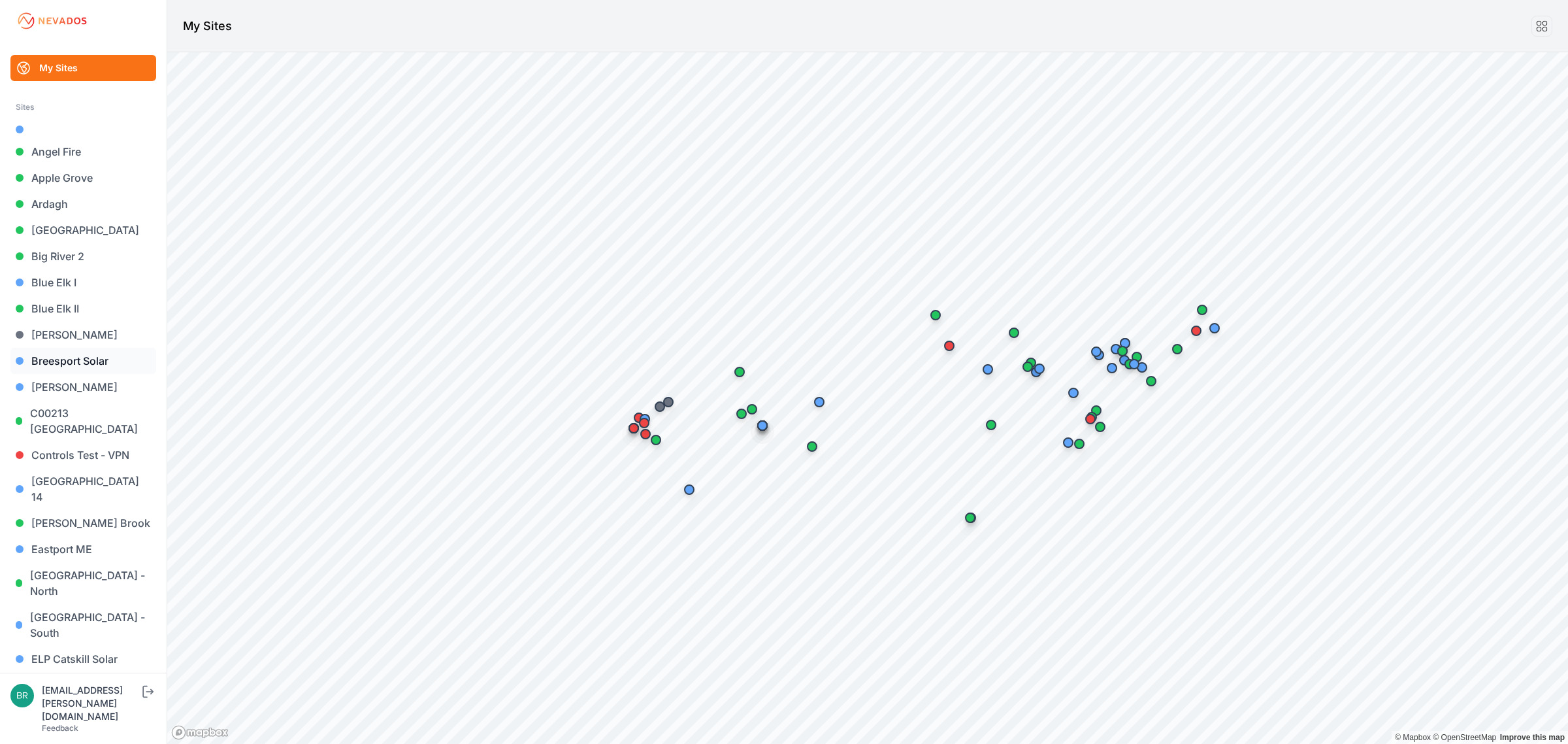
click at [104, 360] on link "Breesport Solar" at bounding box center [83, 360] width 145 height 26
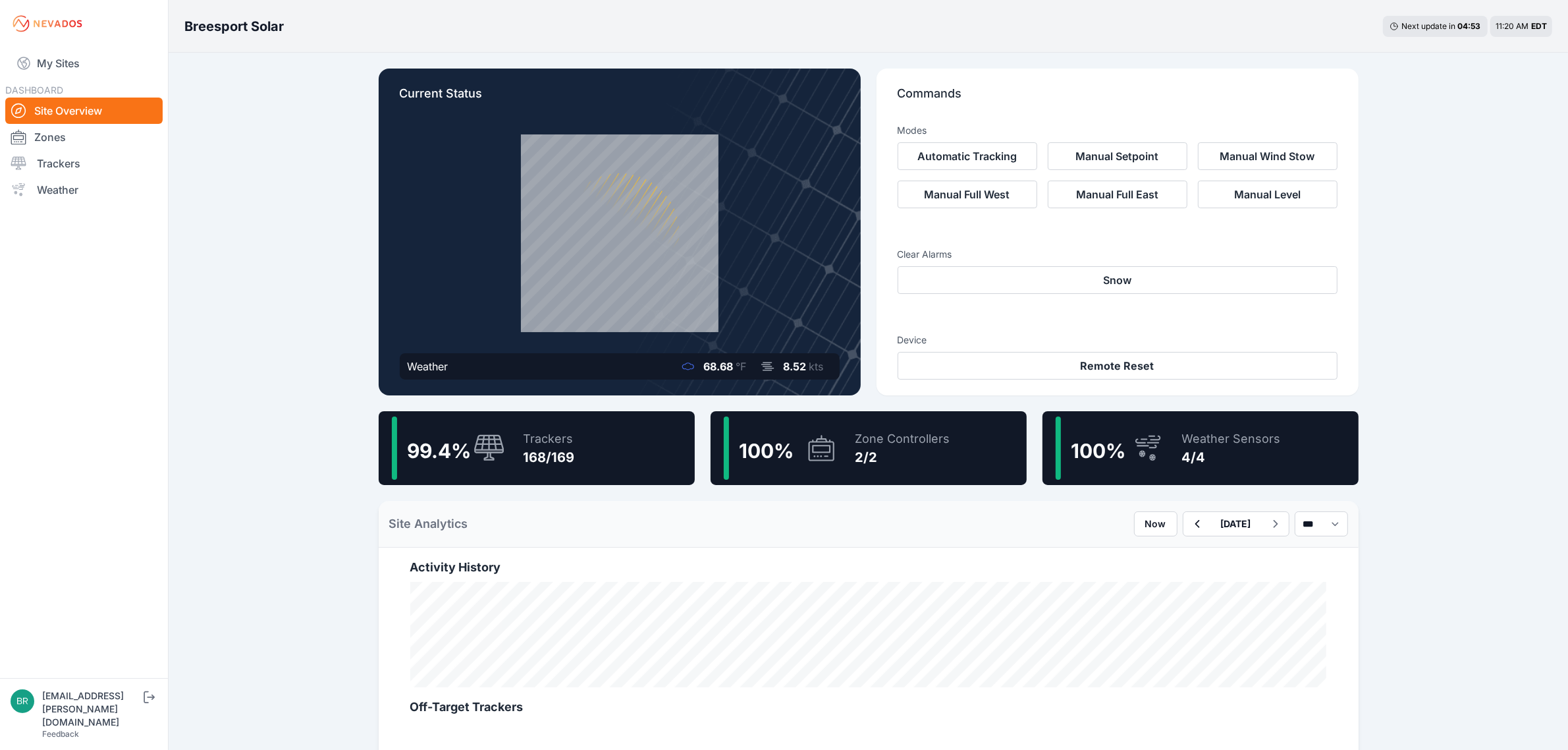
click at [499, 454] on icon at bounding box center [490, 448] width 32 height 29
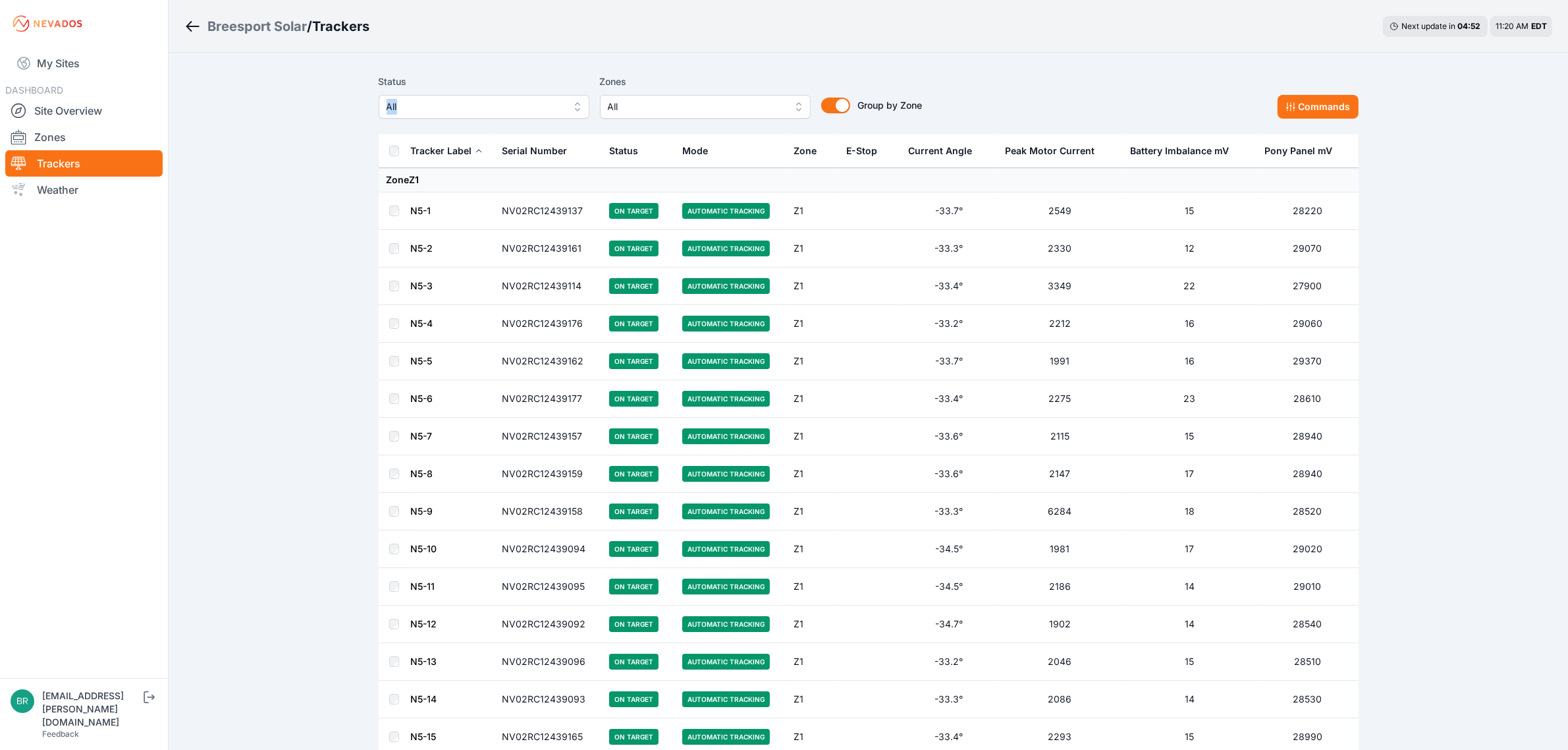
click at [464, 96] on div "Status All" at bounding box center [484, 96] width 211 height 45
click at [471, 109] on span "All" at bounding box center [475, 106] width 177 height 16
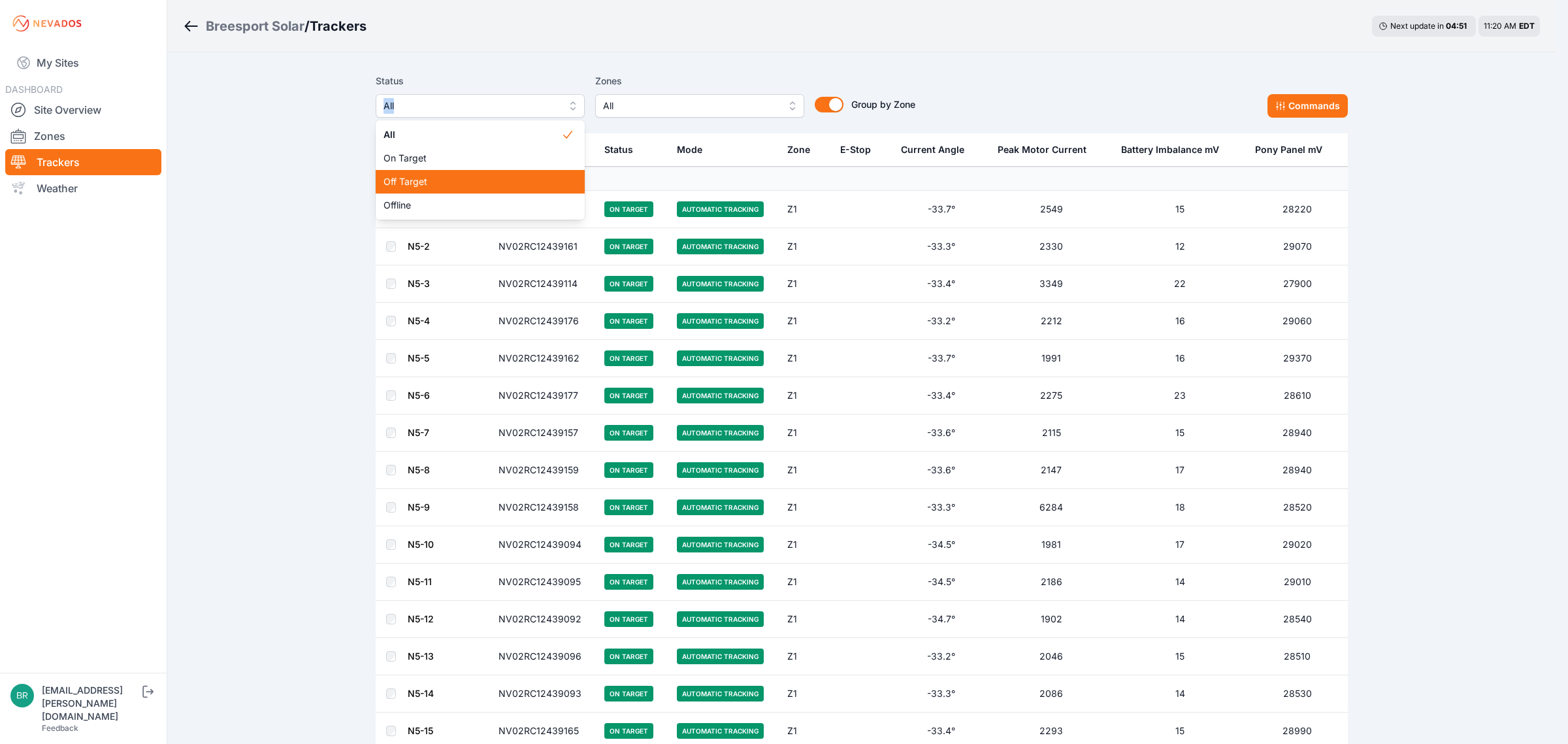
click at [449, 184] on span "Off Target" at bounding box center [472, 182] width 178 height 13
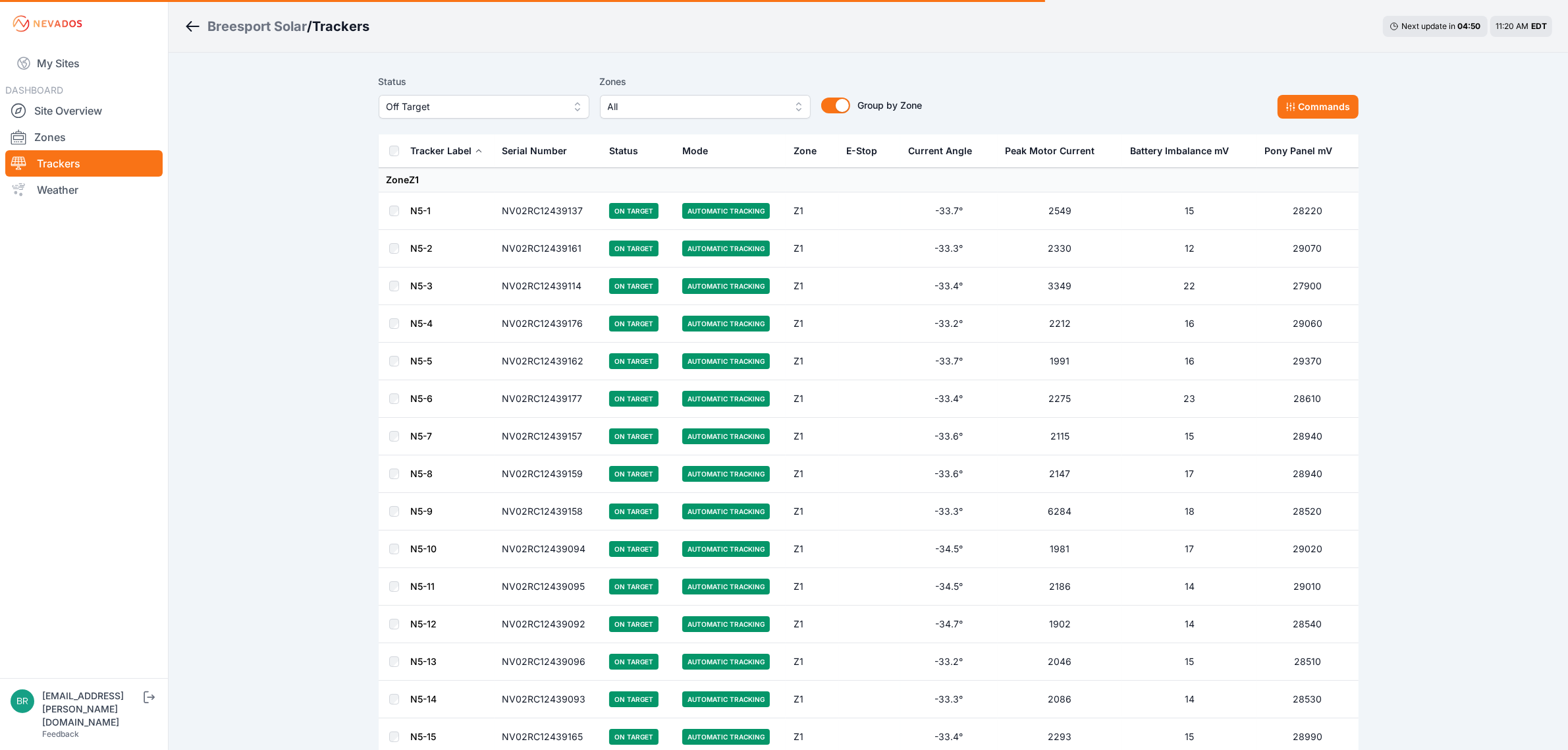
click at [471, 110] on span "Off Target" at bounding box center [475, 106] width 177 height 16
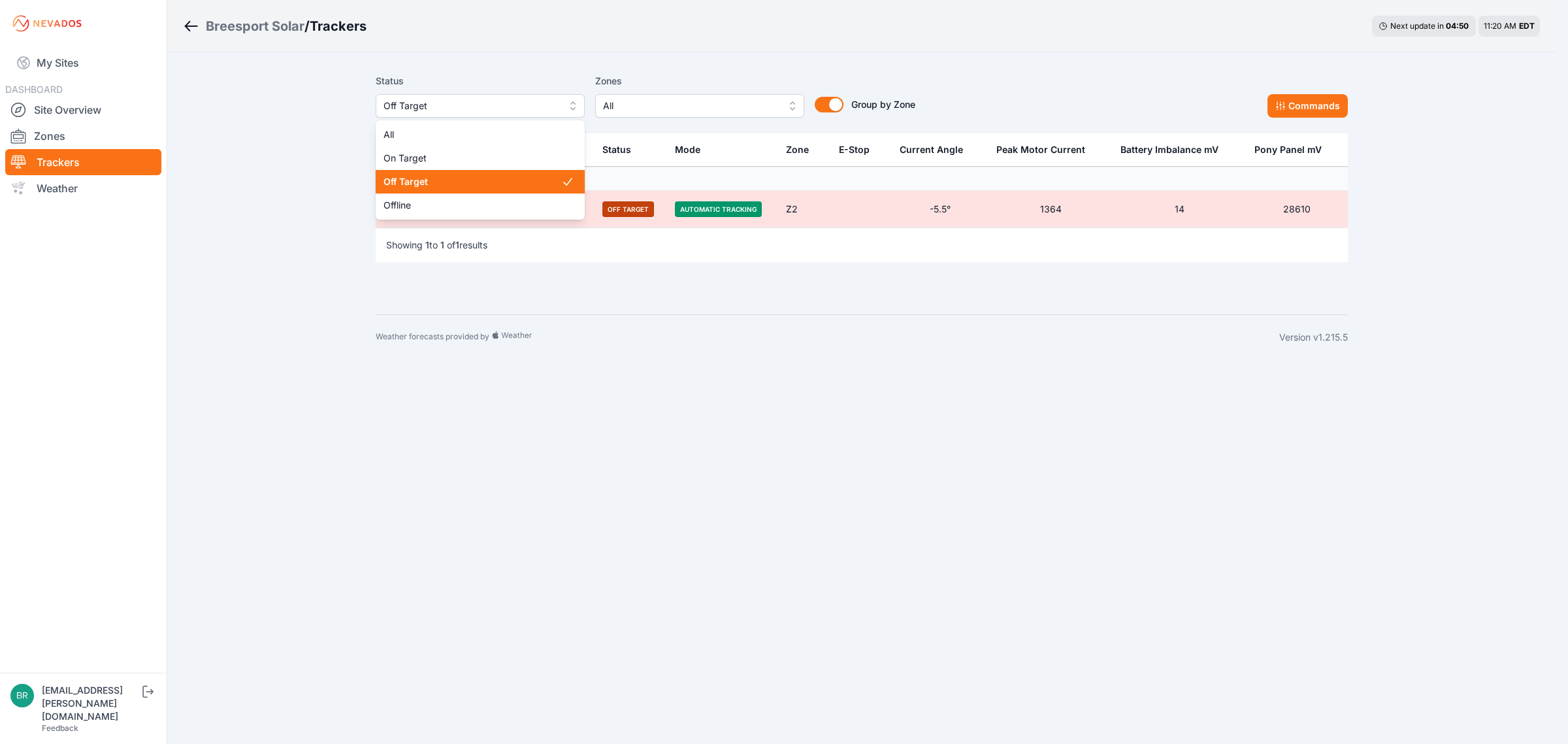
click at [528, 60] on div "Status Off Target All On Target Off Target Offline Zones All Group by Zone Grou…" at bounding box center [862, 183] width 1003 height 262
click at [428, 105] on span "Off Target" at bounding box center [477, 105] width 175 height 16
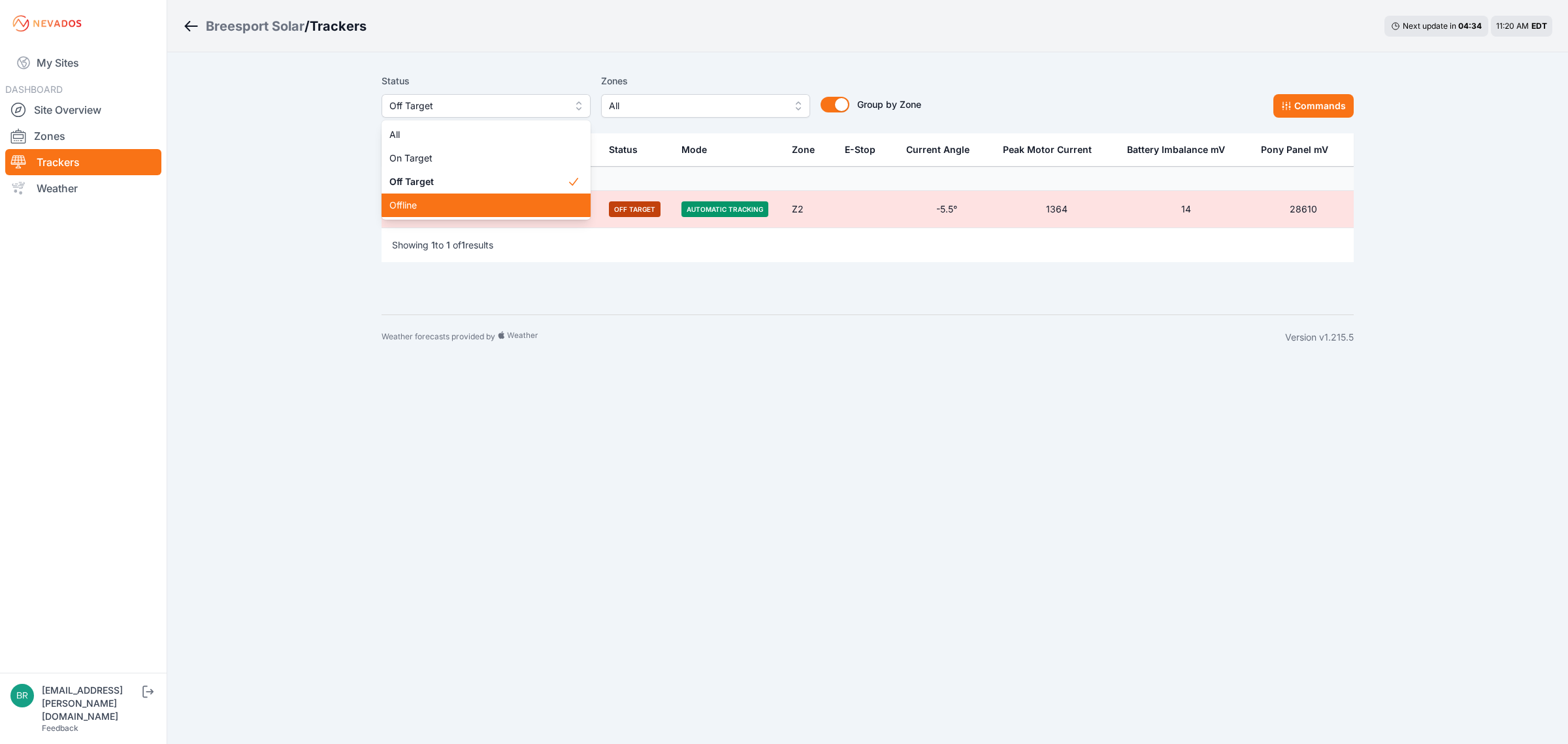
click at [407, 204] on span "Offline" at bounding box center [478, 205] width 178 height 13
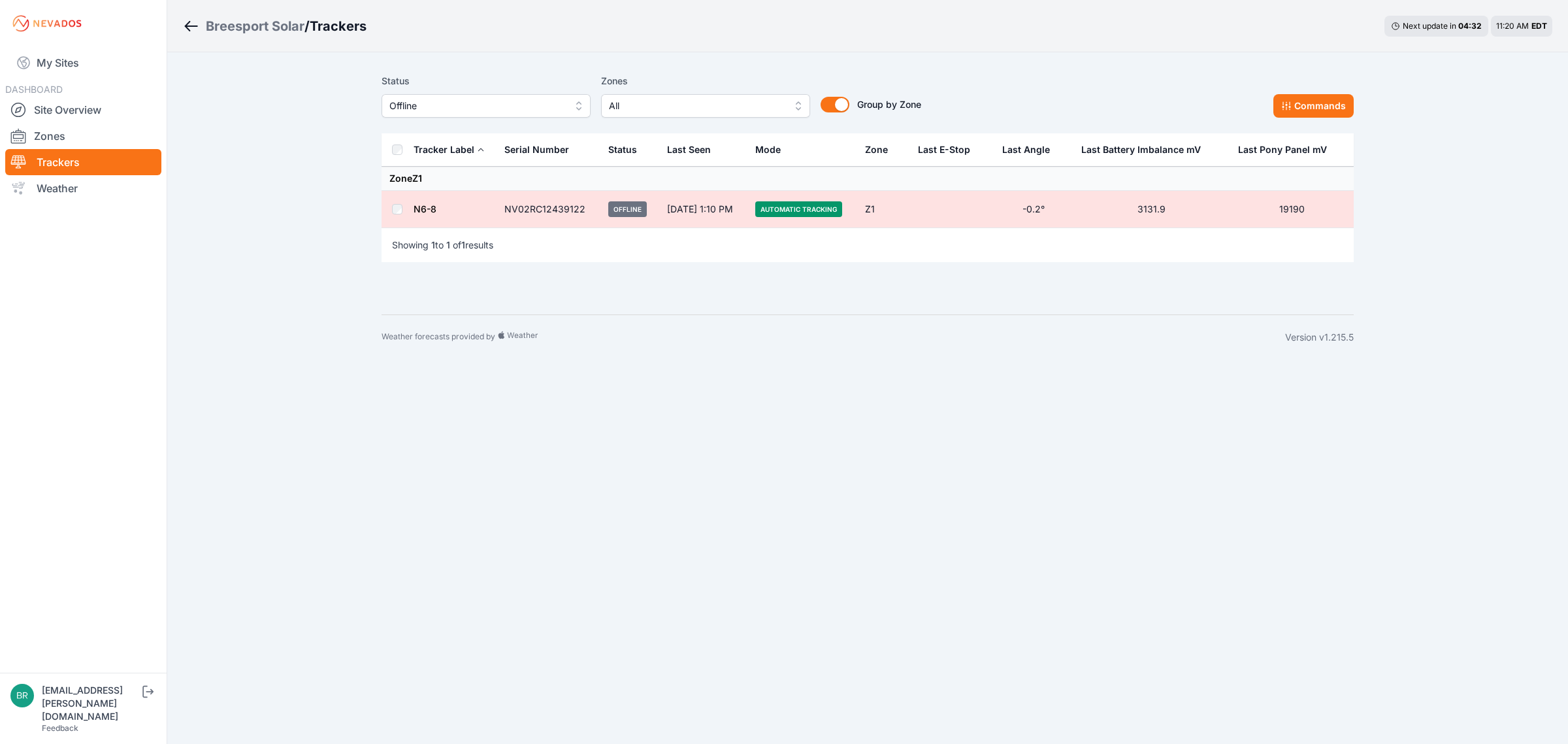
click at [433, 211] on link "N6-8" at bounding box center [424, 208] width 23 height 11
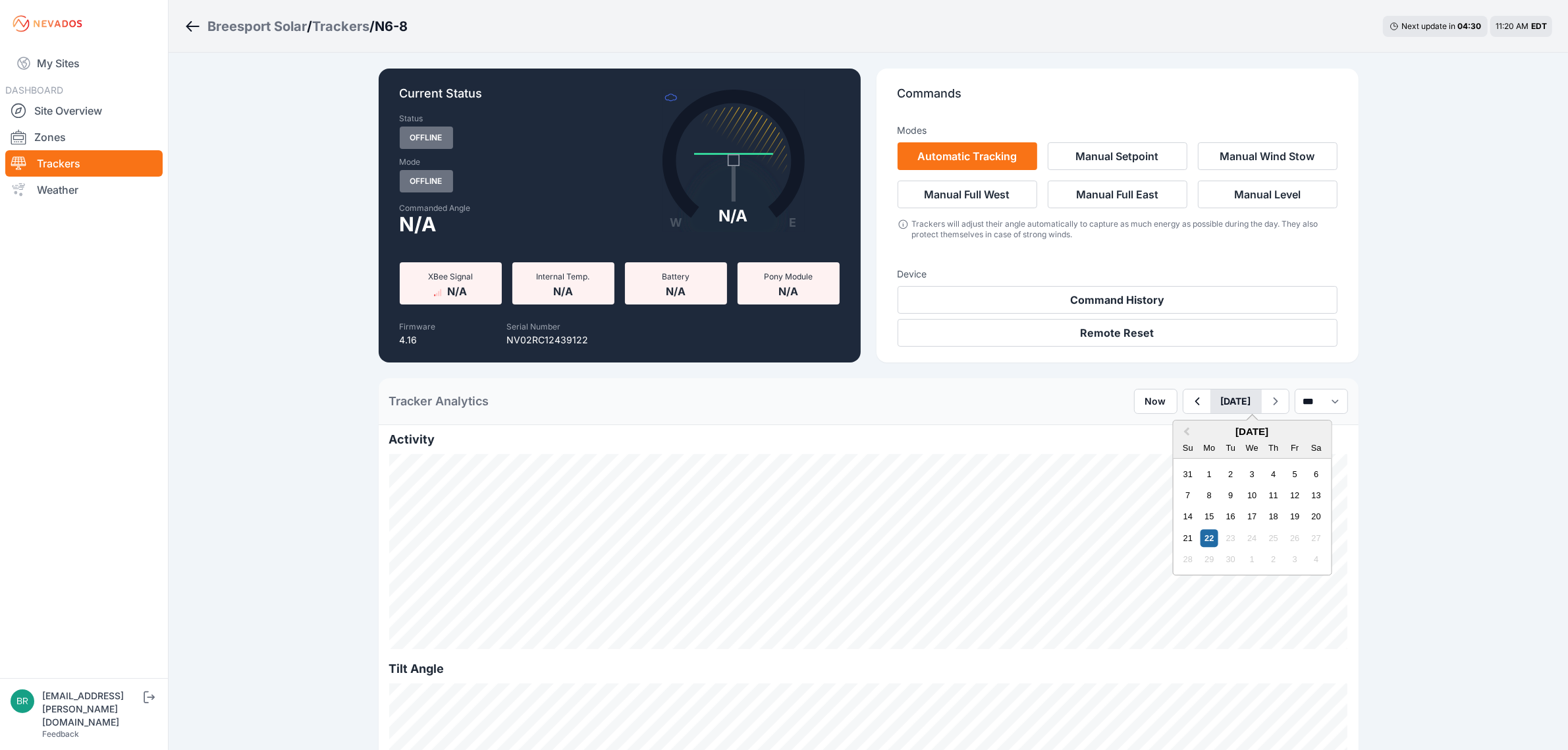
click at [1211, 400] on button "[DATE]" at bounding box center [1236, 402] width 51 height 24
click at [1175, 429] on button "Previous Month" at bounding box center [1185, 432] width 21 height 21
click at [1264, 557] on div "28" at bounding box center [1273, 560] width 18 height 18
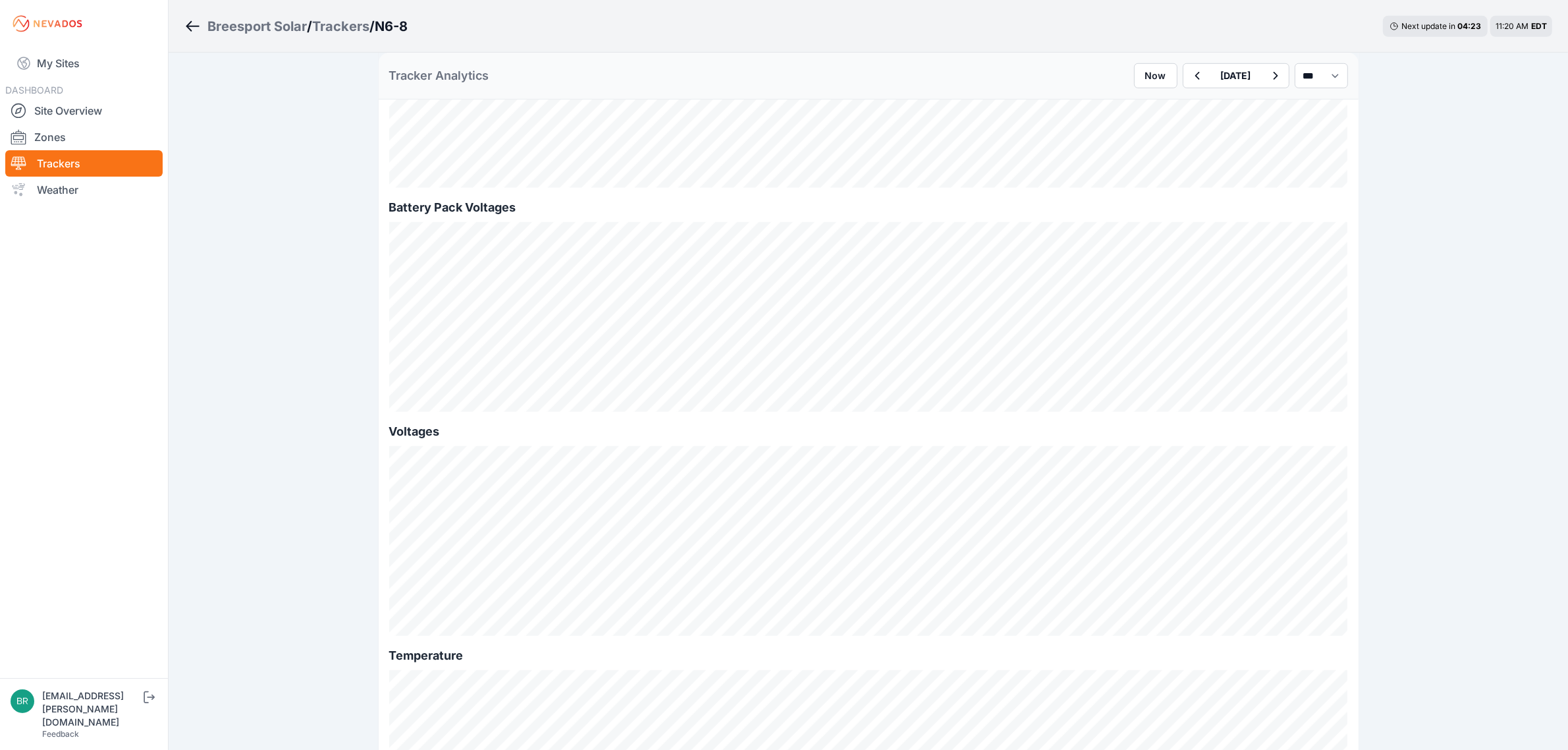
scroll to position [1153, 0]
click at [1189, 74] on icon "button" at bounding box center [1197, 75] width 17 height 16
click at [48, 59] on link "My Sites" at bounding box center [83, 63] width 157 height 32
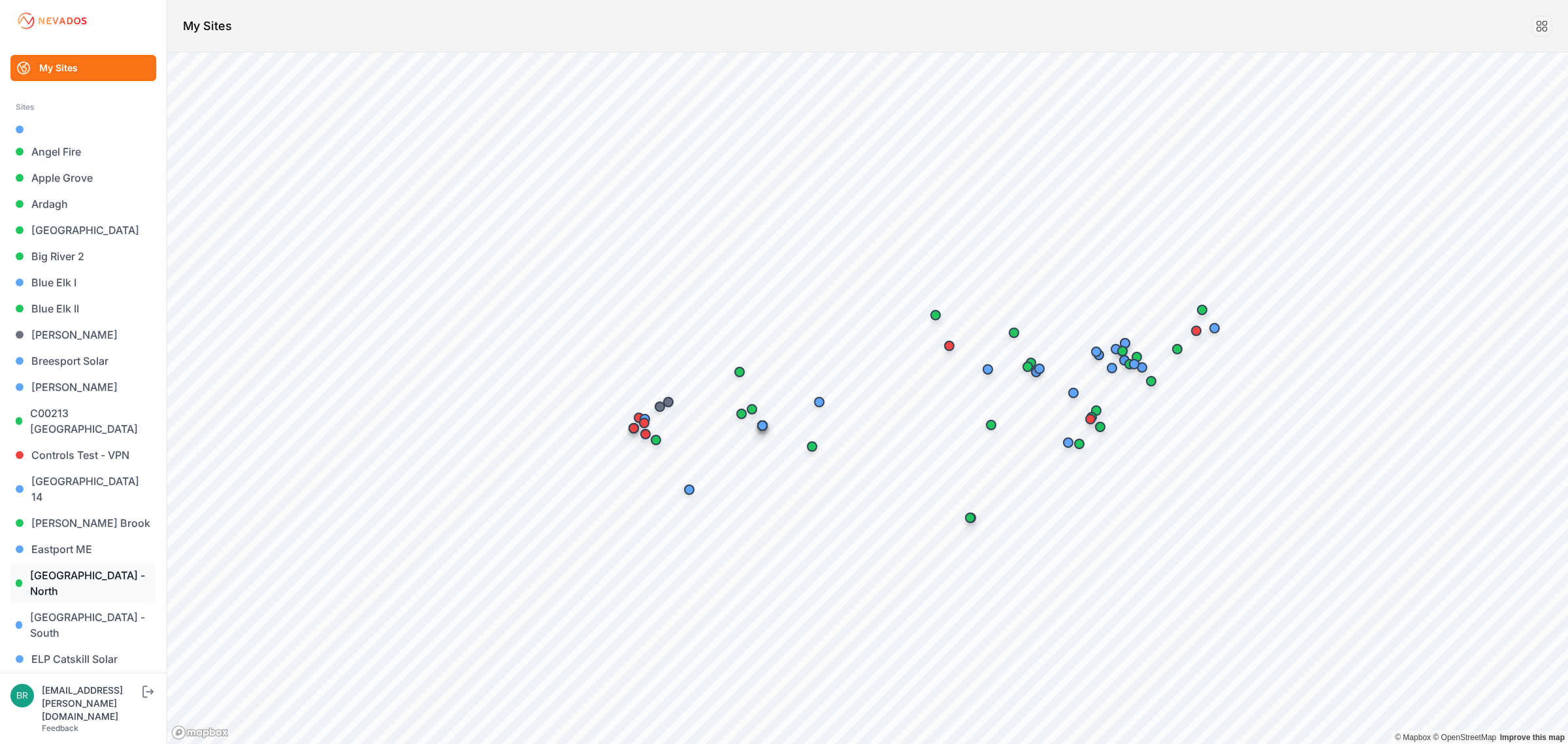
click at [119, 571] on link "[GEOGRAPHIC_DATA] - North" at bounding box center [83, 583] width 145 height 42
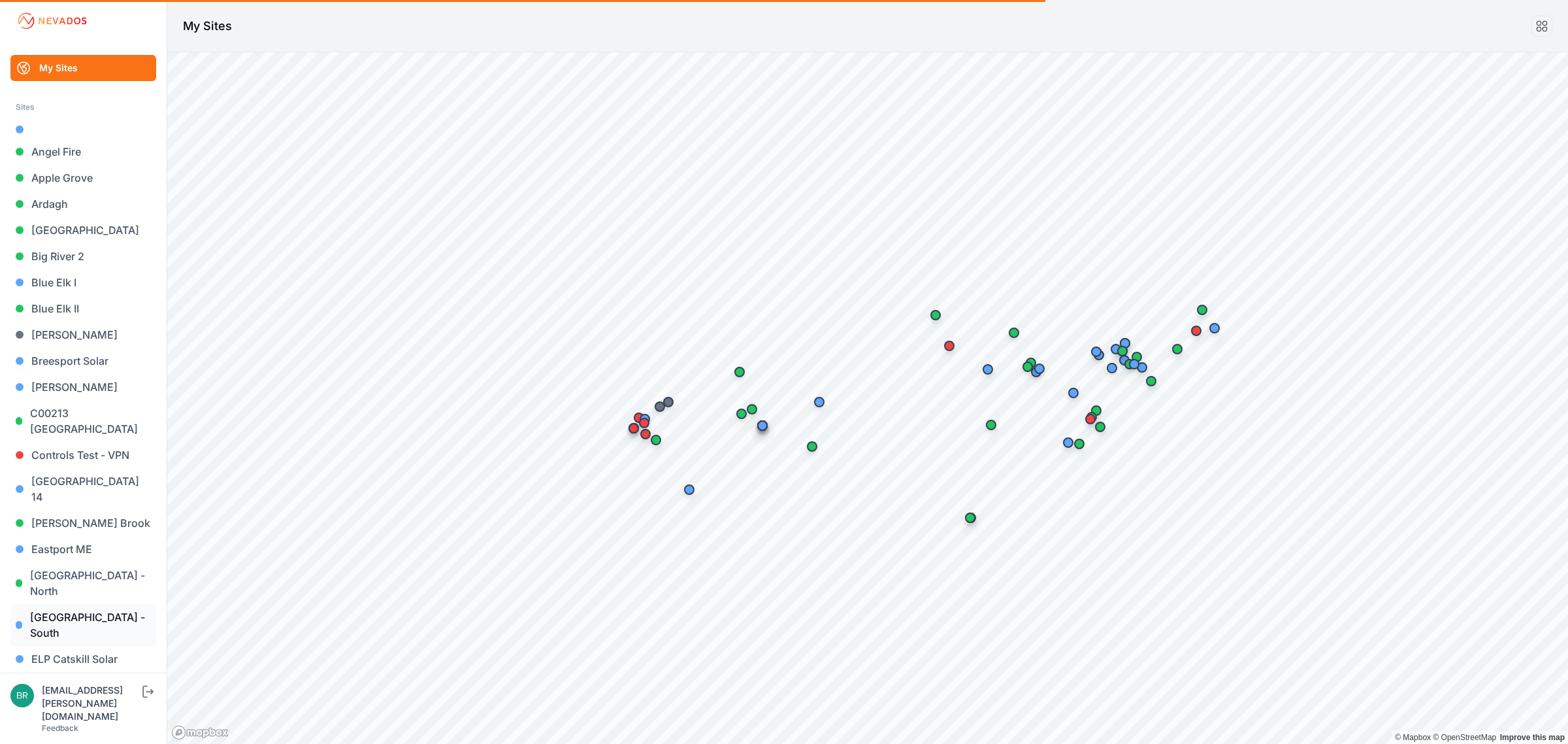
click at [119, 604] on link "[GEOGRAPHIC_DATA] - South" at bounding box center [83, 625] width 145 height 42
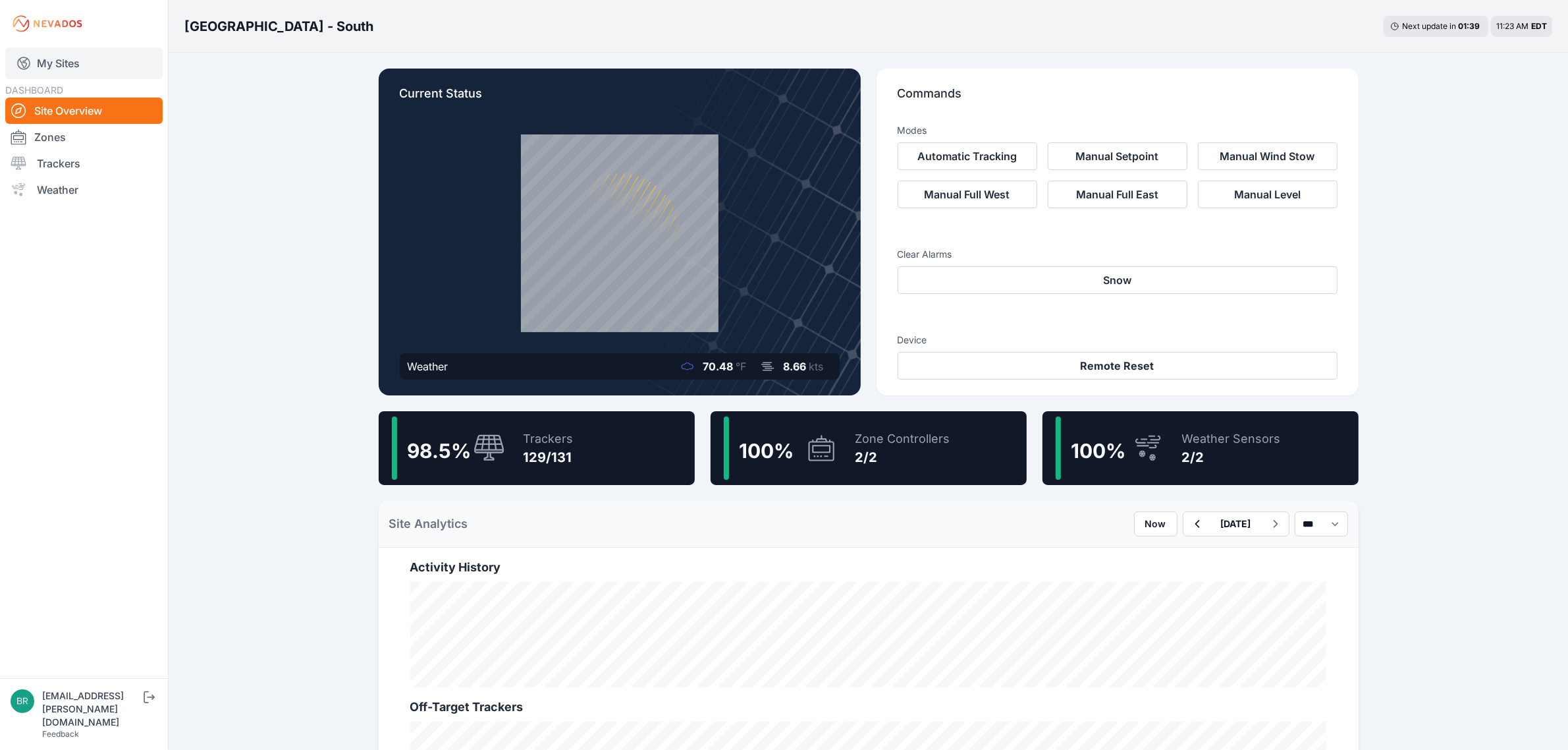
click at [114, 53] on link "My Sites" at bounding box center [83, 63] width 157 height 32
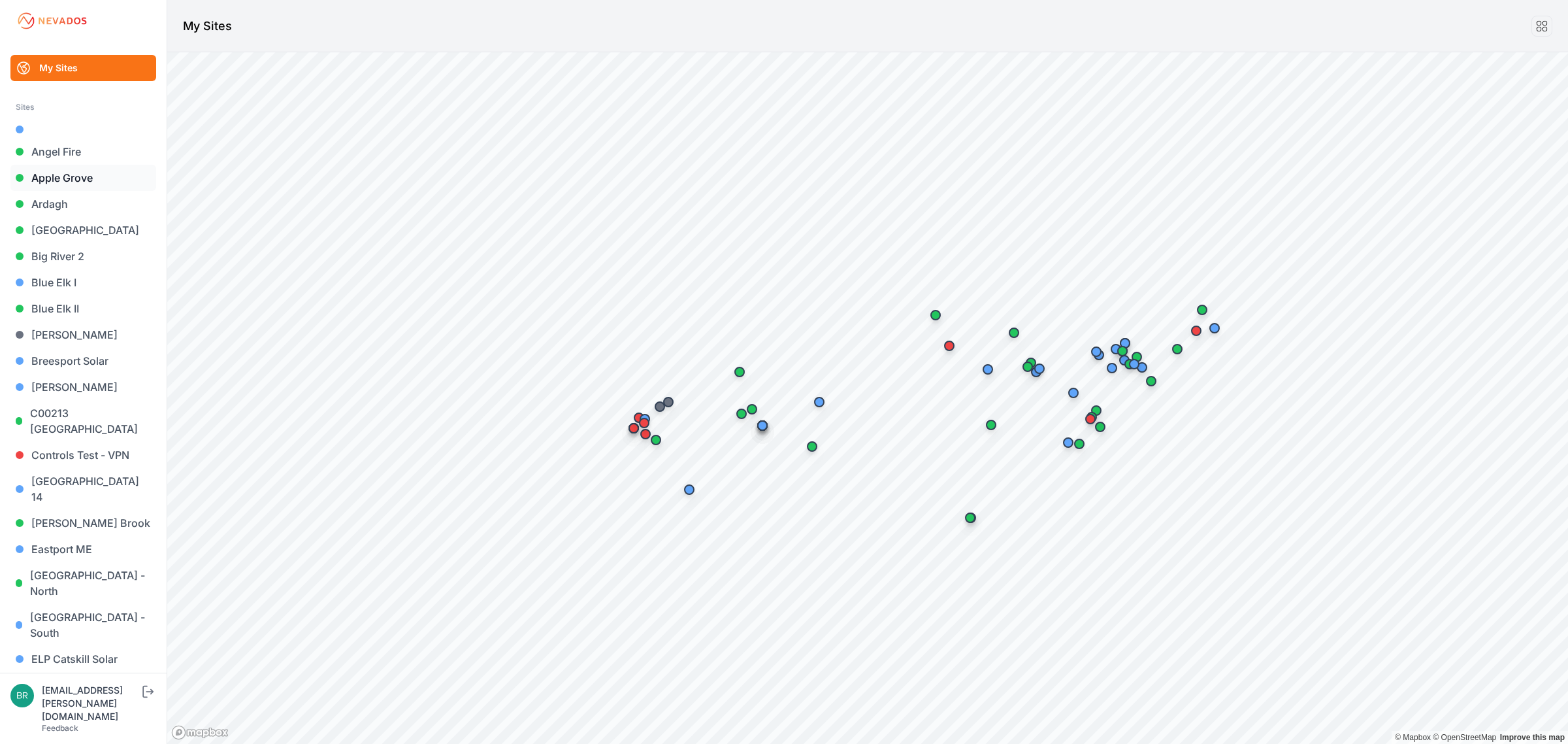
click at [83, 171] on link "Apple Grove" at bounding box center [83, 178] width 145 height 26
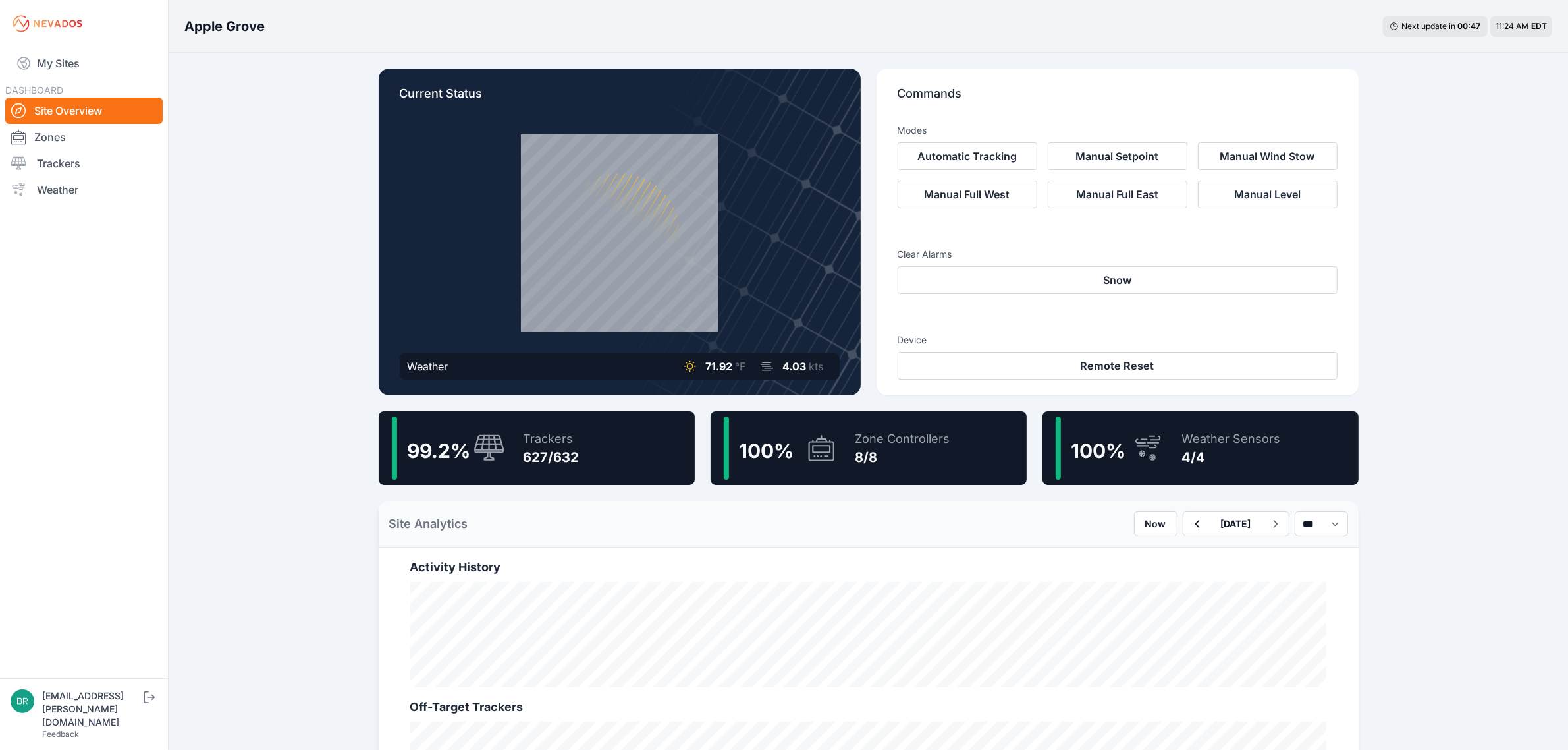
click at [501, 436] on icon at bounding box center [490, 448] width 32 height 29
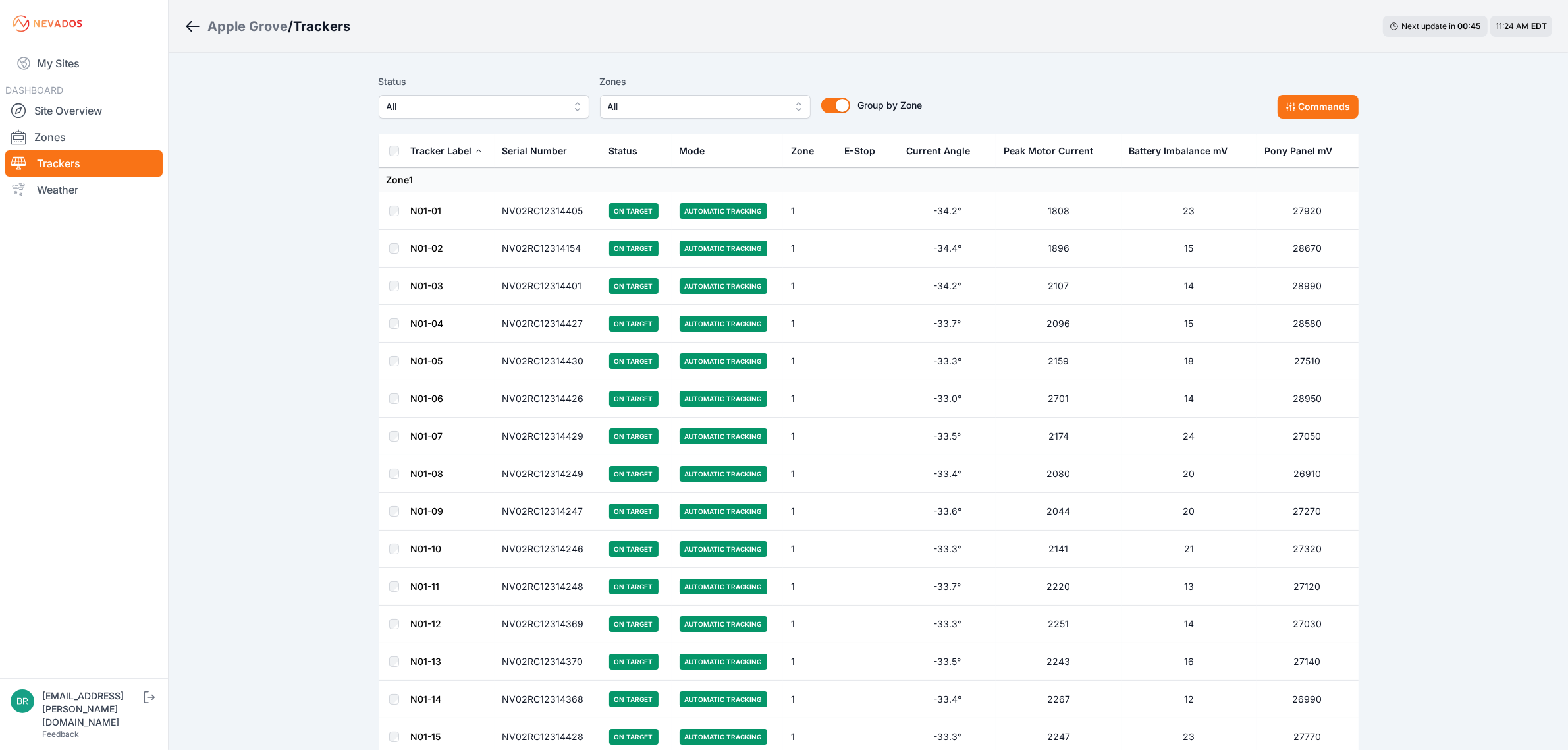
click at [507, 105] on span "All" at bounding box center [475, 106] width 177 height 16
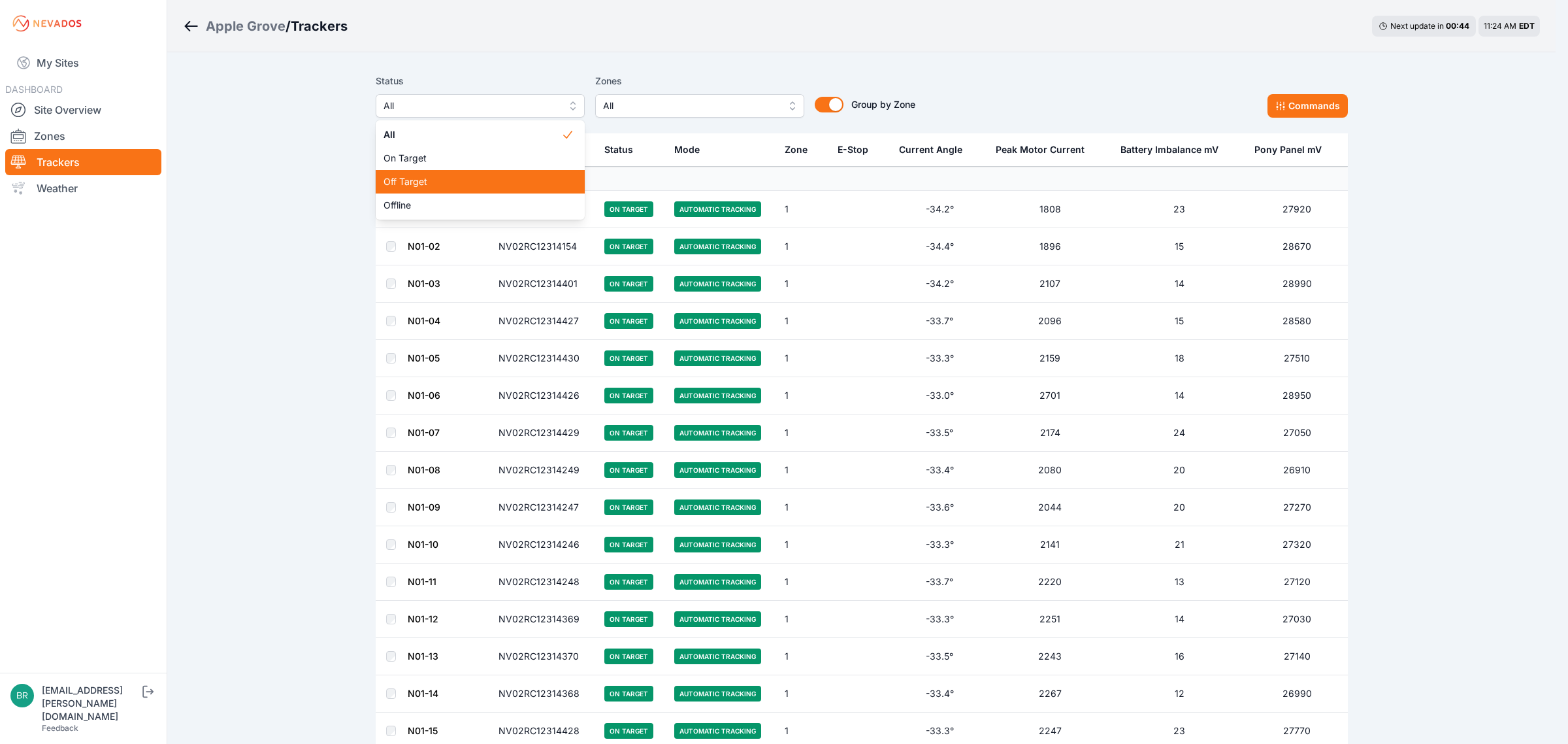
click at [504, 178] on span "Off Target" at bounding box center [472, 182] width 178 height 13
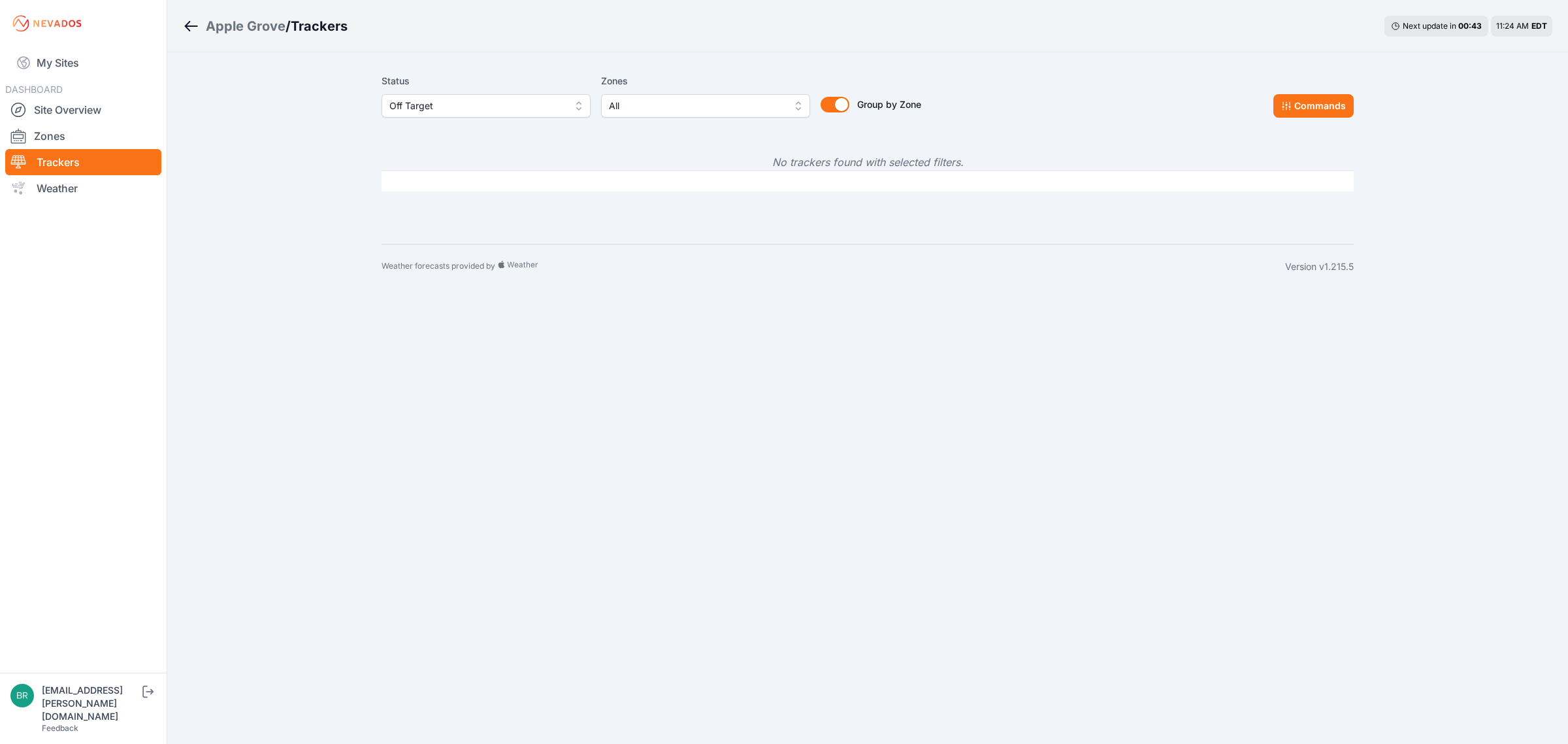
click at [498, 111] on span "Off Target" at bounding box center [477, 105] width 175 height 16
click at [476, 207] on span "Offline" at bounding box center [478, 205] width 178 height 13
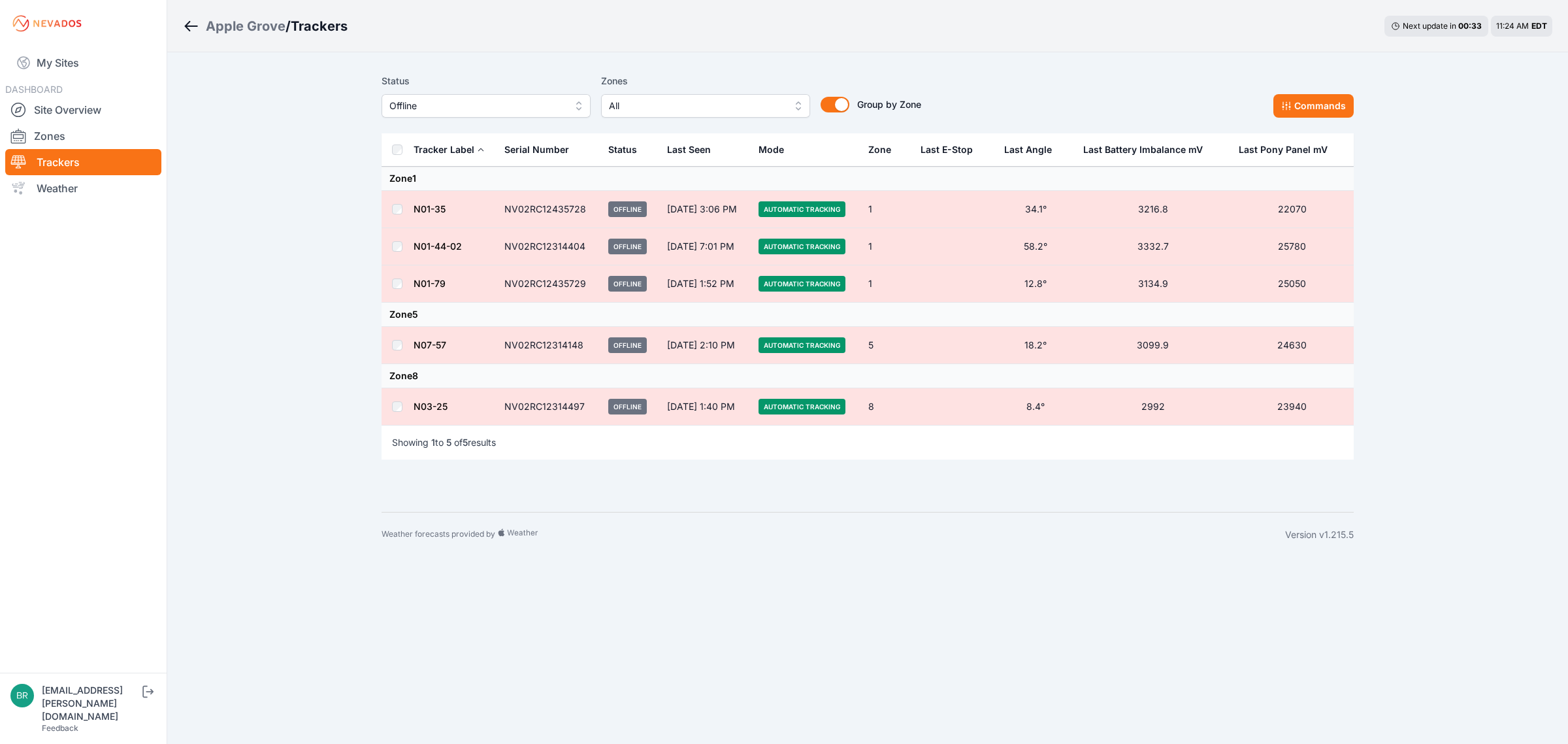
click at [1232, 622] on body "My Sites DASHBOARD Site Overview Zones Trackers Weather brayden.sanford@nevados…" at bounding box center [784, 372] width 1568 height 744
drag, startPoint x: 515, startPoint y: 782, endPoint x: 3, endPoint y: 782, distance: 512.0
drag, startPoint x: 3, startPoint y: 782, endPoint x: 282, endPoint y: 272, distance: 581.3
click at [282, 272] on div "Apple Grove / Trackers Next update in 00 : 00 11:25 AM EDT Status Offline Zones…" at bounding box center [784, 278] width 1568 height 557
click at [60, 64] on link "My Sites" at bounding box center [83, 63] width 156 height 31
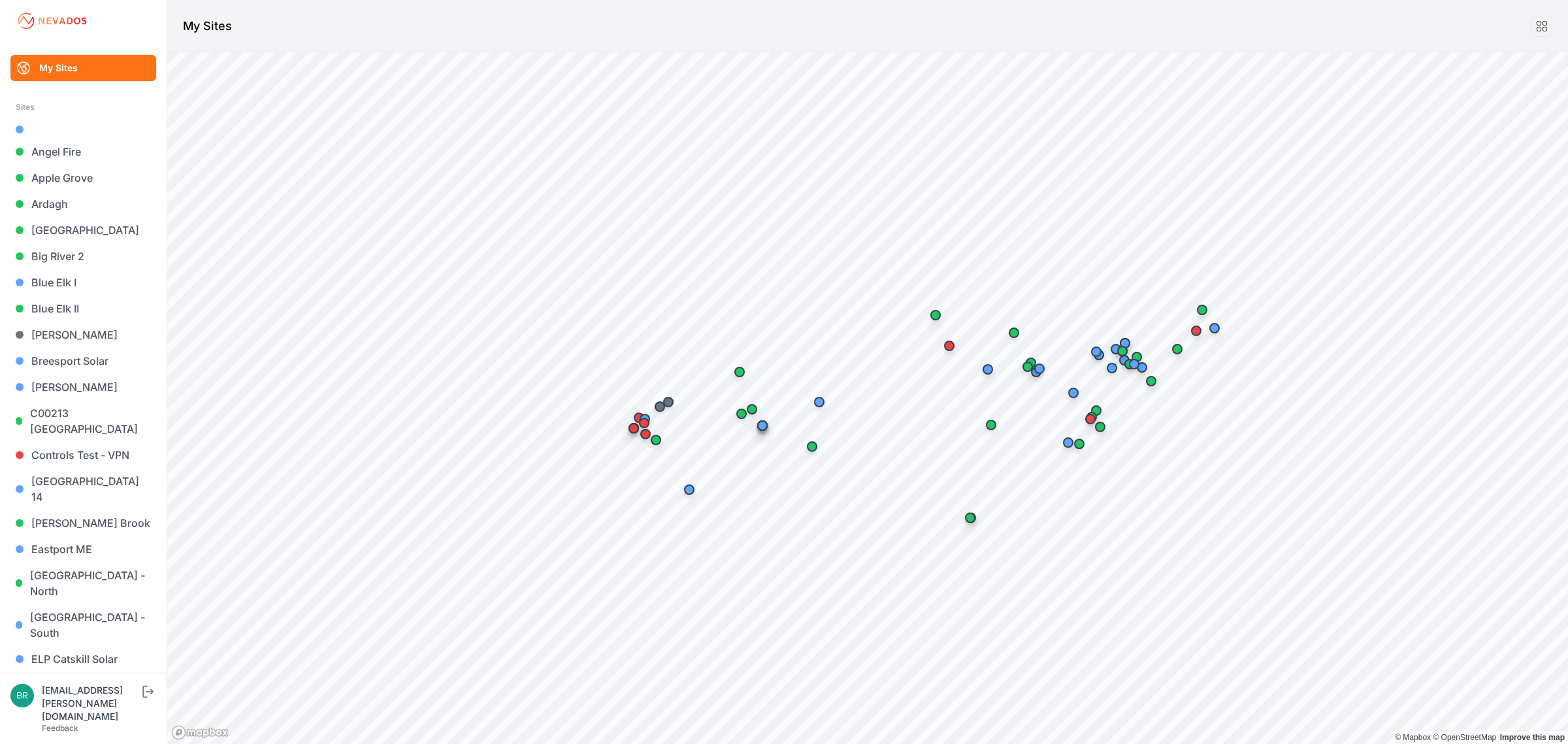
click at [79, 672] on link "Endless Caverns" at bounding box center [83, 684] width 145 height 26
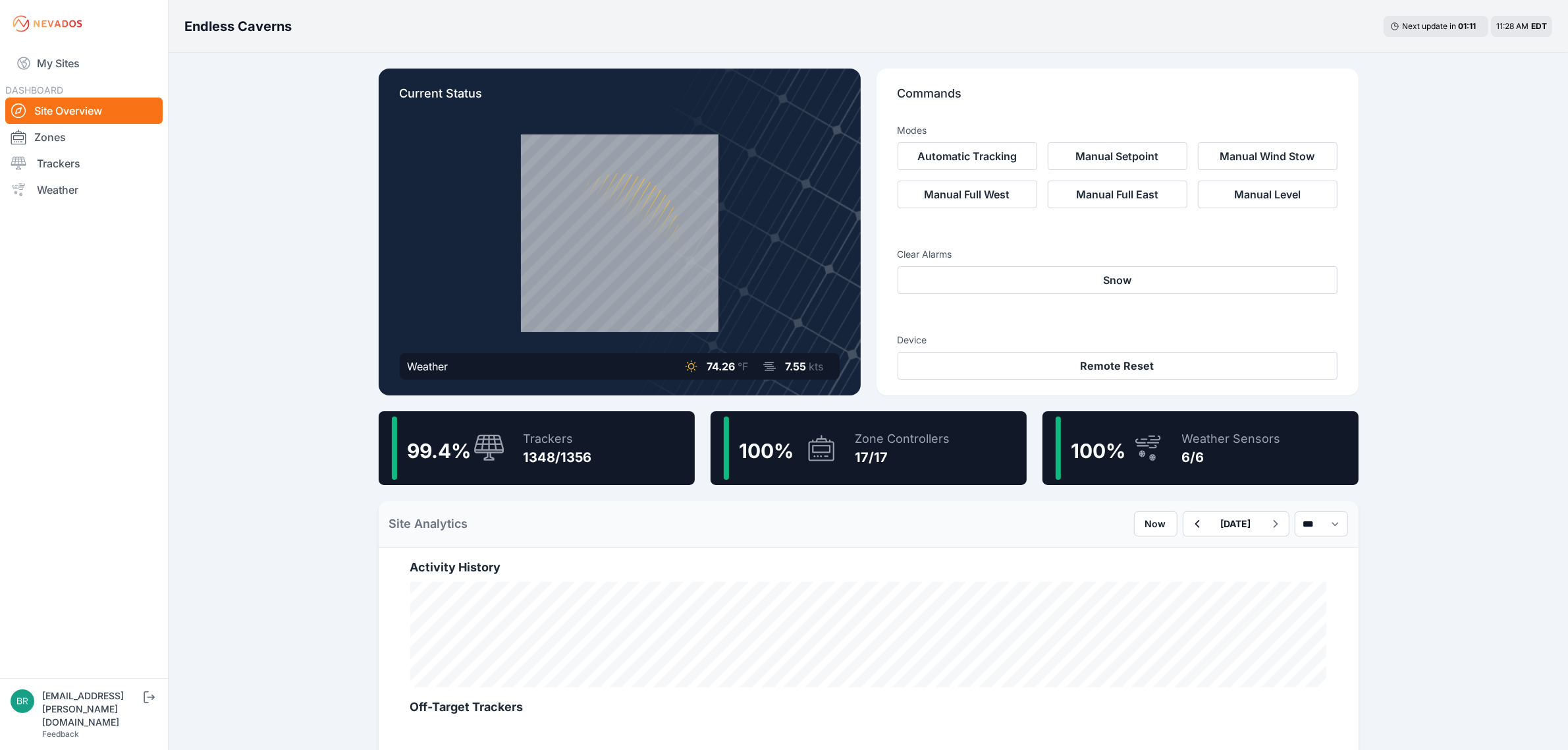
click at [570, 457] on div "1348/1356" at bounding box center [557, 457] width 68 height 19
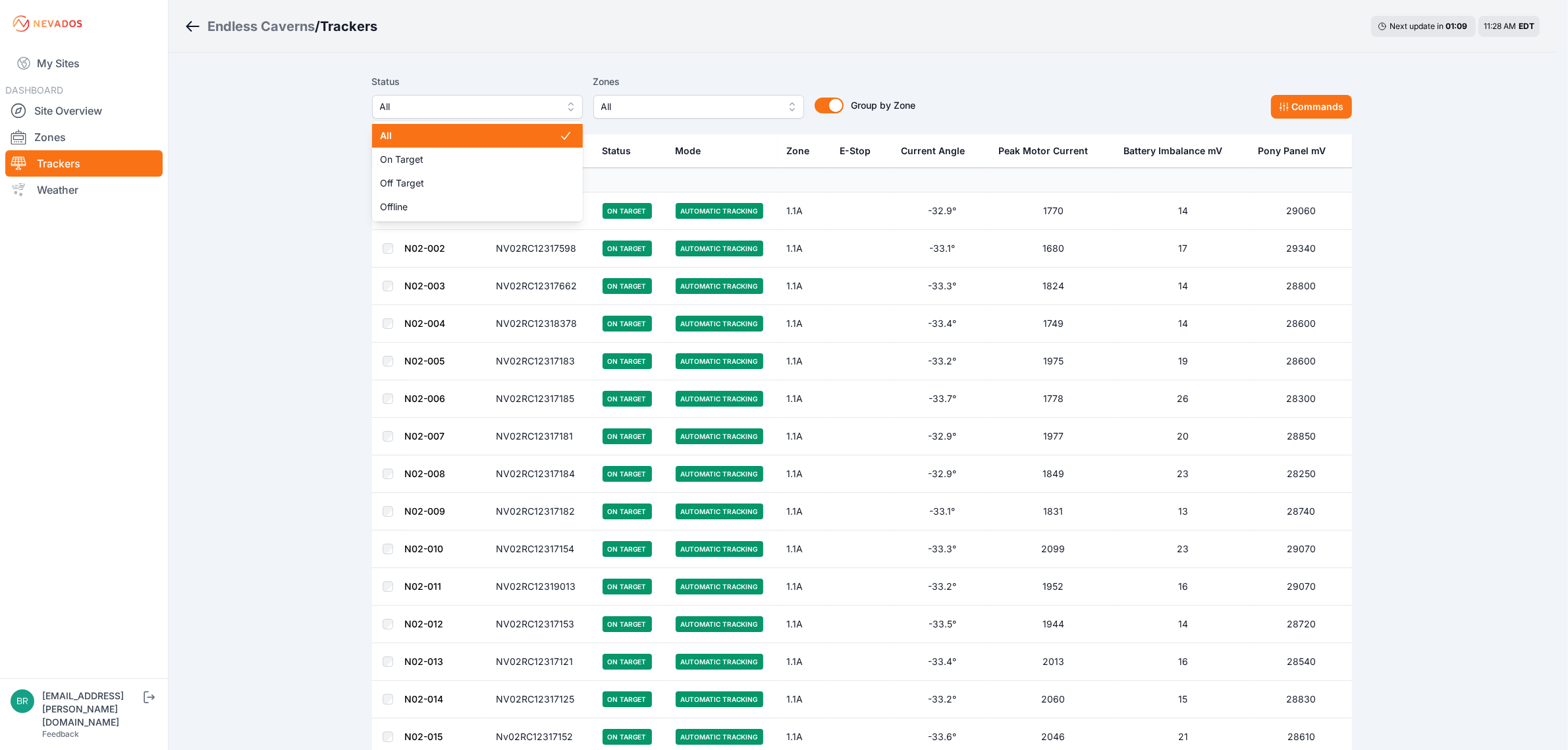
click at [469, 112] on span "All" at bounding box center [468, 106] width 177 height 16
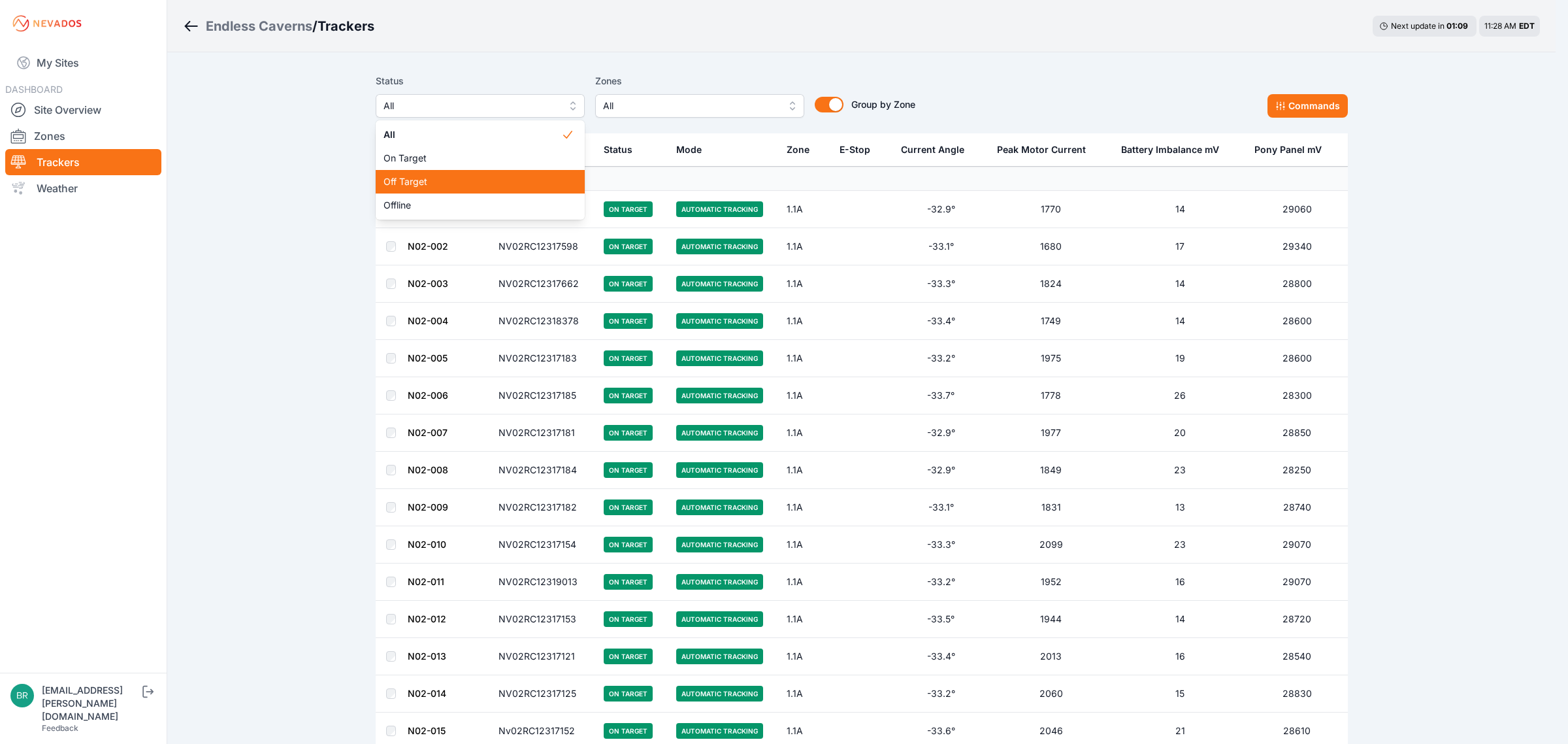
click at [445, 176] on span "Off Target" at bounding box center [472, 182] width 178 height 13
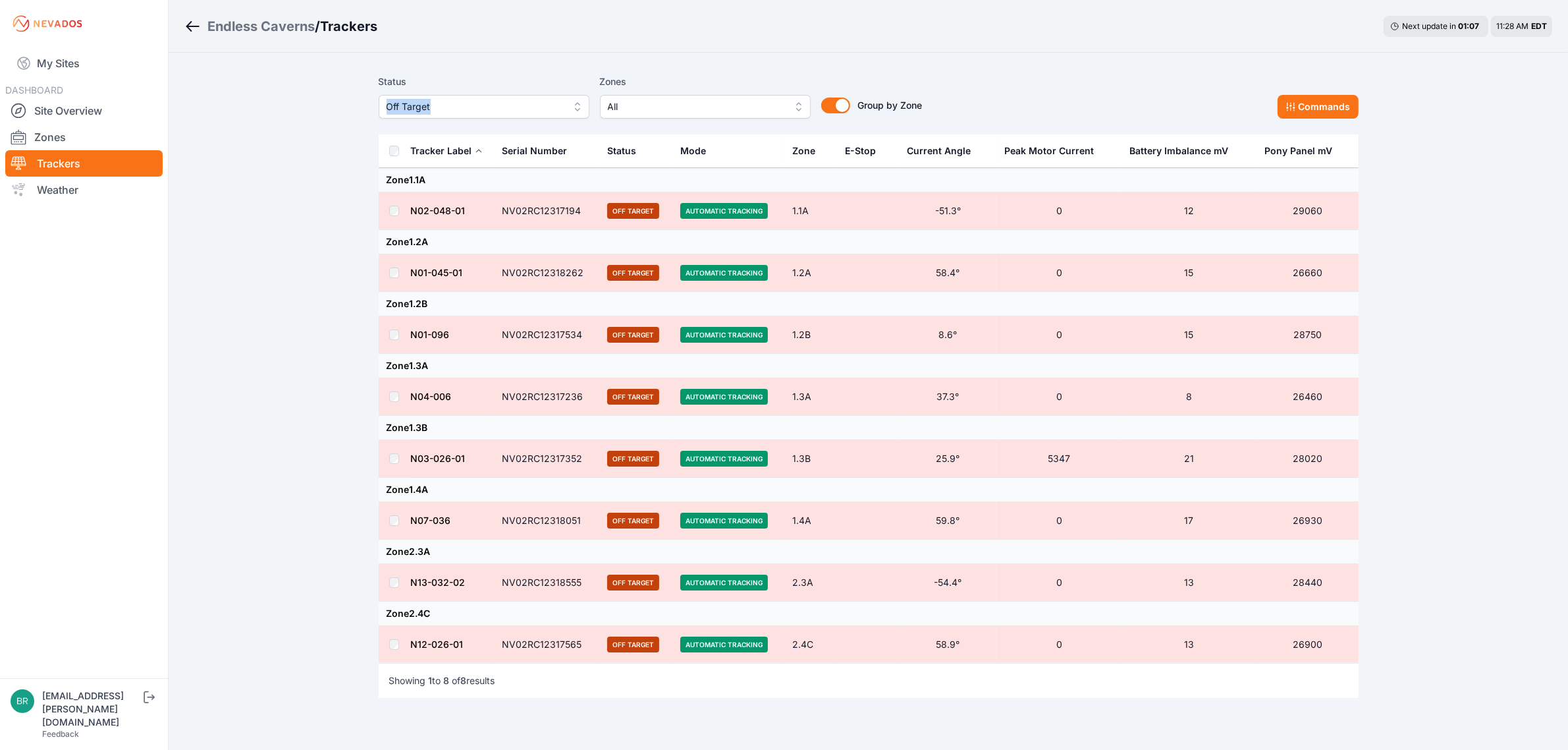
click at [448, 99] on div "Status Off Target" at bounding box center [484, 96] width 211 height 45
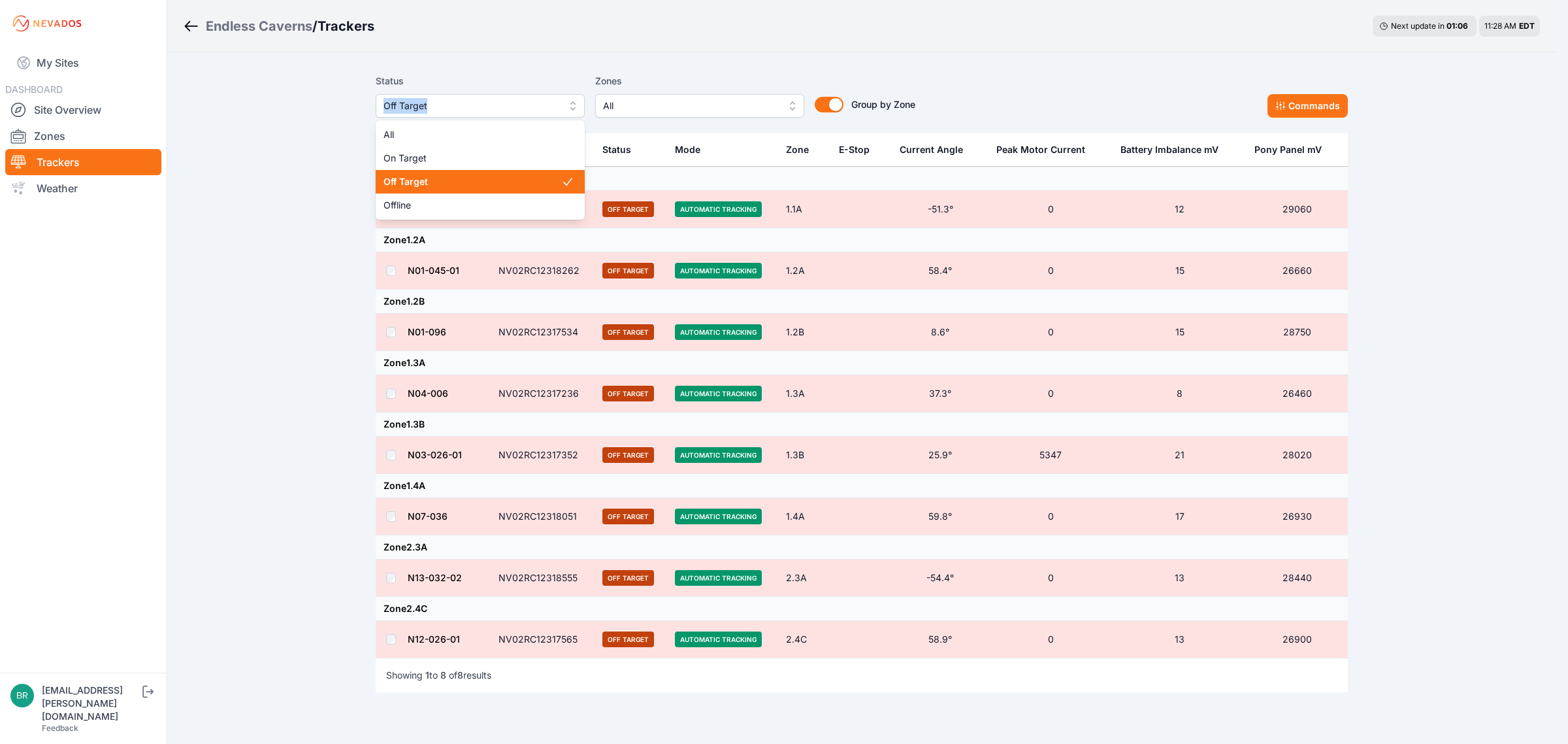
click at [445, 102] on span "Off Target" at bounding box center [471, 105] width 175 height 16
click at [412, 207] on span "Offline" at bounding box center [472, 205] width 178 height 13
